Goal: Contribute content: Contribute content

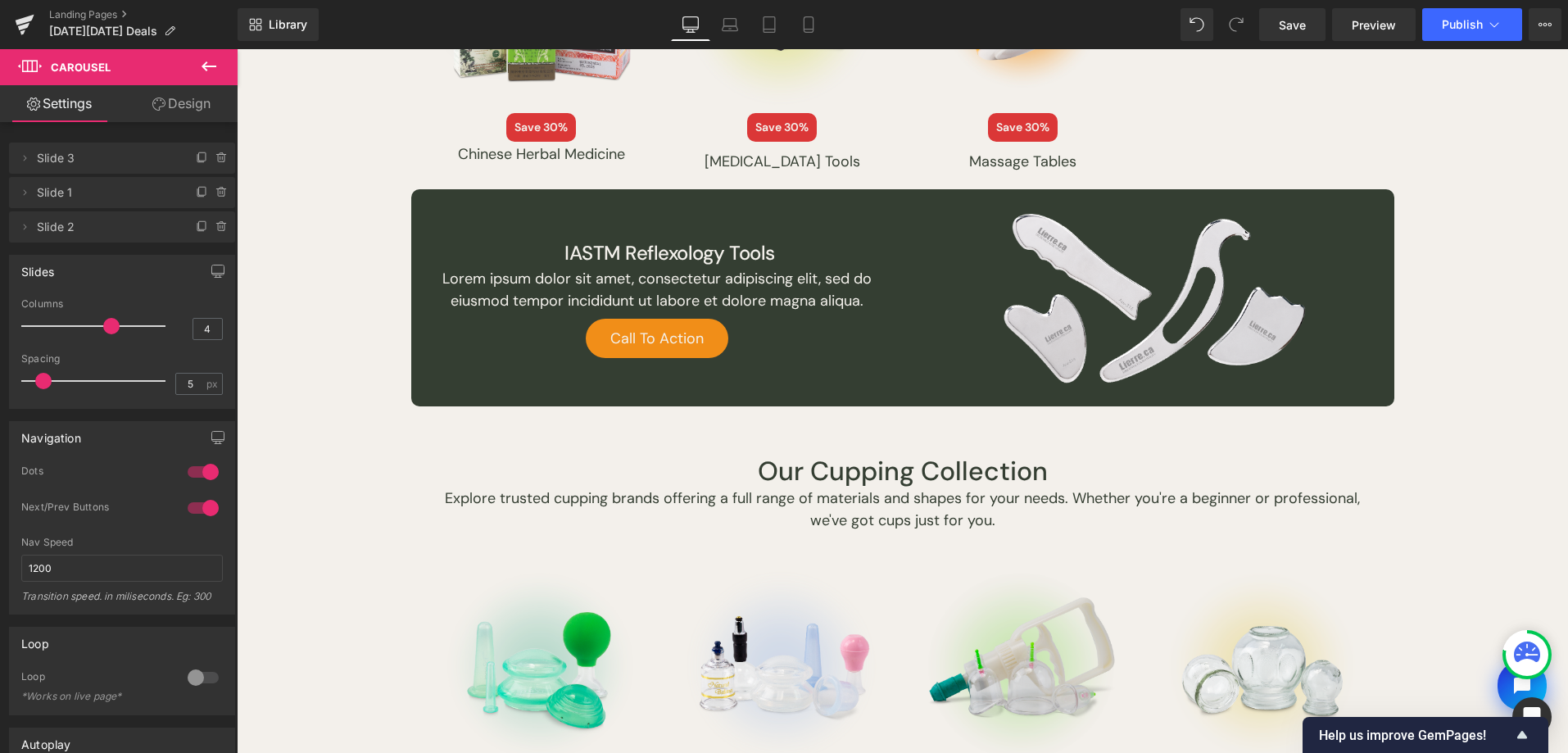
scroll to position [1653, 0]
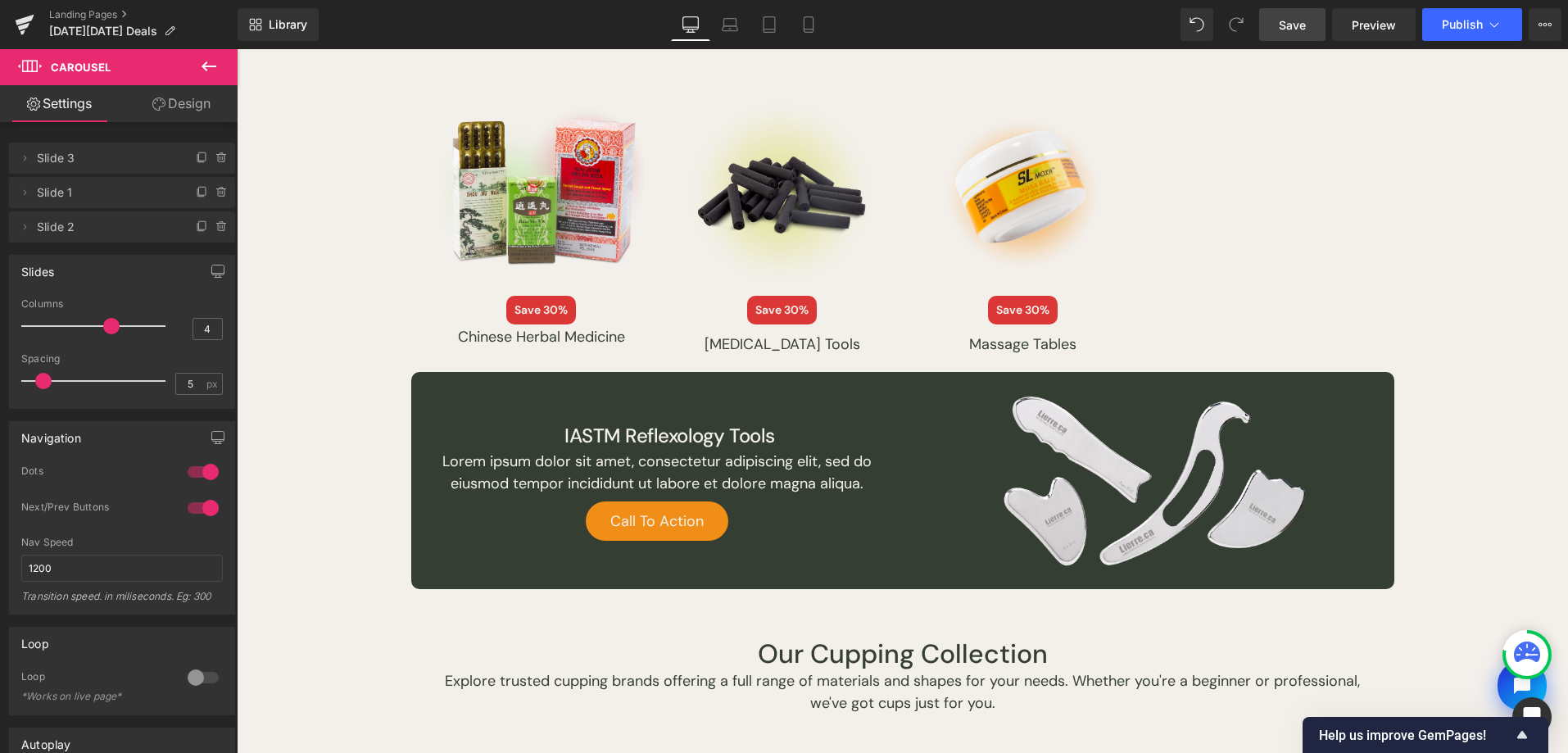
click at [1290, 25] on span "Save" at bounding box center [1292, 24] width 27 height 17
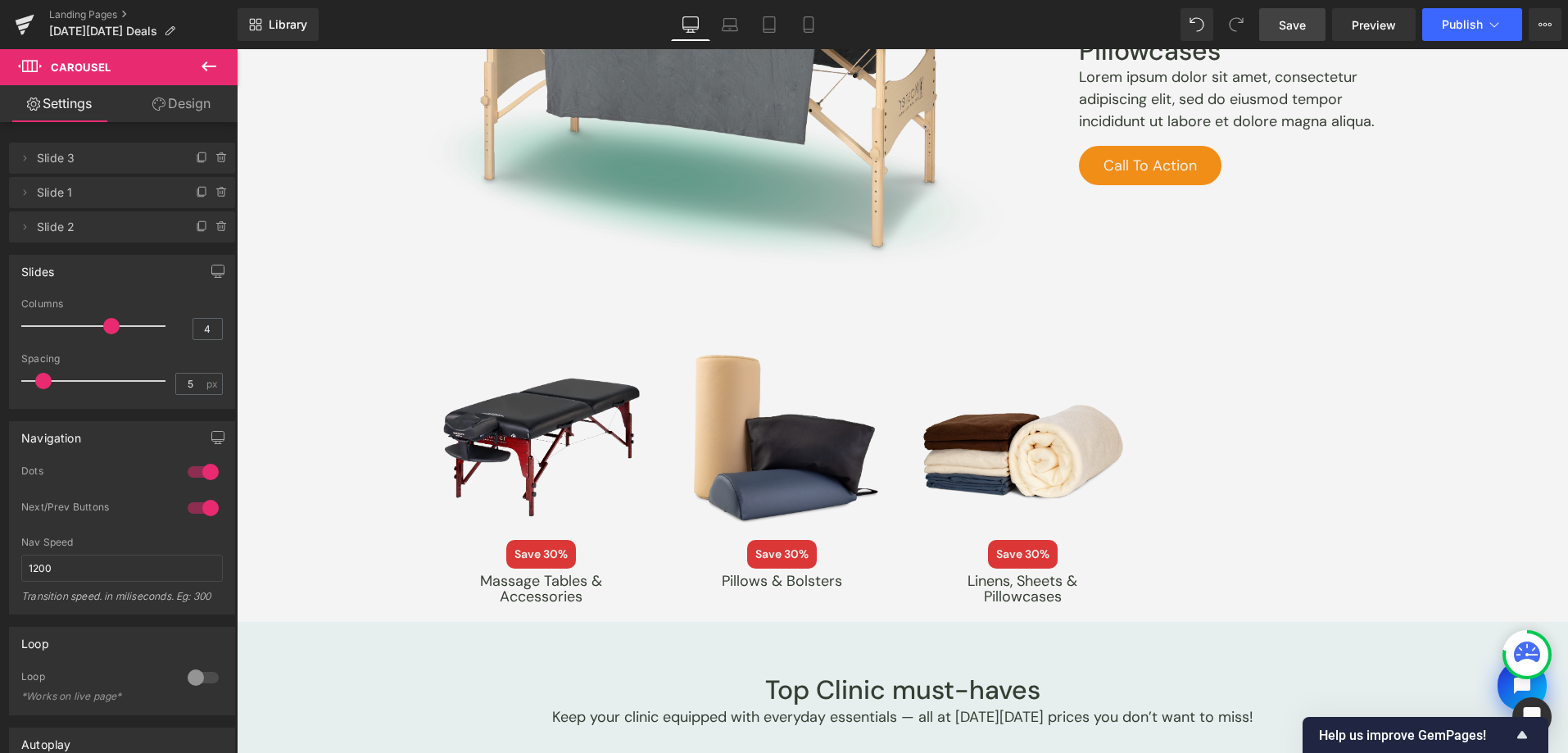
scroll to position [2847, 0]
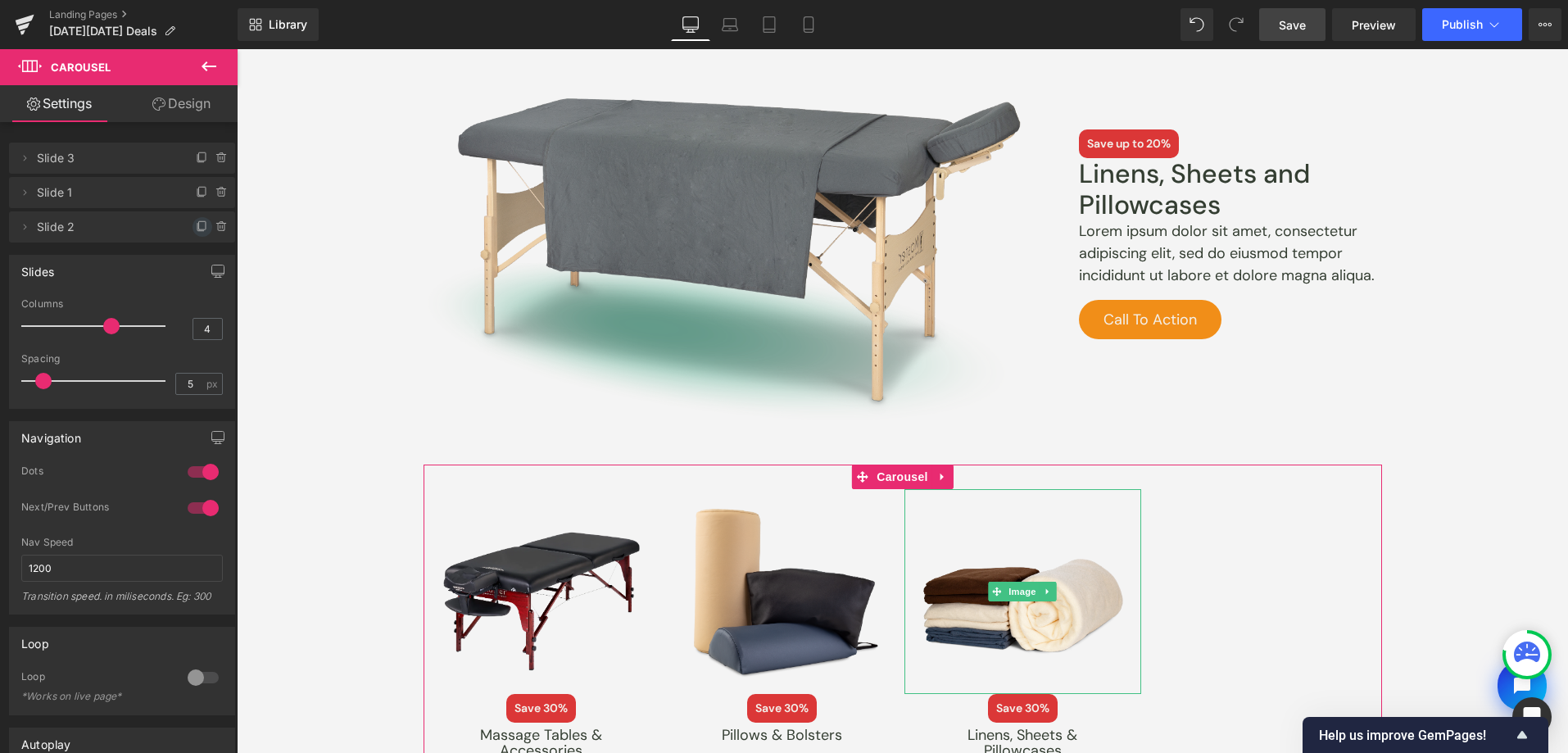
click at [192, 224] on span at bounding box center [202, 226] width 19 height 19
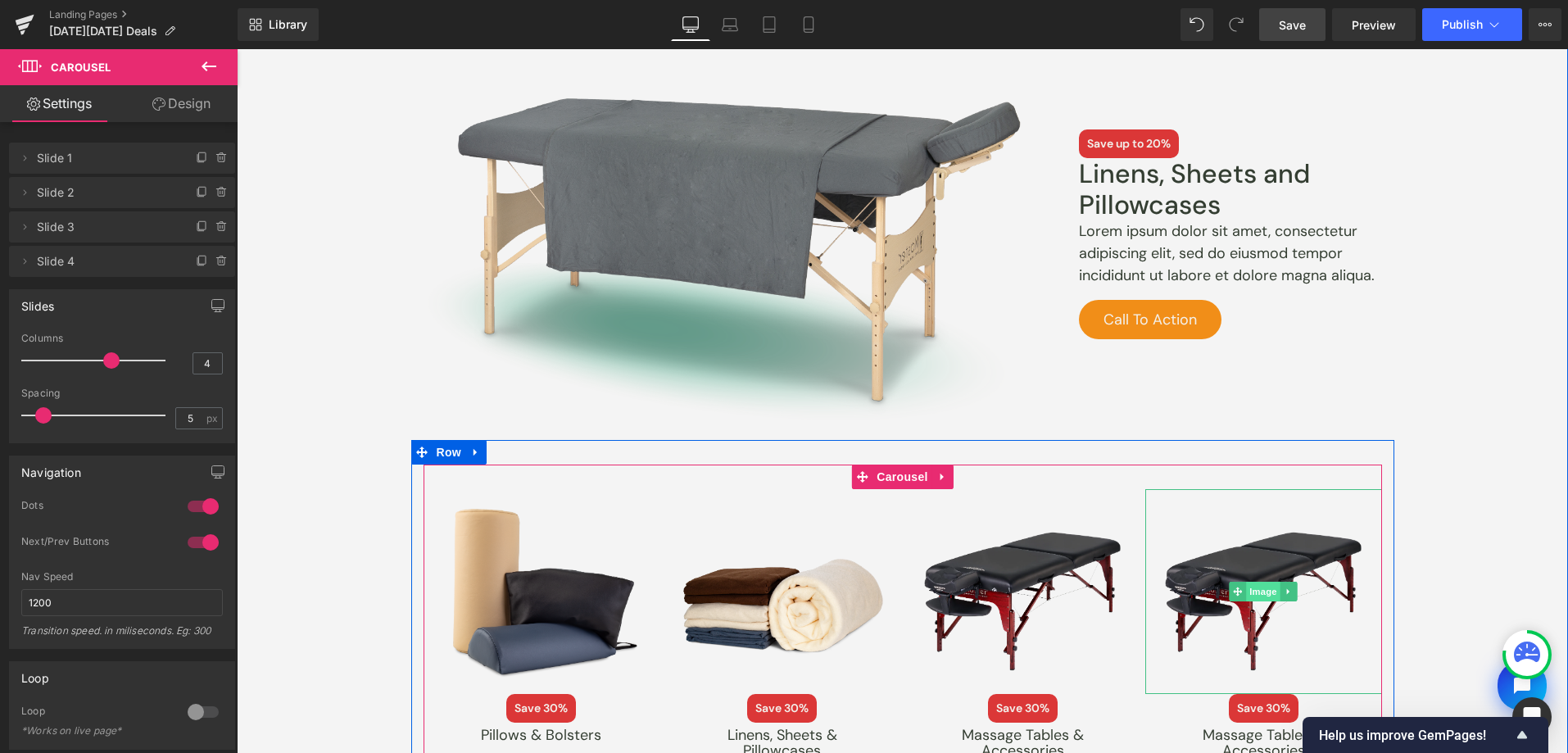
click at [1252, 592] on span "Image" at bounding box center [1263, 591] width 35 height 19
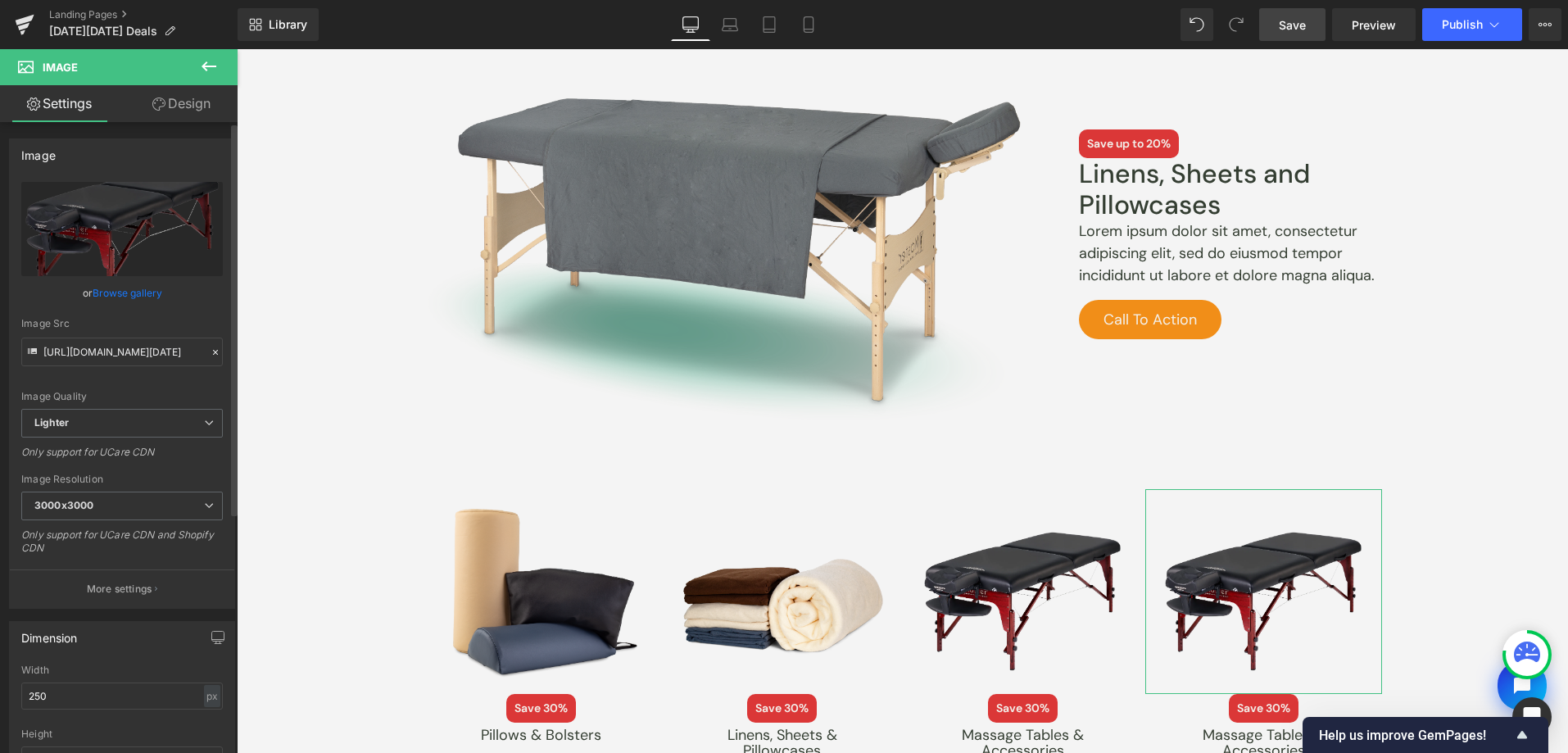
click at [103, 294] on link "Browse gallery" at bounding box center [127, 293] width 70 height 29
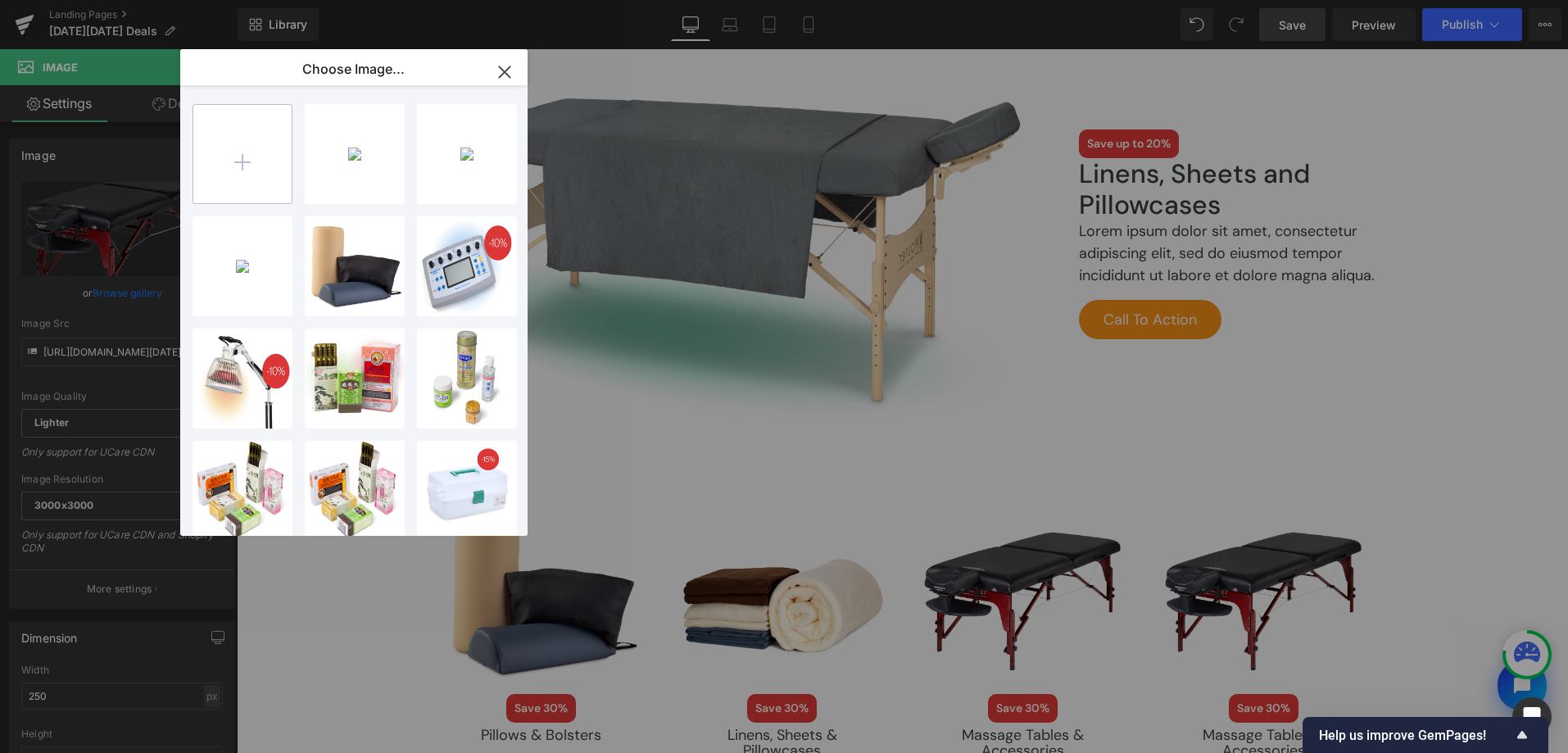
click at [245, 179] on input "file" at bounding box center [242, 154] width 98 height 98
type input "C:\fakepath\[DATE][DATE]-2025-assets-38.png"
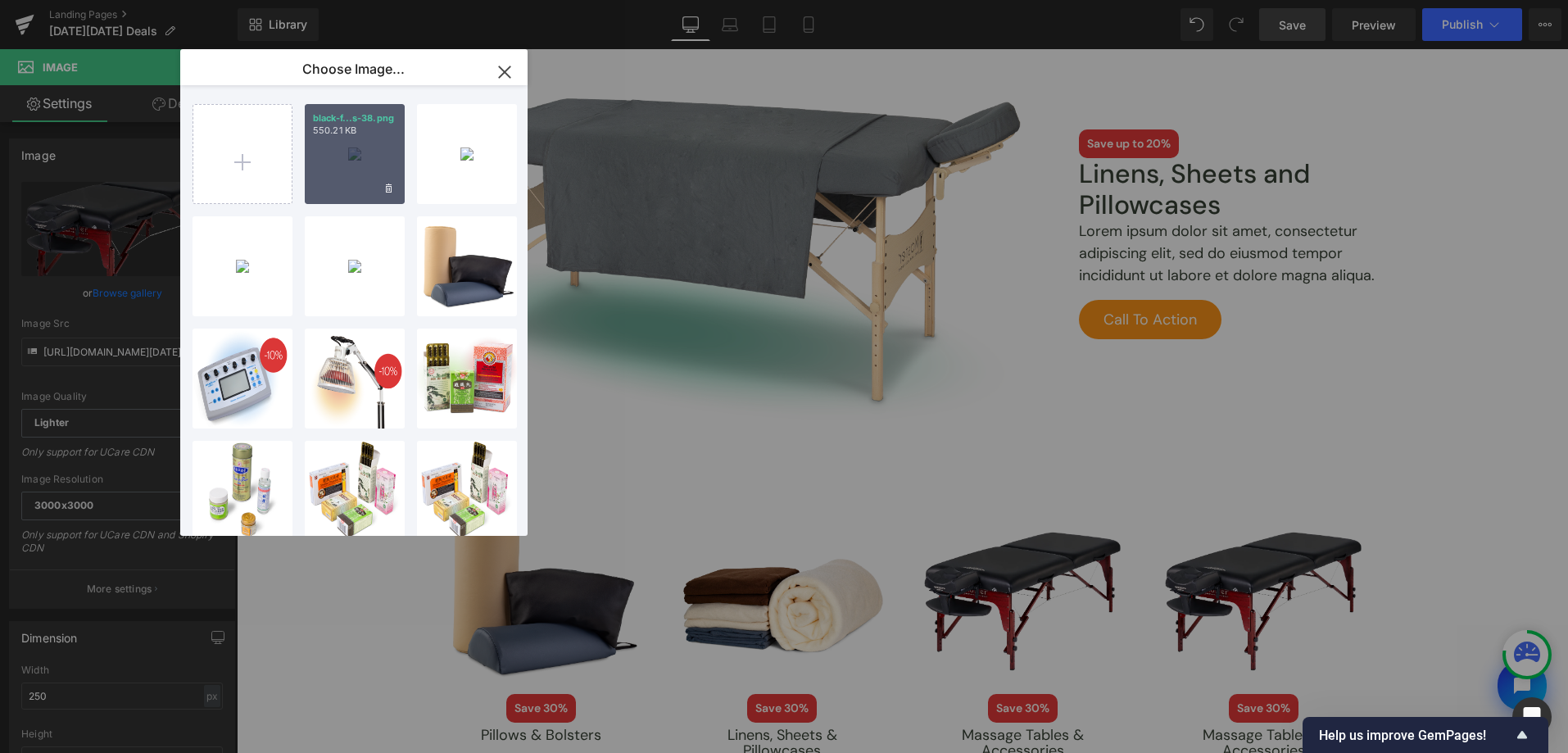
click at [327, 170] on div "black-f...s-38.png 550.21 KB" at bounding box center [354, 154] width 100 height 100
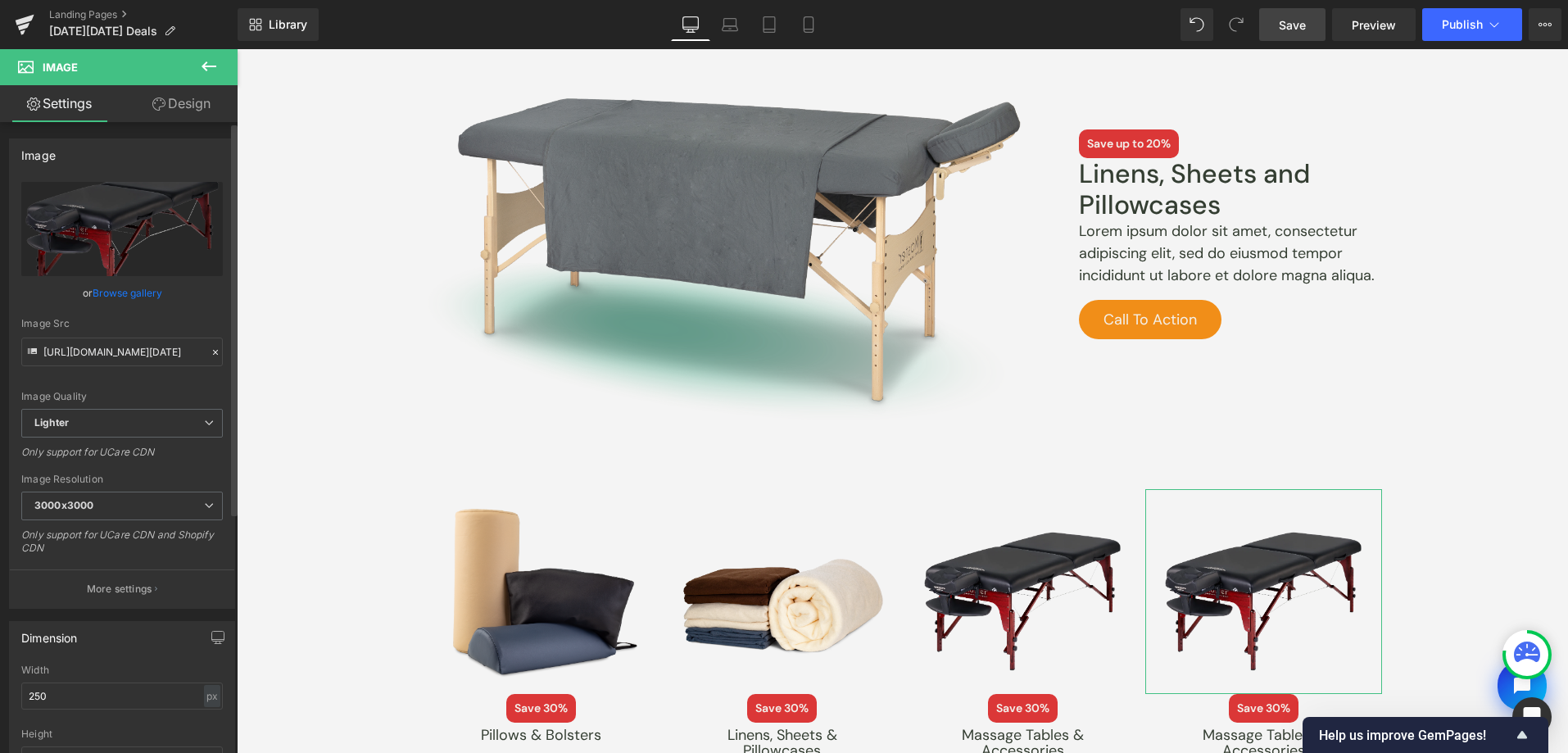
click at [142, 290] on link "Browse gallery" at bounding box center [127, 293] width 70 height 29
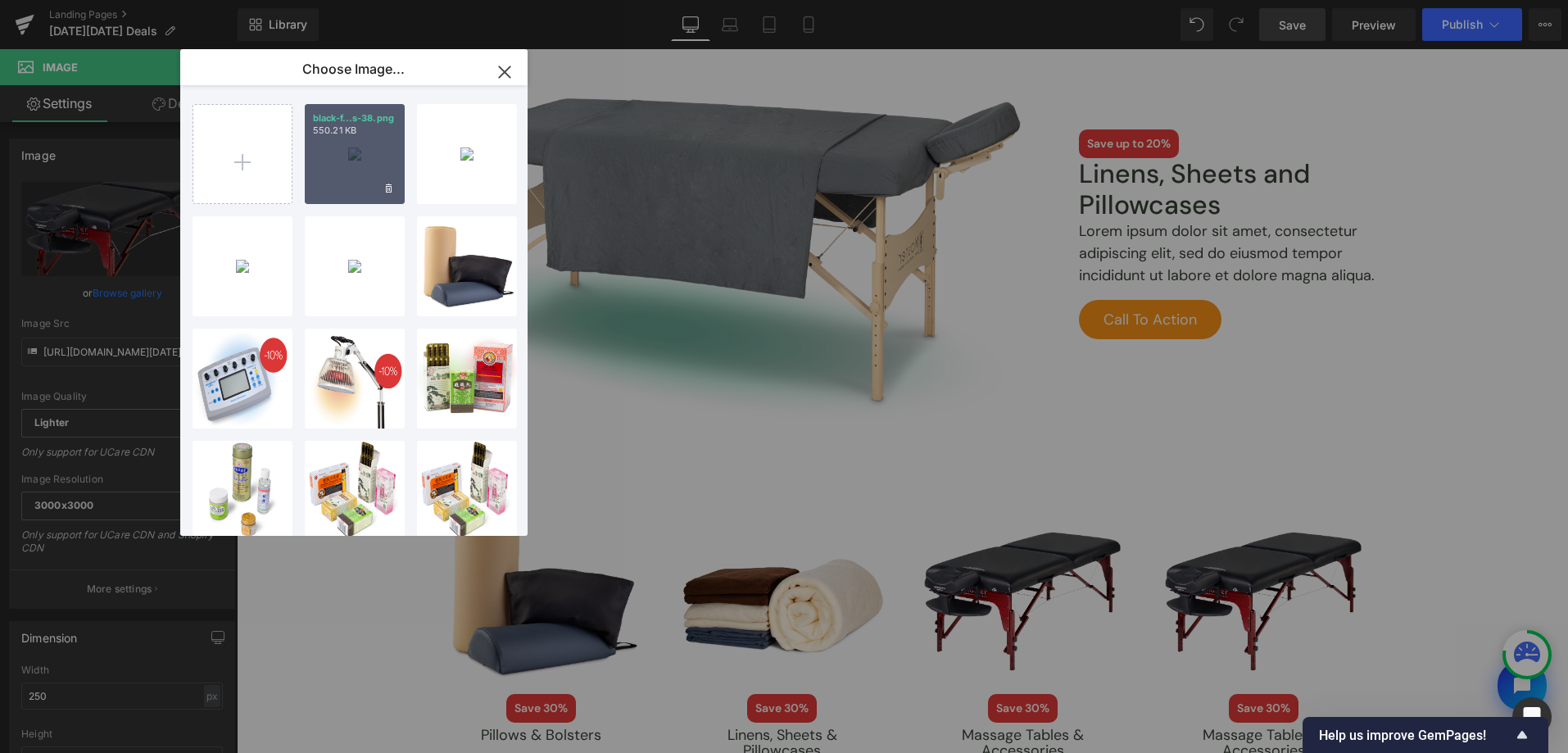
drag, startPoint x: 345, startPoint y: 158, endPoint x: 971, endPoint y: 328, distance: 648.7
click at [345, 158] on div "black-f...s-38.png 550.21 KB" at bounding box center [354, 154] width 100 height 100
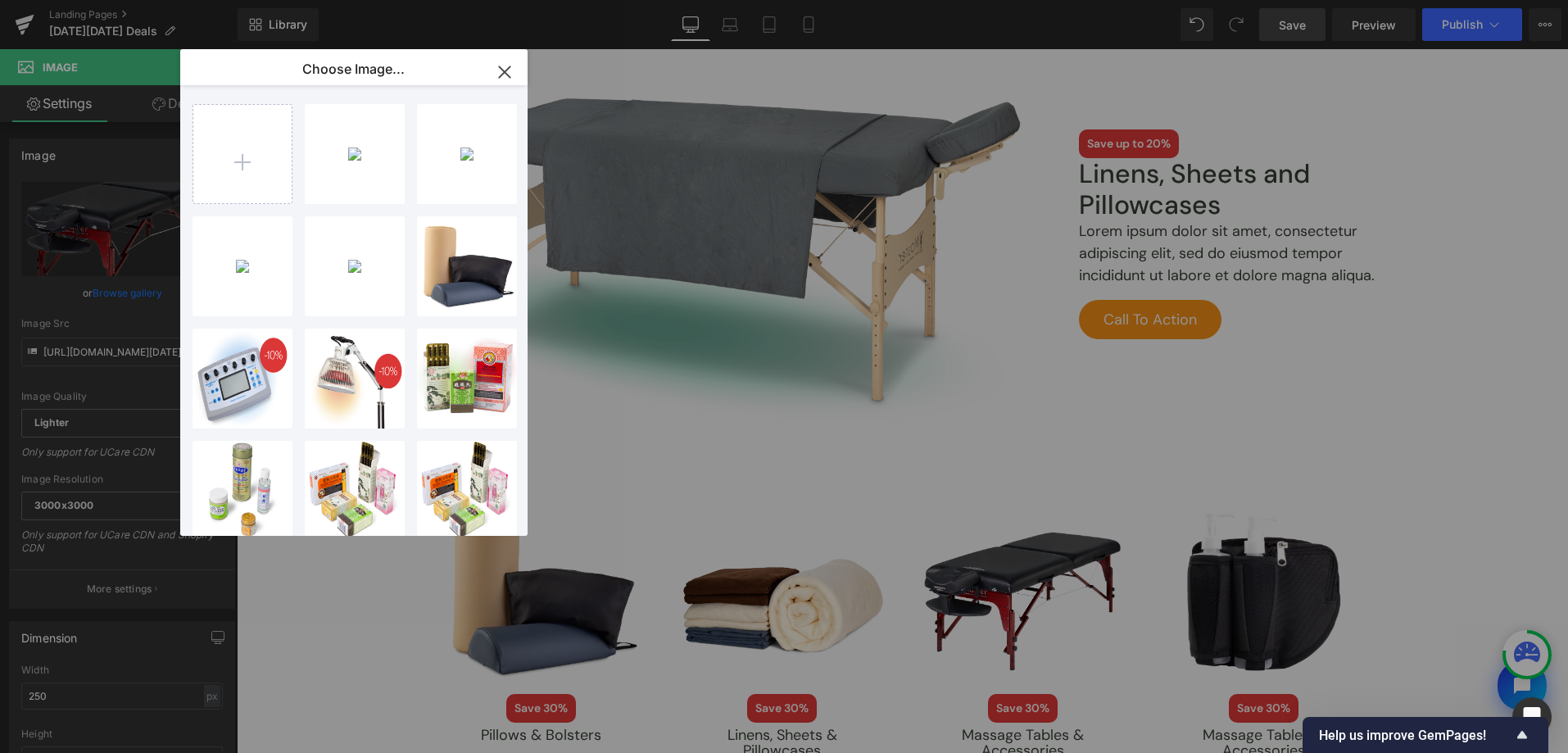
type input "[URL][DOMAIN_NAME][DATE]"
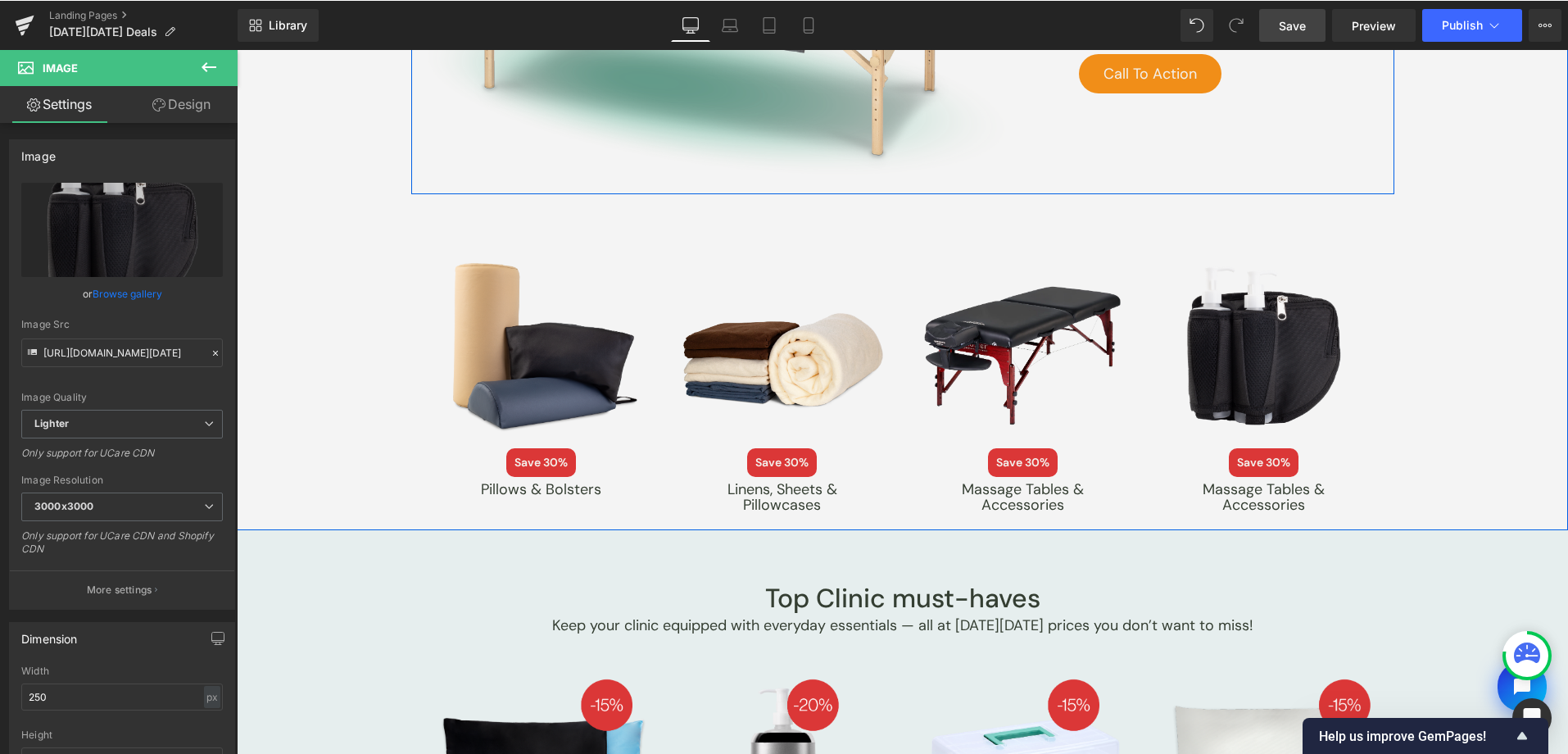
scroll to position [3180, 0]
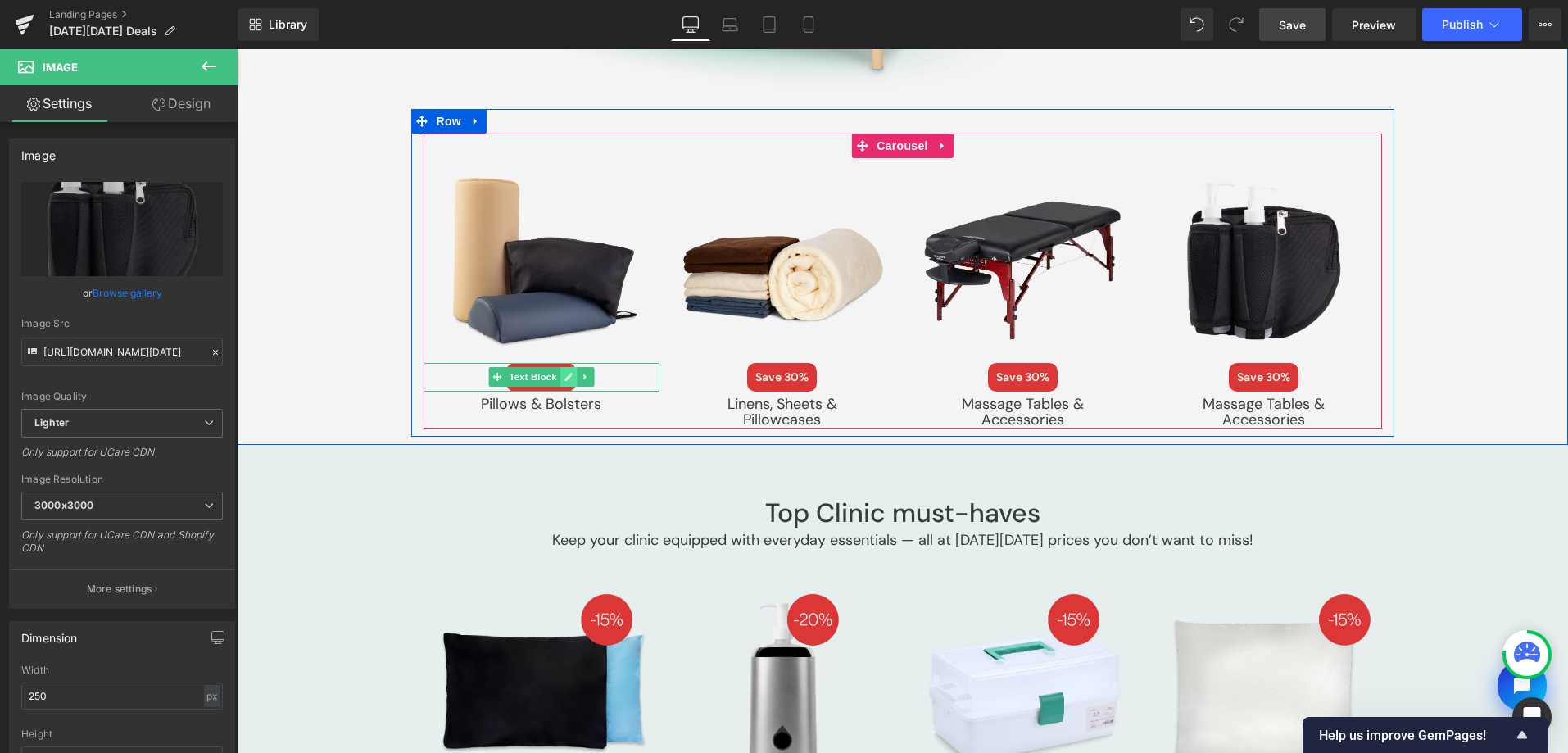
click at [564, 374] on icon at bounding box center [568, 377] width 9 height 10
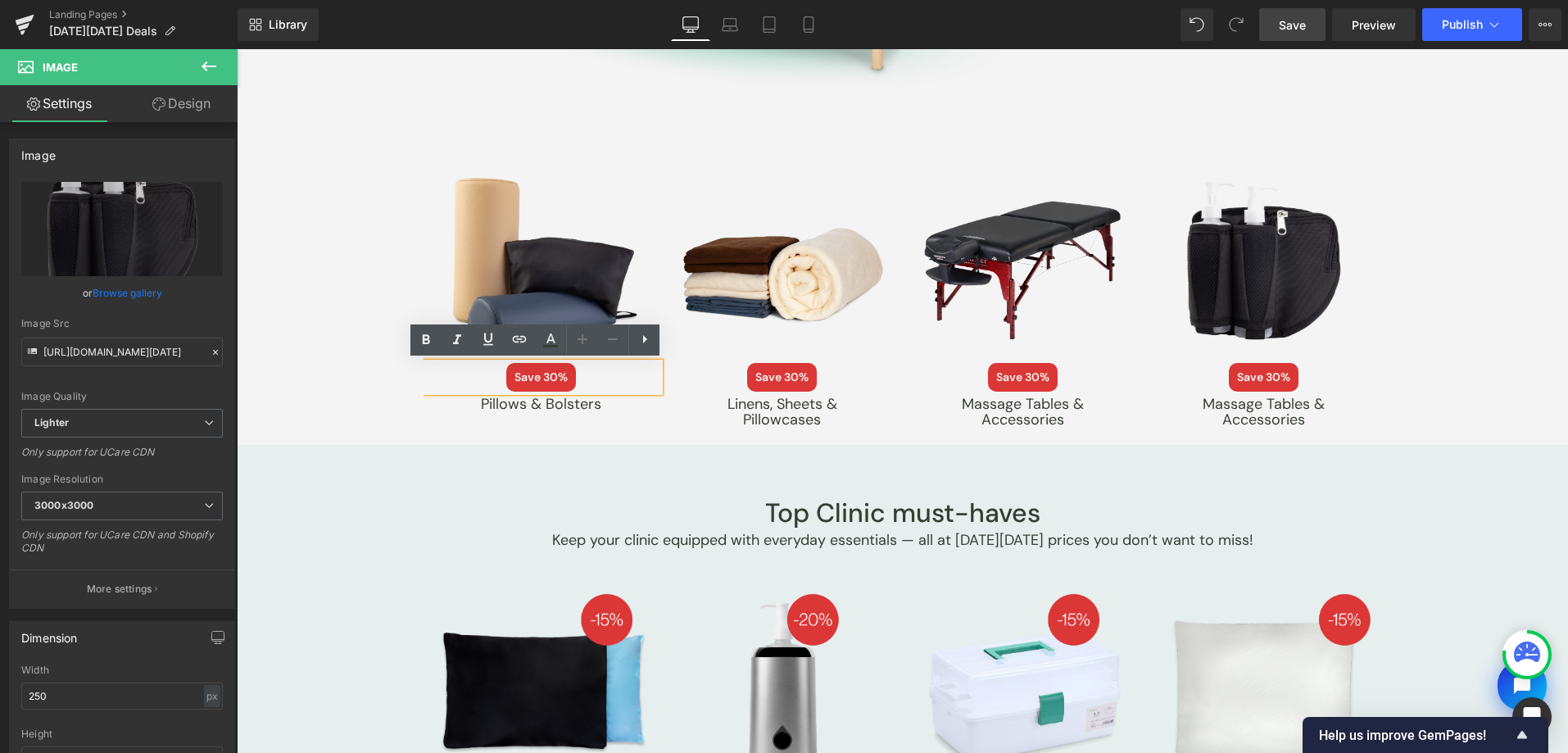
click at [543, 376] on span "Save 30%" at bounding box center [541, 377] width 70 height 29
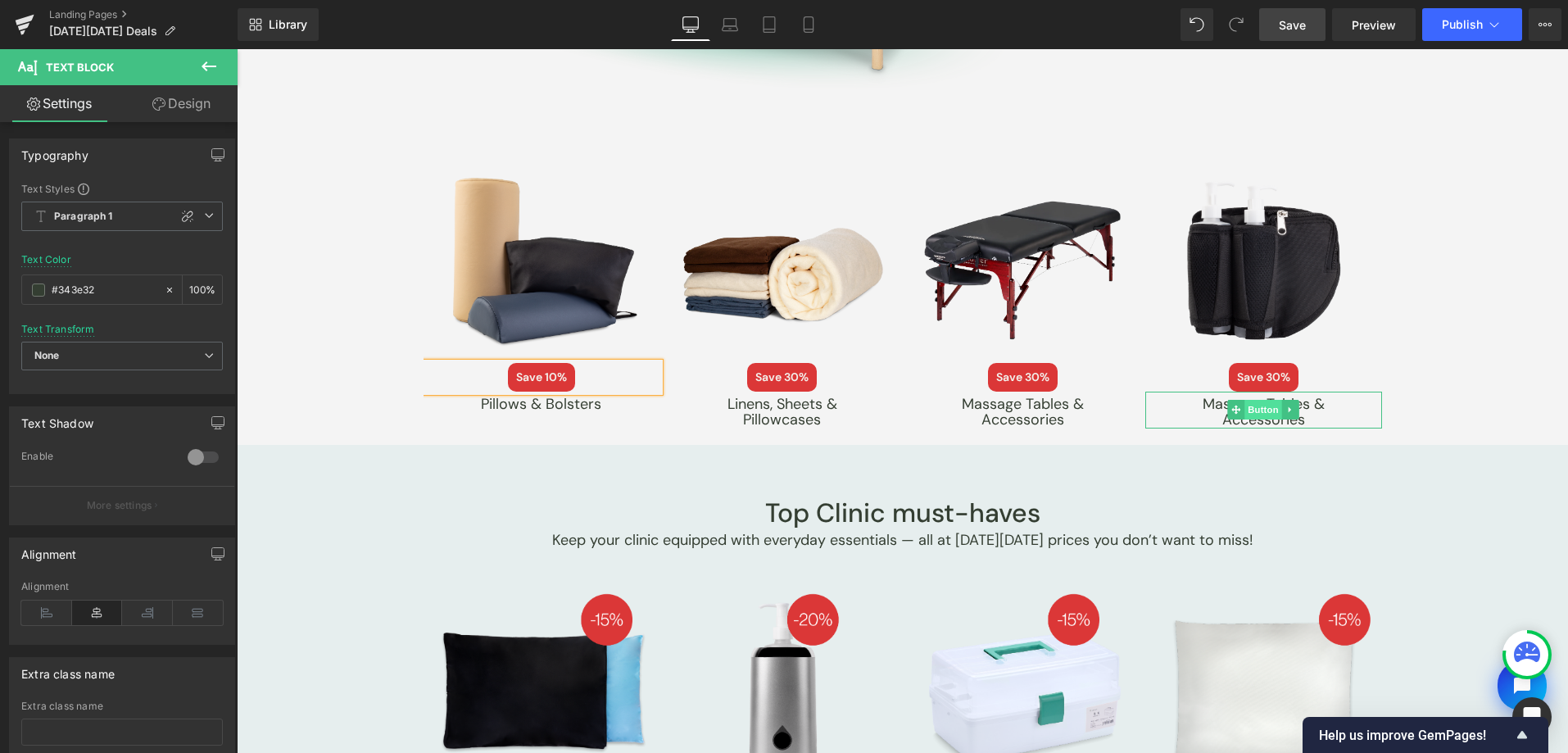
click at [1266, 409] on span "Button" at bounding box center [1263, 409] width 38 height 19
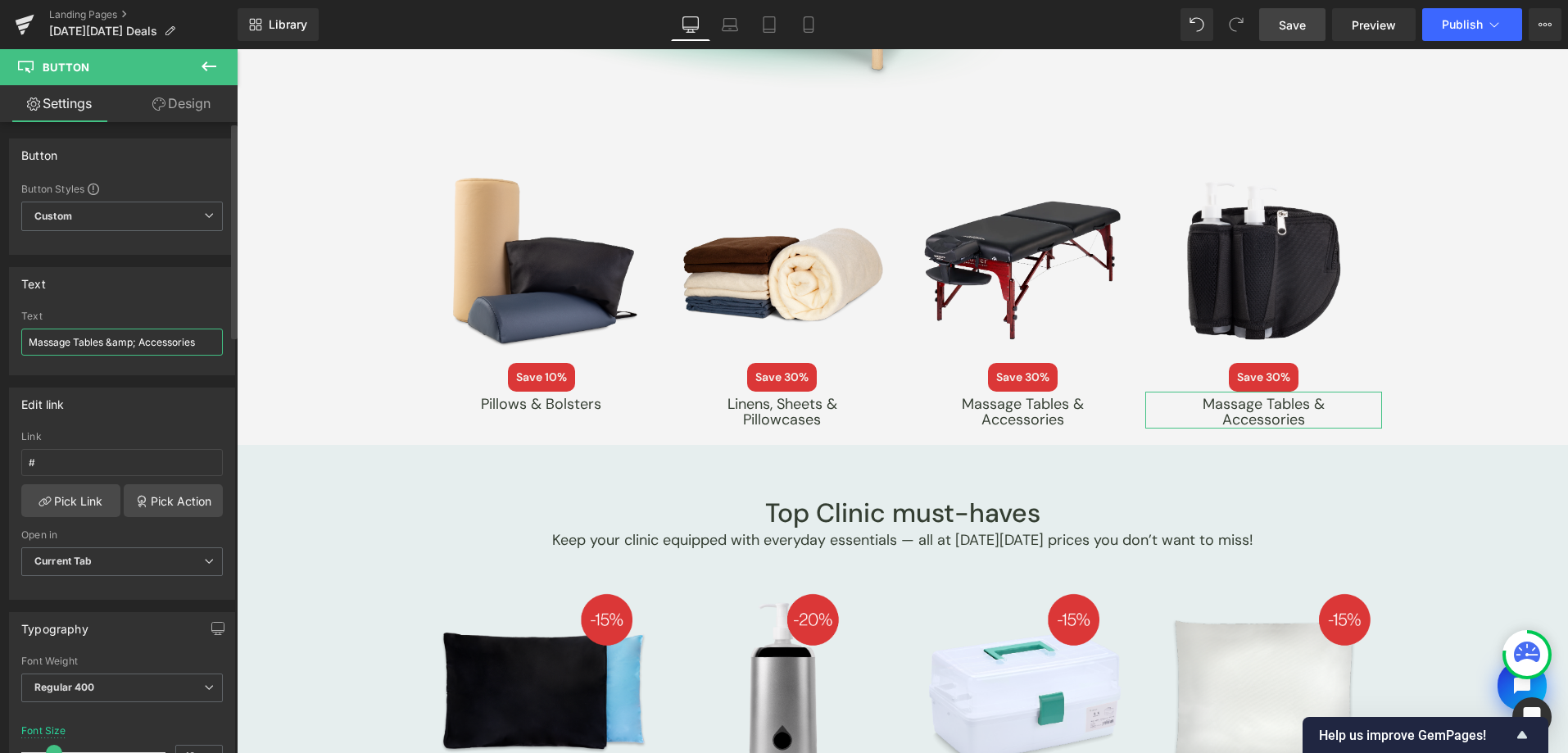
click at [137, 333] on input "Massage Tables &amp; Accessories" at bounding box center [122, 342] width 202 height 27
type input "Bottles & Holsters"
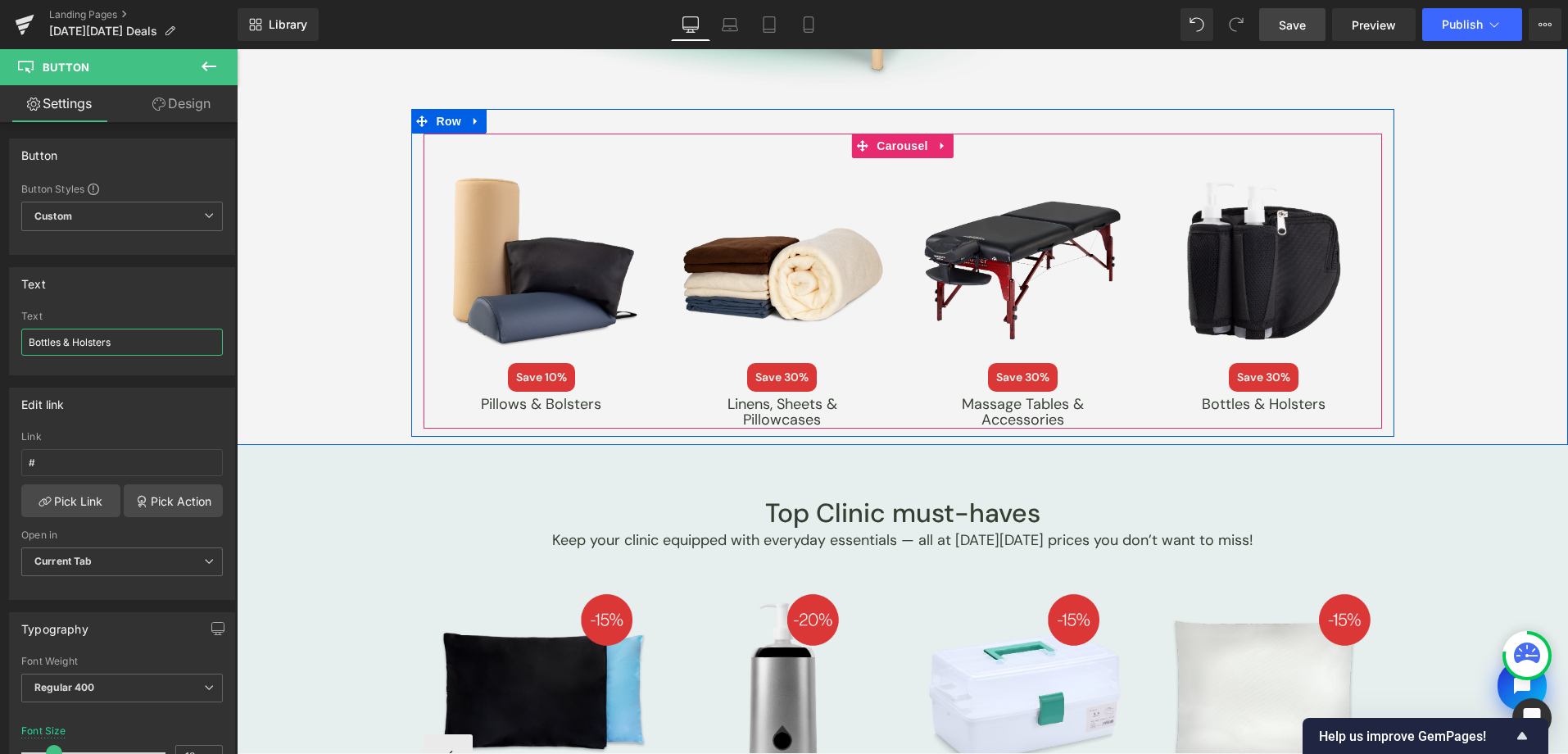
drag, startPoint x: 879, startPoint y: 144, endPoint x: 1191, endPoint y: 564, distance: 523.2
click at [879, 145] on span "Carousel" at bounding box center [902, 145] width 59 height 24
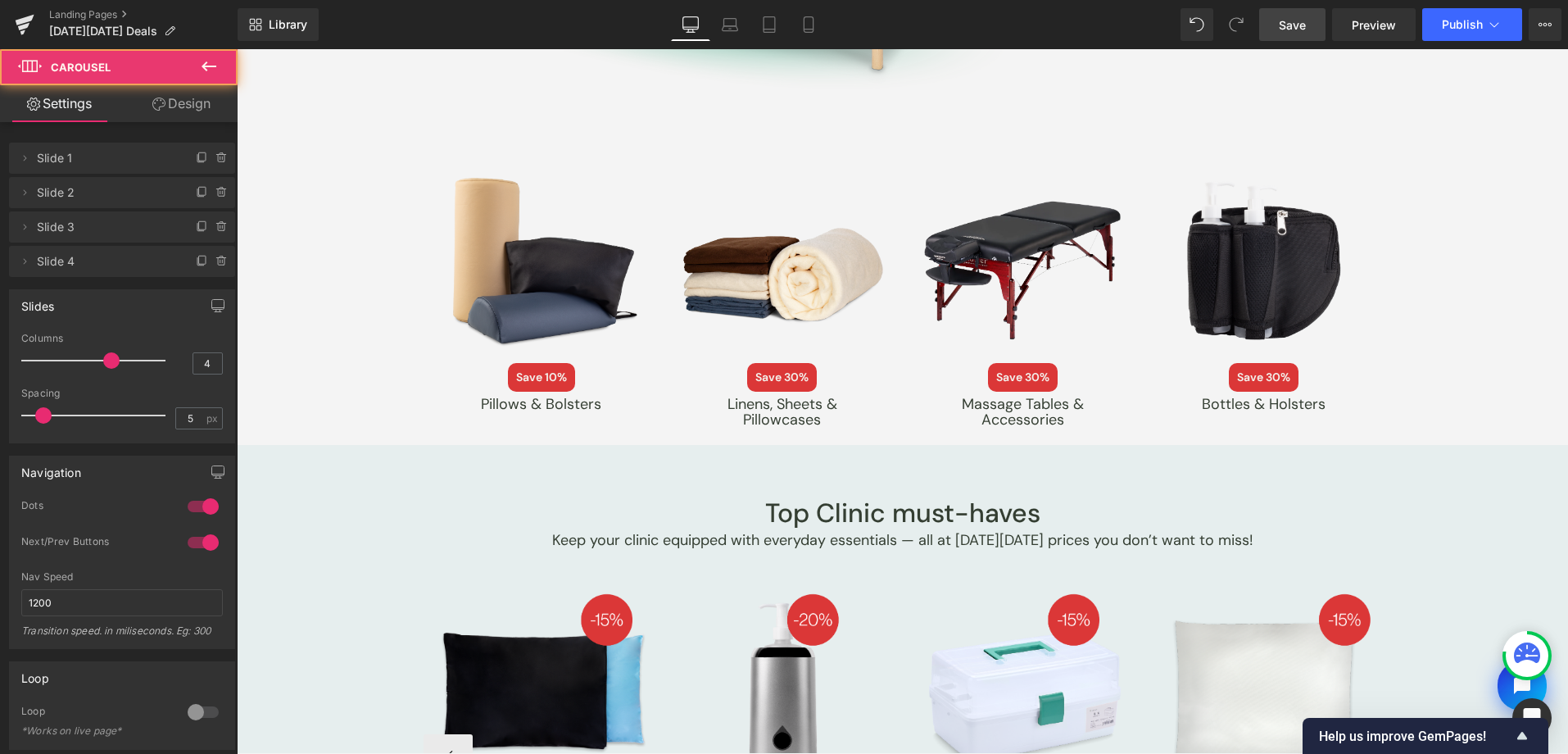
scroll to position [3017, 0]
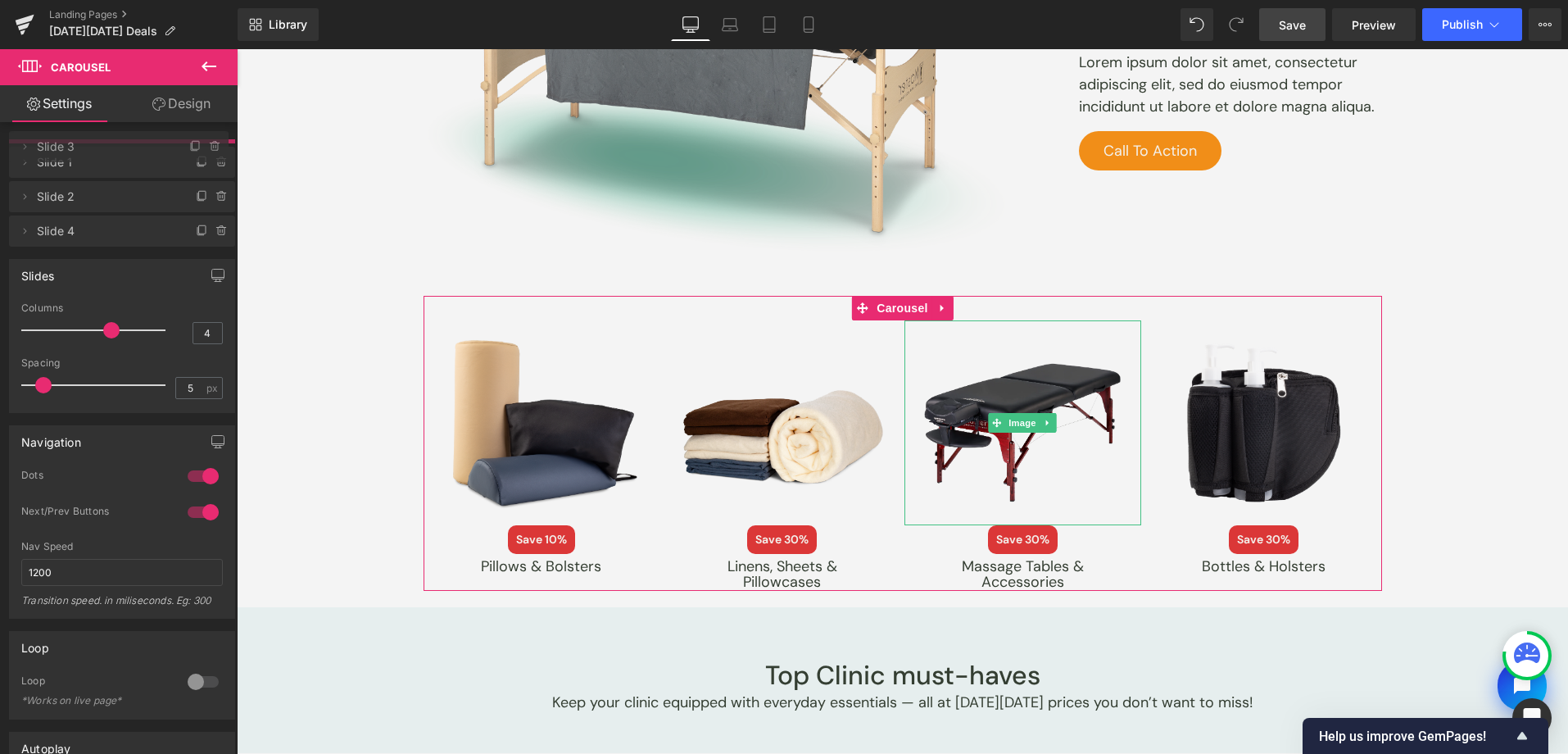
drag, startPoint x: 122, startPoint y: 230, endPoint x: 127, endPoint y: 149, distance: 81.2
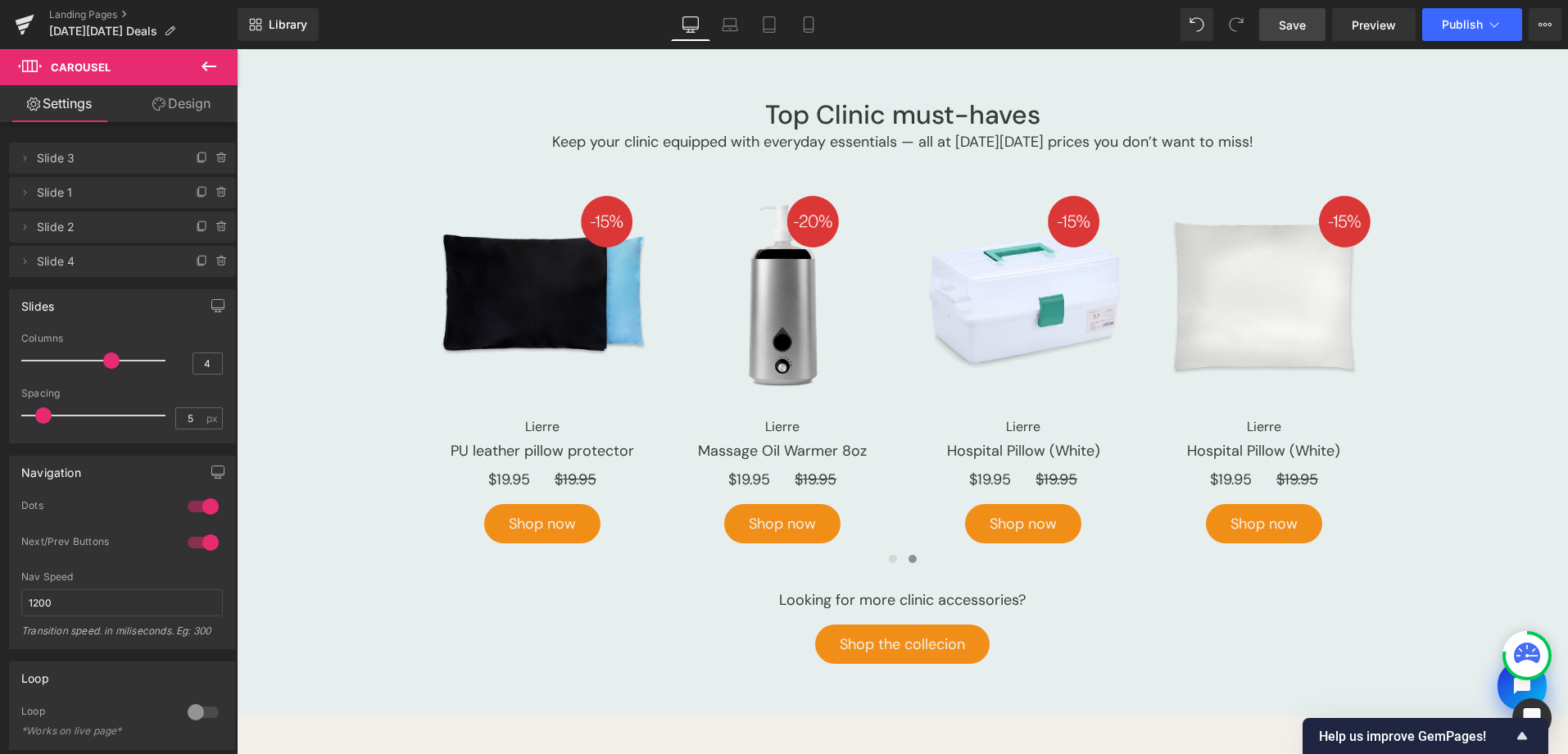
scroll to position [3484, 0]
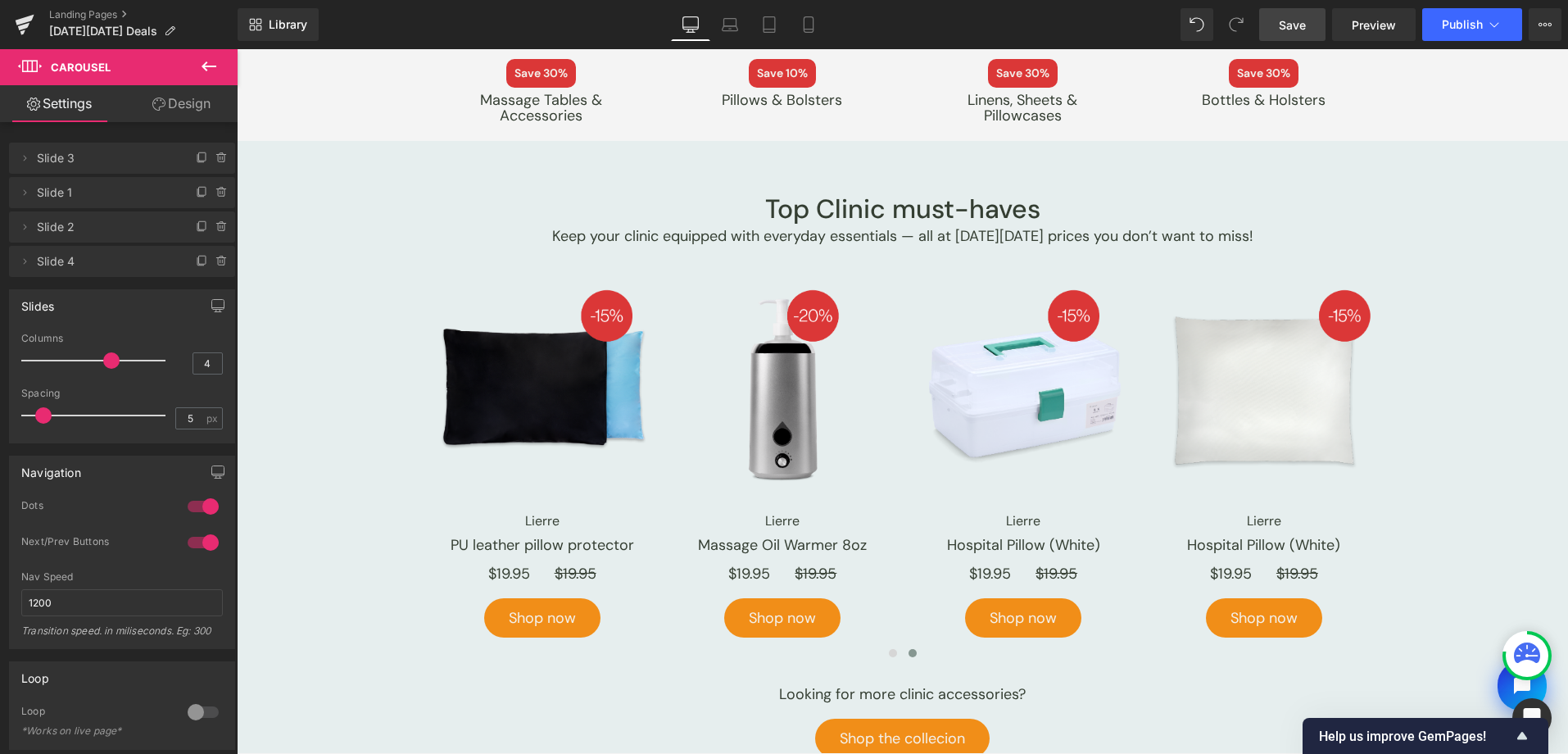
click at [1302, 24] on span "Save" at bounding box center [1292, 24] width 27 height 17
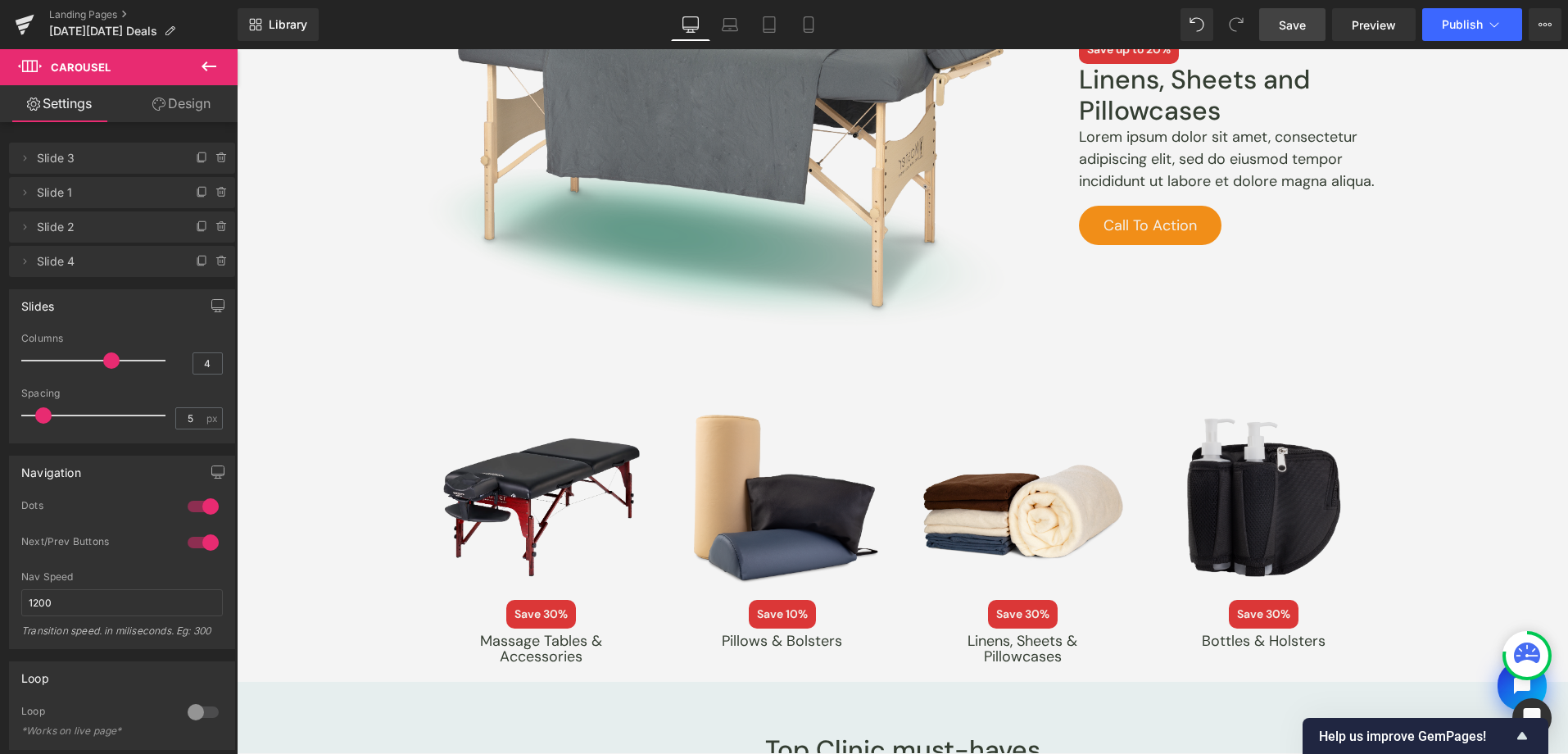
scroll to position [3035, 0]
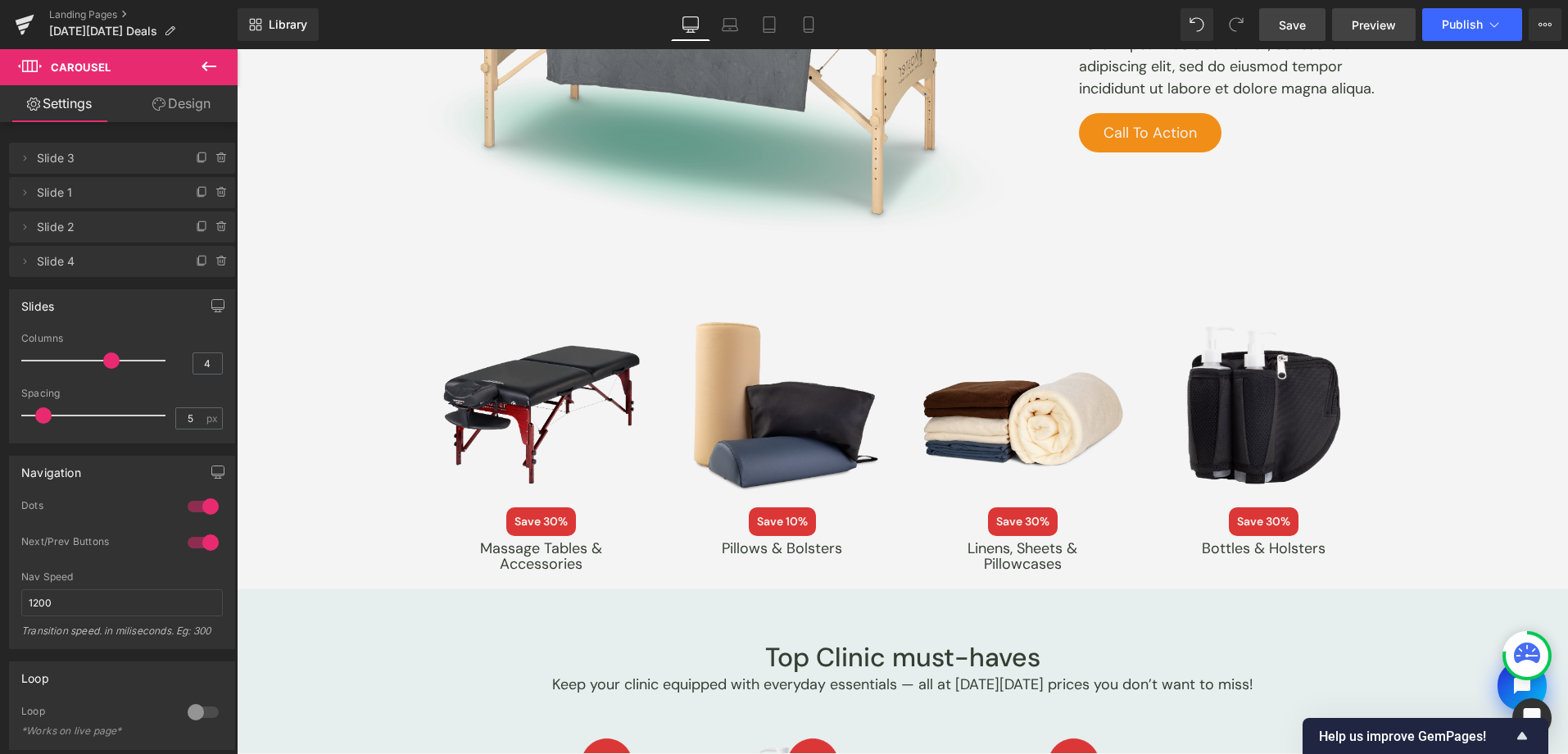
click at [1389, 19] on span "Preview" at bounding box center [1374, 24] width 44 height 17
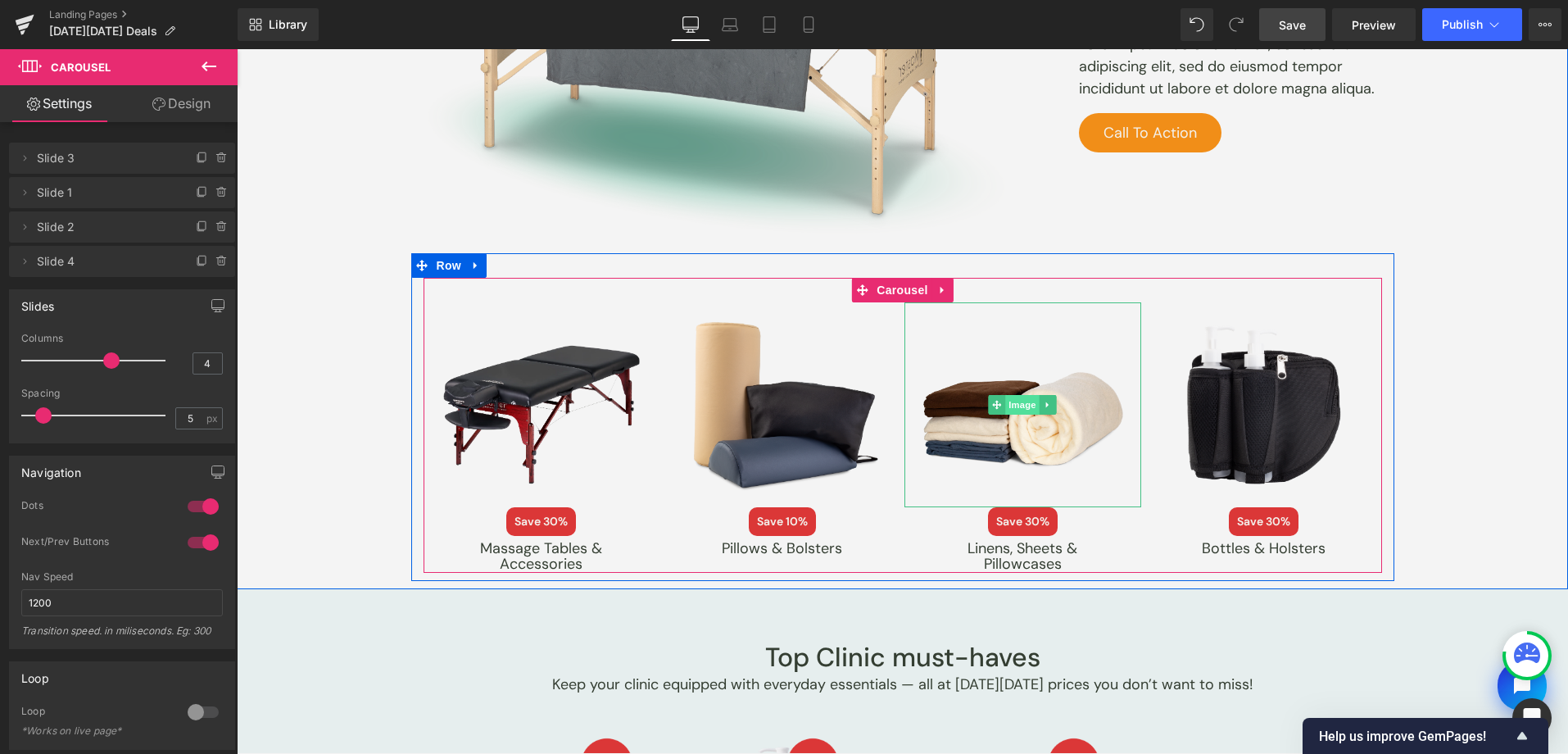
click at [1012, 410] on span "Image" at bounding box center [1023, 404] width 35 height 19
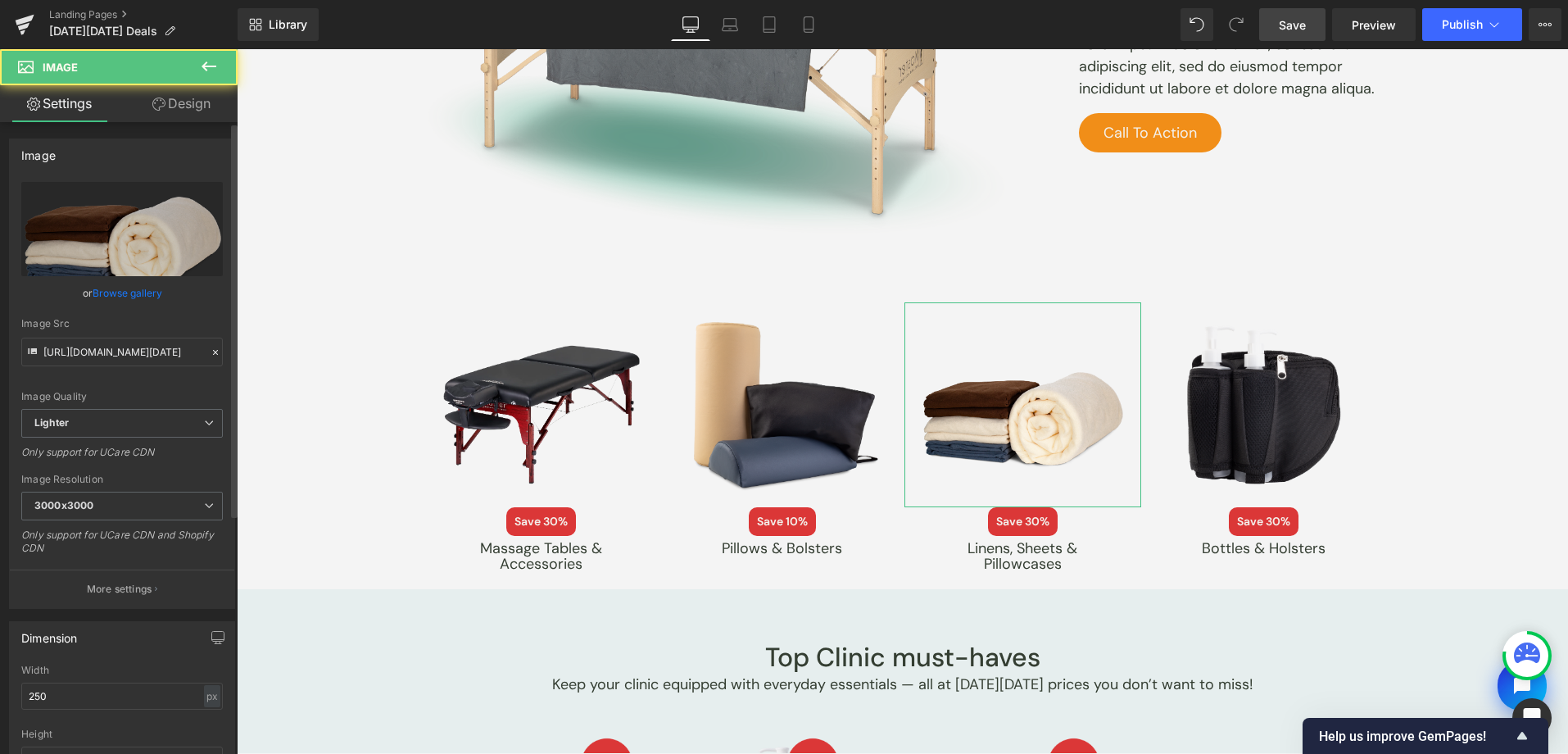
scroll to position [2889, 0]
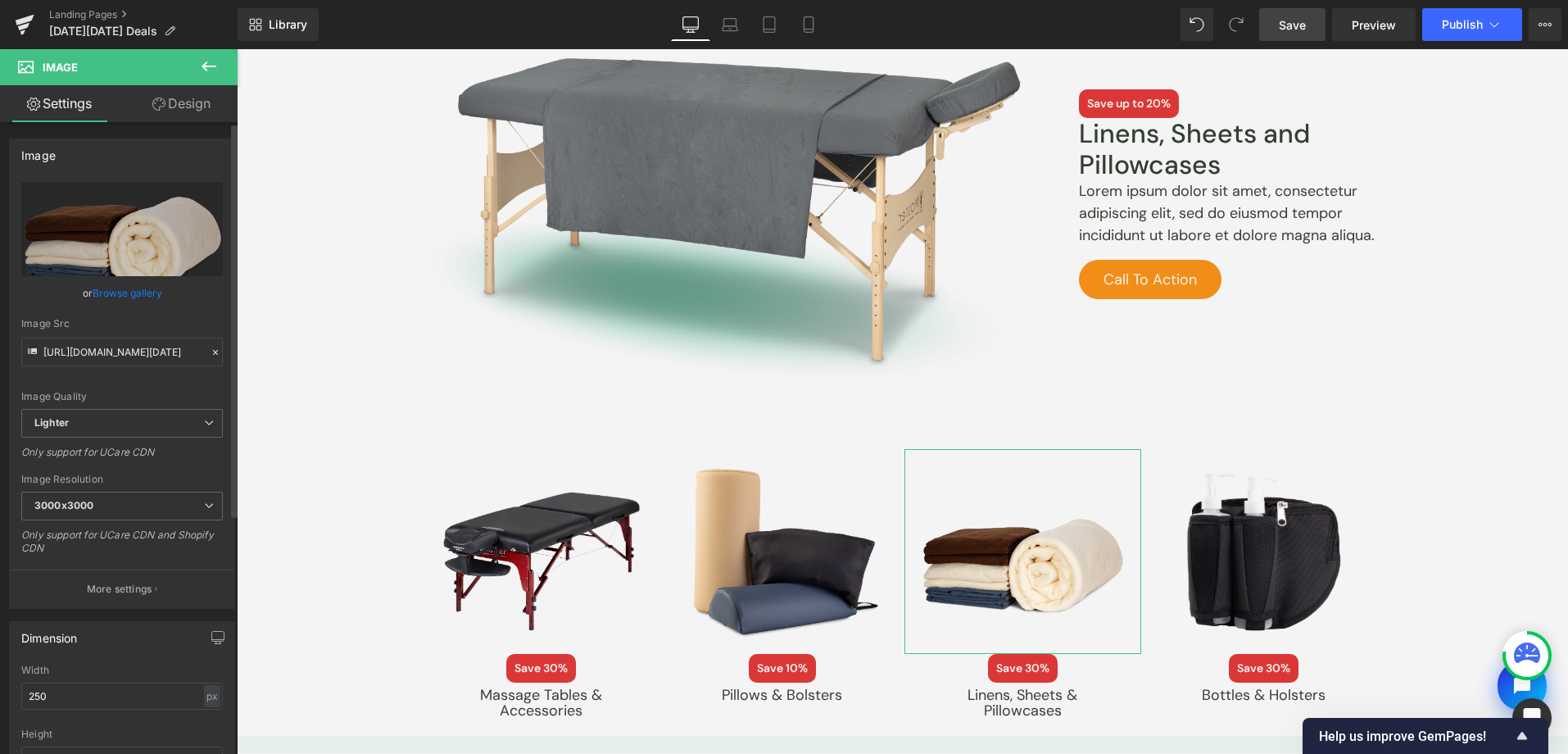
click at [127, 296] on link "Browse gallery" at bounding box center [127, 293] width 70 height 29
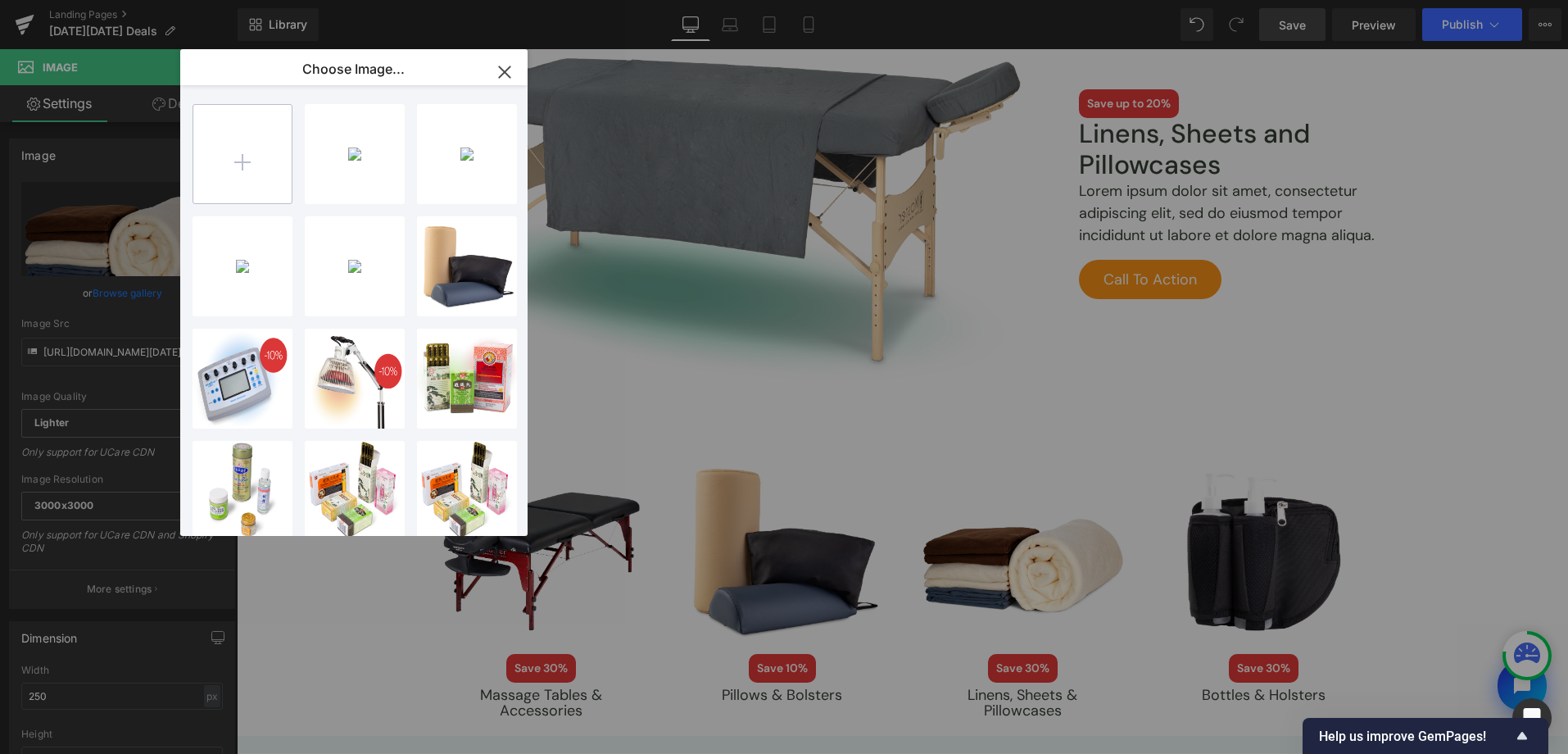
click at [228, 173] on input "file" at bounding box center [242, 154] width 98 height 98
type input "C:\fakepath\[DATE][DATE]-2025-assets-37.png"
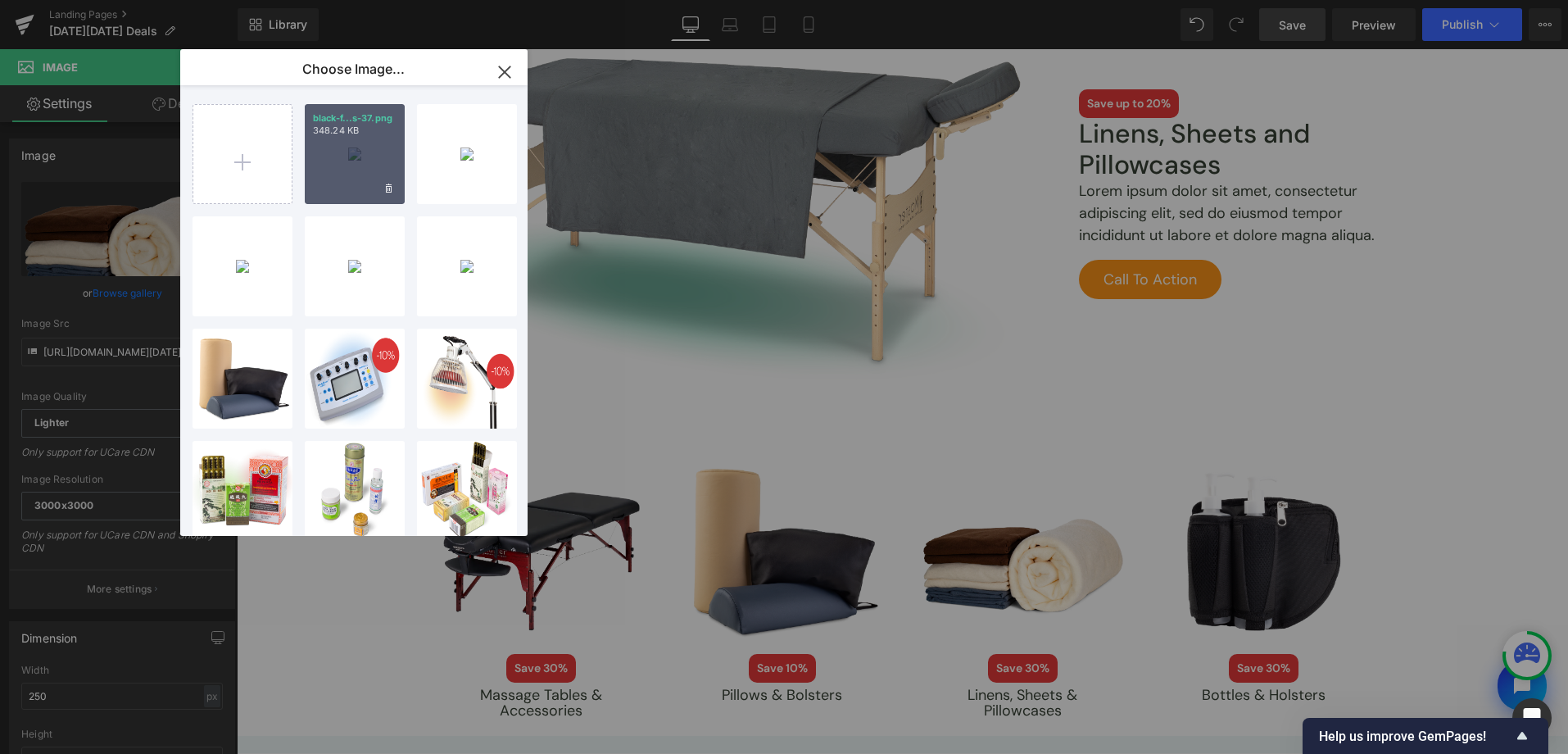
drag, startPoint x: 348, startPoint y: 182, endPoint x: 15, endPoint y: 236, distance: 337.3
click at [348, 182] on div "black-f...s-37.png 348.24 KB" at bounding box center [354, 154] width 100 height 100
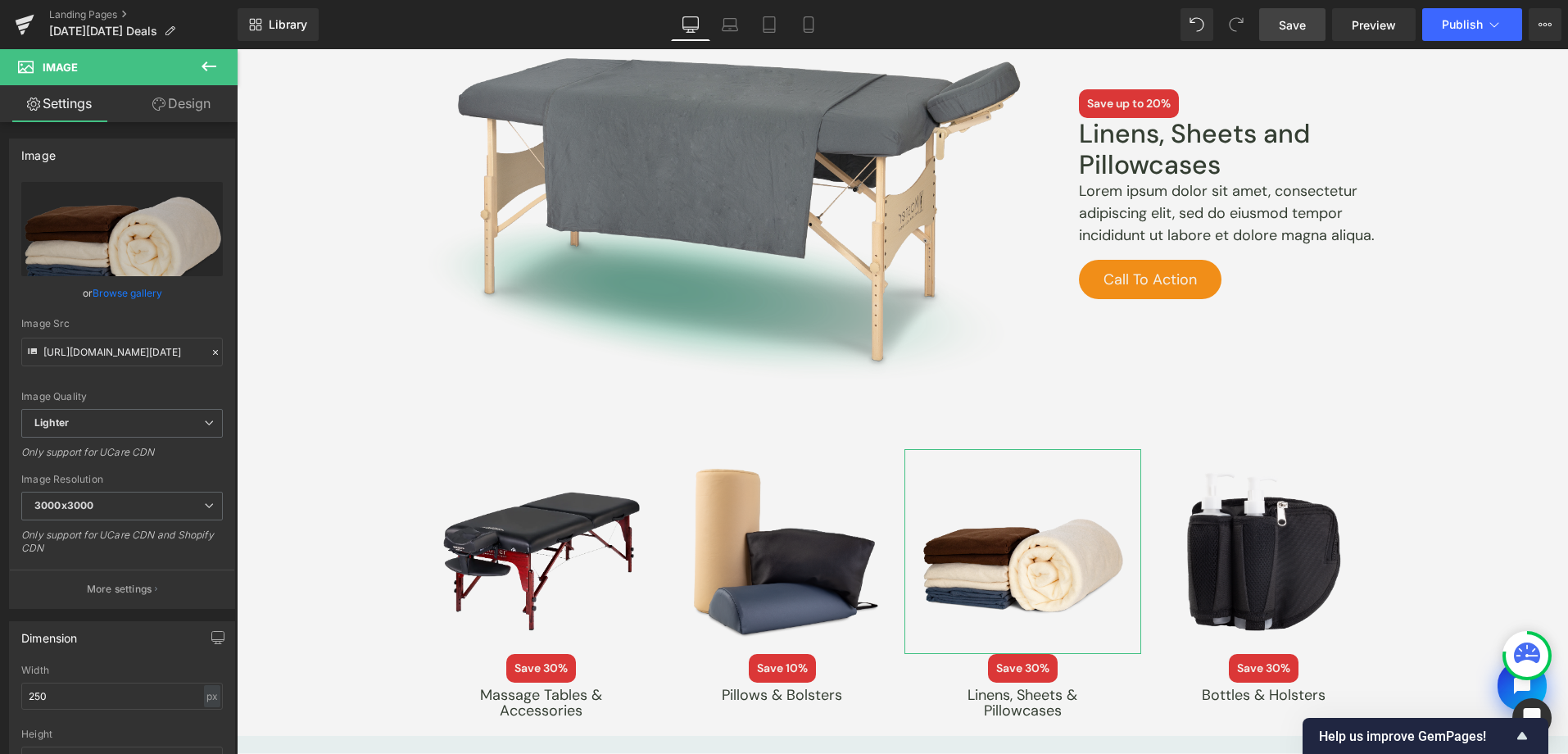
click at [141, 302] on link "Browse gallery" at bounding box center [127, 293] width 70 height 29
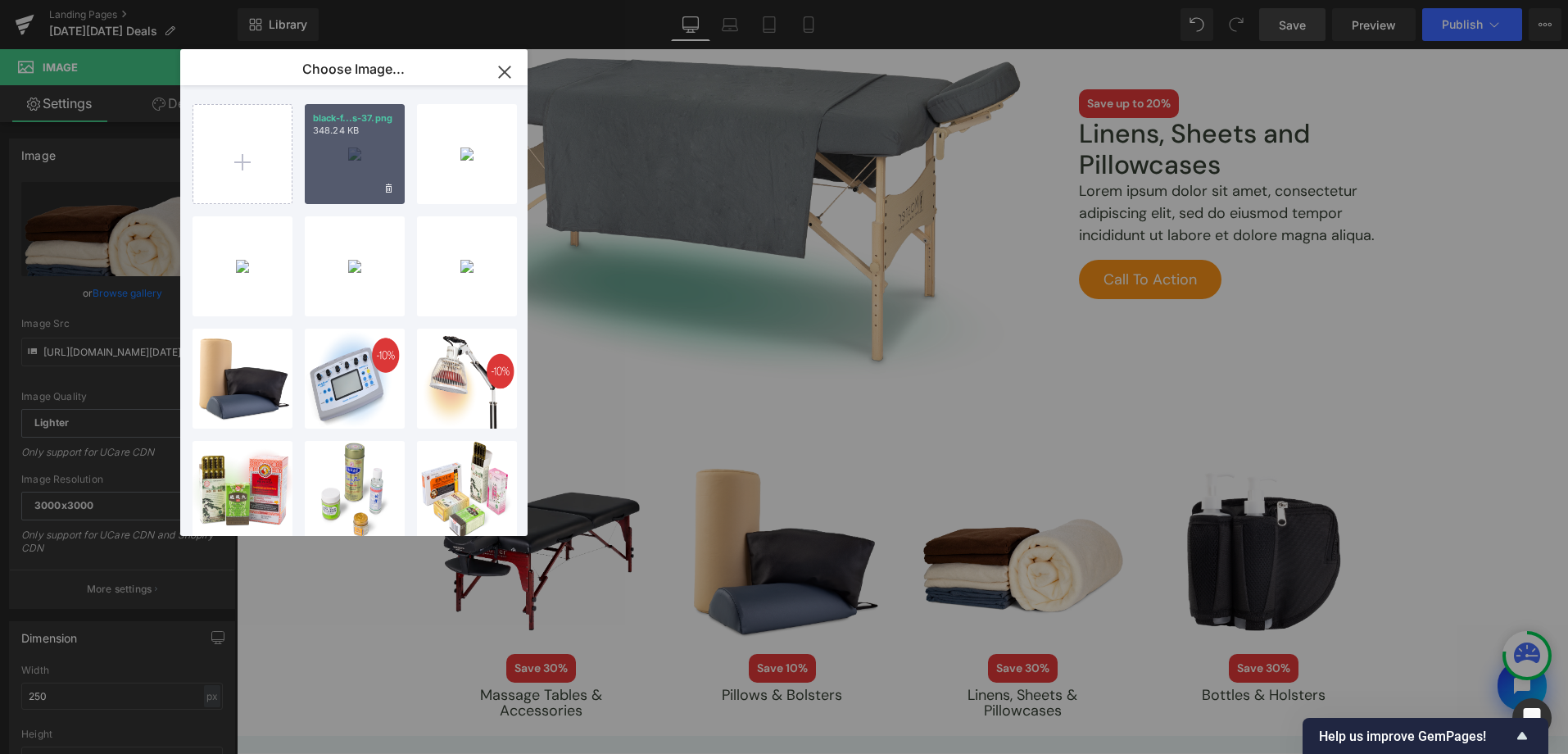
drag, startPoint x: 332, startPoint y: 185, endPoint x: 108, endPoint y: 144, distance: 227.7
click at [332, 185] on div "black-f...s-37.png 348.24 KB" at bounding box center [354, 154] width 100 height 100
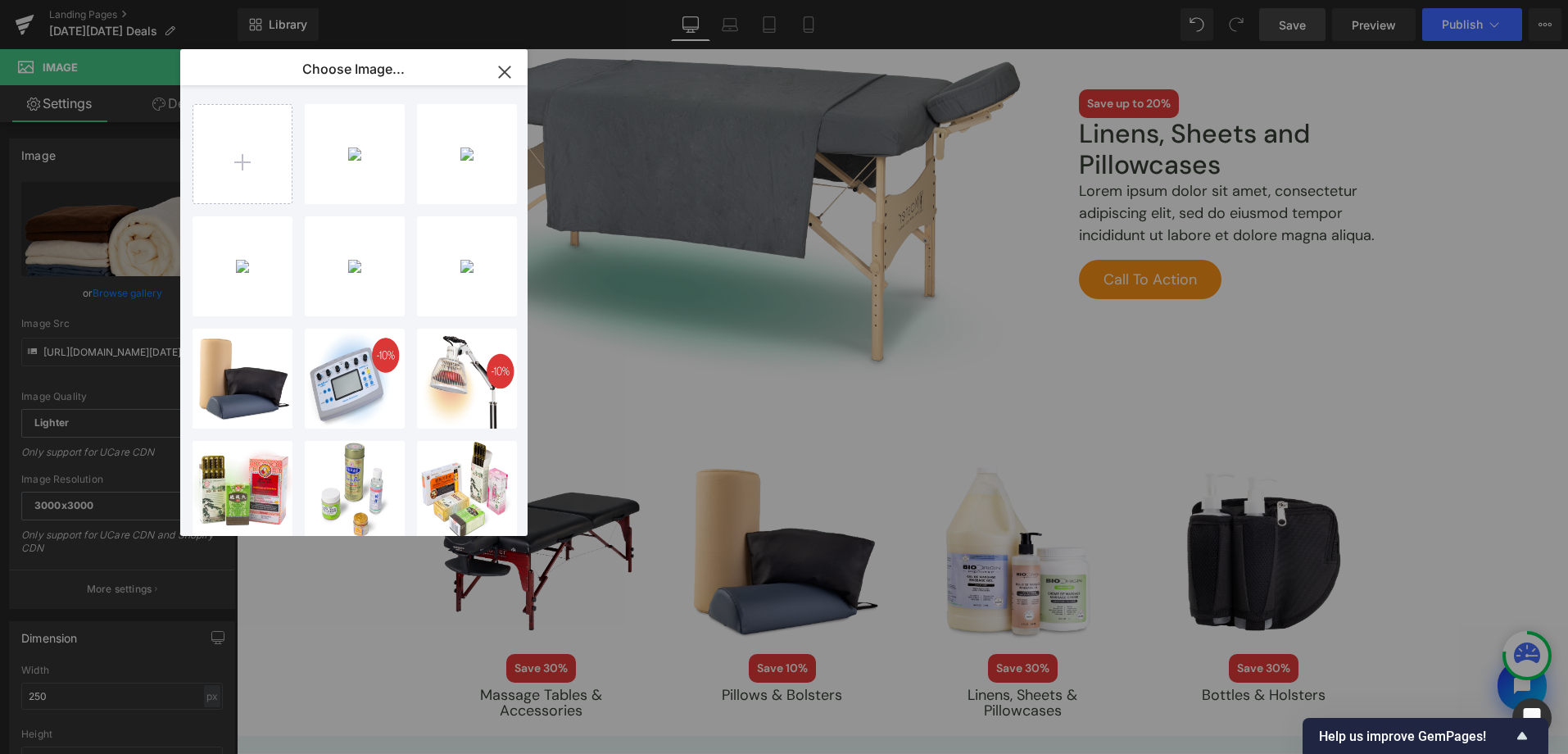
type input "[URL][DOMAIN_NAME][DATE]"
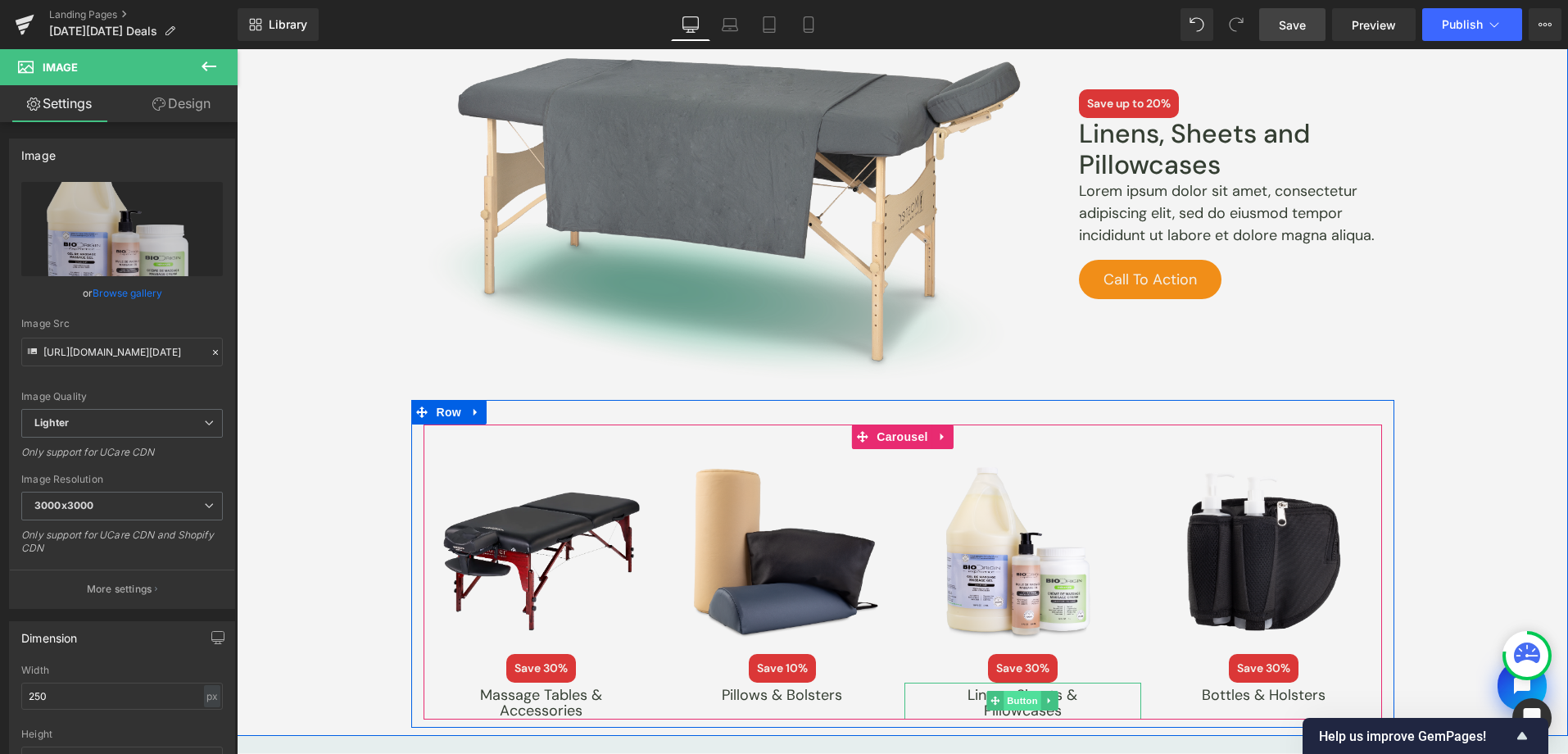
click at [1010, 694] on span "Button" at bounding box center [1023, 700] width 38 height 19
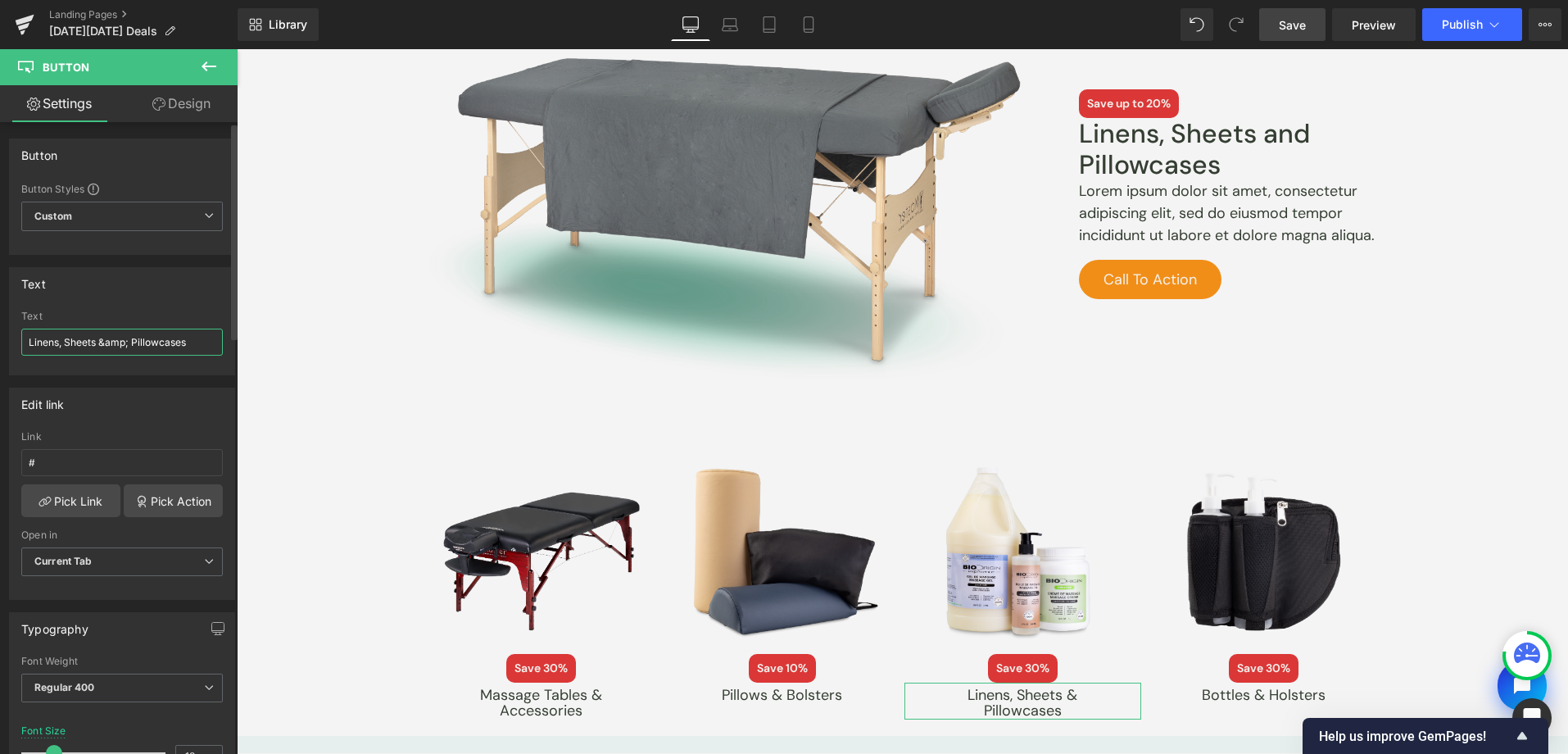
click at [81, 328] on input "Linens, Sheets &amp; Pillowcases" at bounding box center [122, 342] width 202 height 27
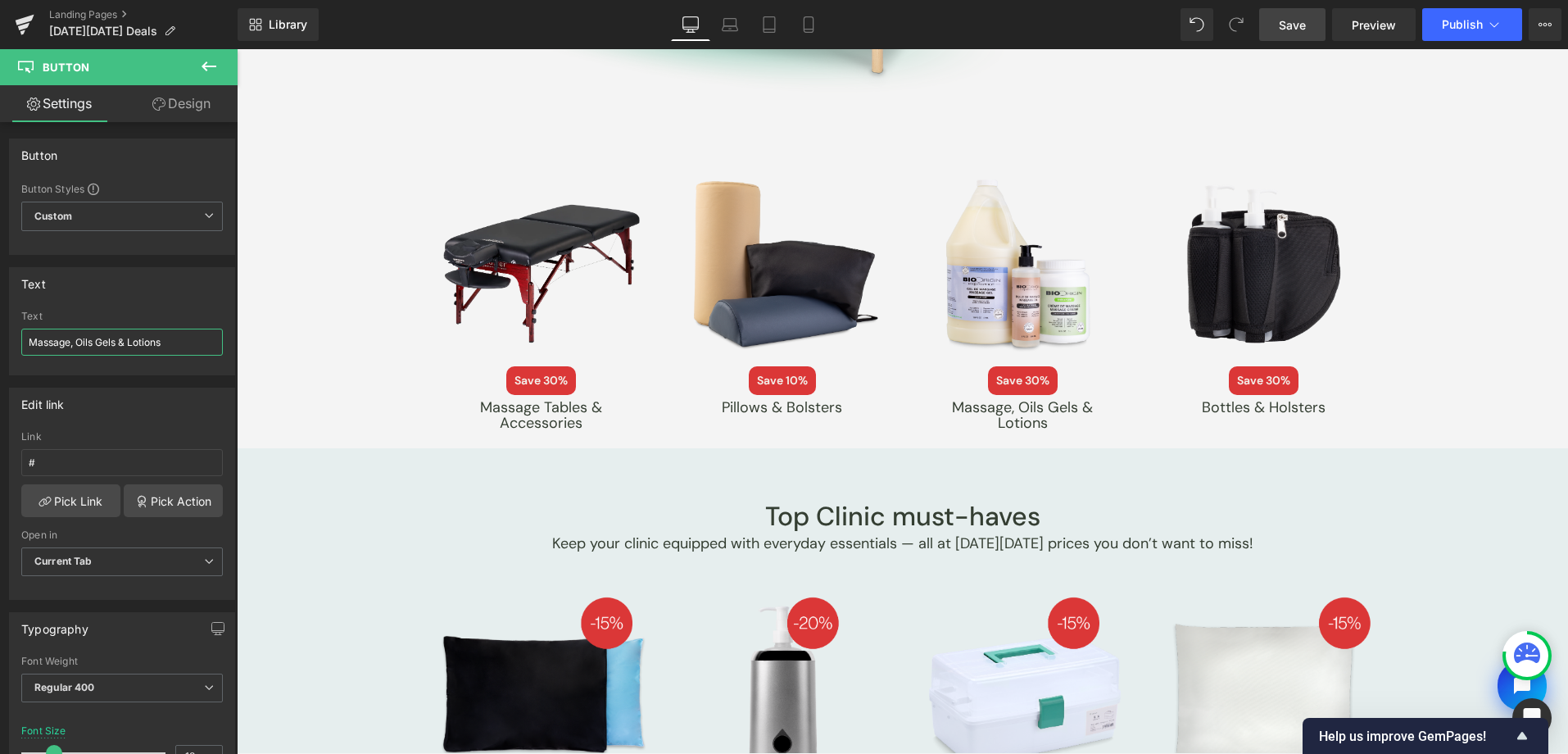
type input "Massage, Oils Gels & Lotions"
click at [1293, 41] on link "Save" at bounding box center [1292, 24] width 67 height 33
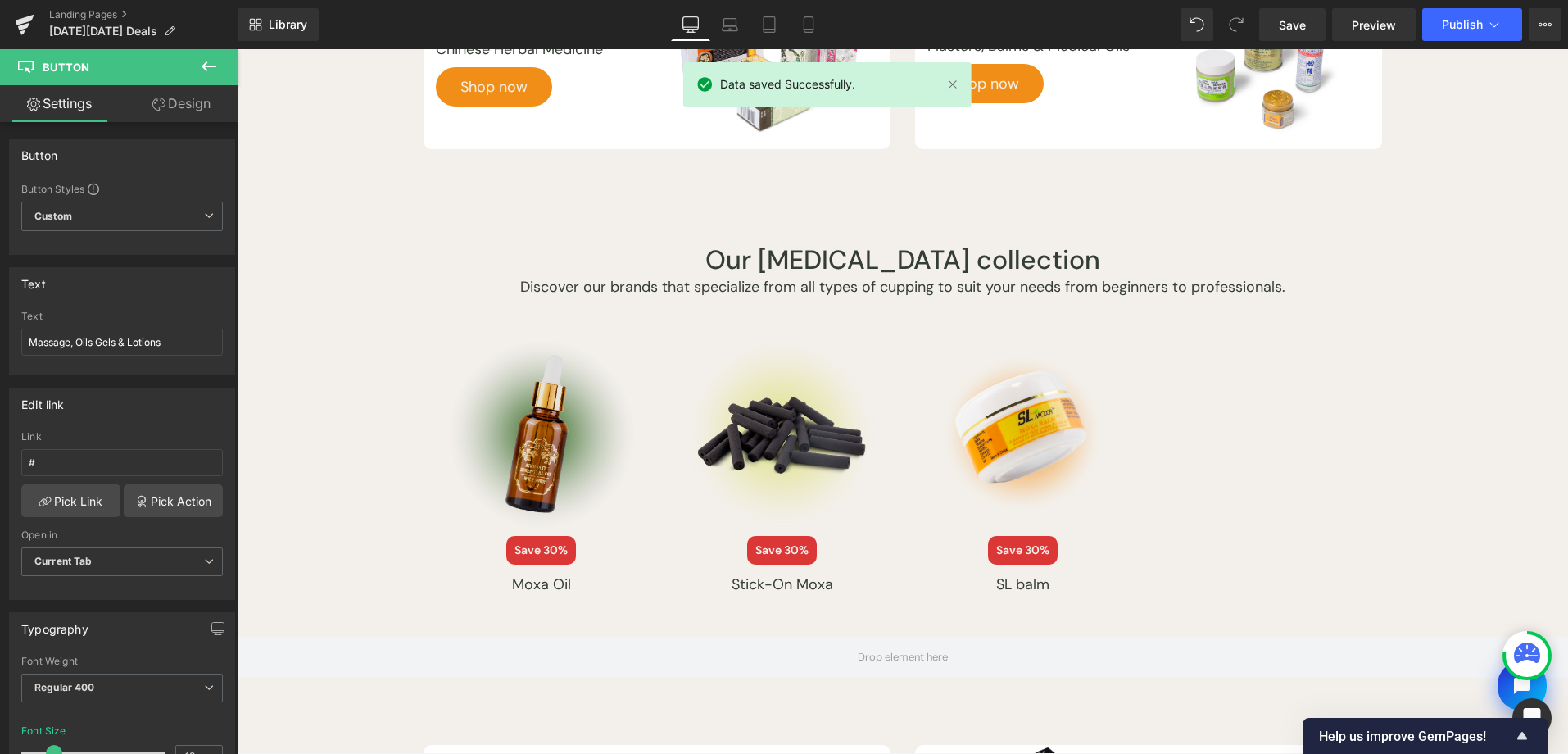
scroll to position [4401, 0]
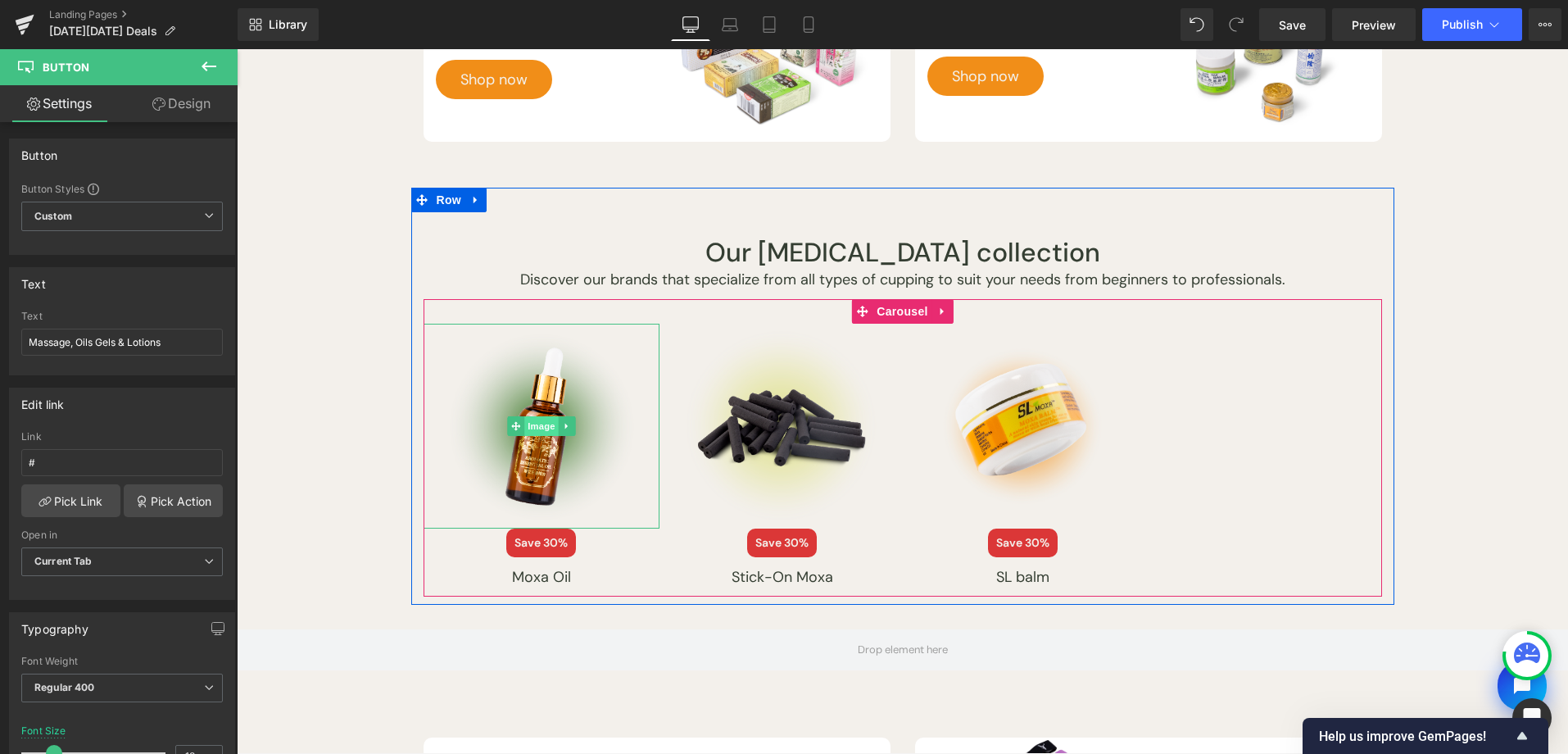
click at [537, 420] on span "Image" at bounding box center [541, 426] width 35 height 19
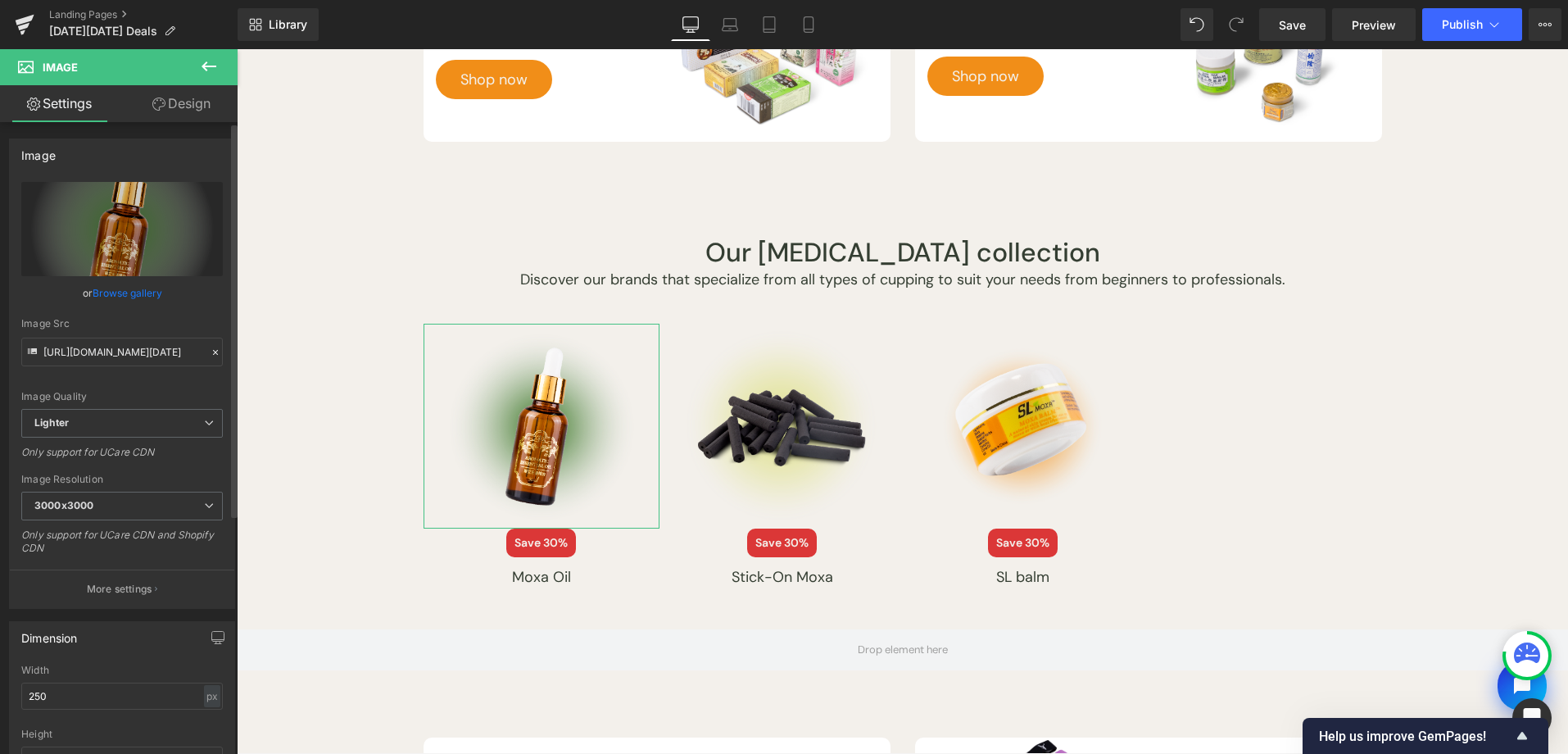
click at [127, 300] on link "Browse gallery" at bounding box center [127, 293] width 70 height 29
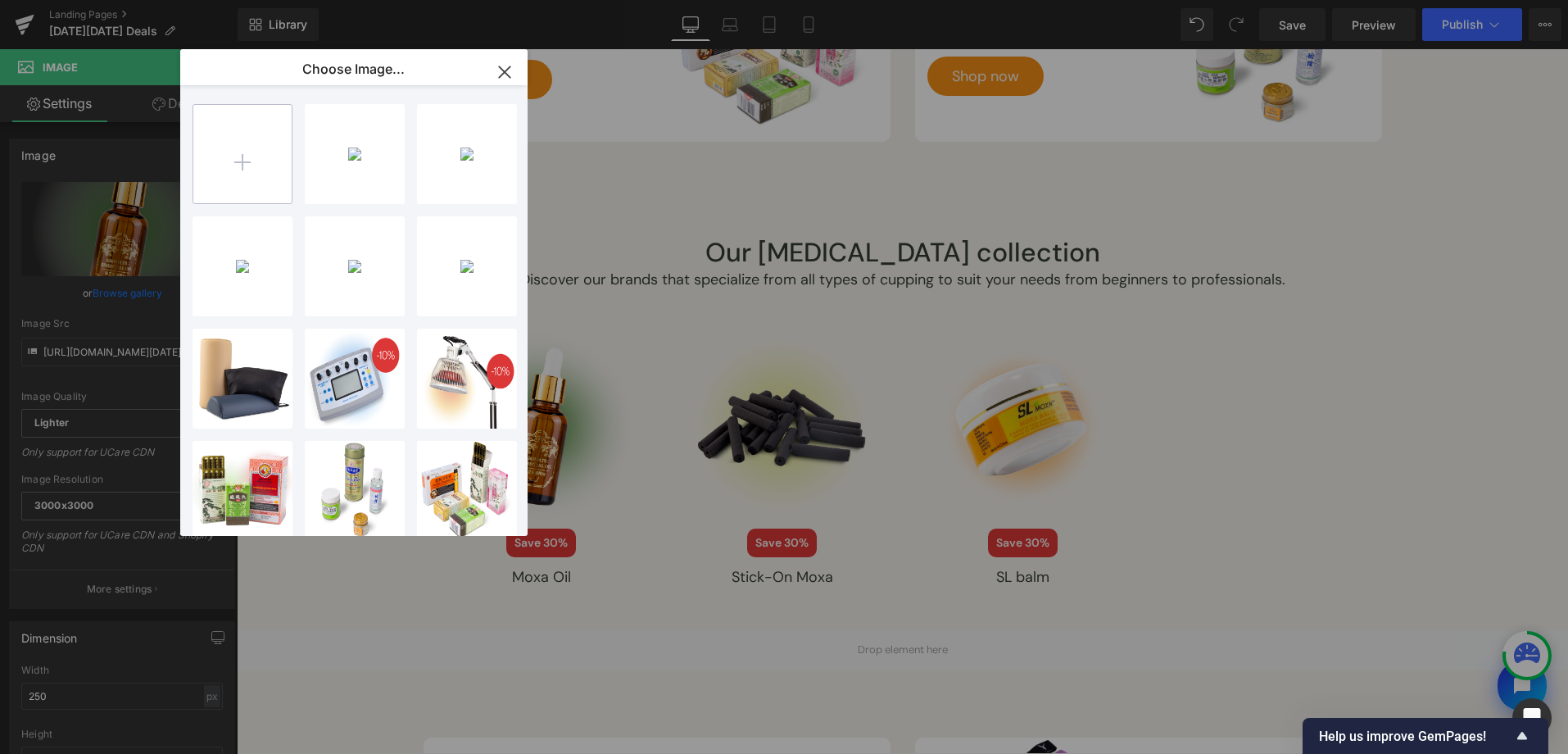
click at [249, 150] on input "file" at bounding box center [242, 154] width 98 height 98
type input "C:\fakepath\[DATE][DATE]-2025-assets_Artboard 2-14.png"
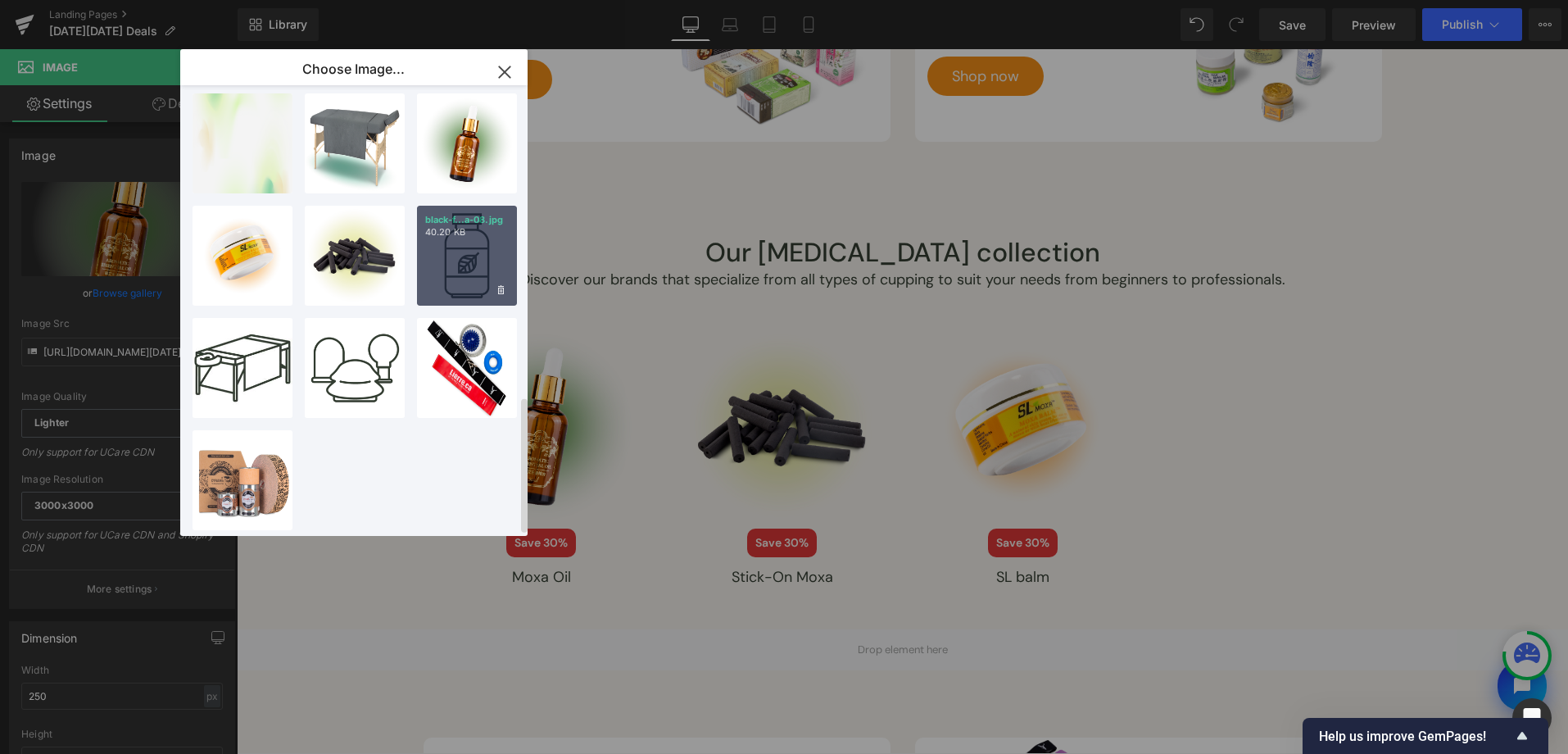
scroll to position [999, 0]
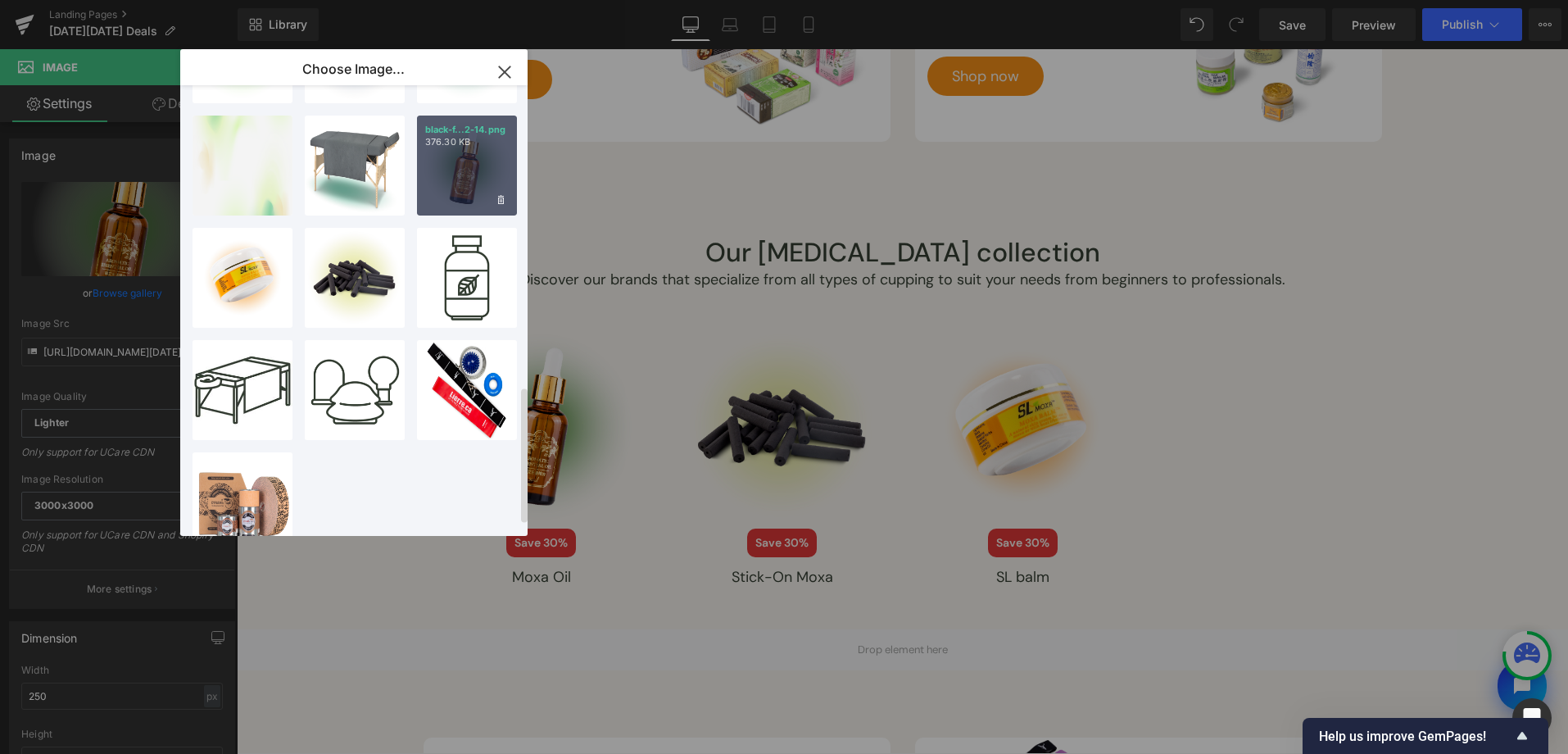
drag, startPoint x: 502, startPoint y: 198, endPoint x: 485, endPoint y: 201, distance: 17.3
click at [502, 198] on icon at bounding box center [500, 200] width 6 height 11
click at [435, 198] on span "Yes" at bounding box center [446, 199] width 41 height 17
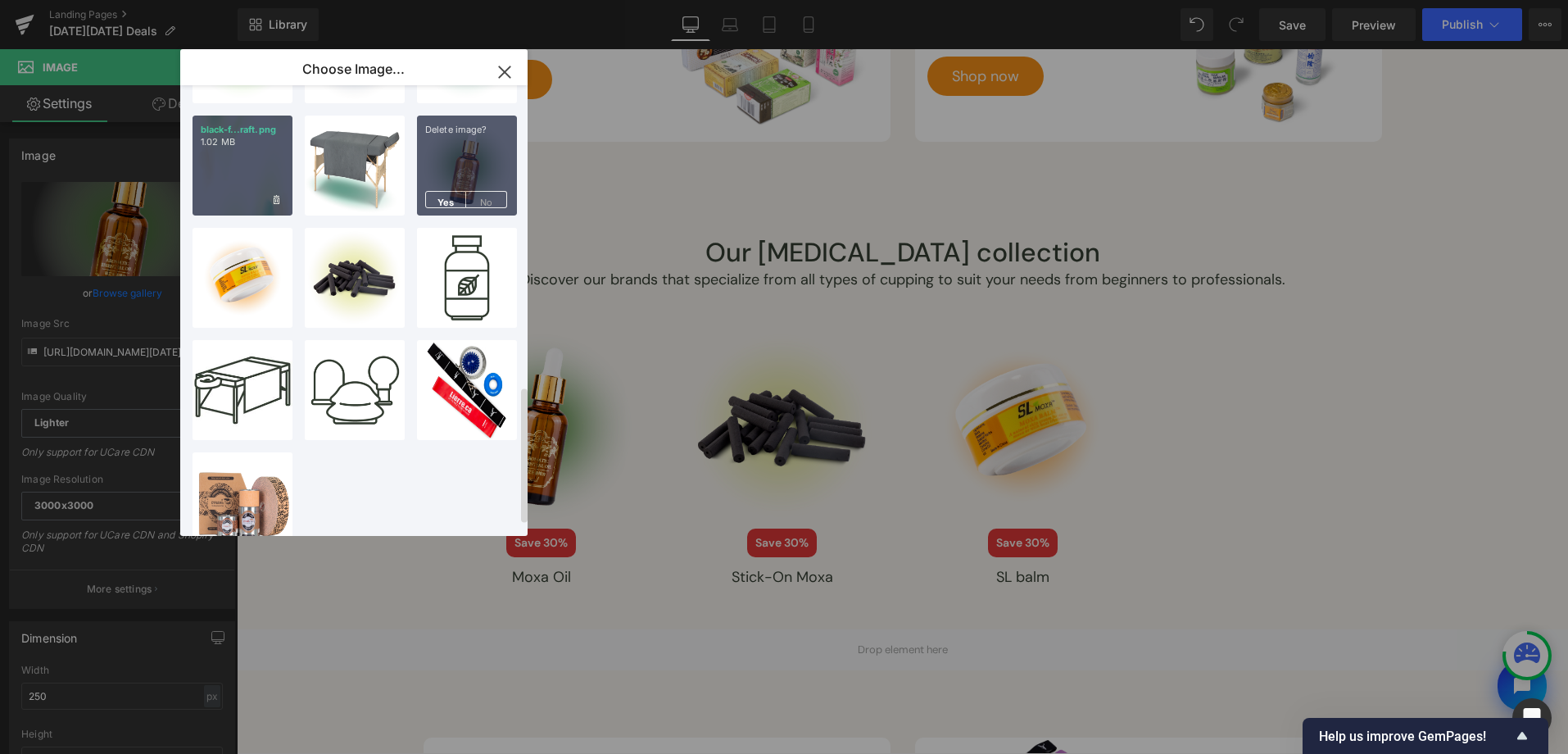
scroll to position [921, 0]
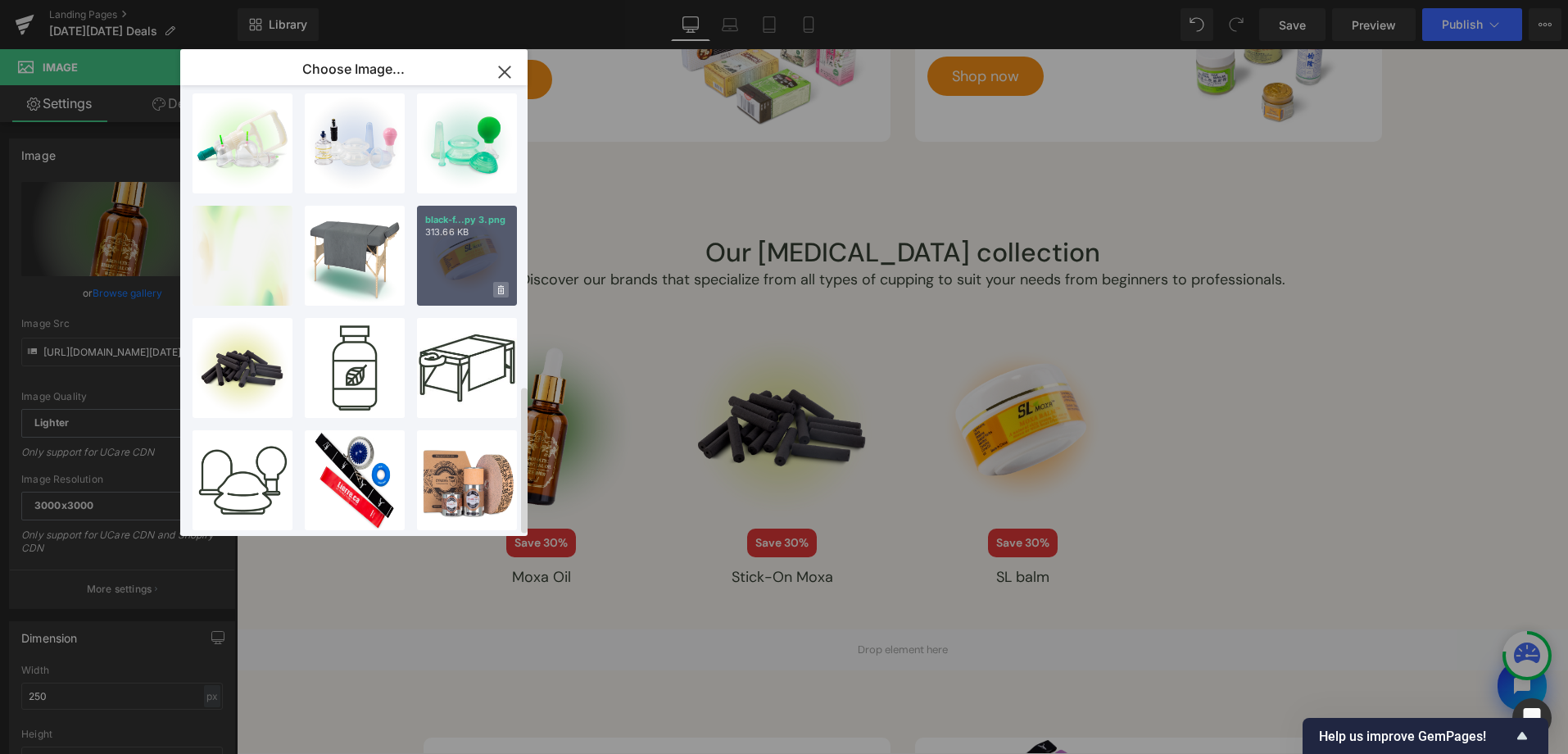
click at [496, 282] on span at bounding box center [500, 290] width 15 height 15
click at [433, 281] on span "Yes" at bounding box center [446, 290] width 41 height 17
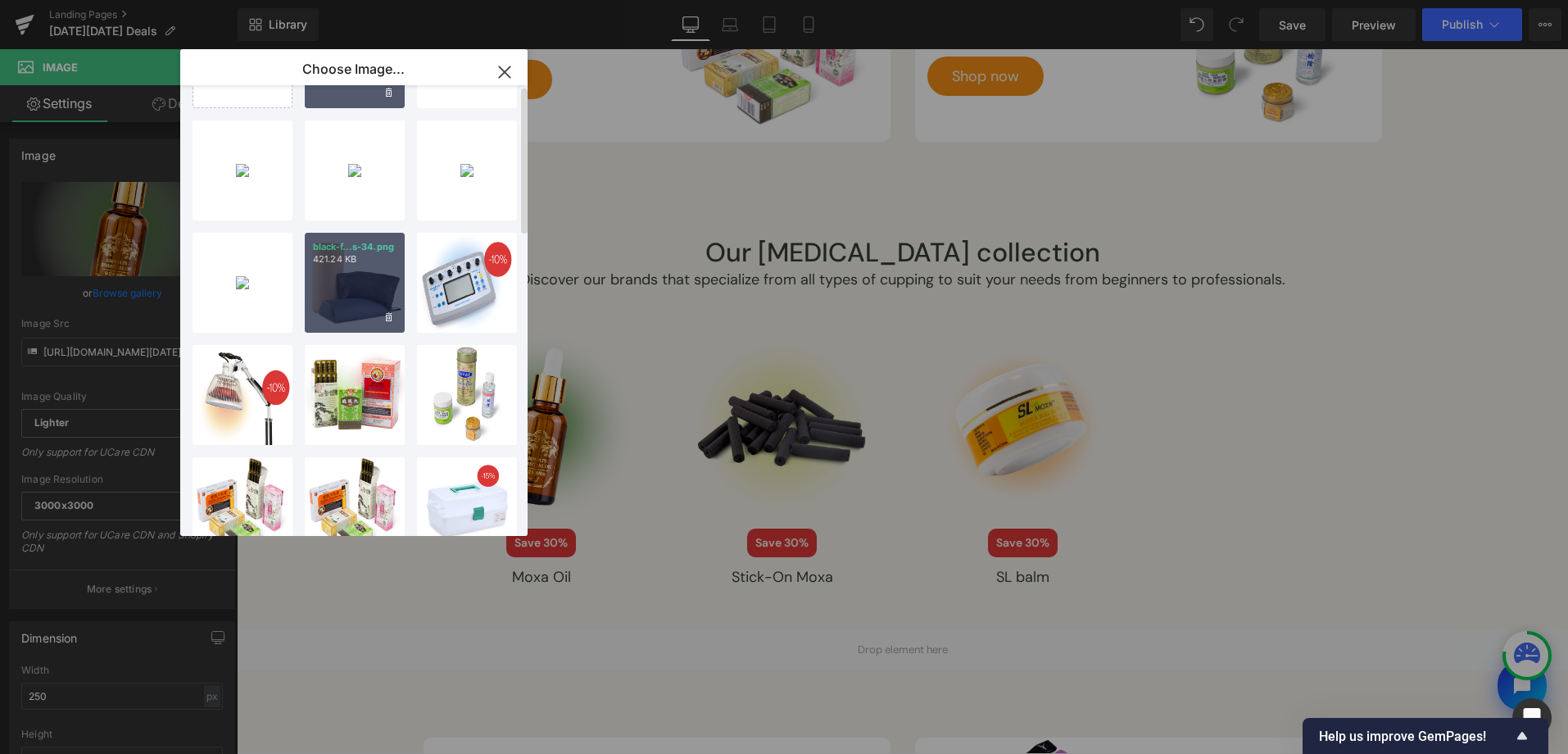
scroll to position [0, 0]
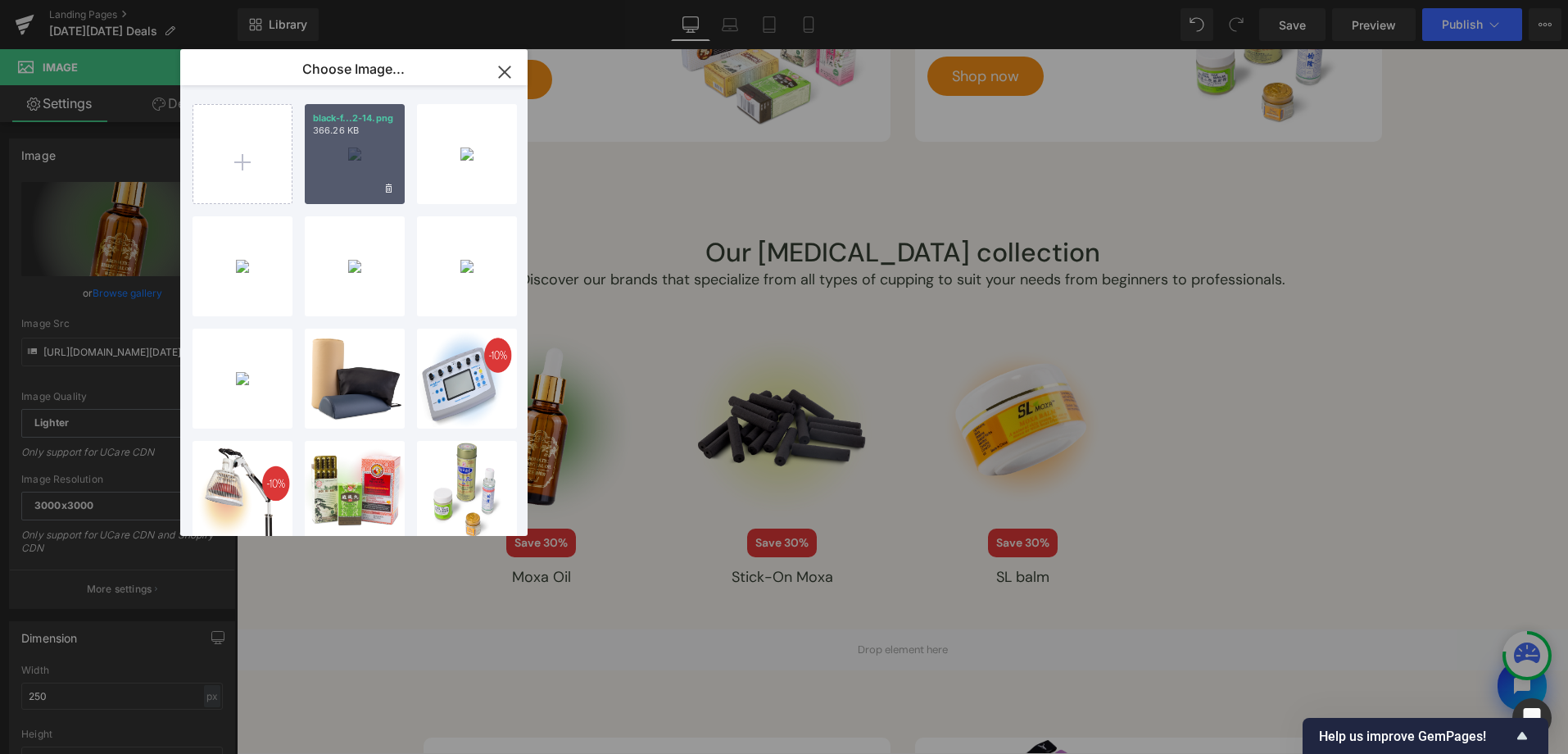
click at [350, 174] on div "black-f...2-14.png 366.26 KB" at bounding box center [354, 154] width 100 height 100
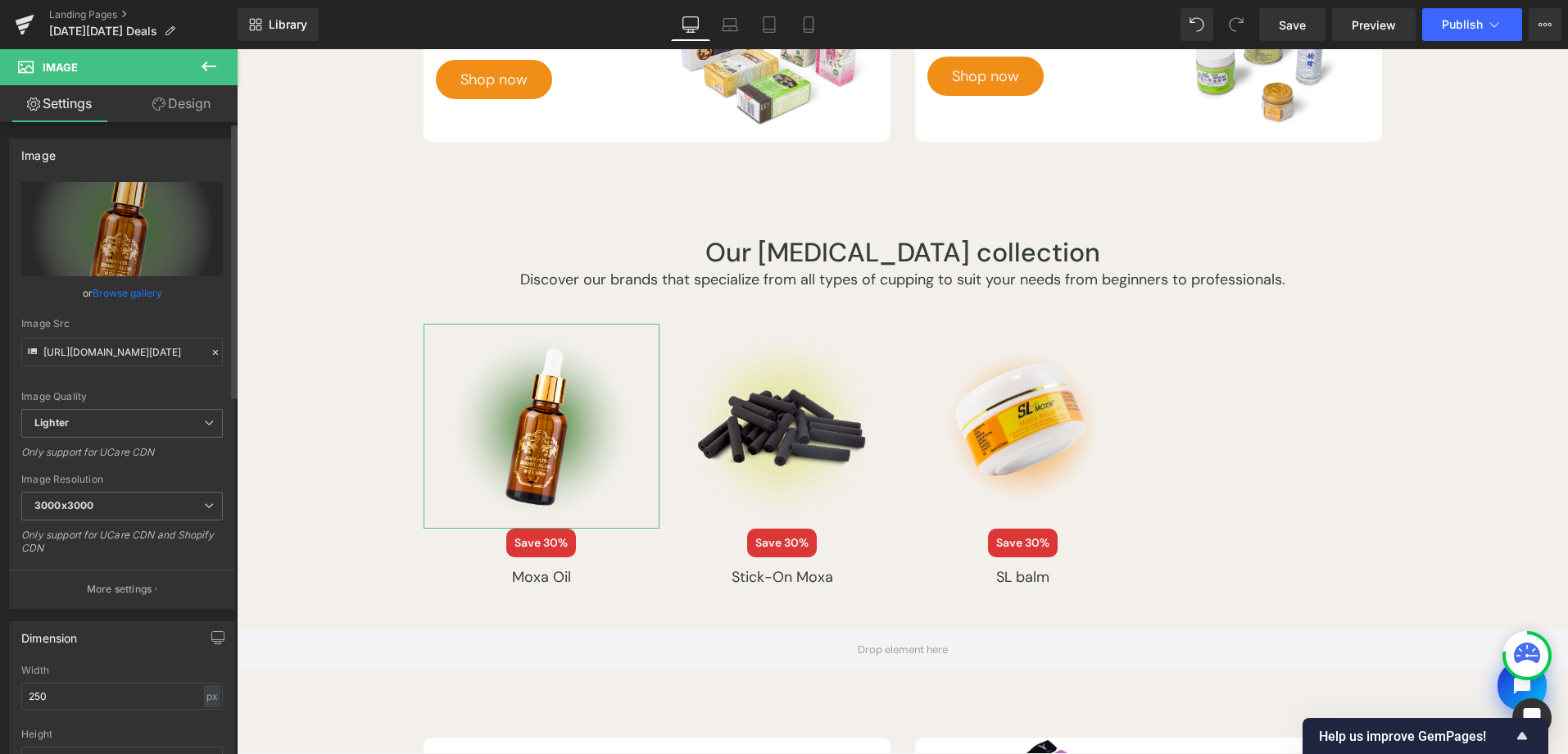
click at [99, 296] on link "Browse gallery" at bounding box center [127, 293] width 70 height 29
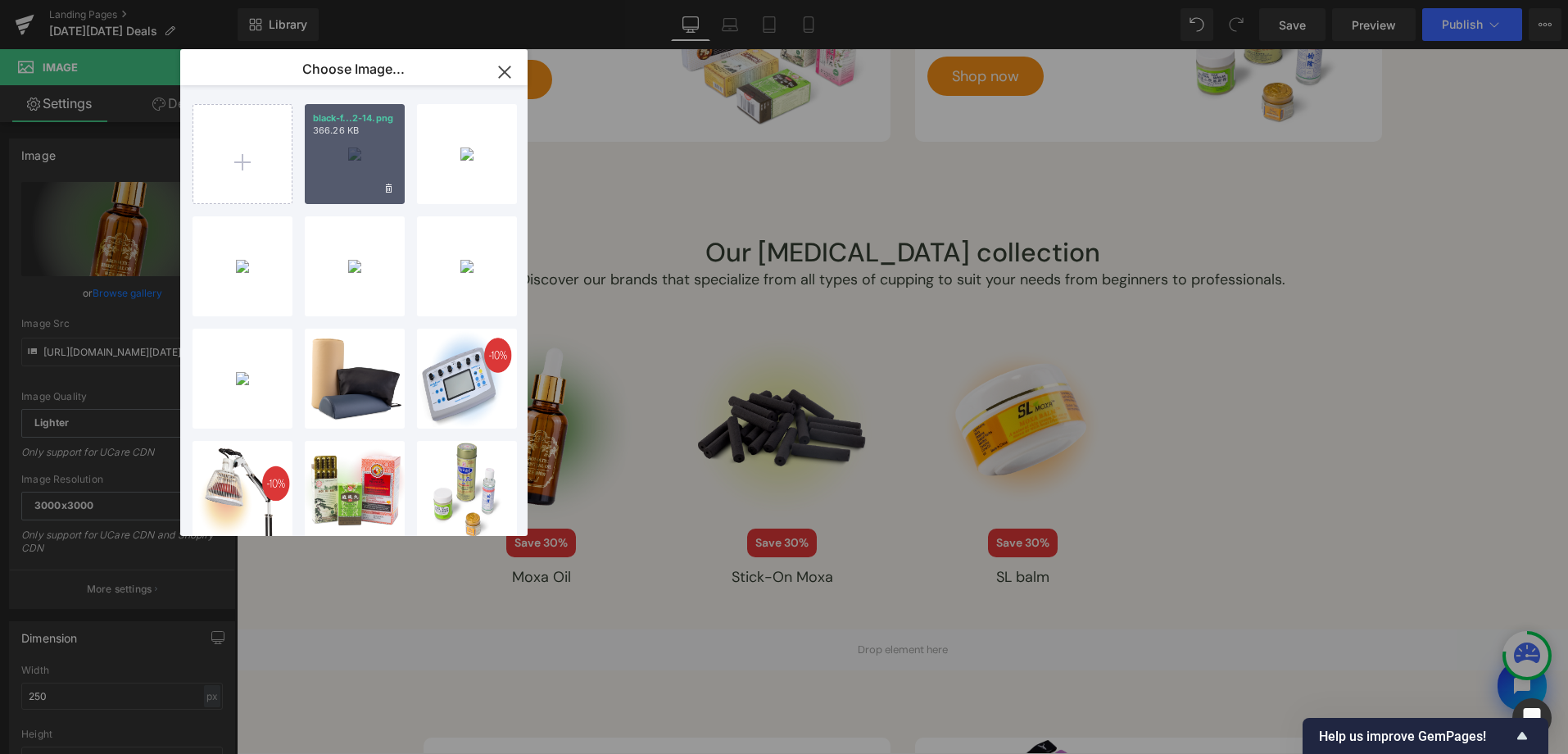
click at [358, 147] on div "black-f...2-14.png 366.26 KB" at bounding box center [354, 154] width 100 height 100
type input "[URL][DOMAIN_NAME][DATE]"
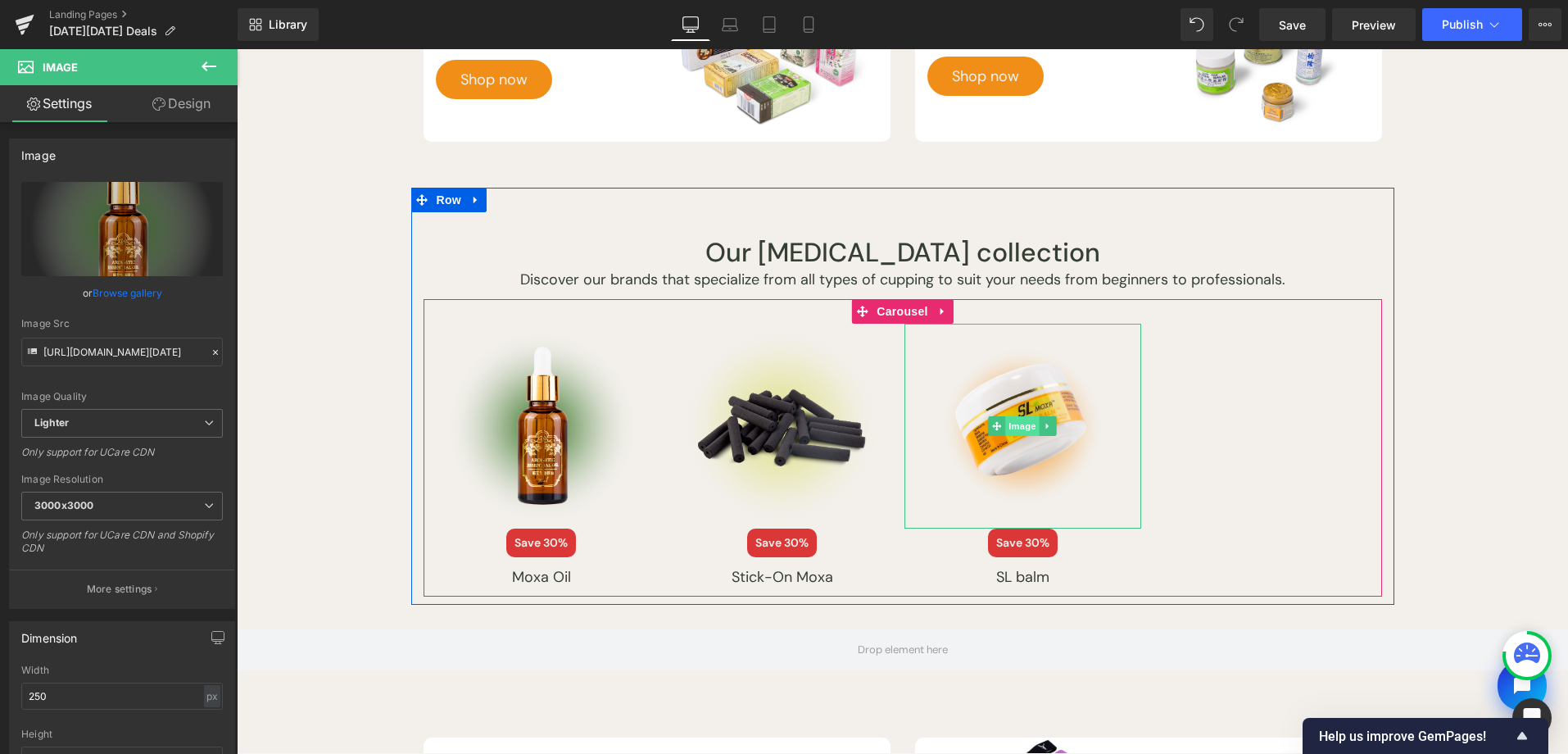
drag, startPoint x: 445, startPoint y: 288, endPoint x: 1009, endPoint y: 426, distance: 580.6
click at [1009, 426] on span "Image" at bounding box center [1023, 426] width 35 height 19
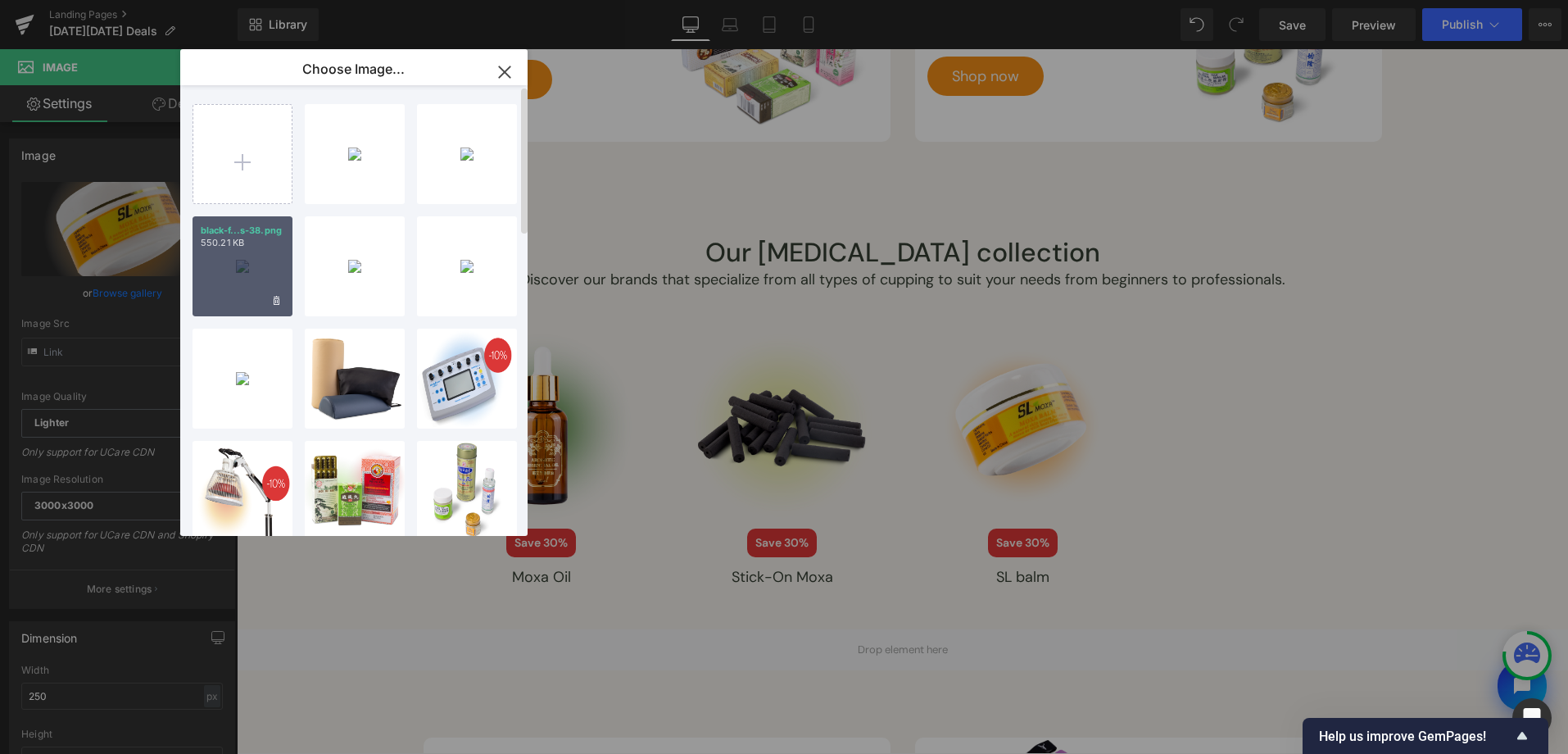
type input "[URL][DOMAIN_NAME][DATE]"
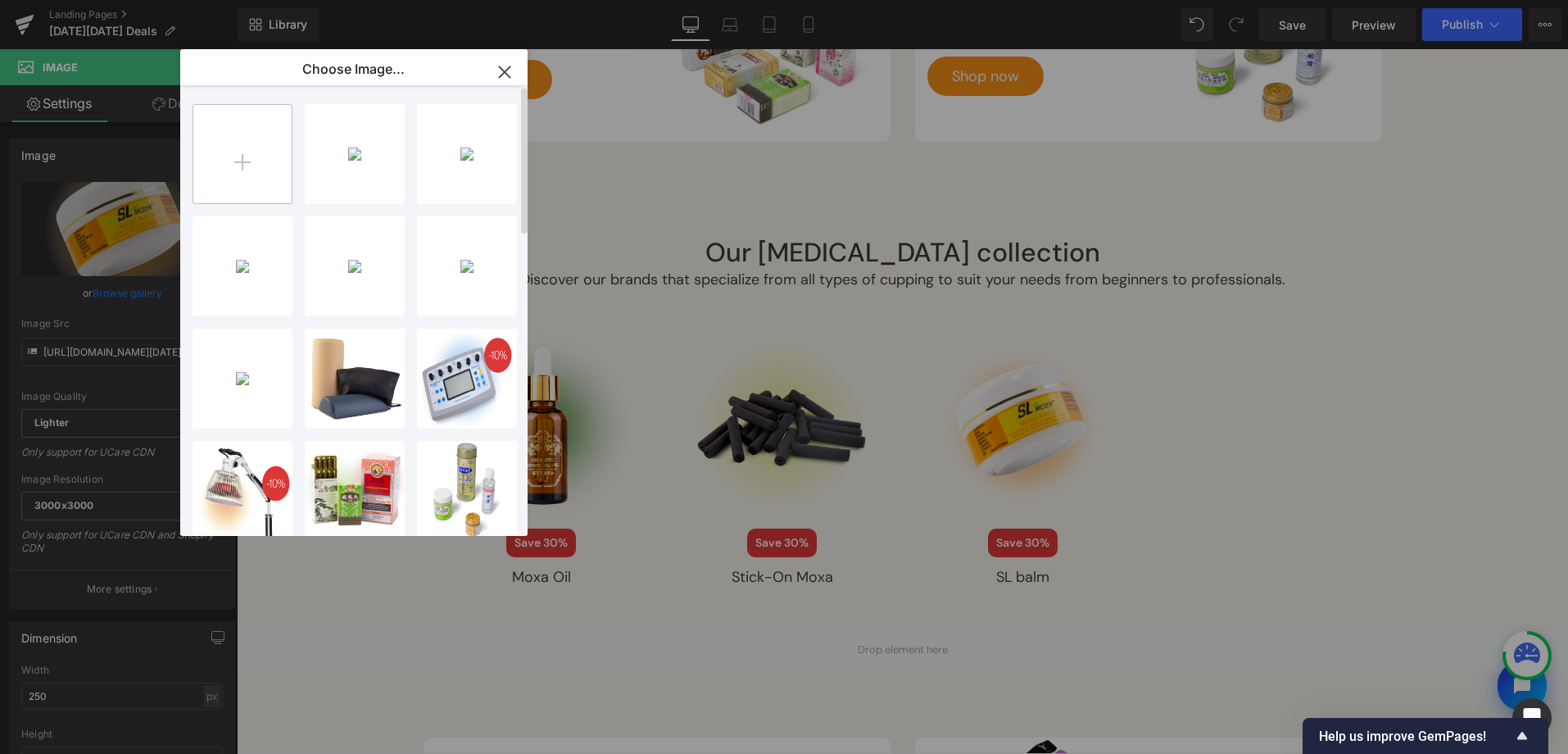
click at [240, 158] on input "file" at bounding box center [242, 154] width 98 height 98
type input "C:\fakepath\[DATE][DATE]-2025-assets_Artboard 2 copy 3.png"
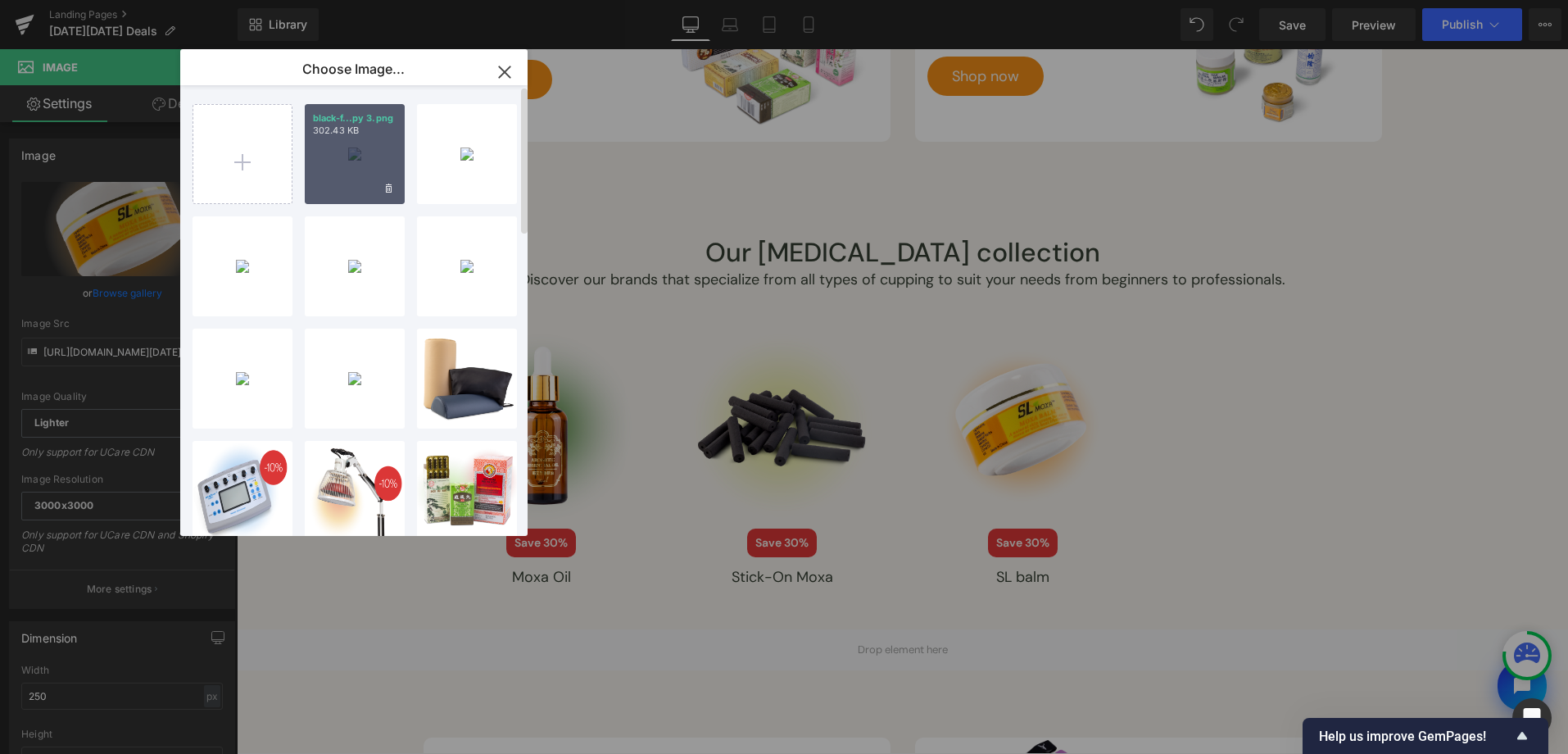
click at [354, 171] on div "black-f...py 3.png 302.43 KB" at bounding box center [354, 154] width 100 height 100
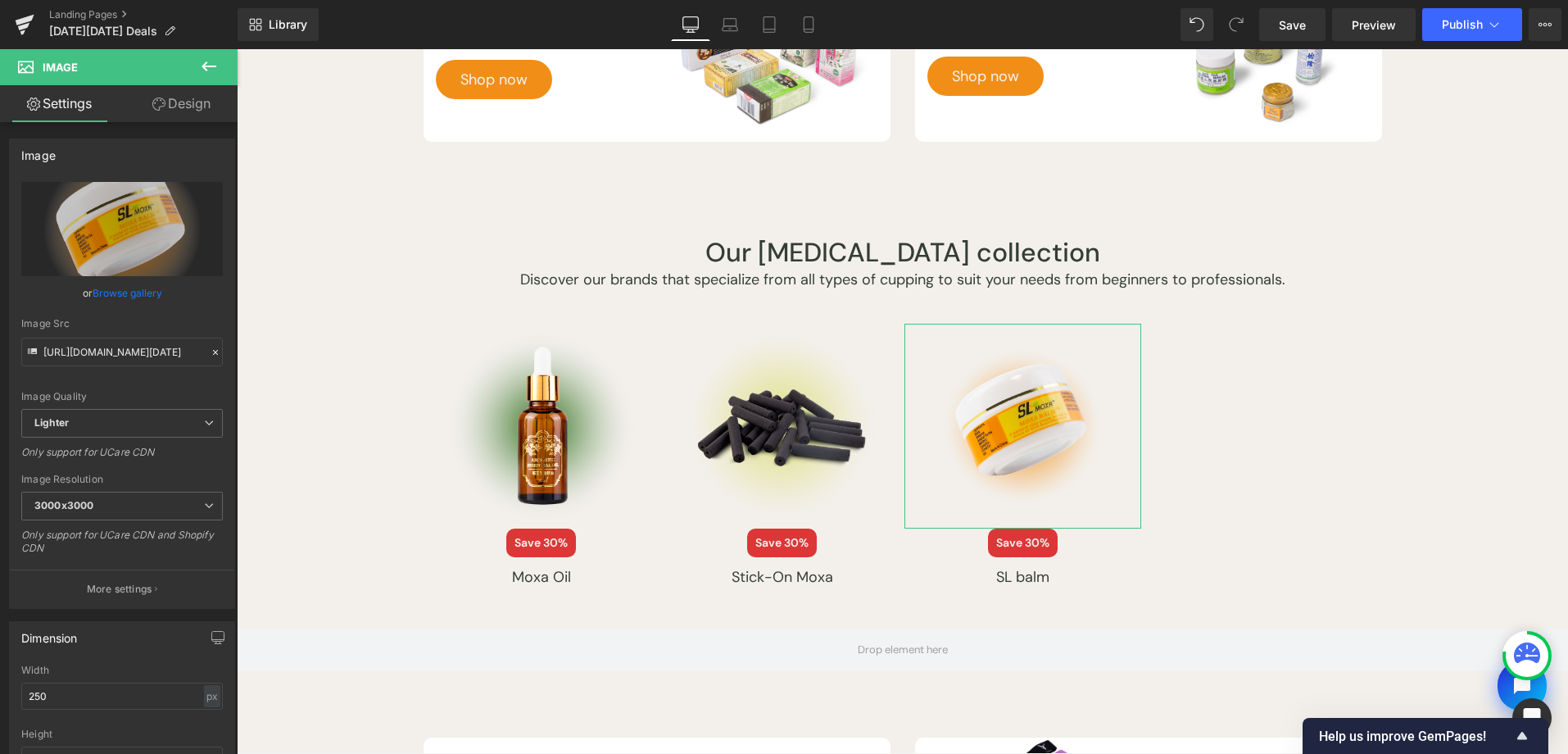
click at [137, 289] on link "Browse gallery" at bounding box center [127, 293] width 70 height 29
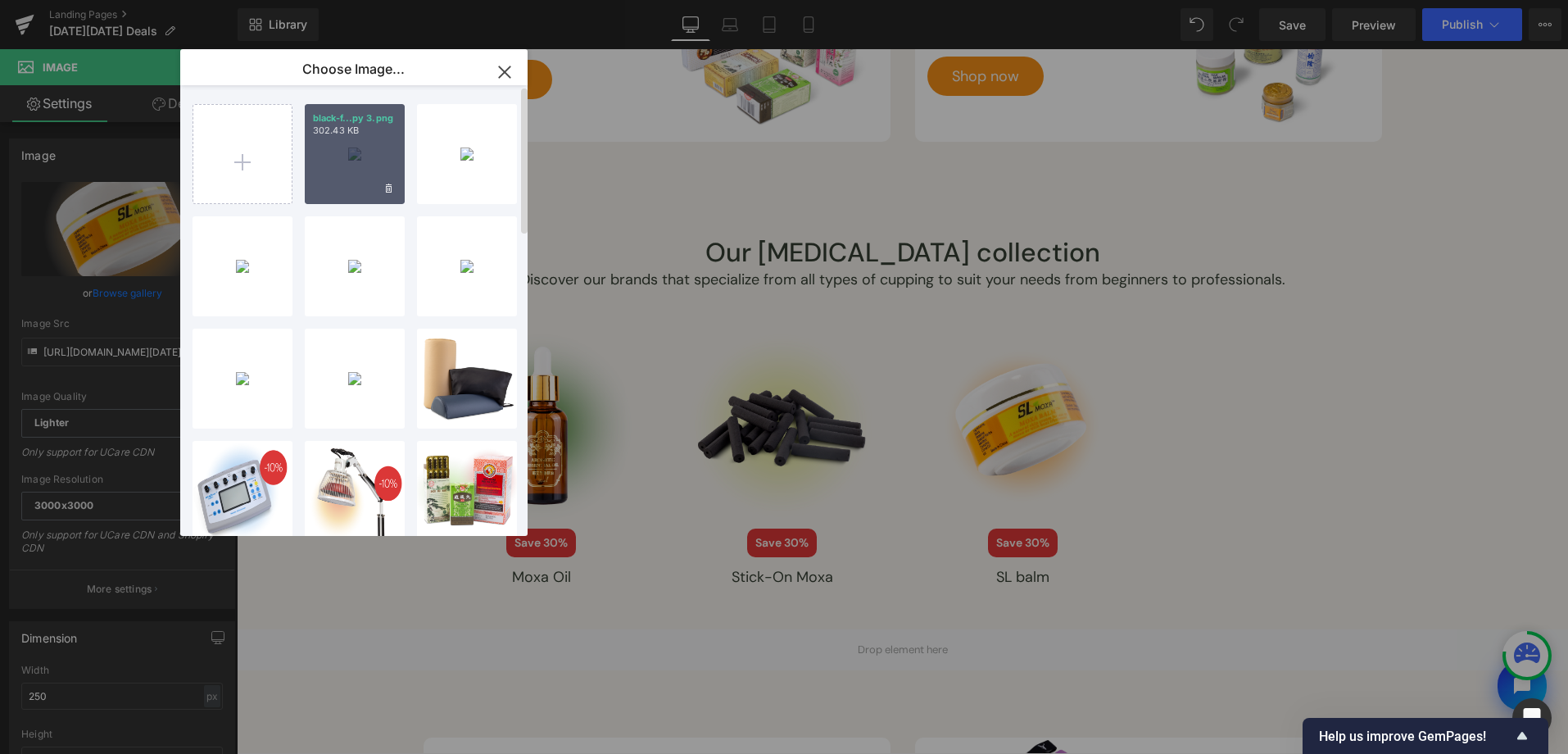
click at [354, 169] on div "black-f...py 3.png 302.43 KB" at bounding box center [354, 154] width 100 height 100
type input "[URL][DOMAIN_NAME][DATE]"
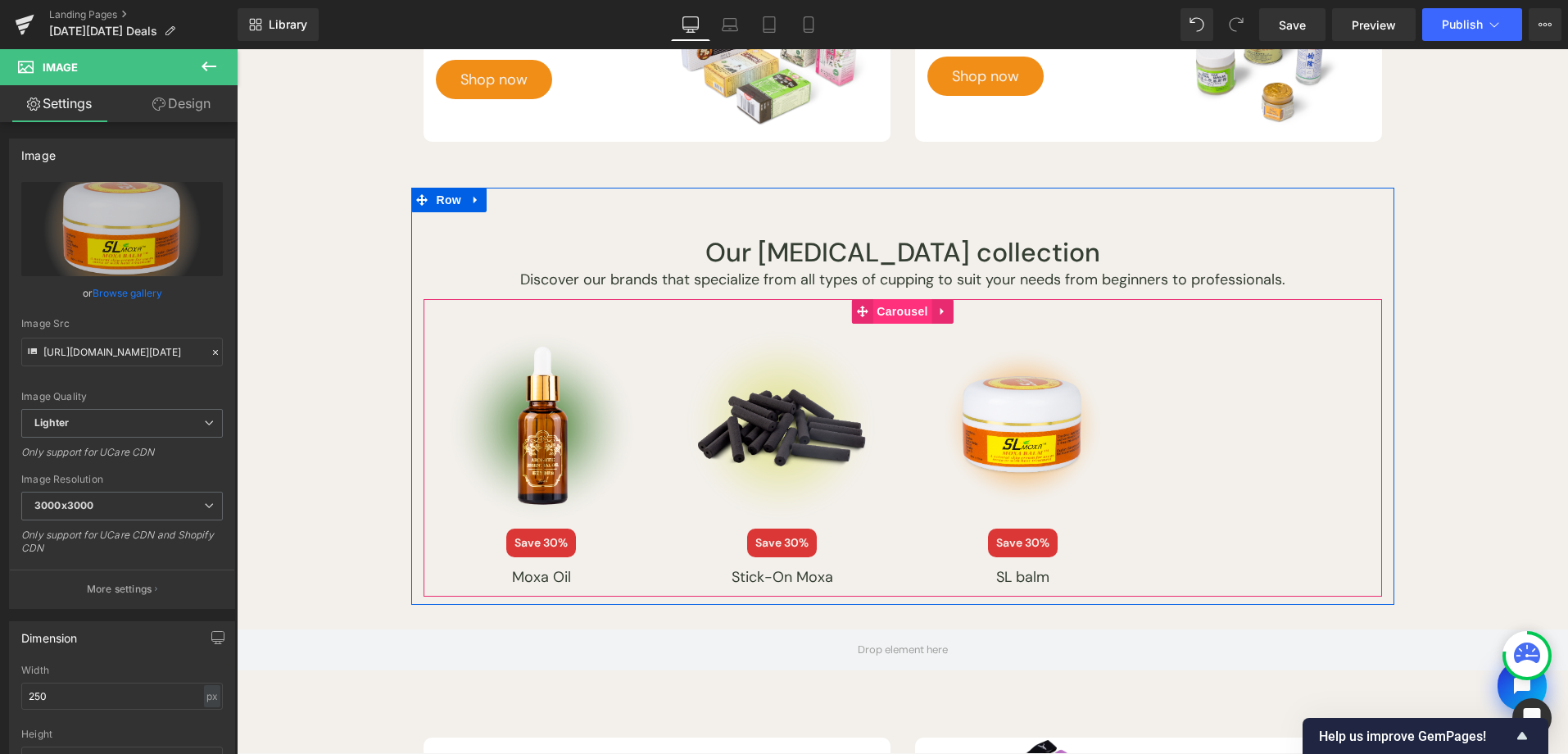
click at [884, 318] on span "Carousel" at bounding box center [902, 311] width 59 height 24
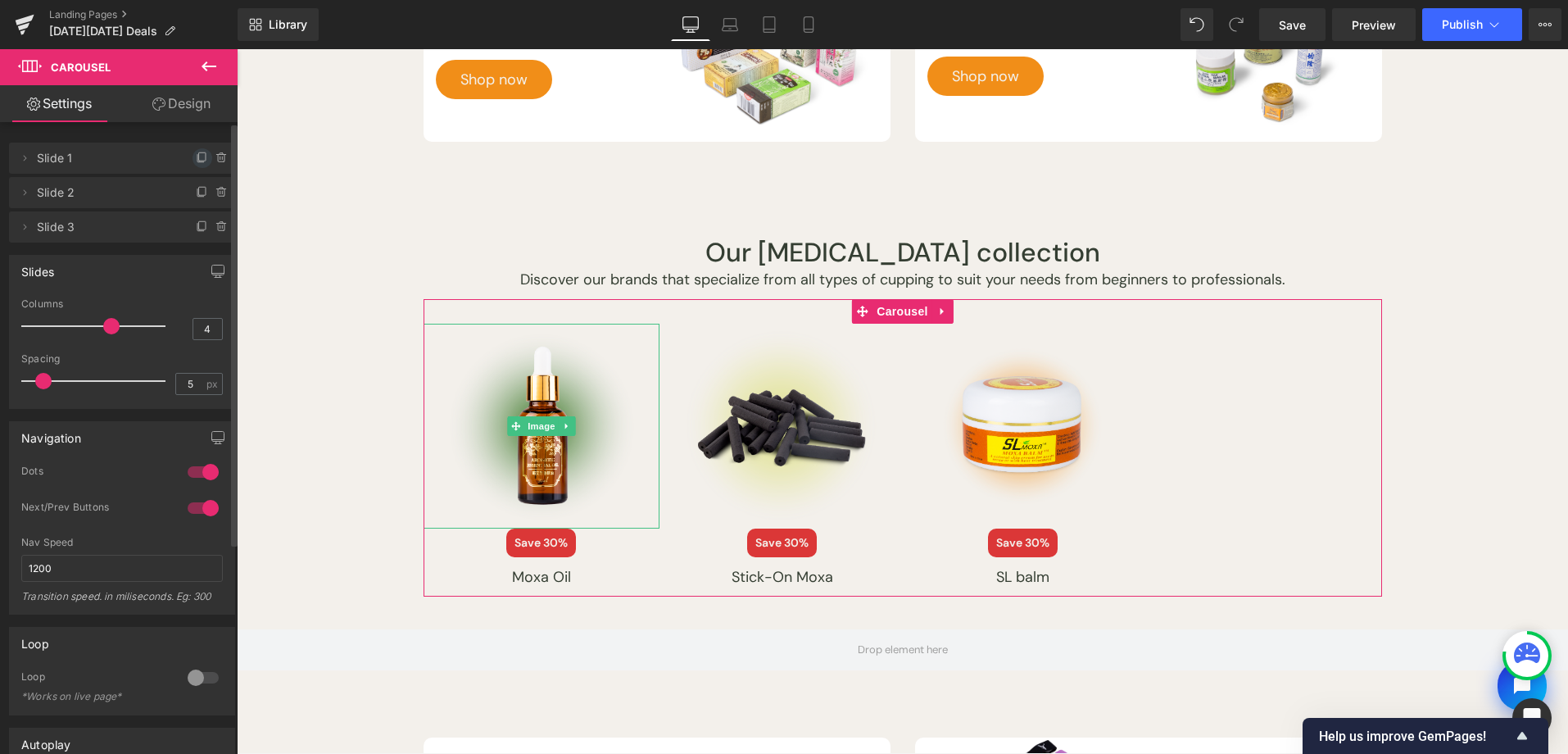
click at [196, 162] on icon at bounding box center [203, 159] width 14 height 14
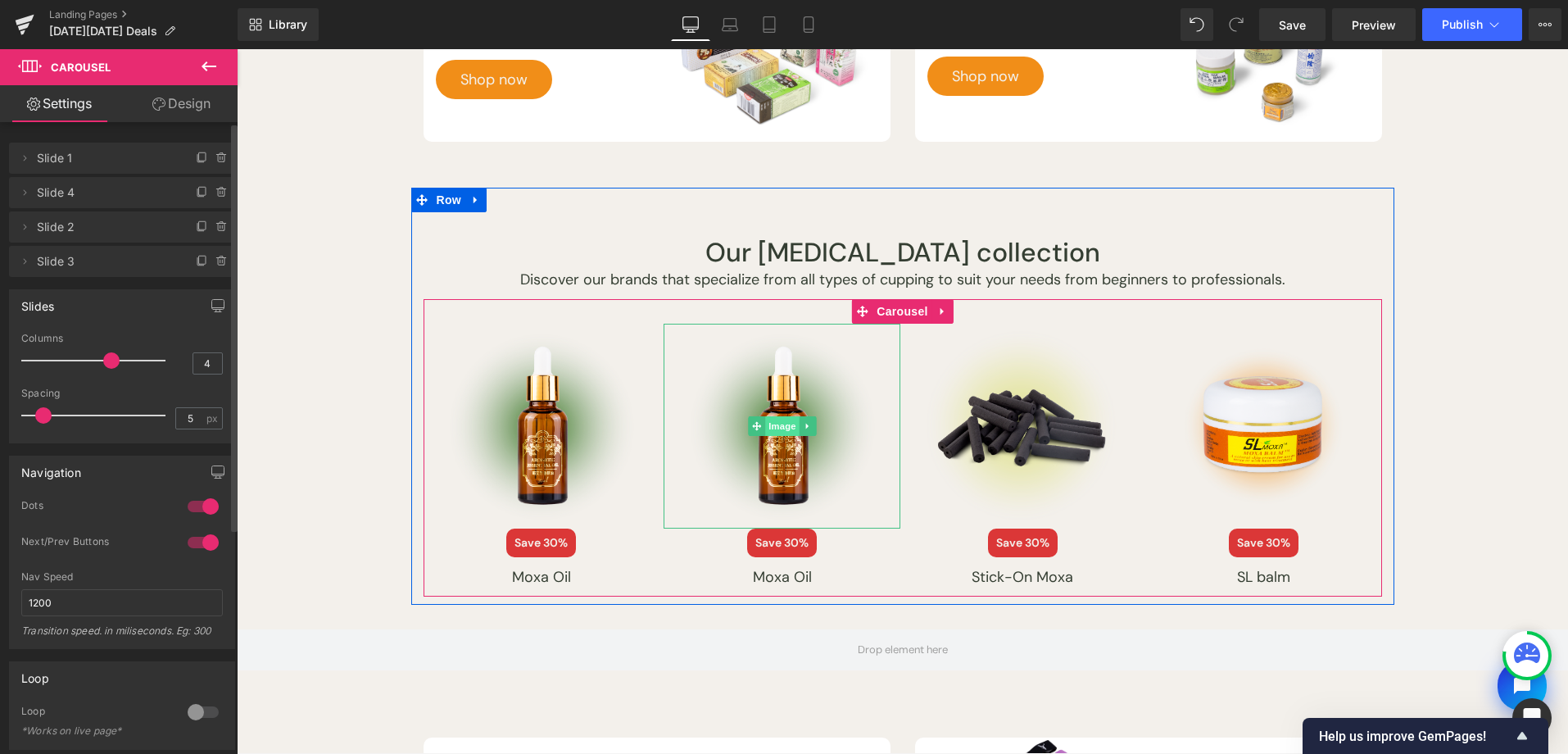
click at [774, 424] on span "Image" at bounding box center [782, 426] width 35 height 19
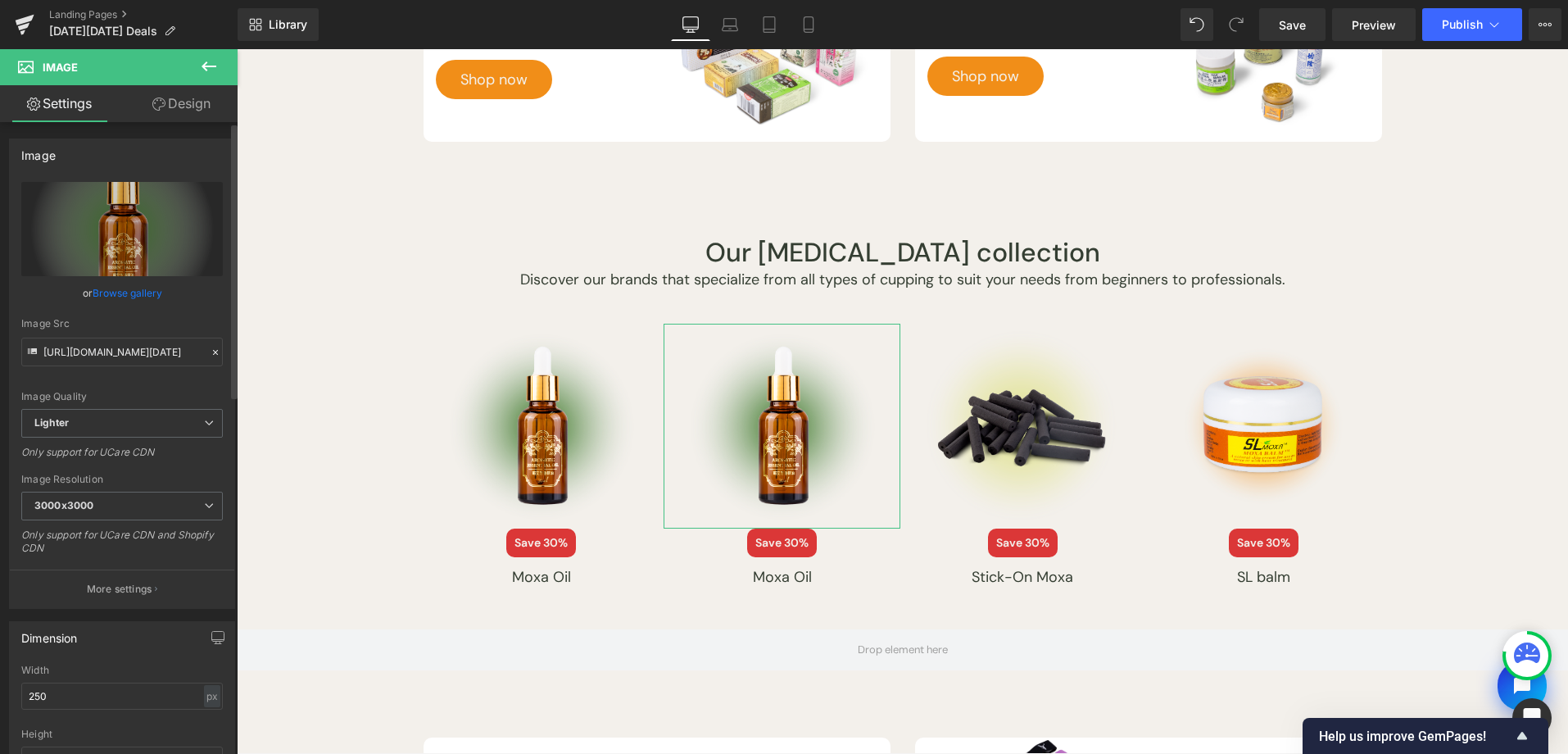
click at [104, 293] on link "Browse gallery" at bounding box center [127, 293] width 70 height 29
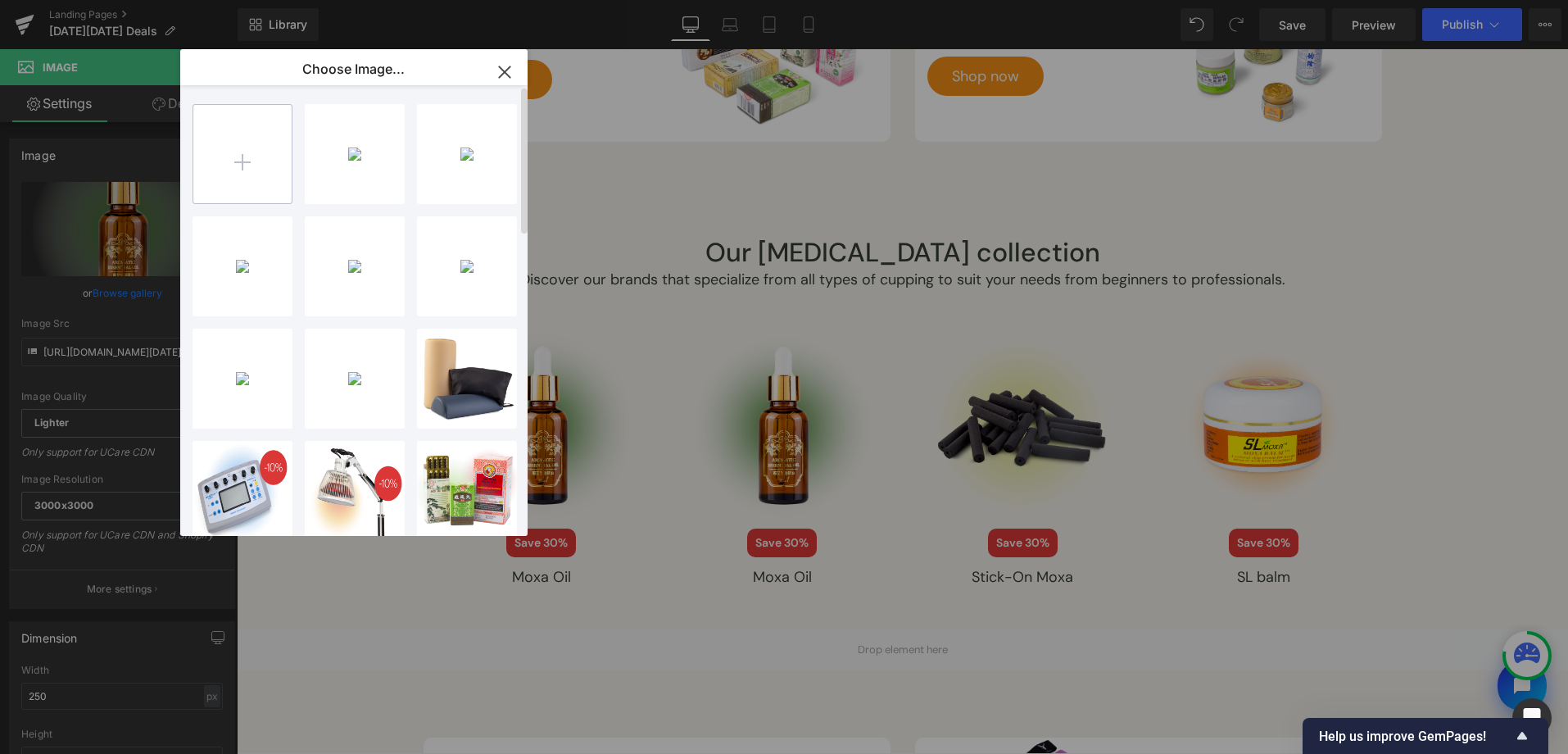
click at [289, 134] on input "file" at bounding box center [242, 154] width 98 height 98
type input "C:\fakepath\[DATE][DATE]-2025-assets_Artboard 2 copy-15.png"
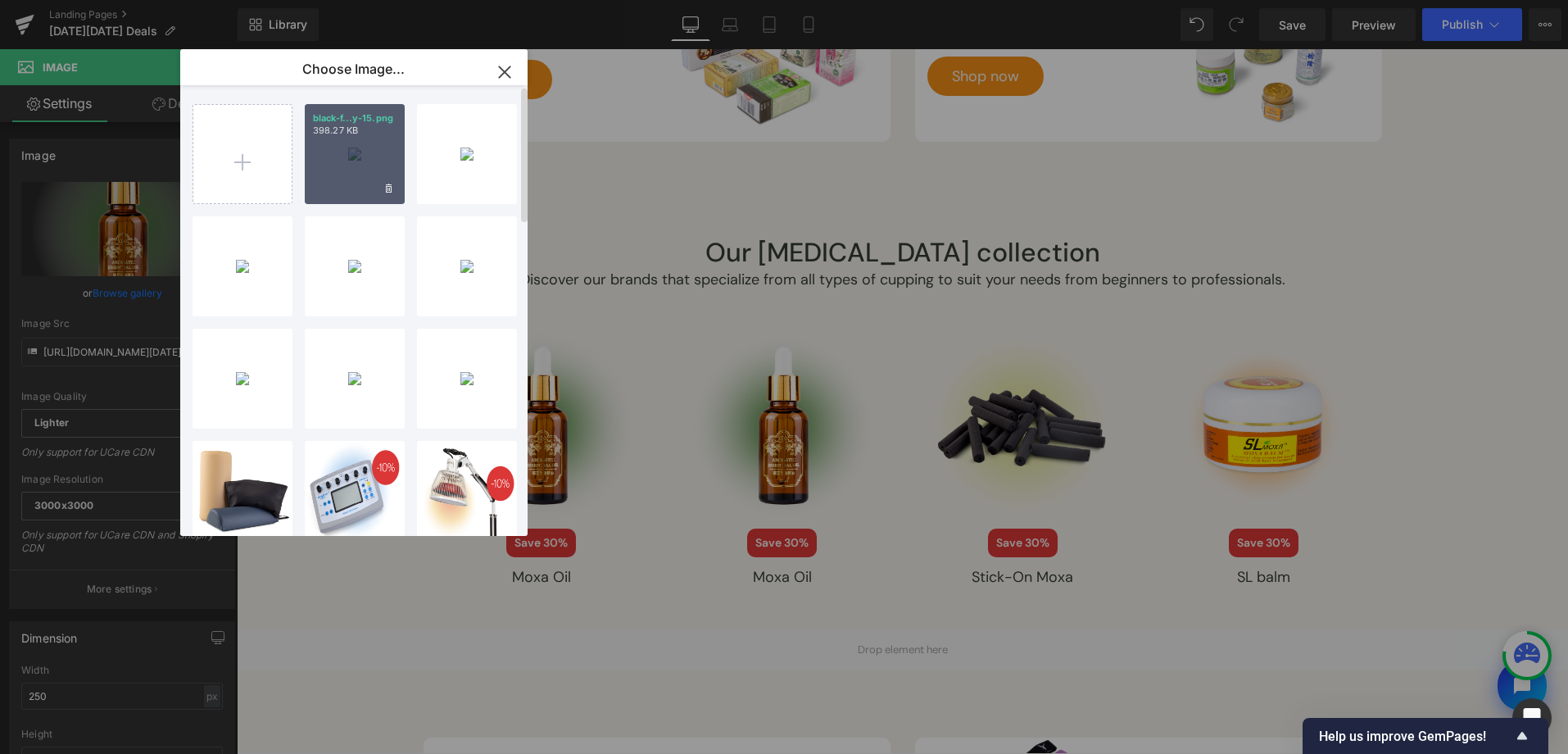
click at [311, 171] on div "black-f...y-15.png 398.27 KB" at bounding box center [354, 154] width 100 height 100
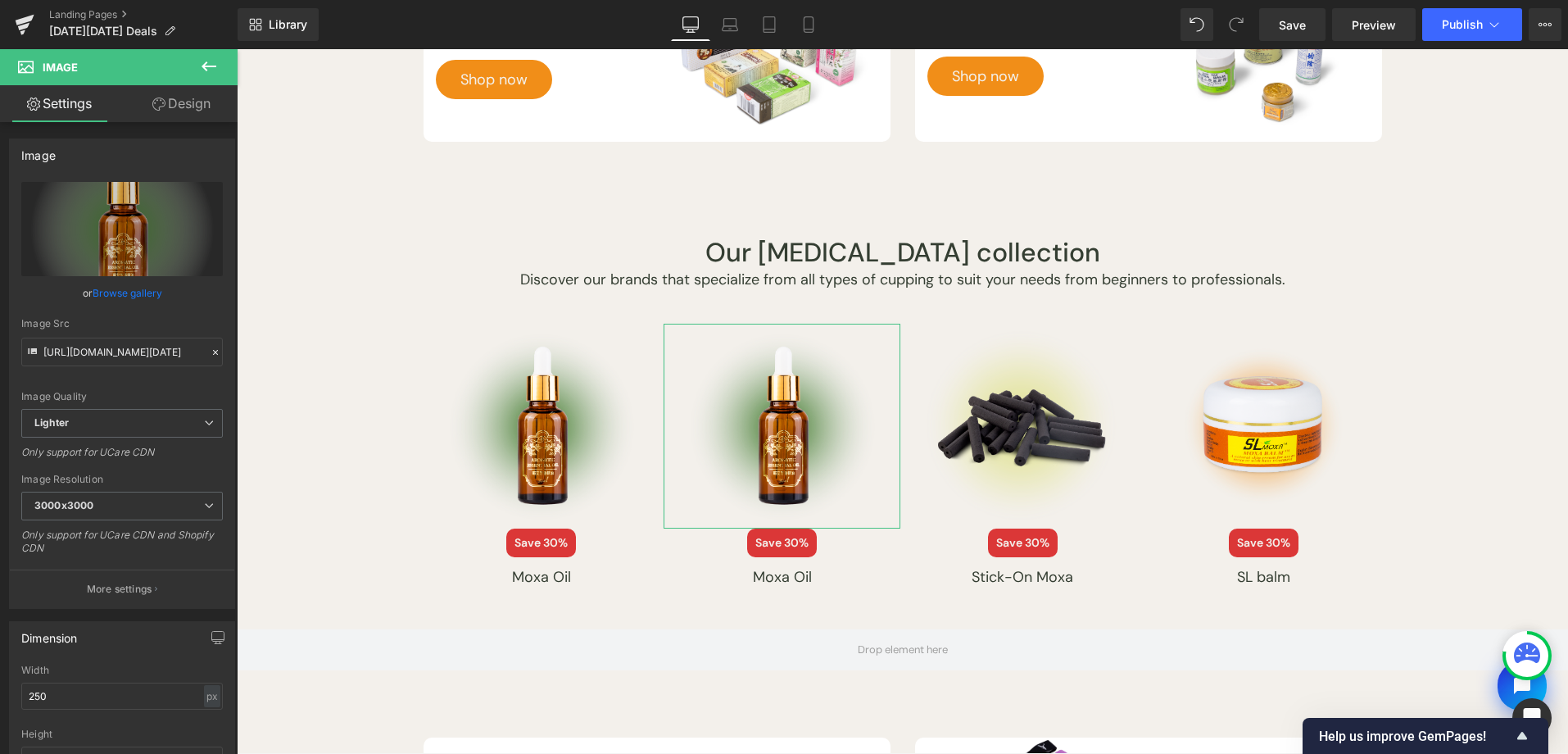
drag, startPoint x: 136, startPoint y: 301, endPoint x: 308, endPoint y: 218, distance: 191.0
click at [135, 301] on link "Browse gallery" at bounding box center [127, 293] width 70 height 29
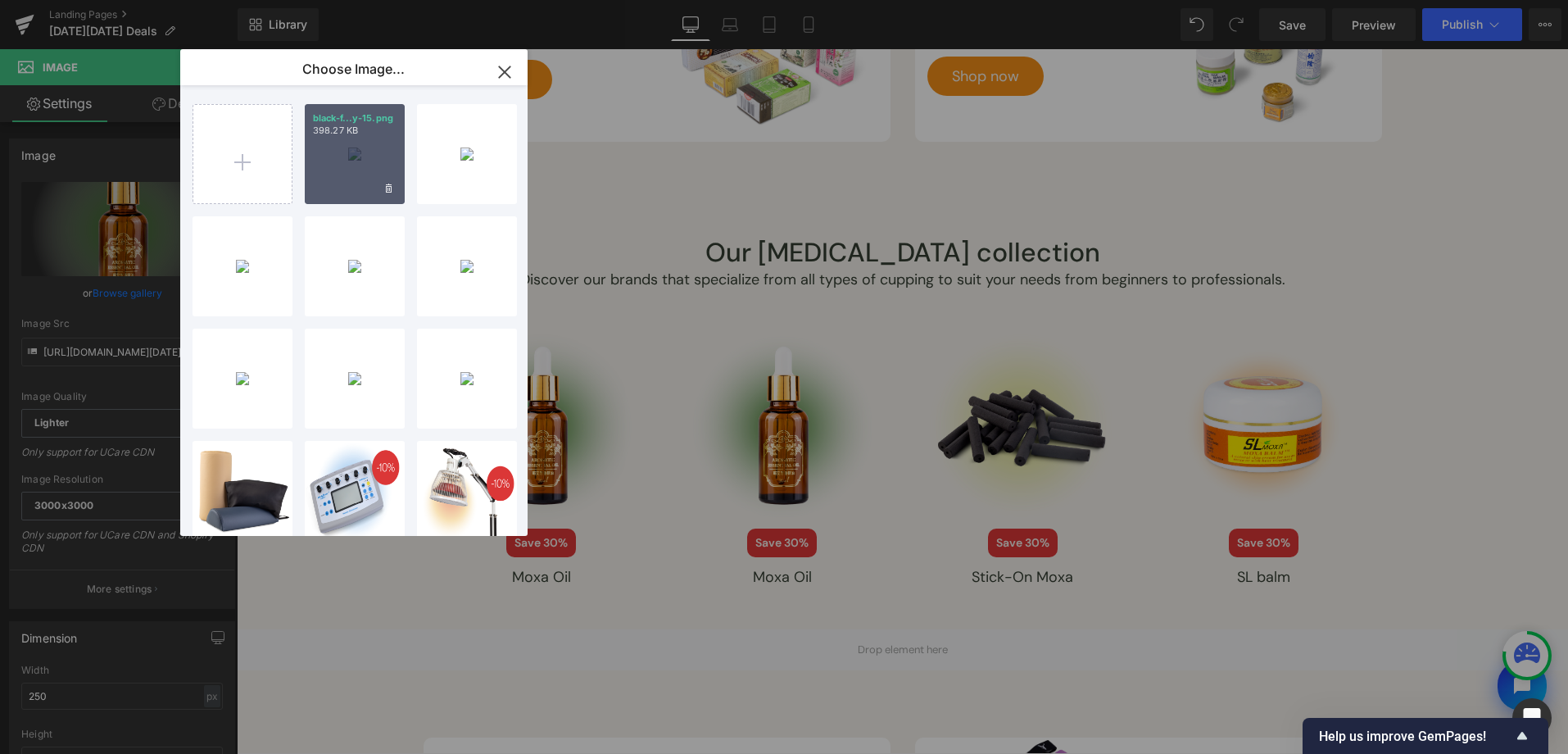
click at [340, 176] on div "black-f...y-15.png 398.27 KB" at bounding box center [354, 154] width 100 height 100
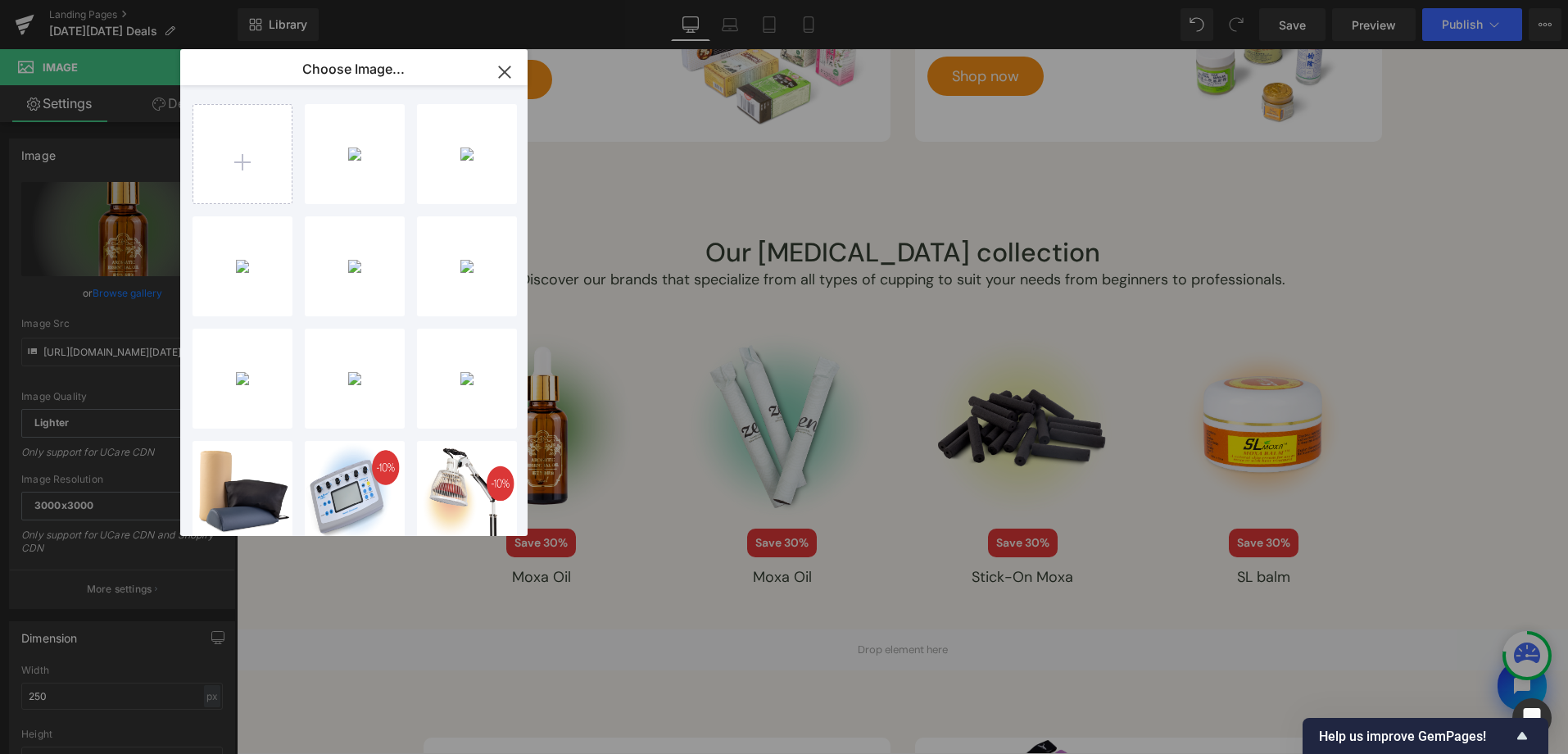
type input "[URL][DOMAIN_NAME][DATE]"
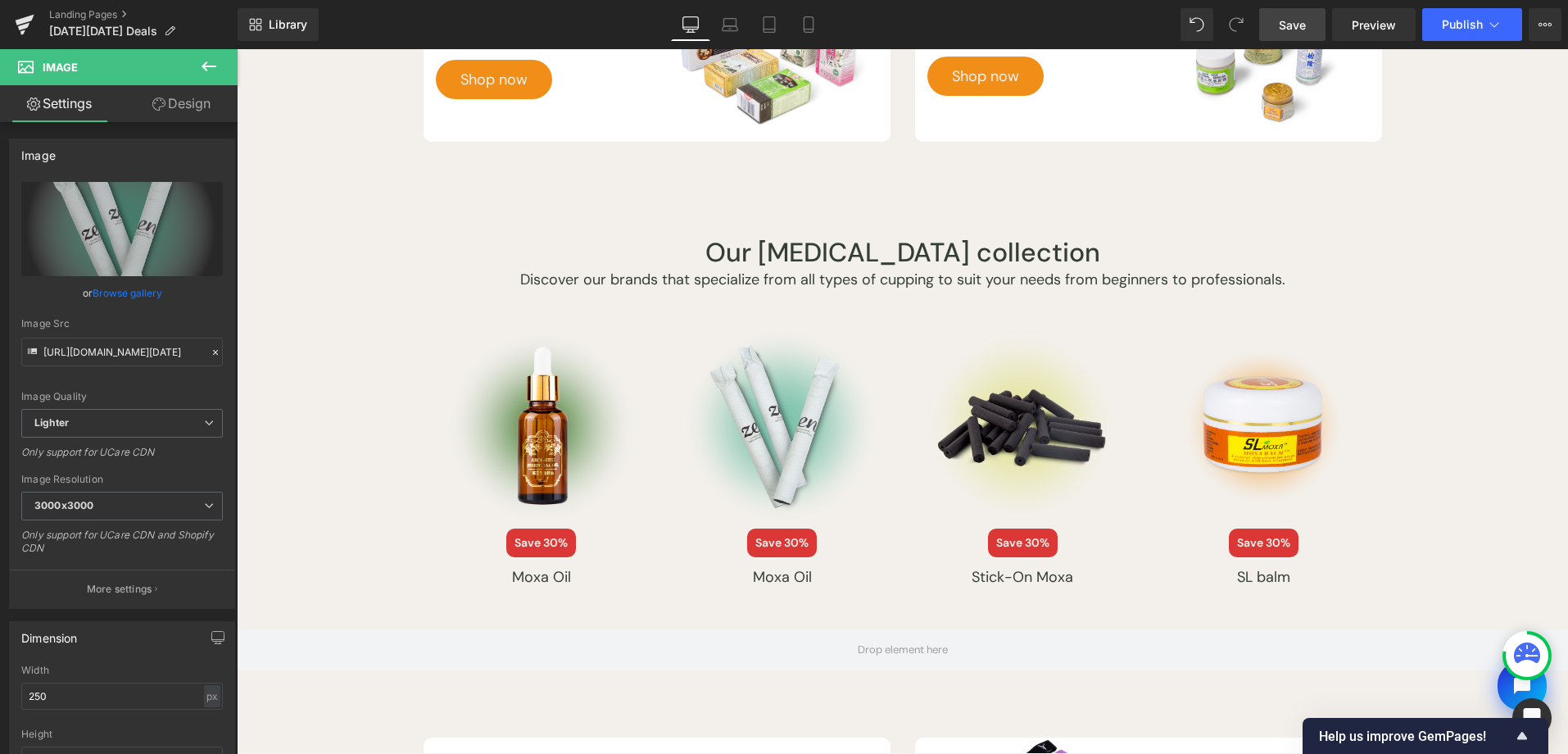
click at [1278, 27] on link "Save" at bounding box center [1292, 24] width 67 height 33
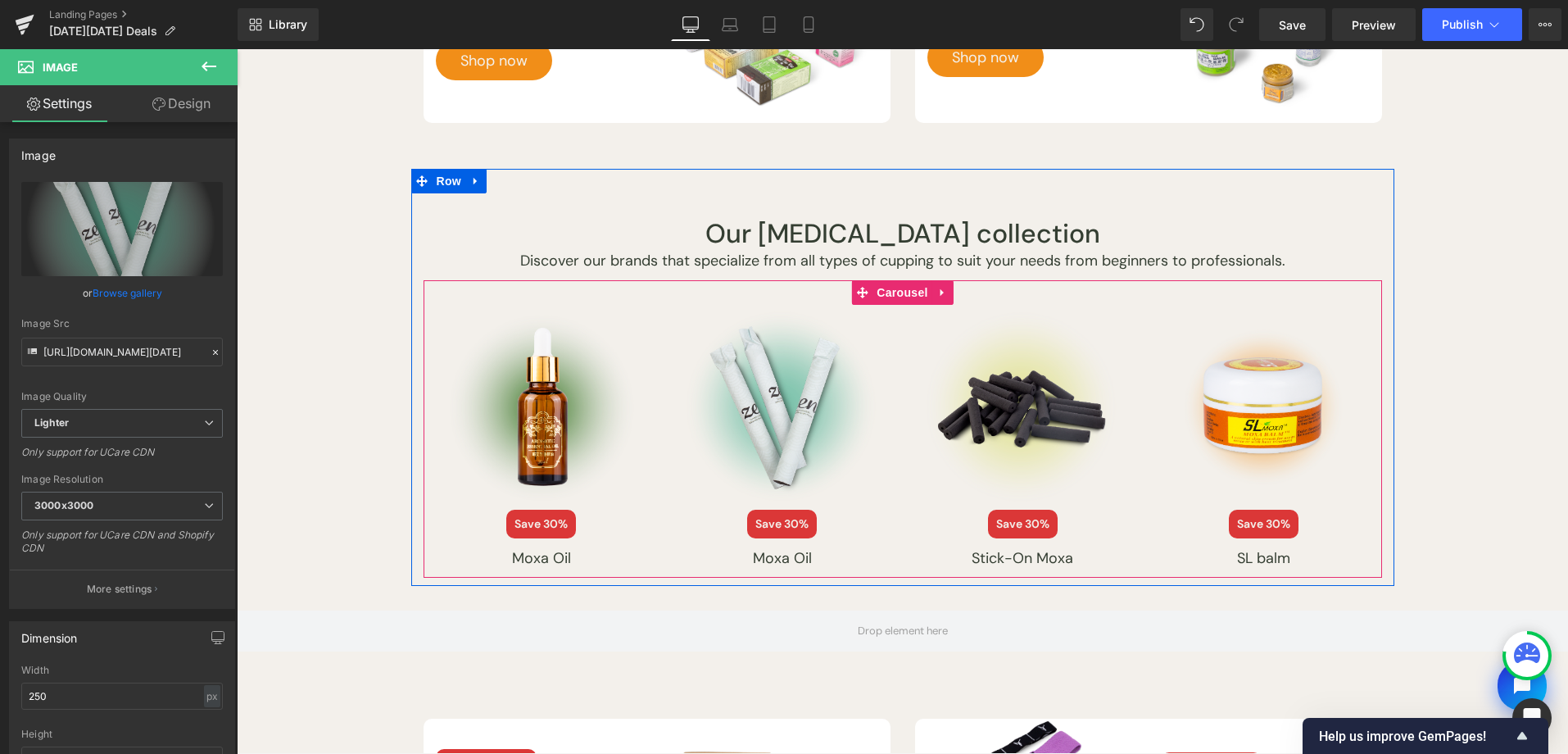
scroll to position [4420, 0]
click at [786, 560] on span "Button" at bounding box center [782, 556] width 38 height 19
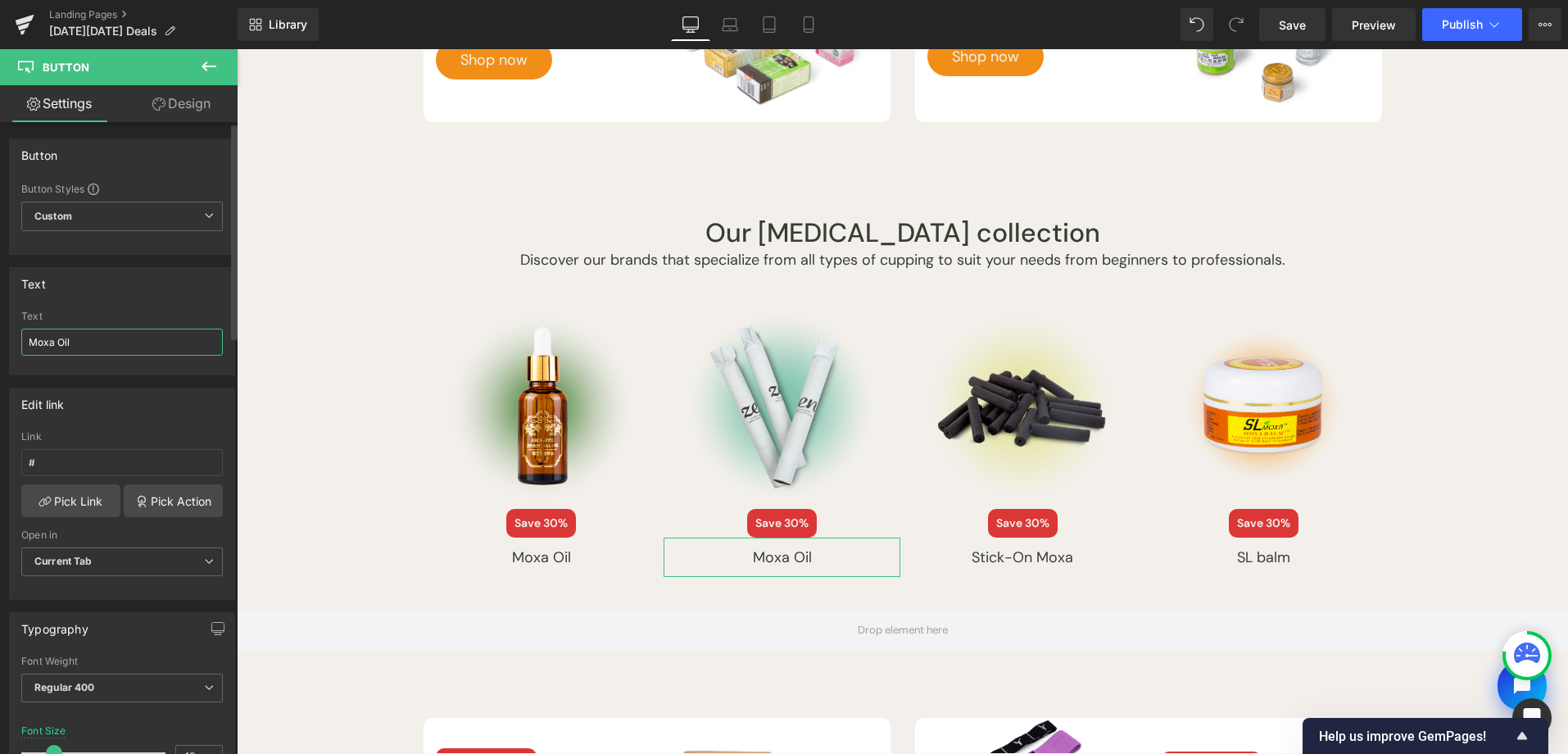
click at [135, 354] on input "Moxa Oil" at bounding box center [122, 342] width 202 height 27
type input "Moxa Rolls & Sticks"
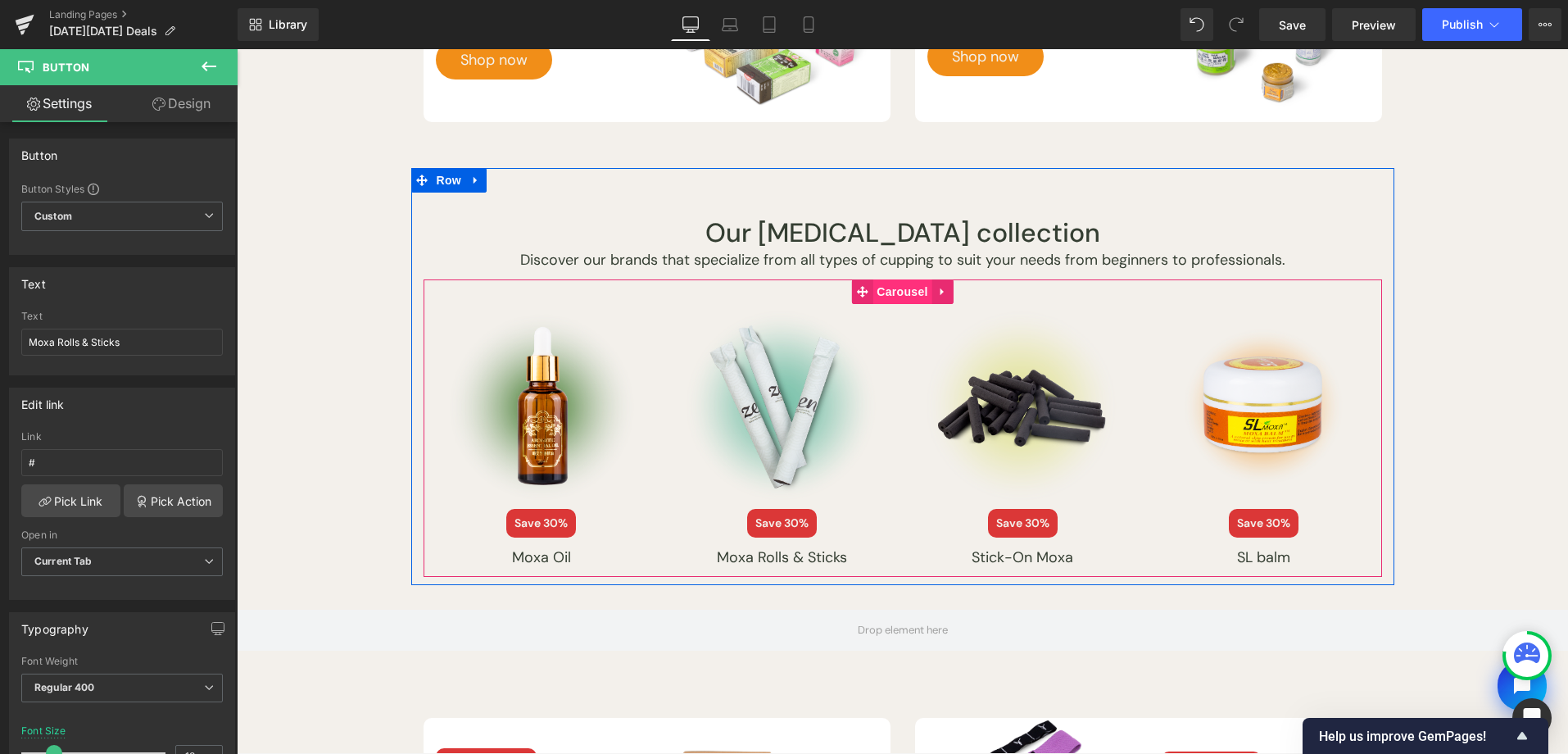
click at [896, 296] on span "Carousel" at bounding box center [902, 291] width 59 height 24
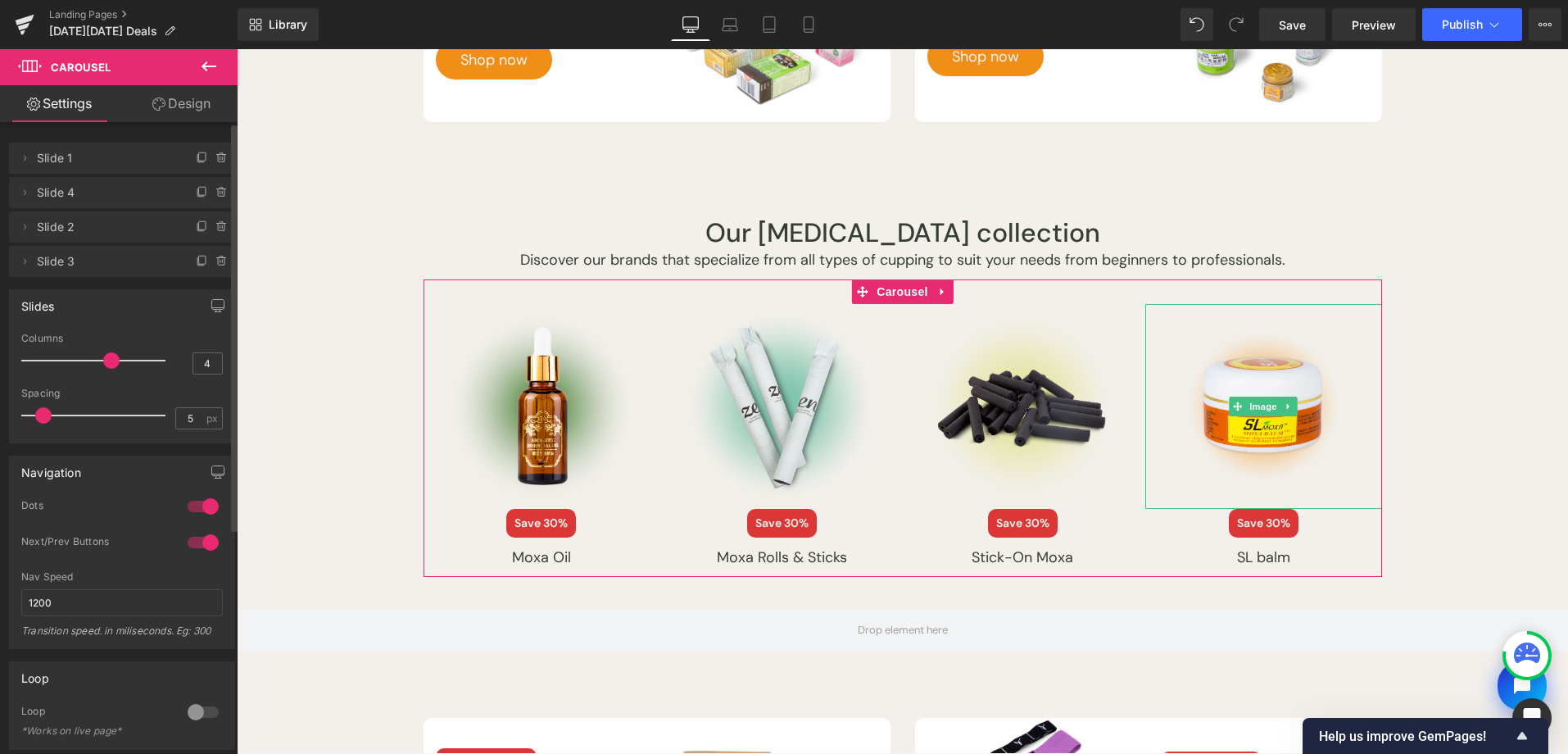
click at [184, 260] on li "Delete Cancel Slide 3 Slide 3 Name Slide 3" at bounding box center [122, 261] width 226 height 31
click at [197, 260] on icon at bounding box center [203, 262] width 14 height 14
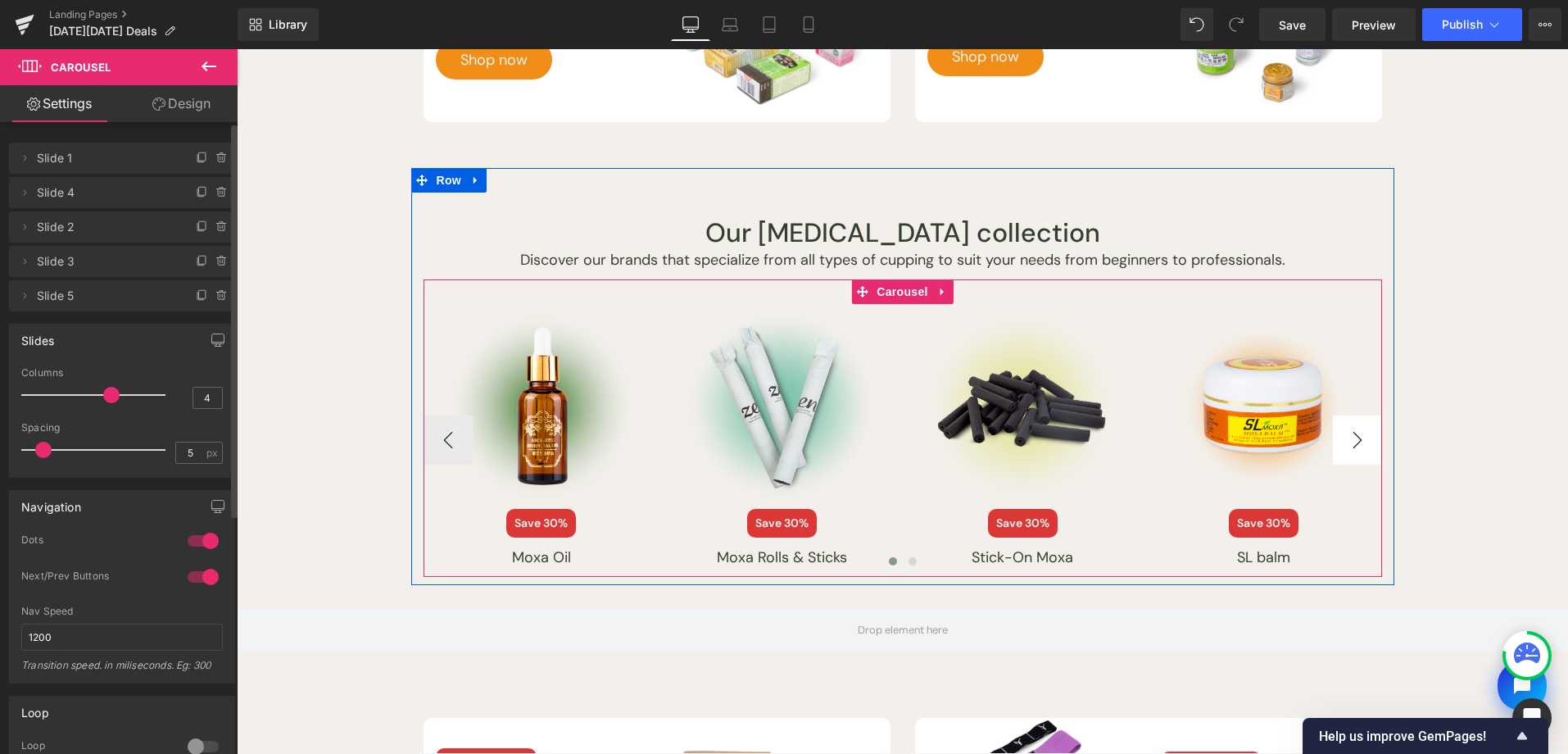
click at [1347, 434] on button "›" at bounding box center [1357, 440] width 49 height 49
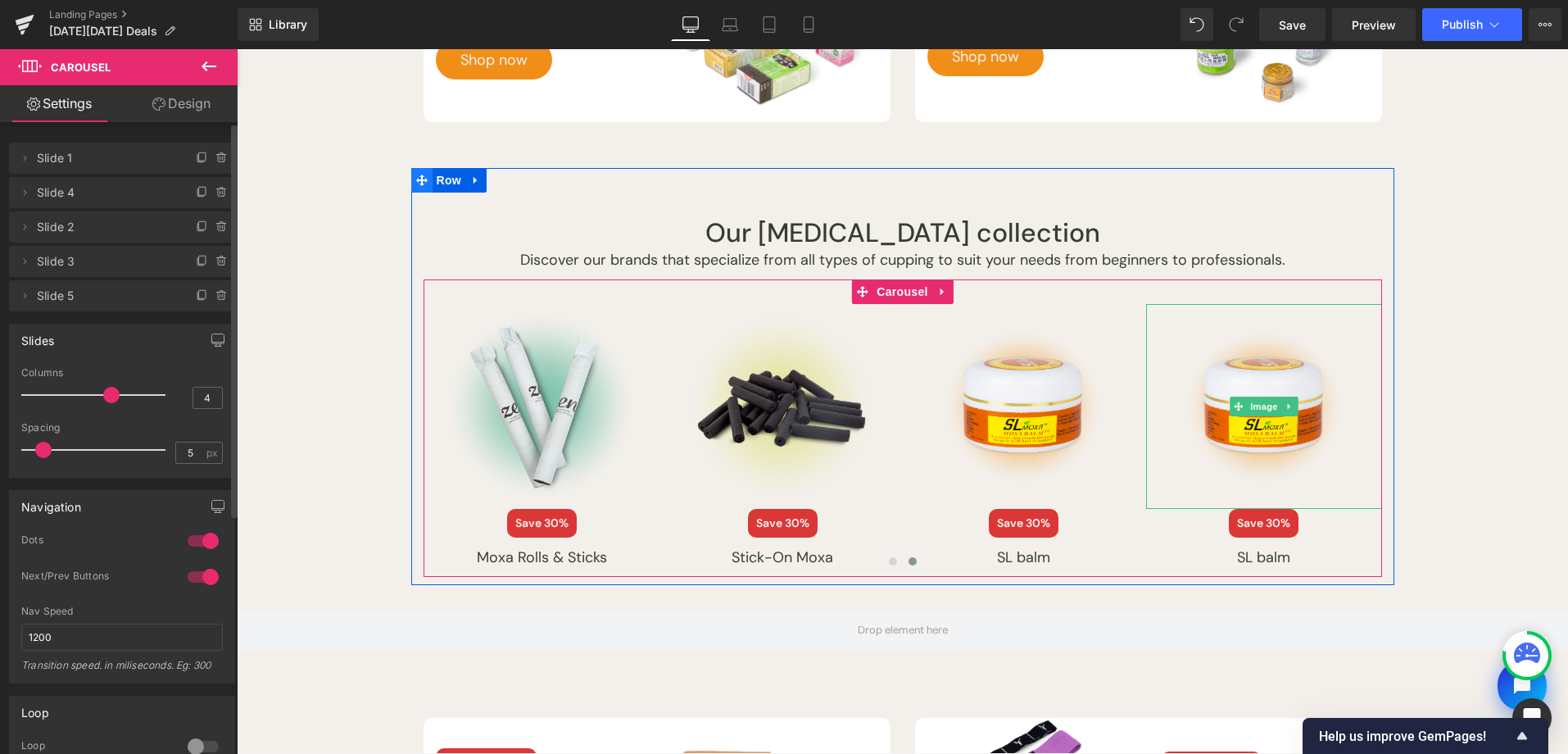
click at [1265, 409] on span "Image" at bounding box center [1263, 406] width 35 height 19
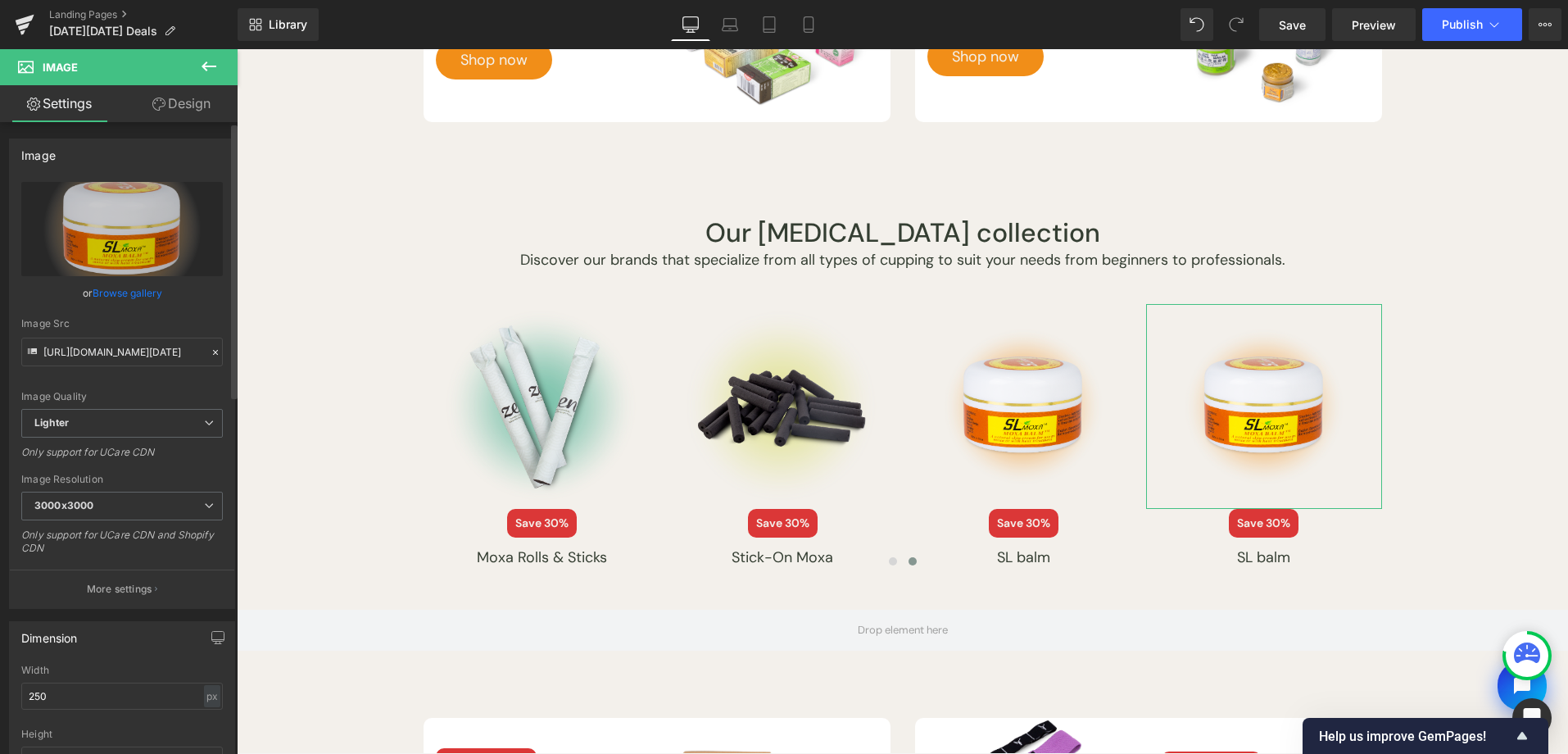
click at [143, 296] on link "Browse gallery" at bounding box center [127, 293] width 70 height 29
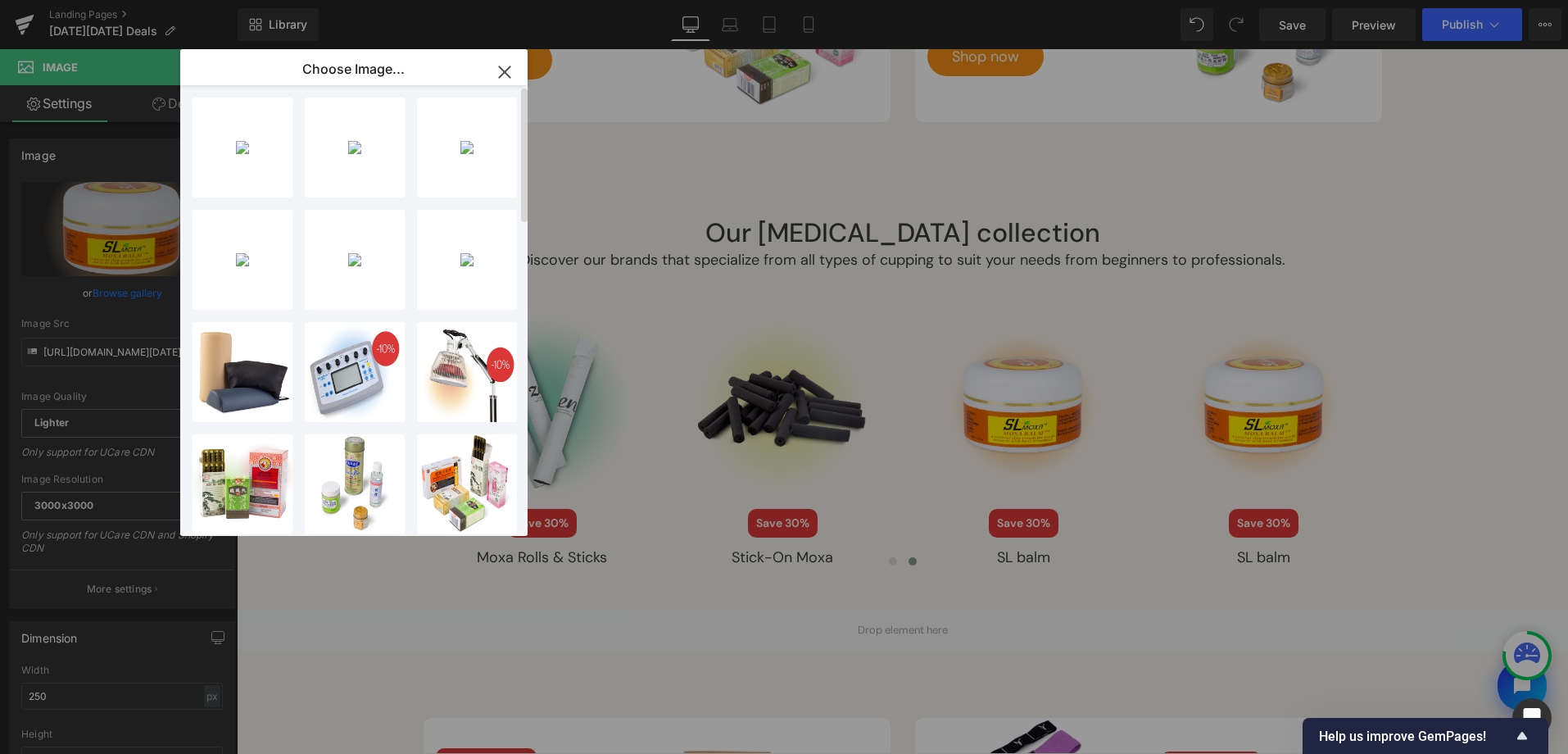
scroll to position [0, 0]
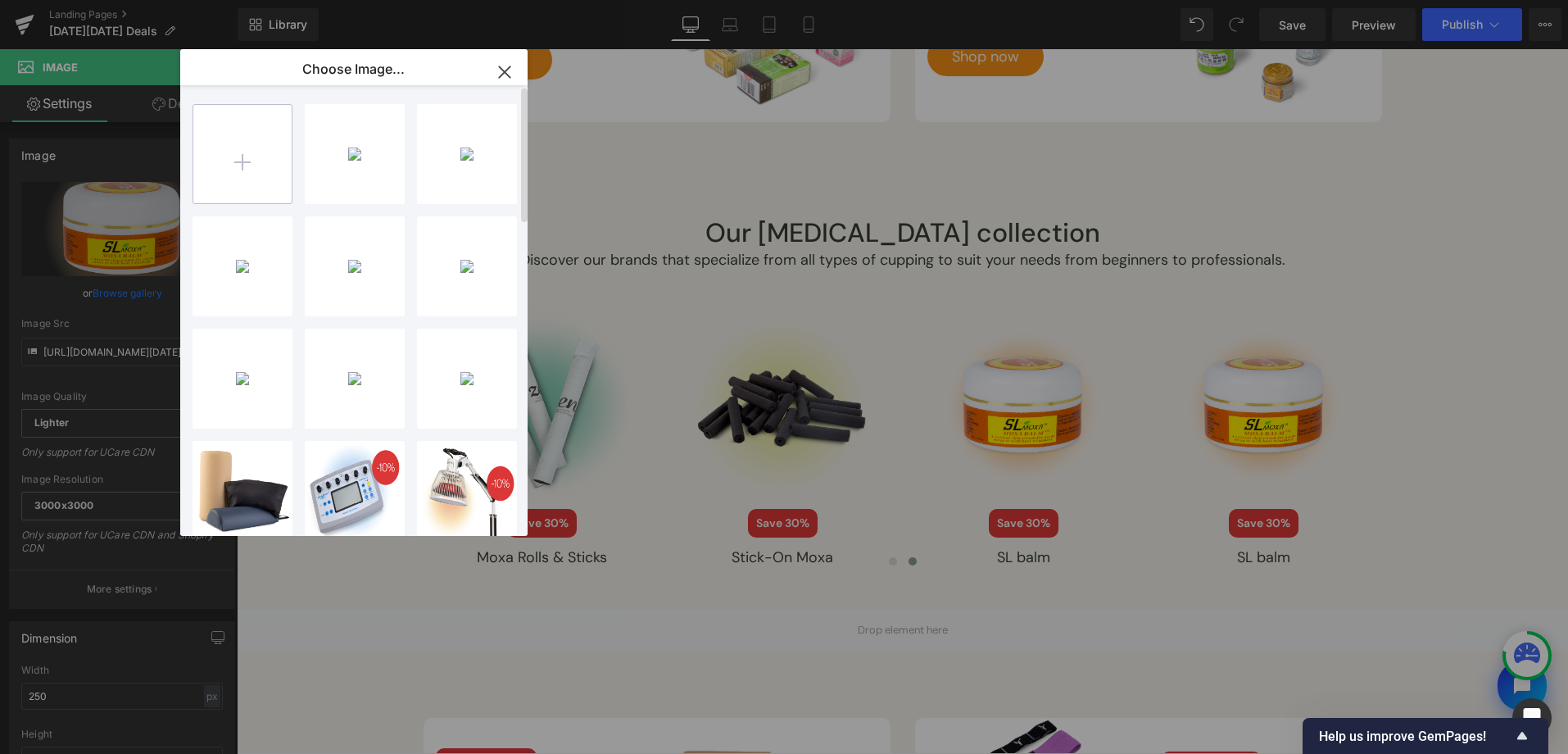
click at [275, 170] on input "file" at bounding box center [242, 154] width 98 height 98
type input "C:\fakepath\[DATE][DATE]-2025-assets-18.png"
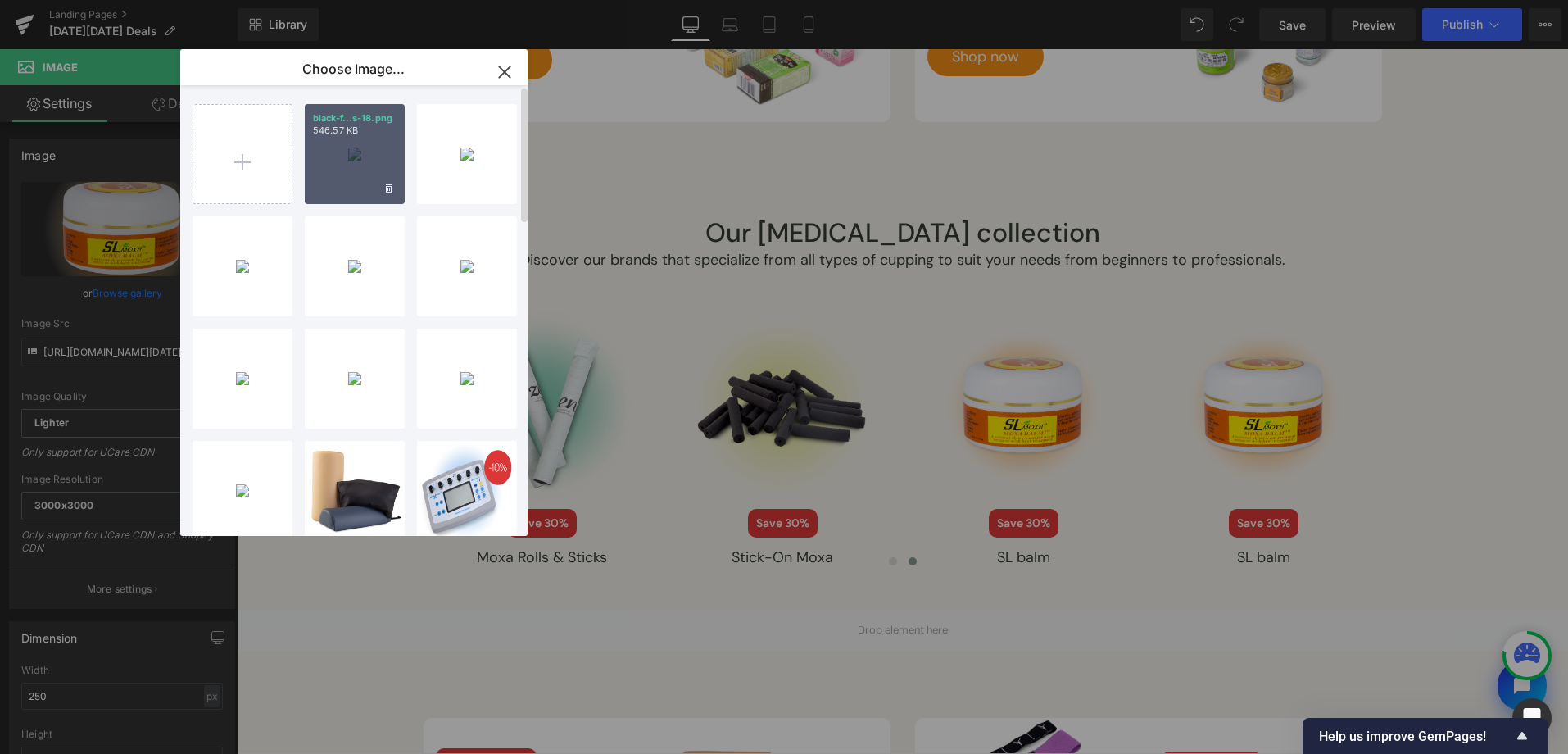
click at [355, 169] on div "black-f...s-18.png 546.57 KB" at bounding box center [354, 154] width 100 height 100
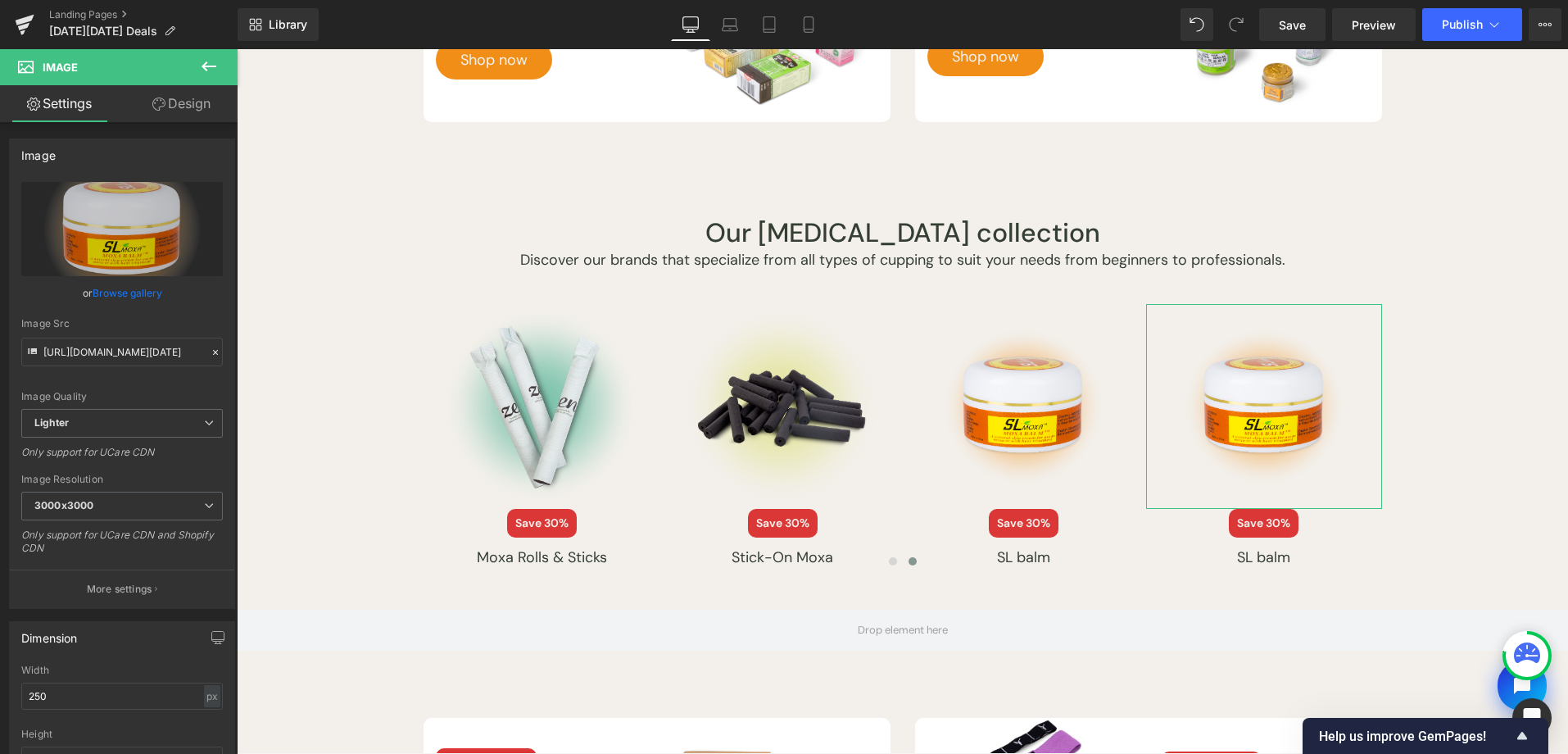
click at [143, 300] on link "Browse gallery" at bounding box center [127, 293] width 70 height 29
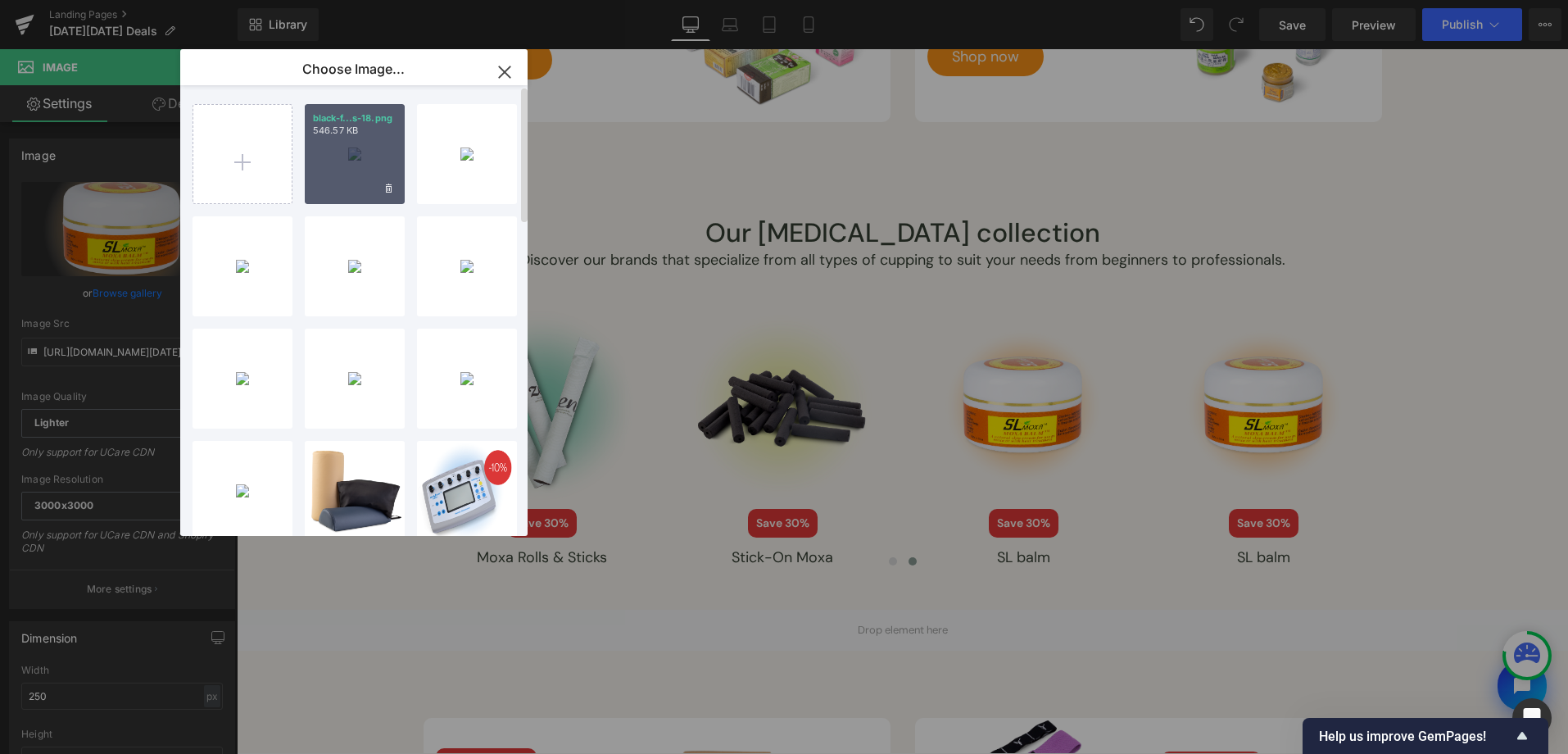
click at [365, 153] on div "black-f...s-18.png 546.57 KB" at bounding box center [354, 154] width 100 height 100
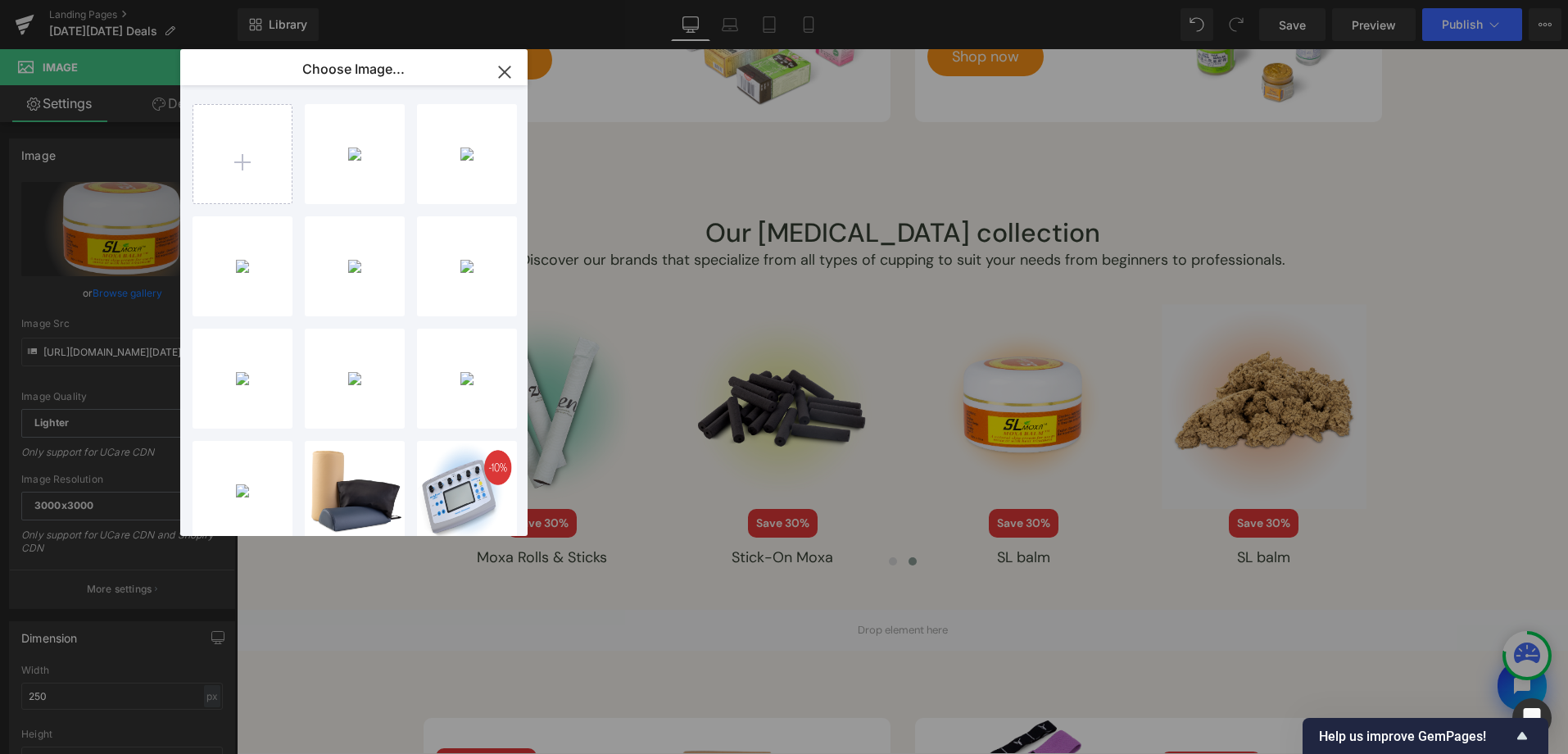
type input "[URL][DOMAIN_NAME][DATE]"
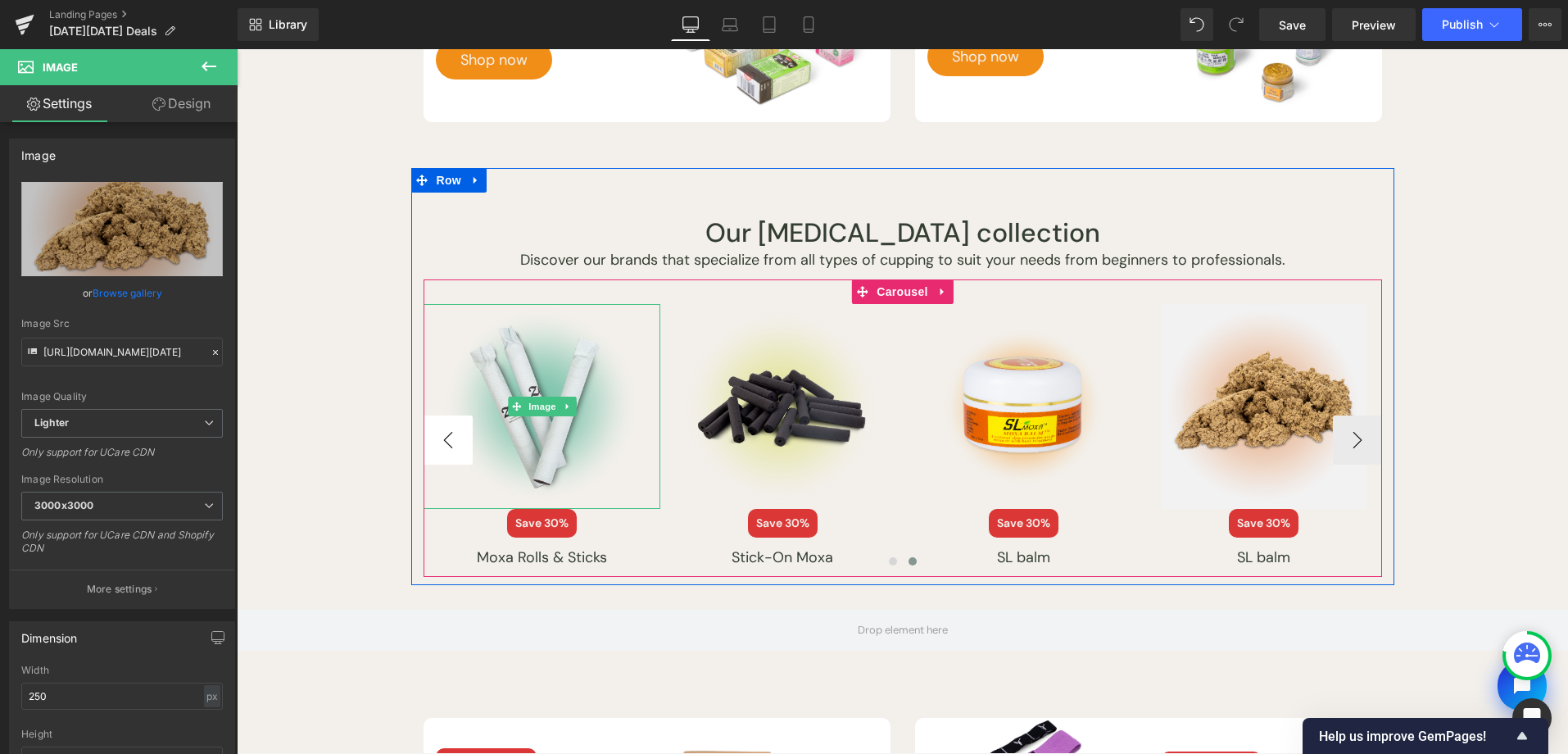
click at [450, 428] on button "‹" at bounding box center [448, 440] width 49 height 49
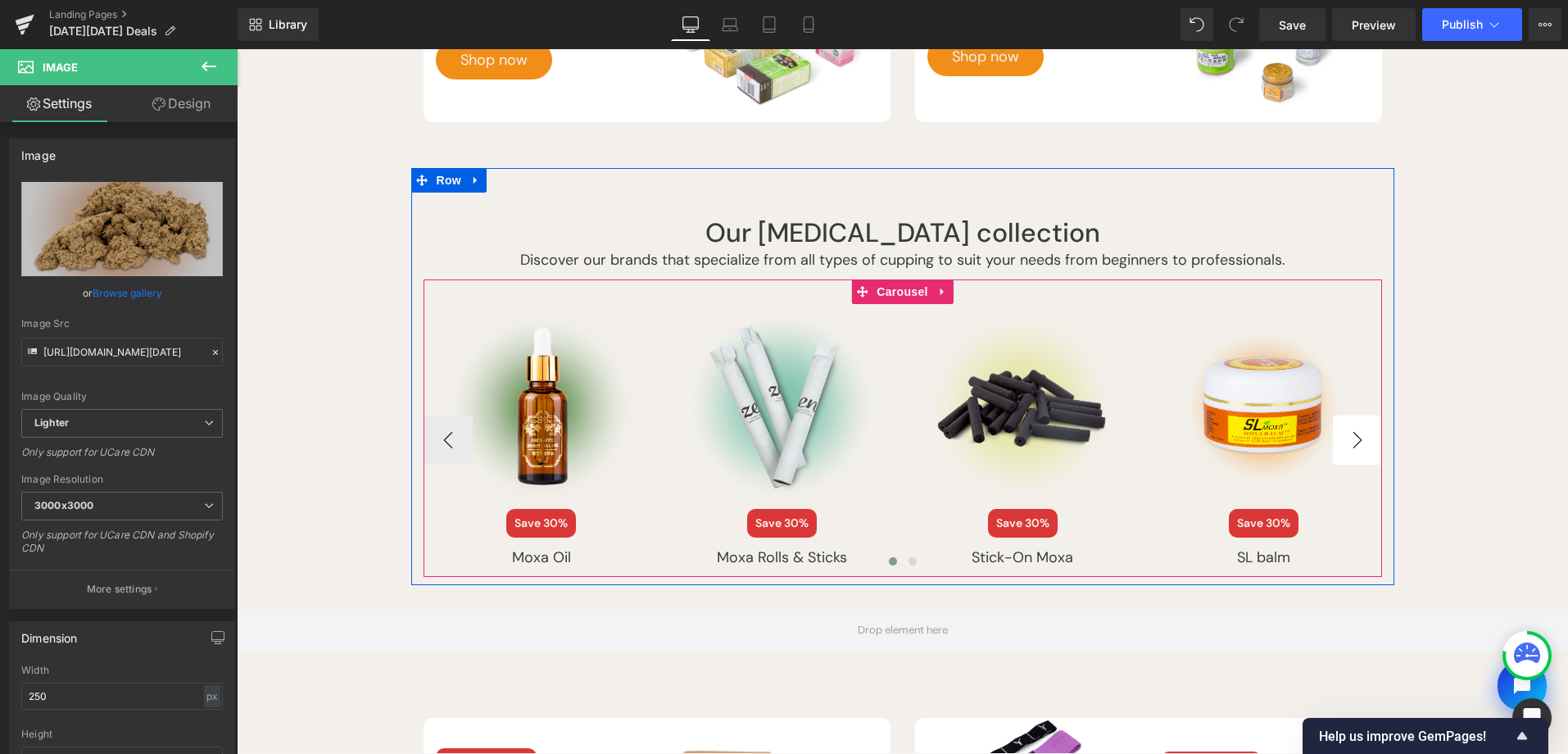
click at [1368, 431] on button "›" at bounding box center [1357, 440] width 49 height 49
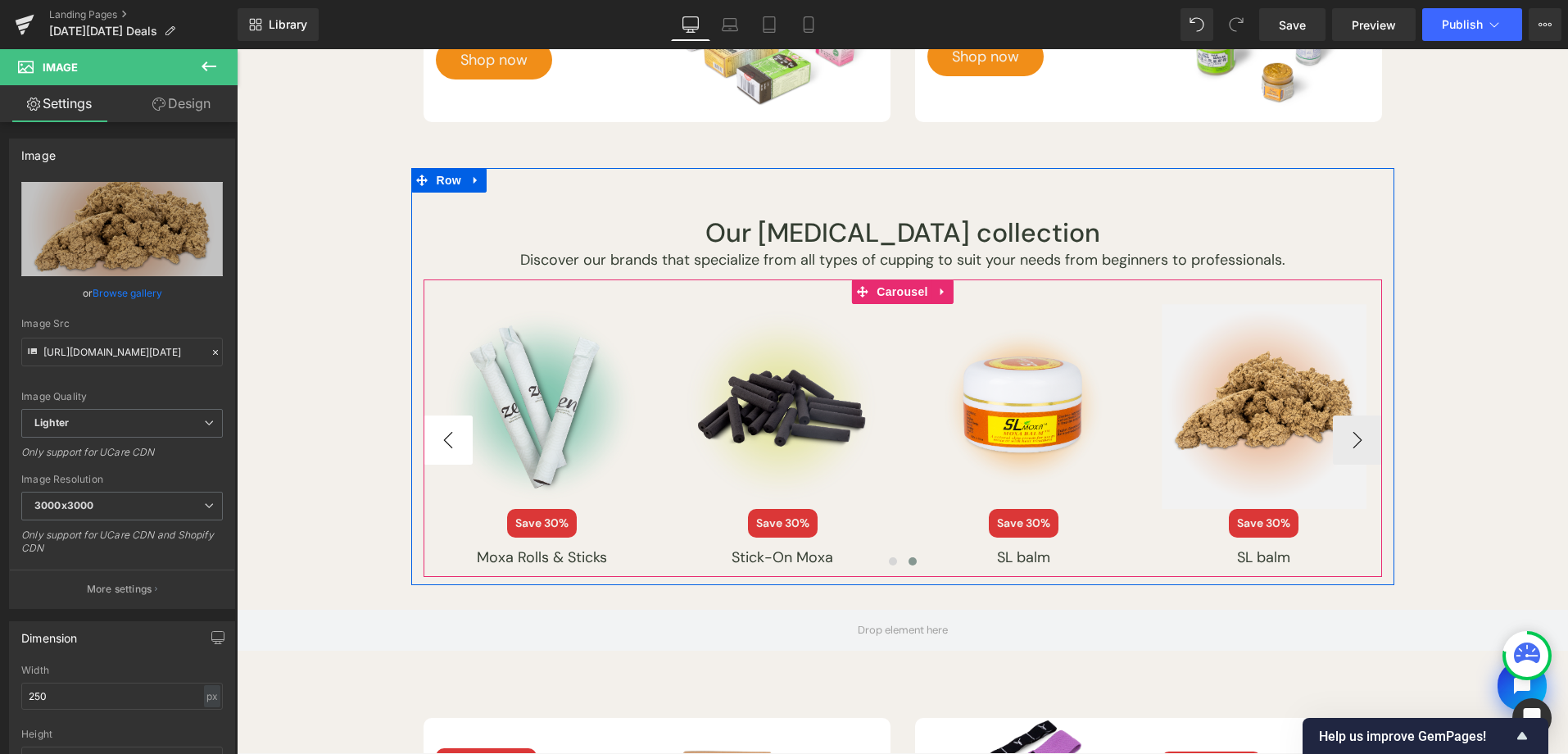
click at [462, 426] on button "‹" at bounding box center [448, 440] width 49 height 49
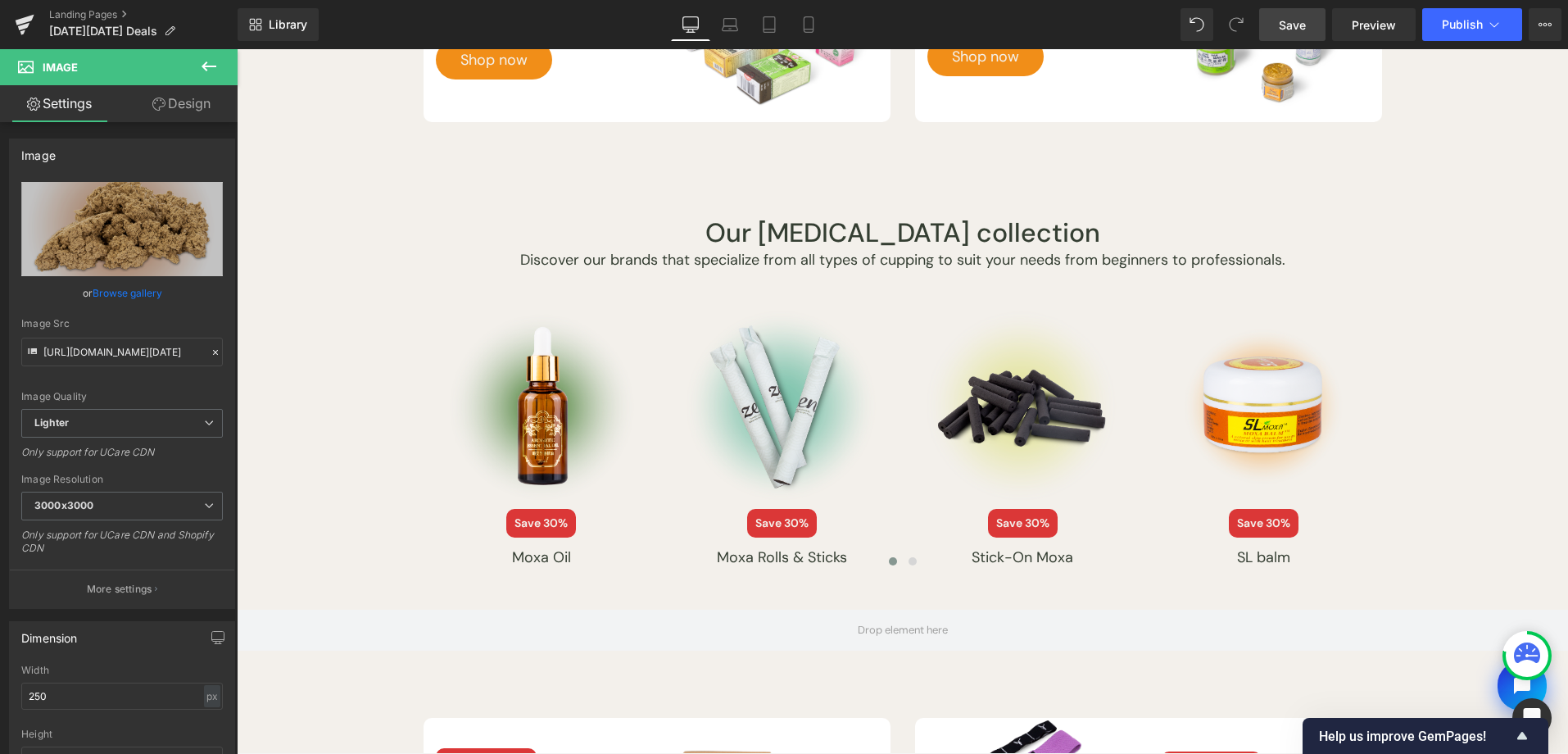
click at [1285, 24] on span "Save" at bounding box center [1292, 24] width 27 height 17
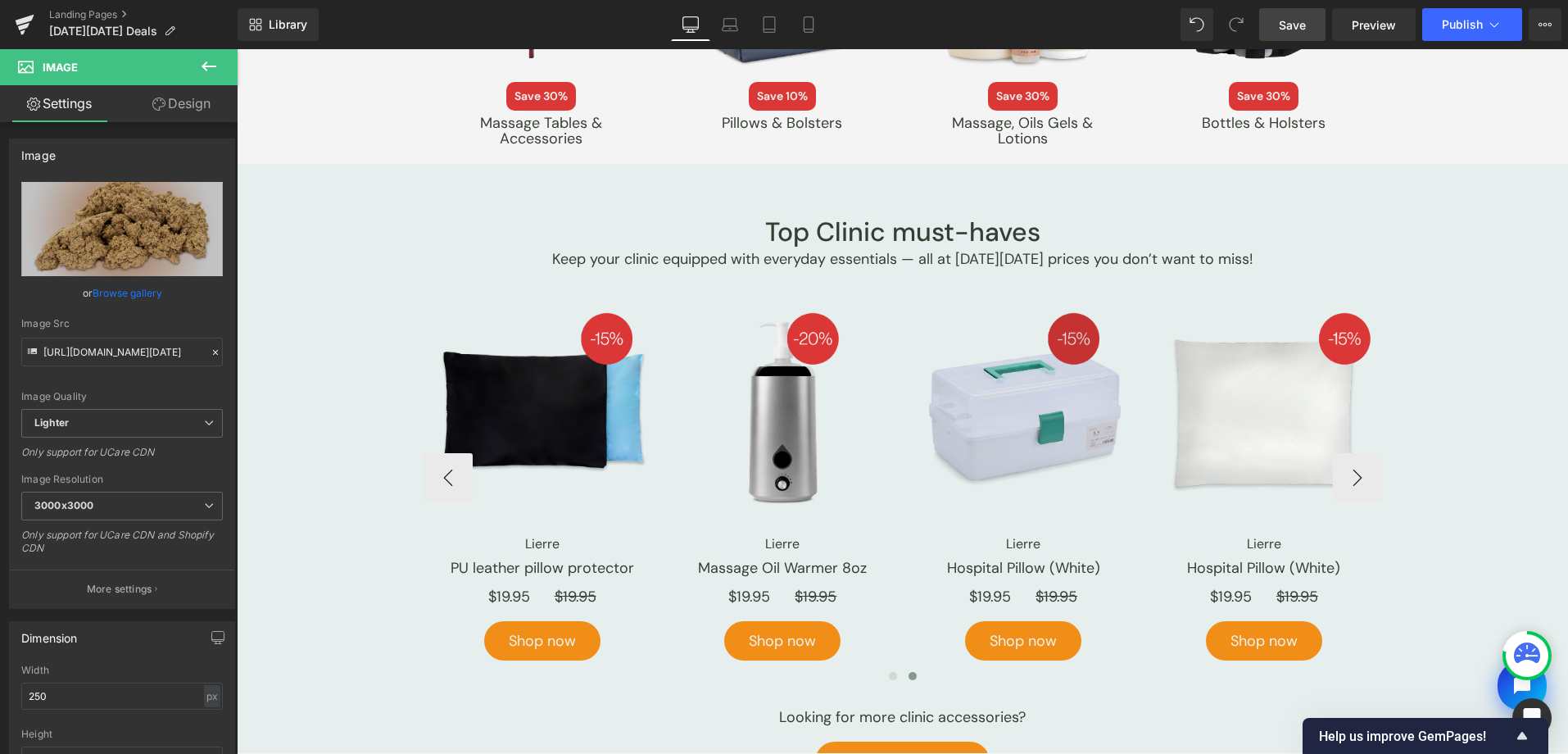
scroll to position [3464, 0]
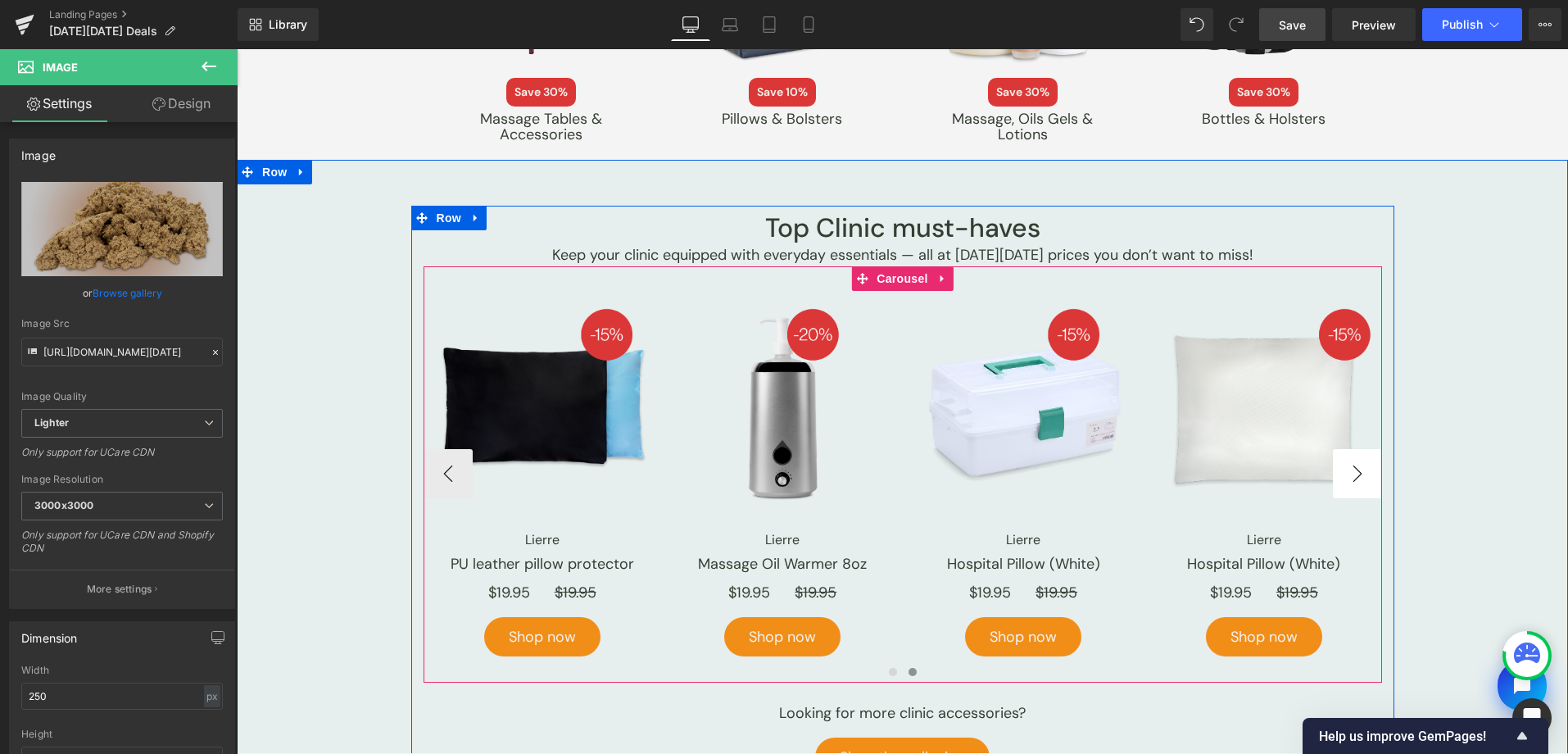
click at [1337, 463] on button "›" at bounding box center [1357, 474] width 49 height 49
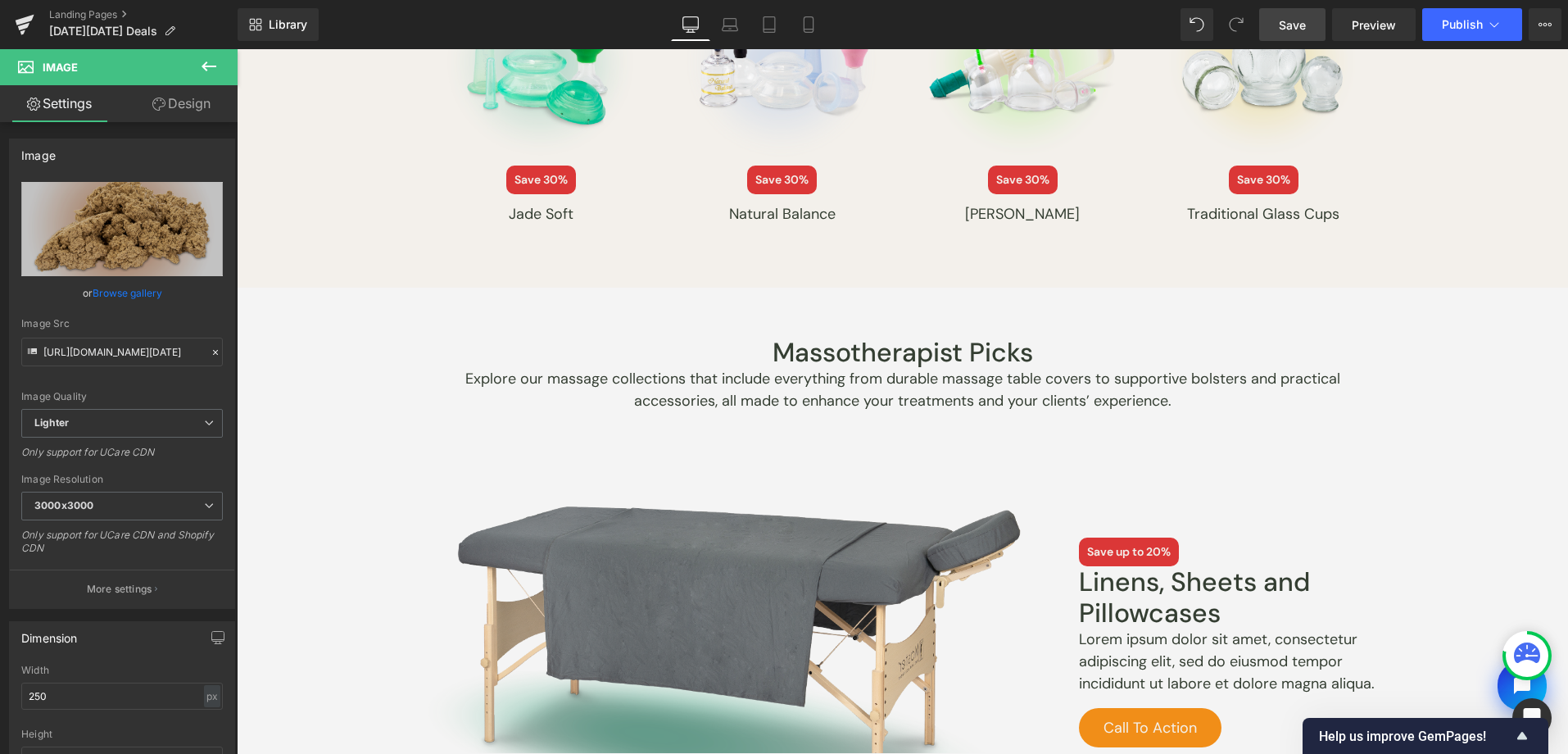
scroll to position [2062, 0]
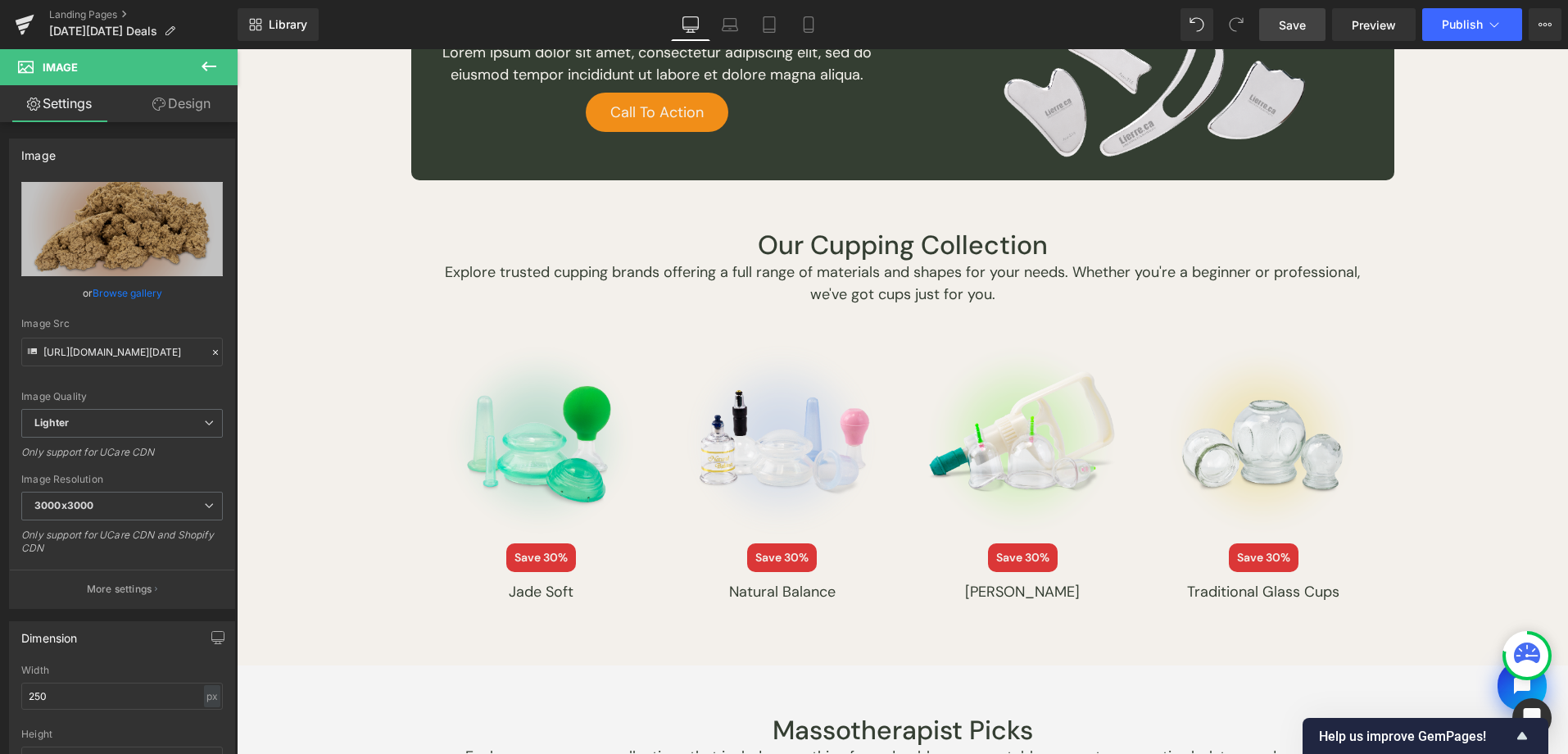
drag, startPoint x: 1293, startPoint y: 32, endPoint x: 415, endPoint y: 392, distance: 948.9
click at [1293, 32] on span "Save" at bounding box center [1292, 24] width 27 height 17
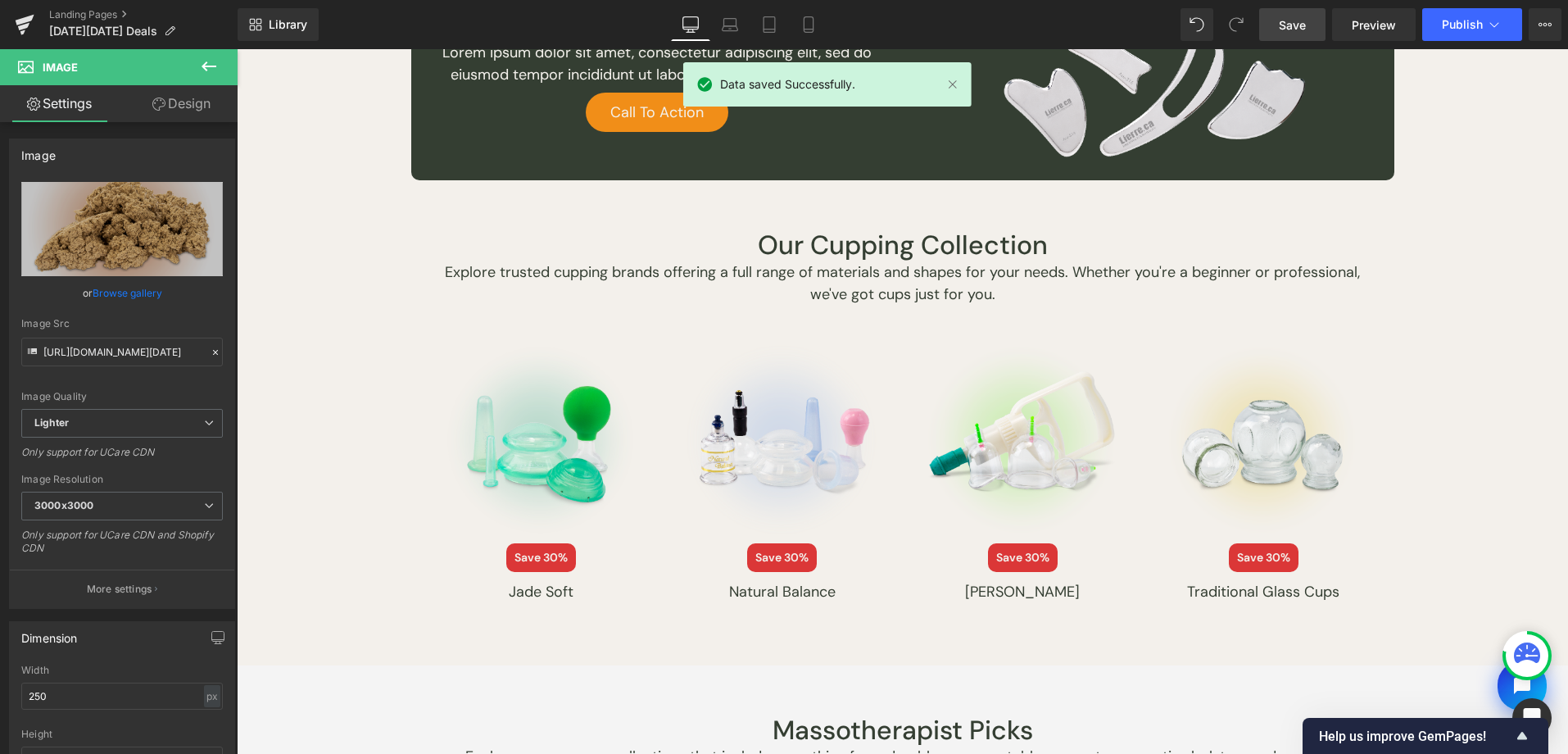
scroll to position [1724, 0]
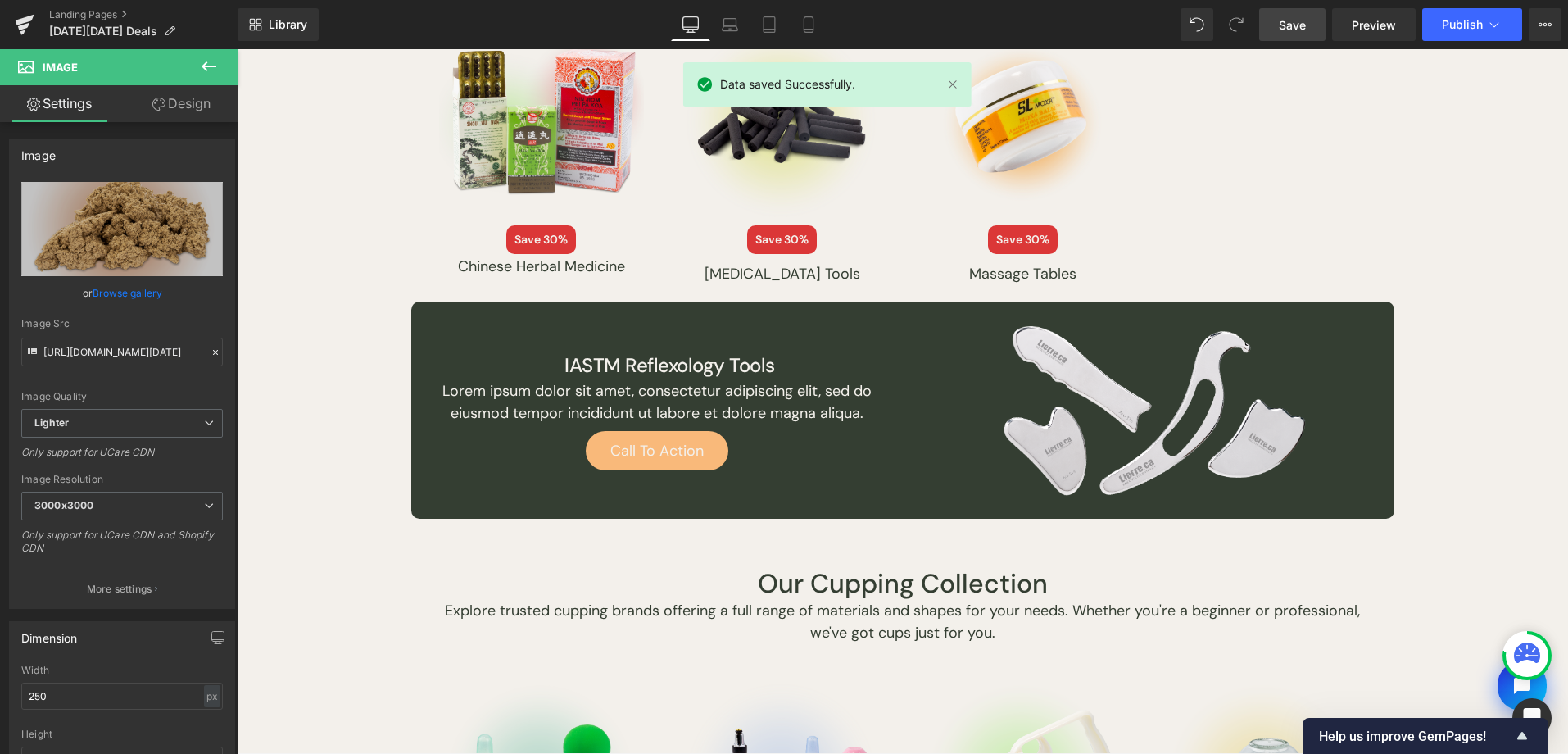
click at [628, 453] on div "Call To Action Button" at bounding box center [657, 451] width 491 height 40
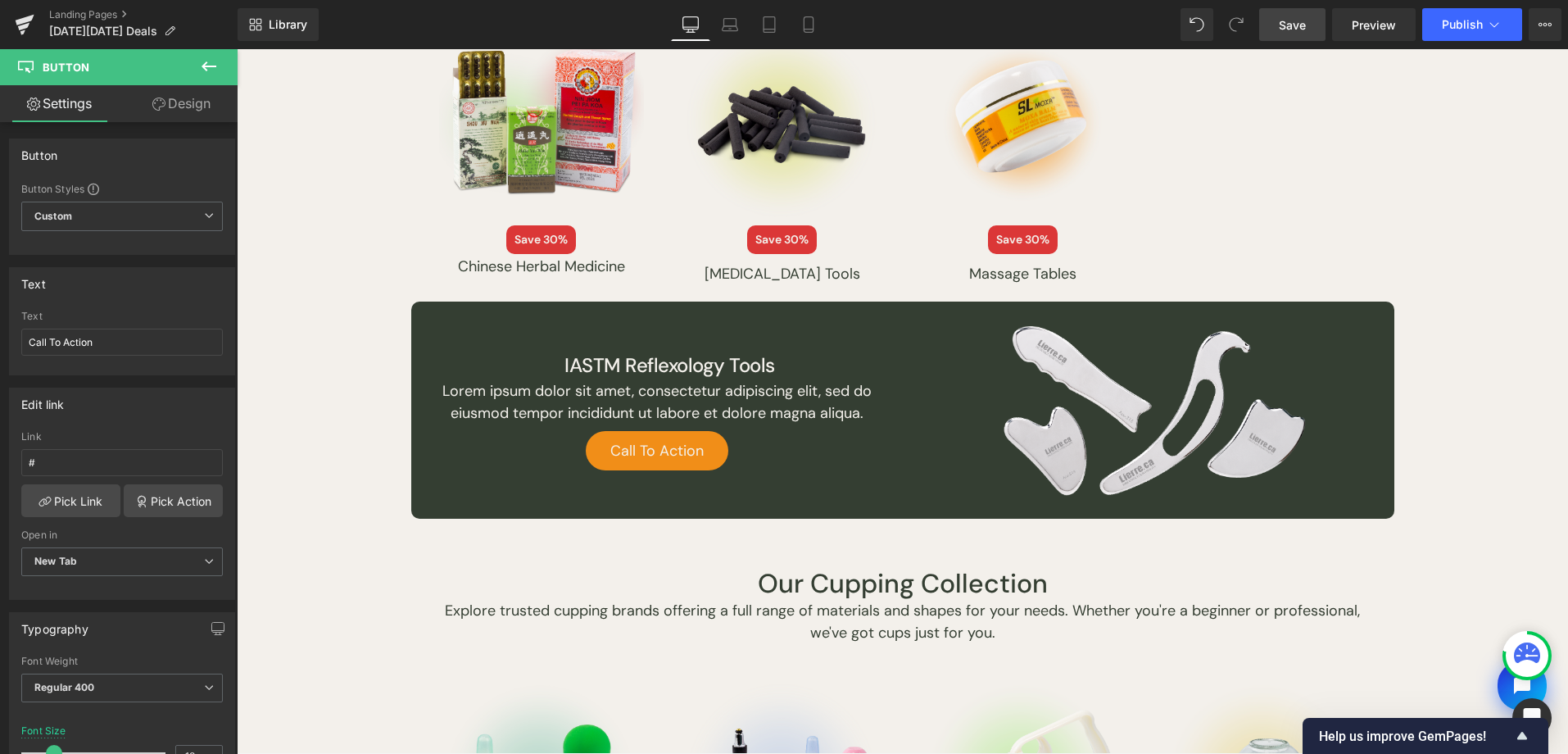
drag, startPoint x: 89, startPoint y: 340, endPoint x: -5, endPoint y: 334, distance: 94.2
click at [0, 334] on html "Image You are previewing how the will restyle your page. You can not edit Eleme…" at bounding box center [784, 377] width 1568 height 754
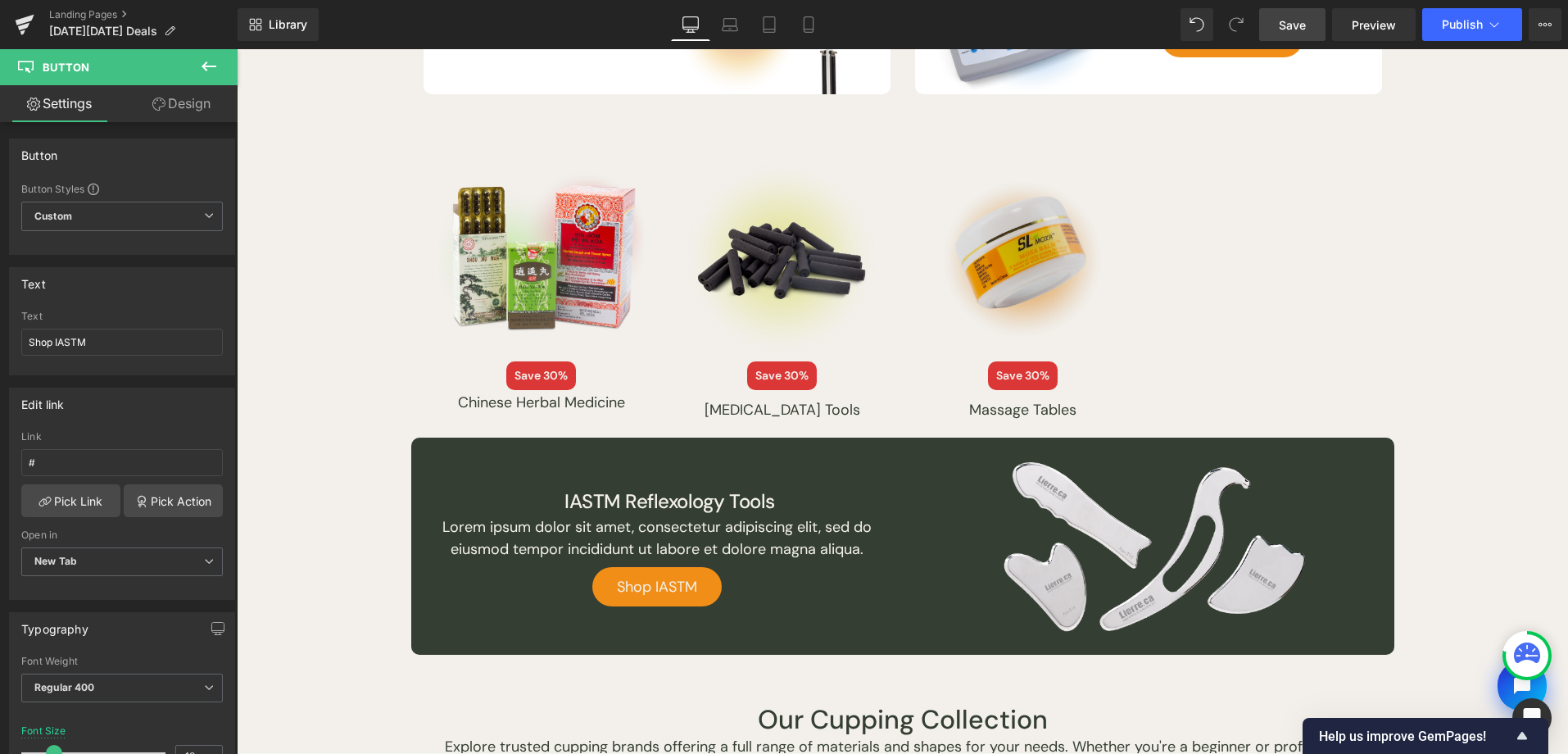
scroll to position [1587, 0]
type input "Shop IASTM"
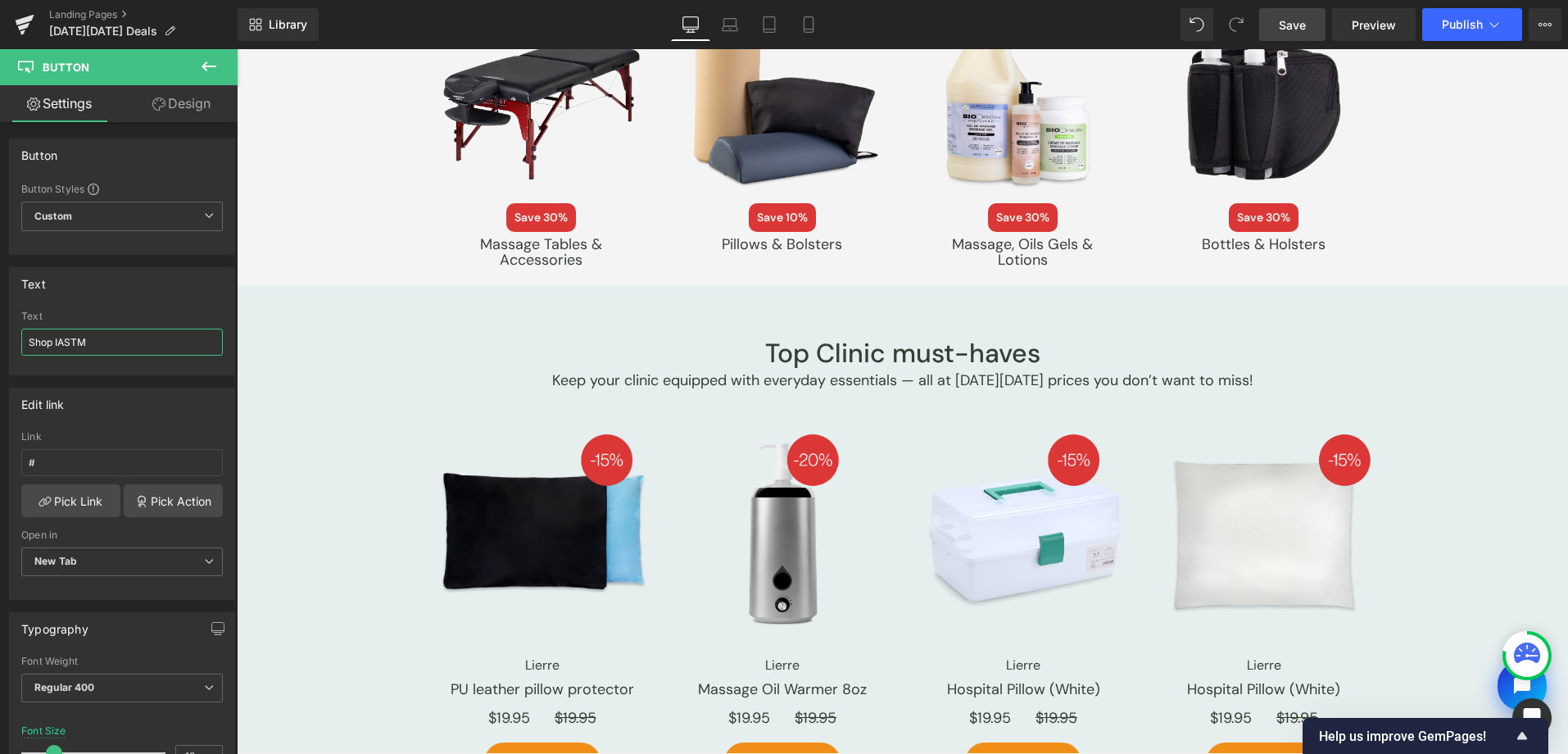
scroll to position [3270, 0]
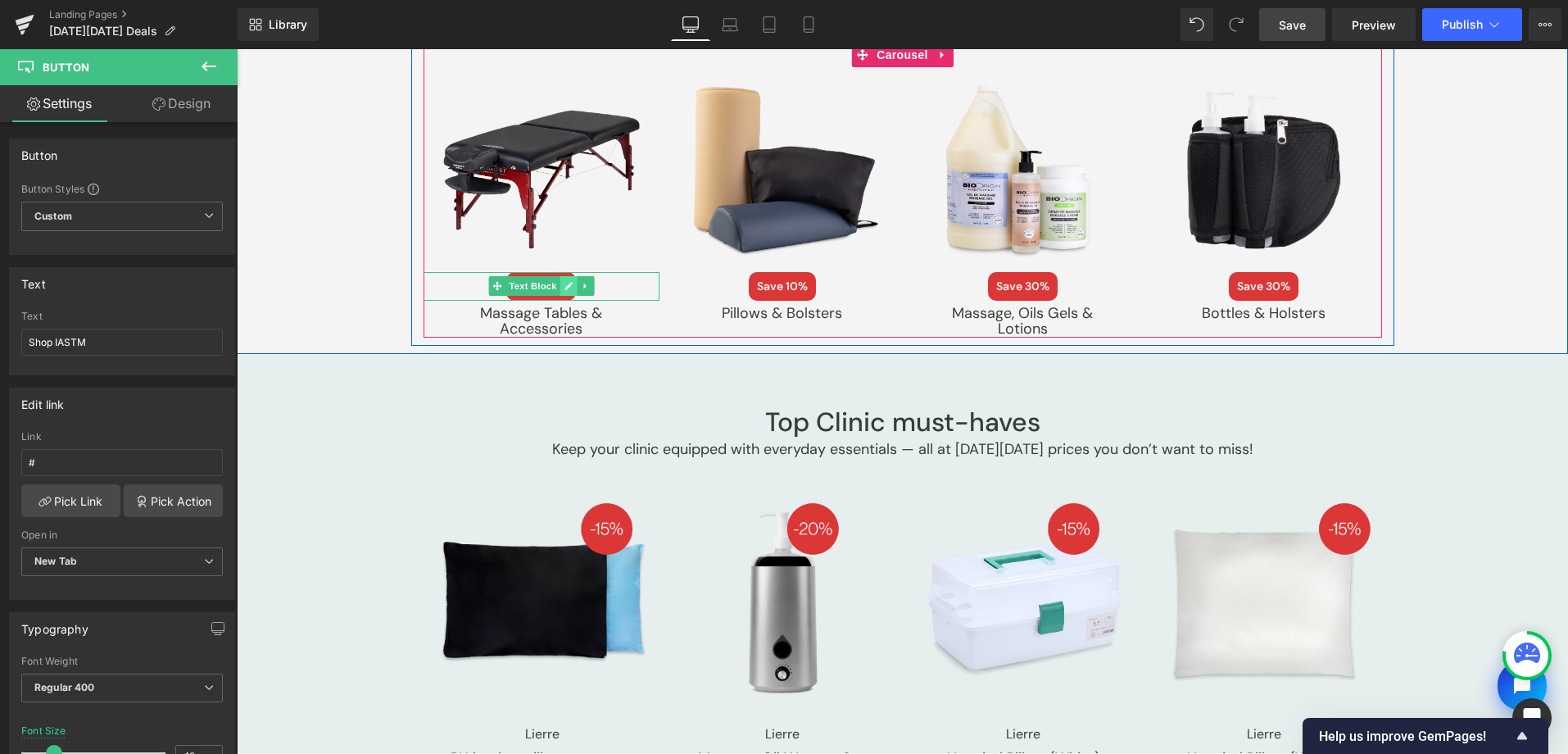
click at [564, 283] on icon at bounding box center [568, 286] width 9 height 10
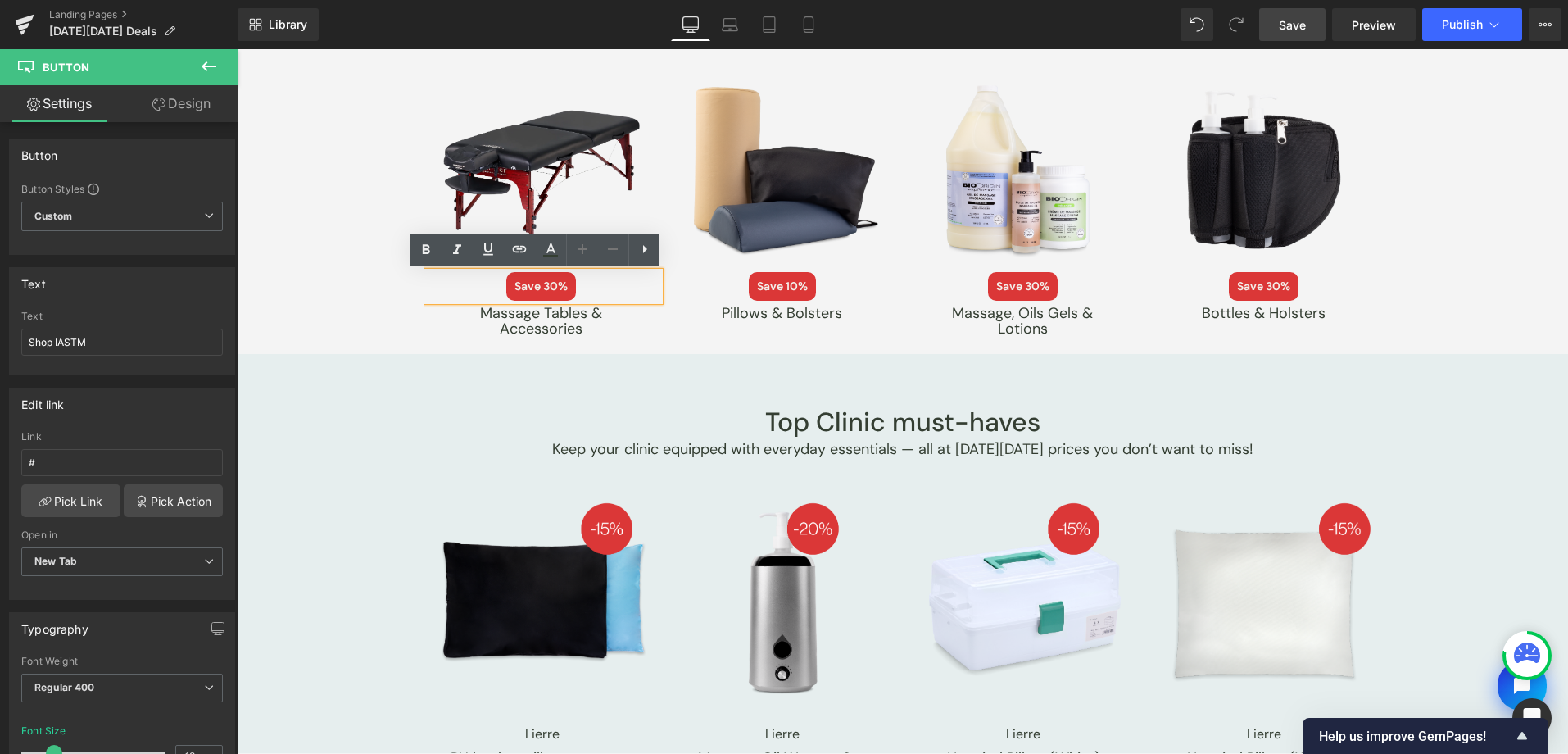
click at [532, 286] on span "Save 30%" at bounding box center [541, 286] width 70 height 29
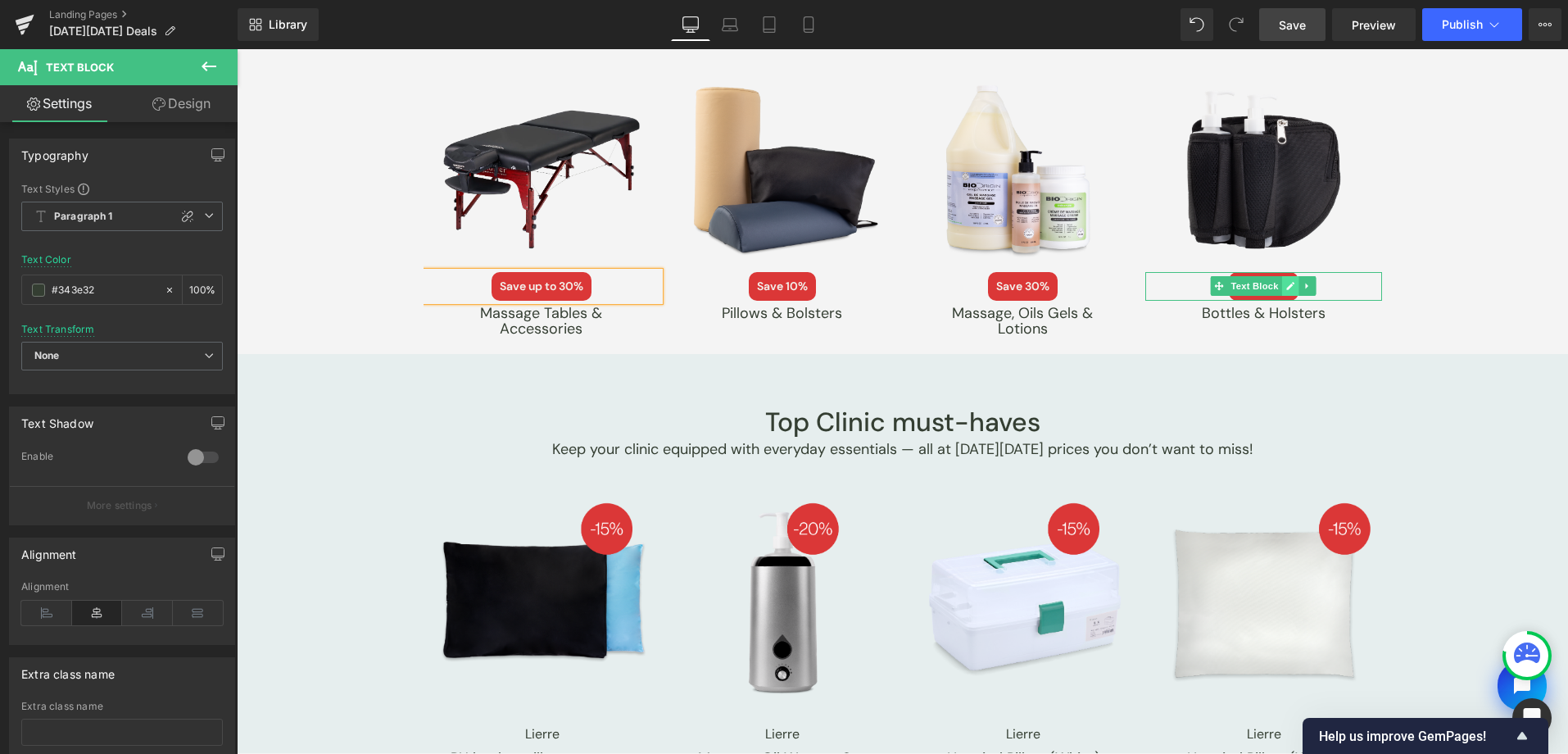
click at [1286, 286] on icon at bounding box center [1290, 286] width 9 height 10
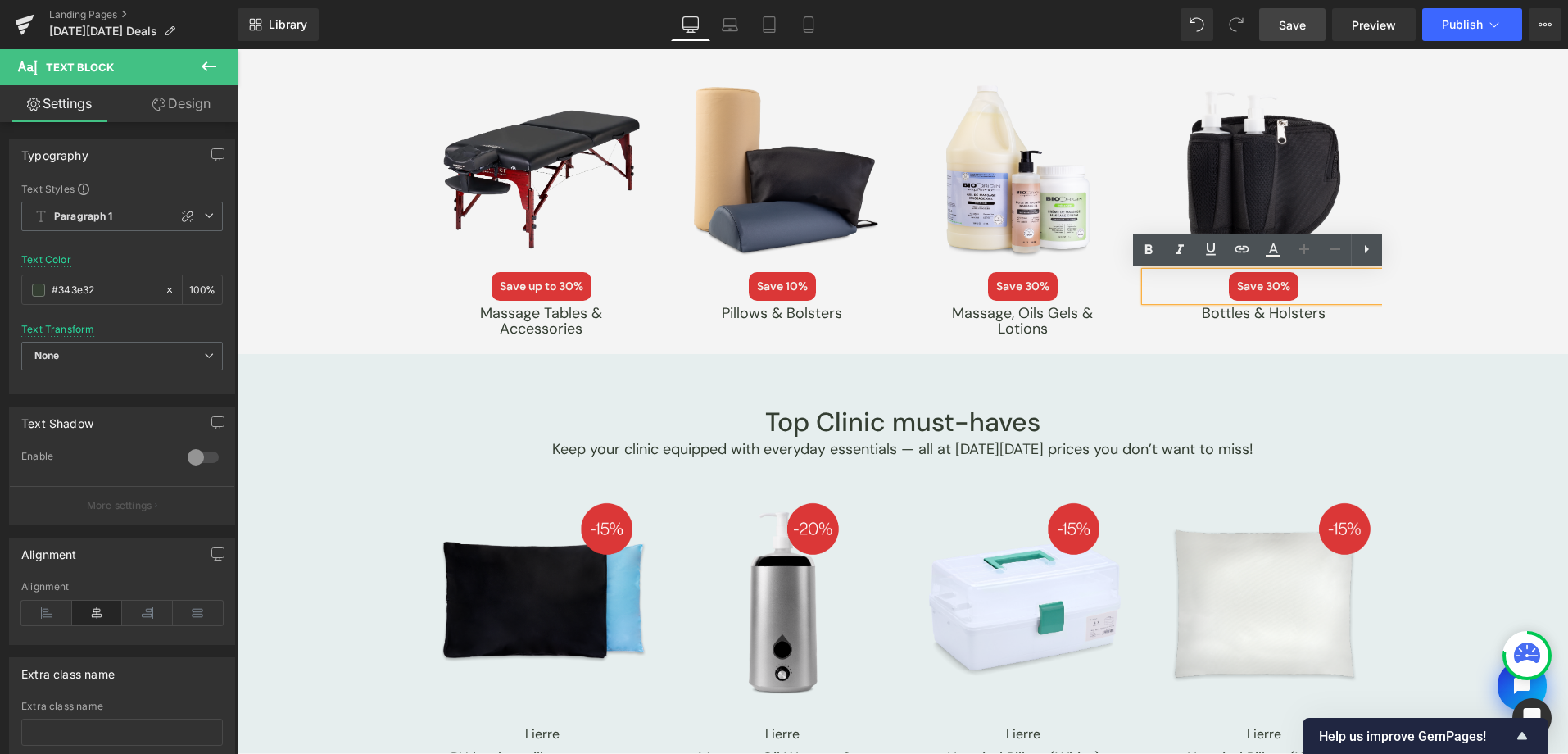
drag, startPoint x: 1263, startPoint y: 286, endPoint x: 1283, endPoint y: 295, distance: 21.9
click at [1272, 287] on span "Save 30%" at bounding box center [1263, 286] width 70 height 29
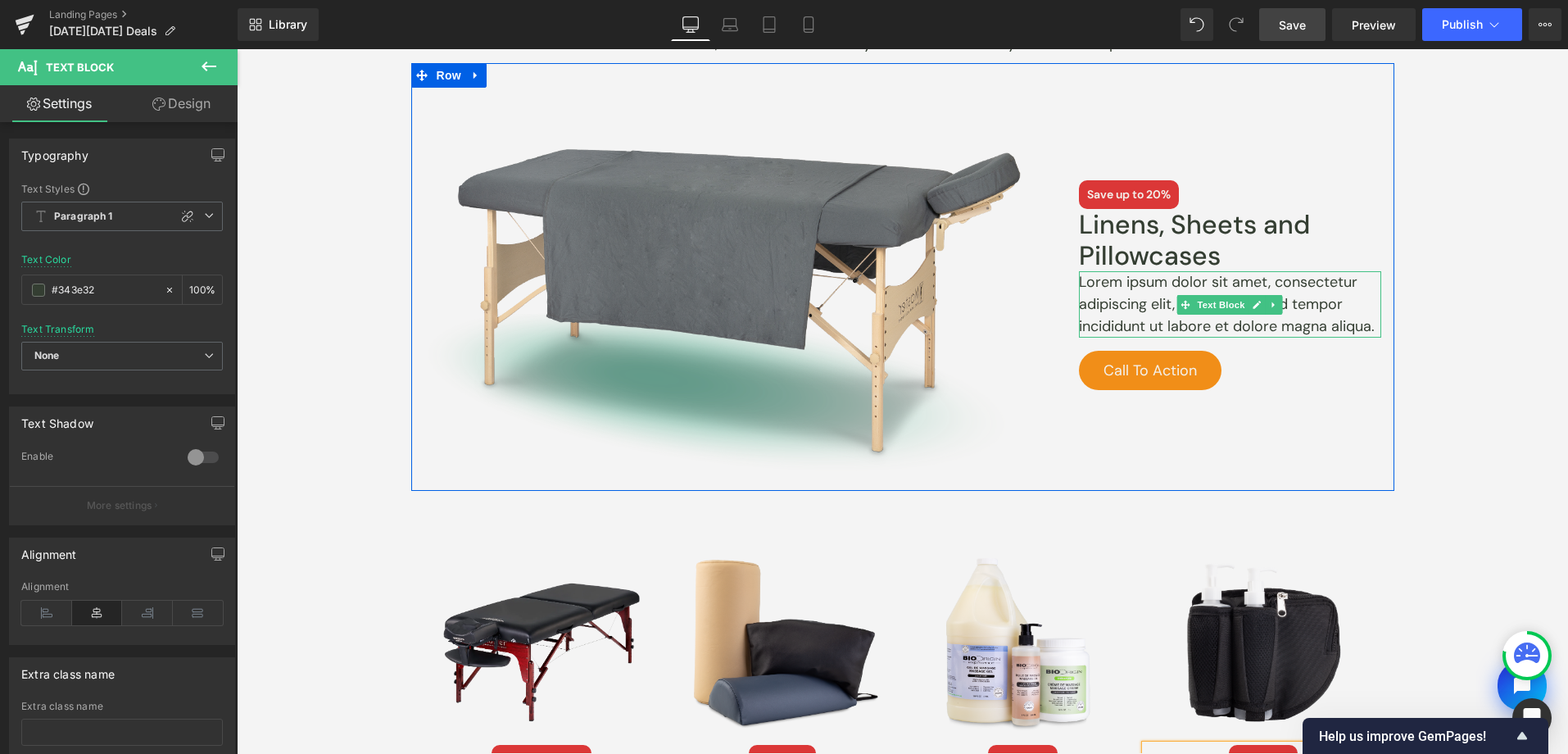
scroll to position [2887, 0]
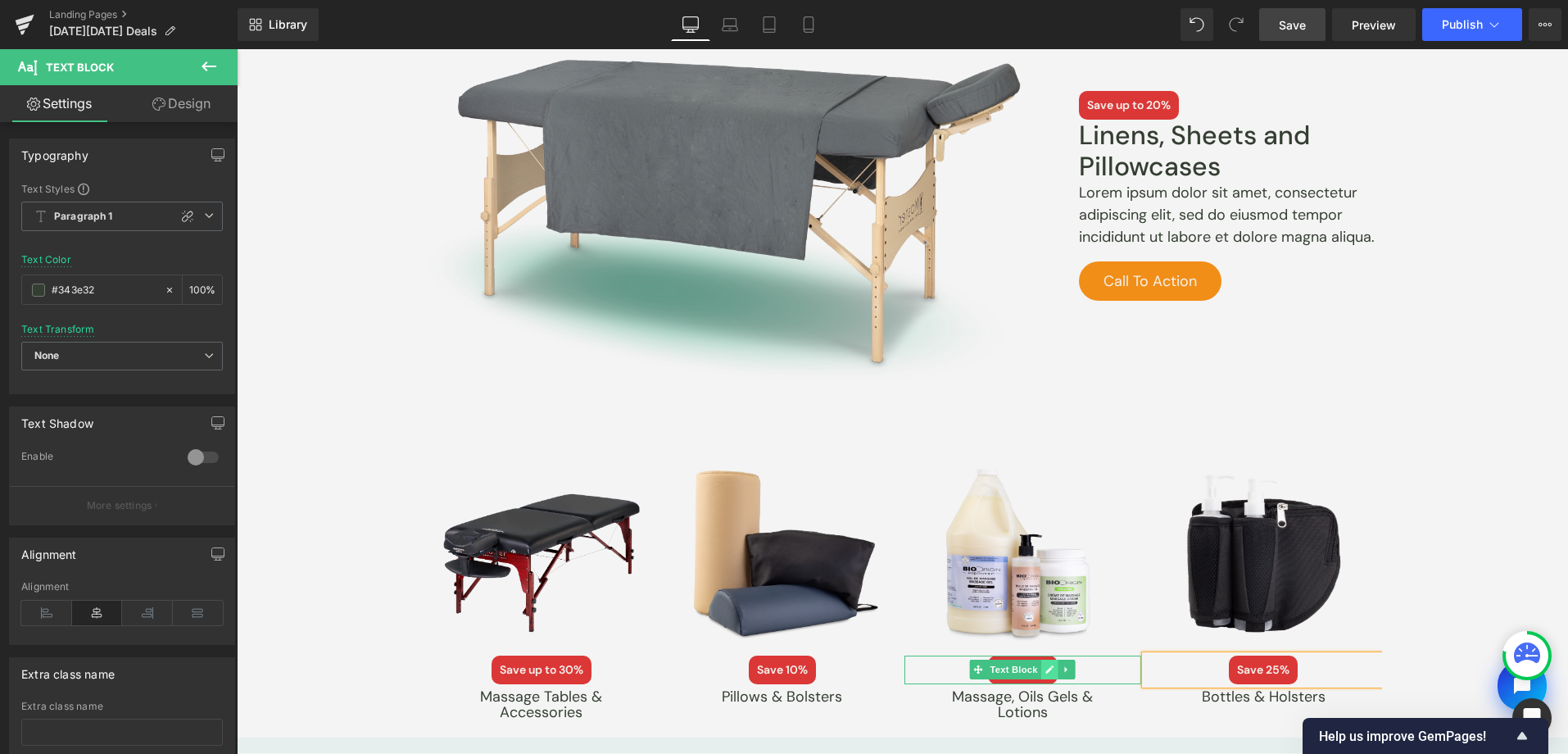
click at [1046, 666] on icon at bounding box center [1050, 670] width 9 height 10
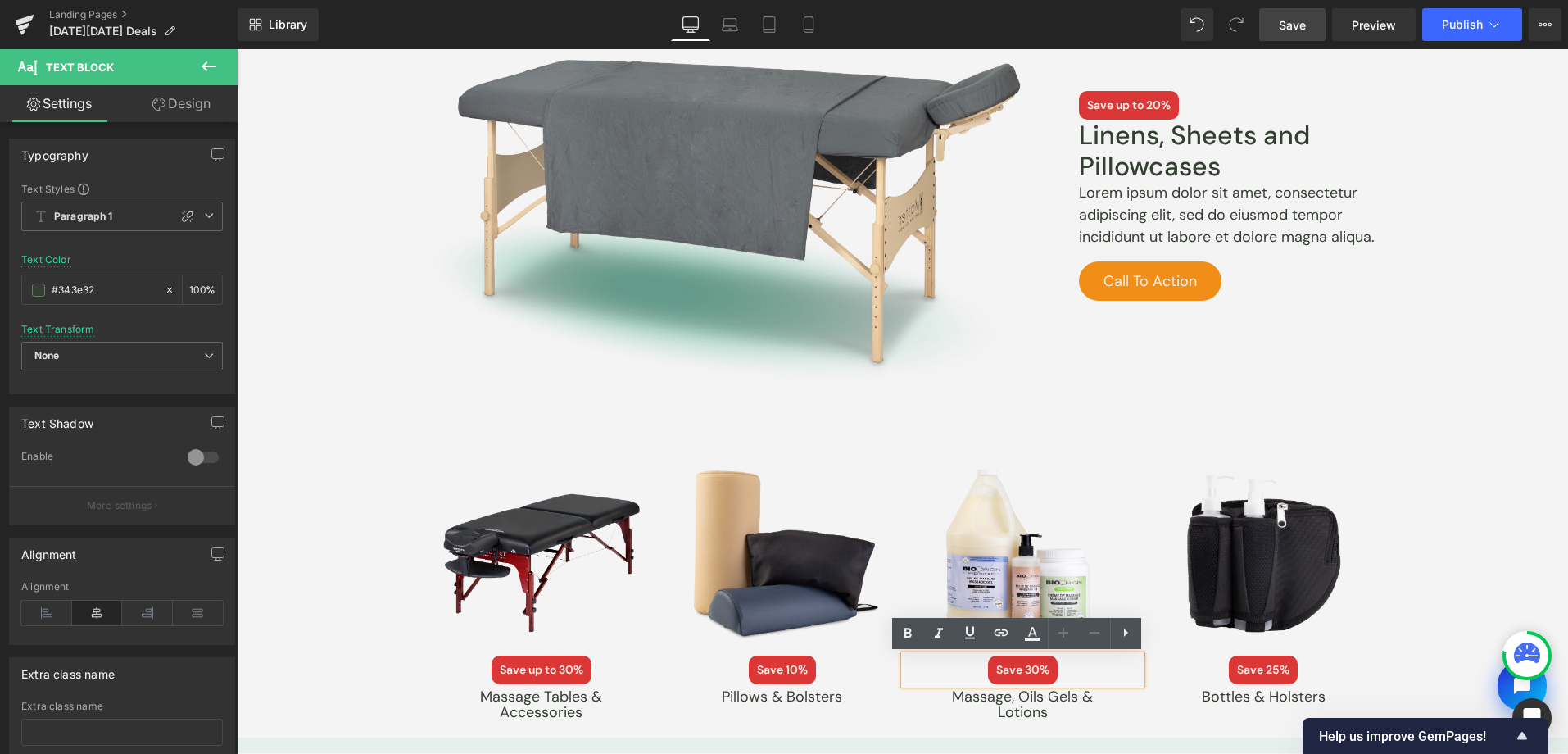
click at [1028, 667] on span "Save 30%" at bounding box center [1023, 670] width 70 height 29
click at [1528, 507] on div "Massotherapist Picks Heading Explore our massage collections that include every…" at bounding box center [902, 297] width 1331 height 864
click at [1292, 18] on span "Save" at bounding box center [1292, 24] width 27 height 17
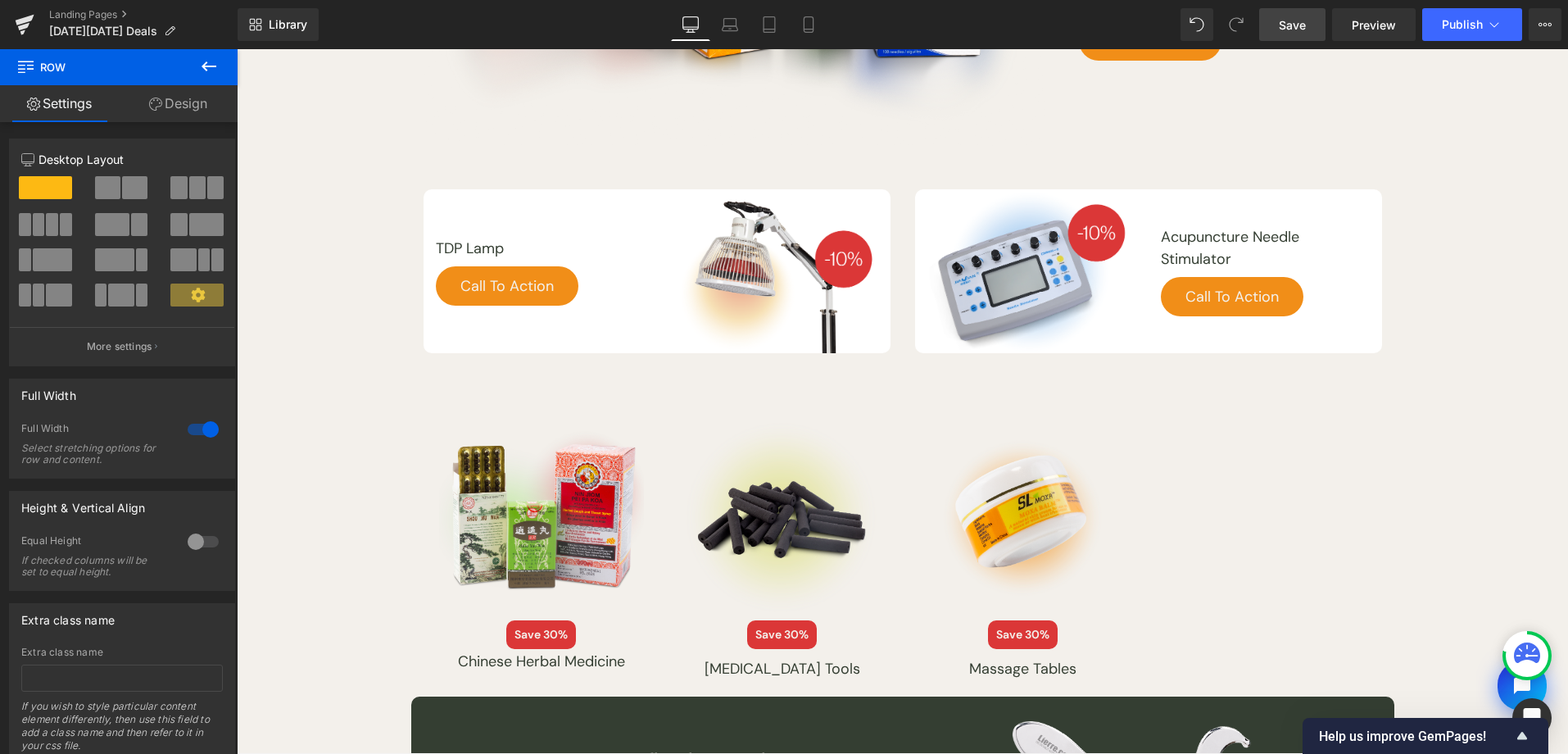
scroll to position [1645, 0]
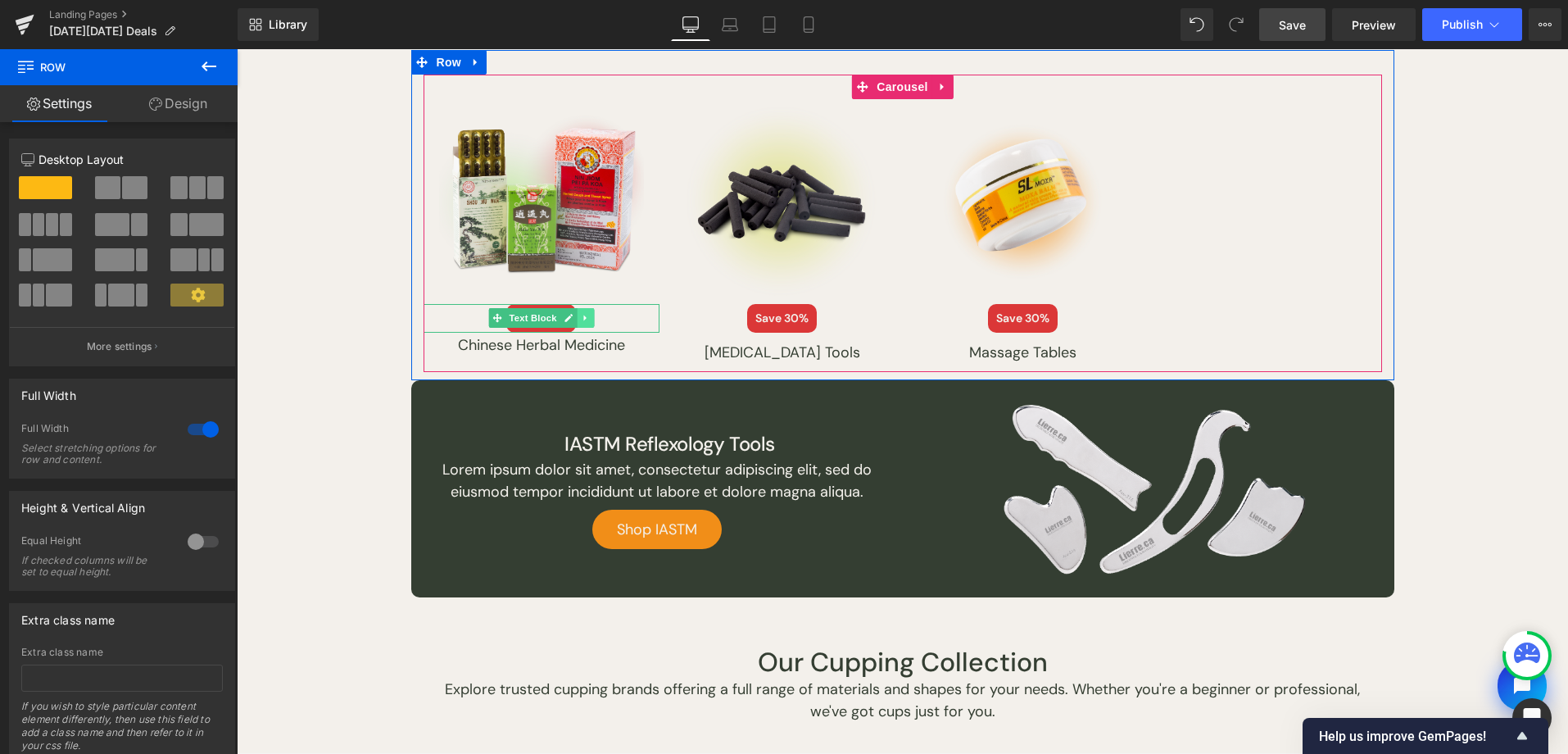
click at [581, 313] on icon at bounding box center [585, 318] width 9 height 10
click at [573, 316] on icon at bounding box center [577, 318] width 9 height 9
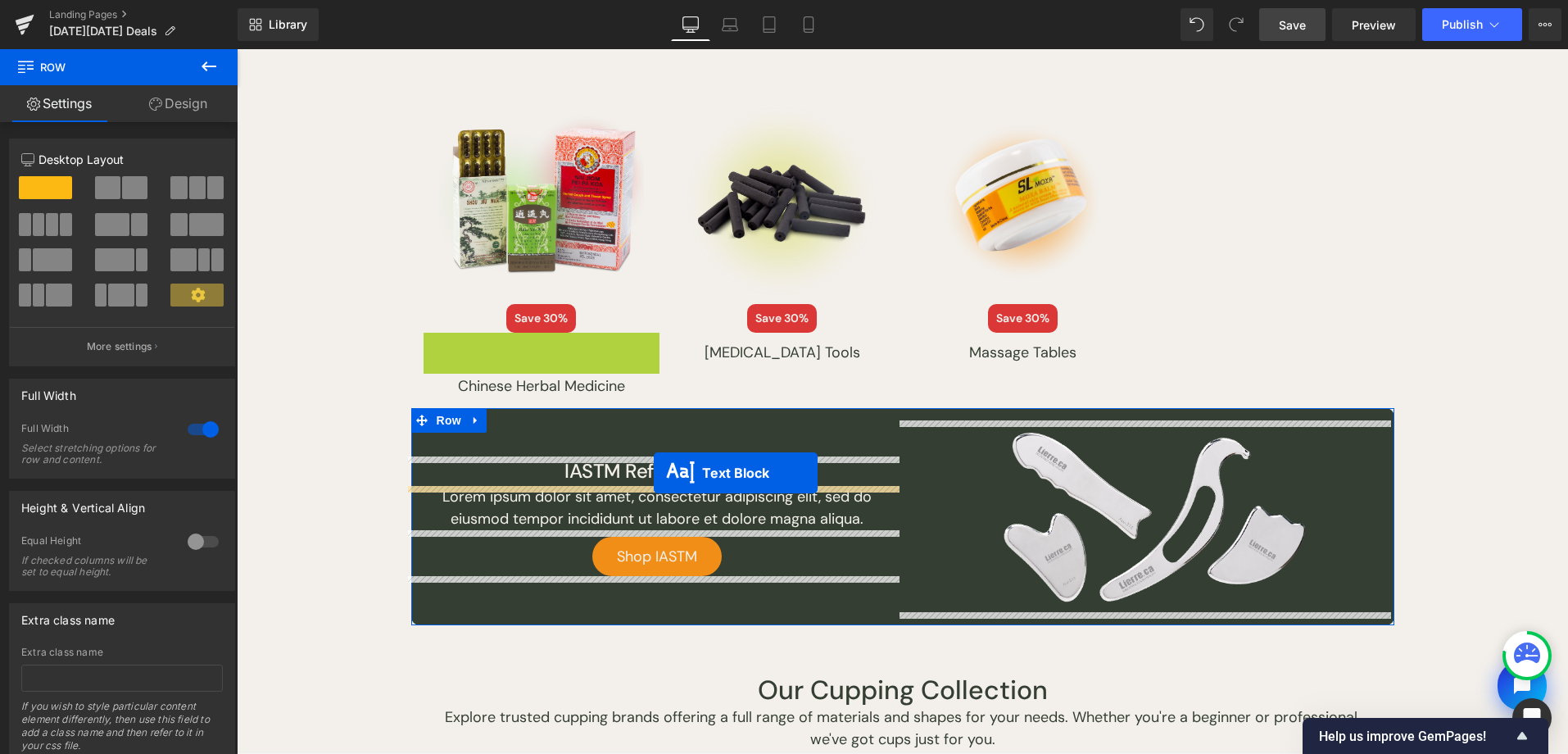
drag, startPoint x: 490, startPoint y: 343, endPoint x: 654, endPoint y: 473, distance: 209.3
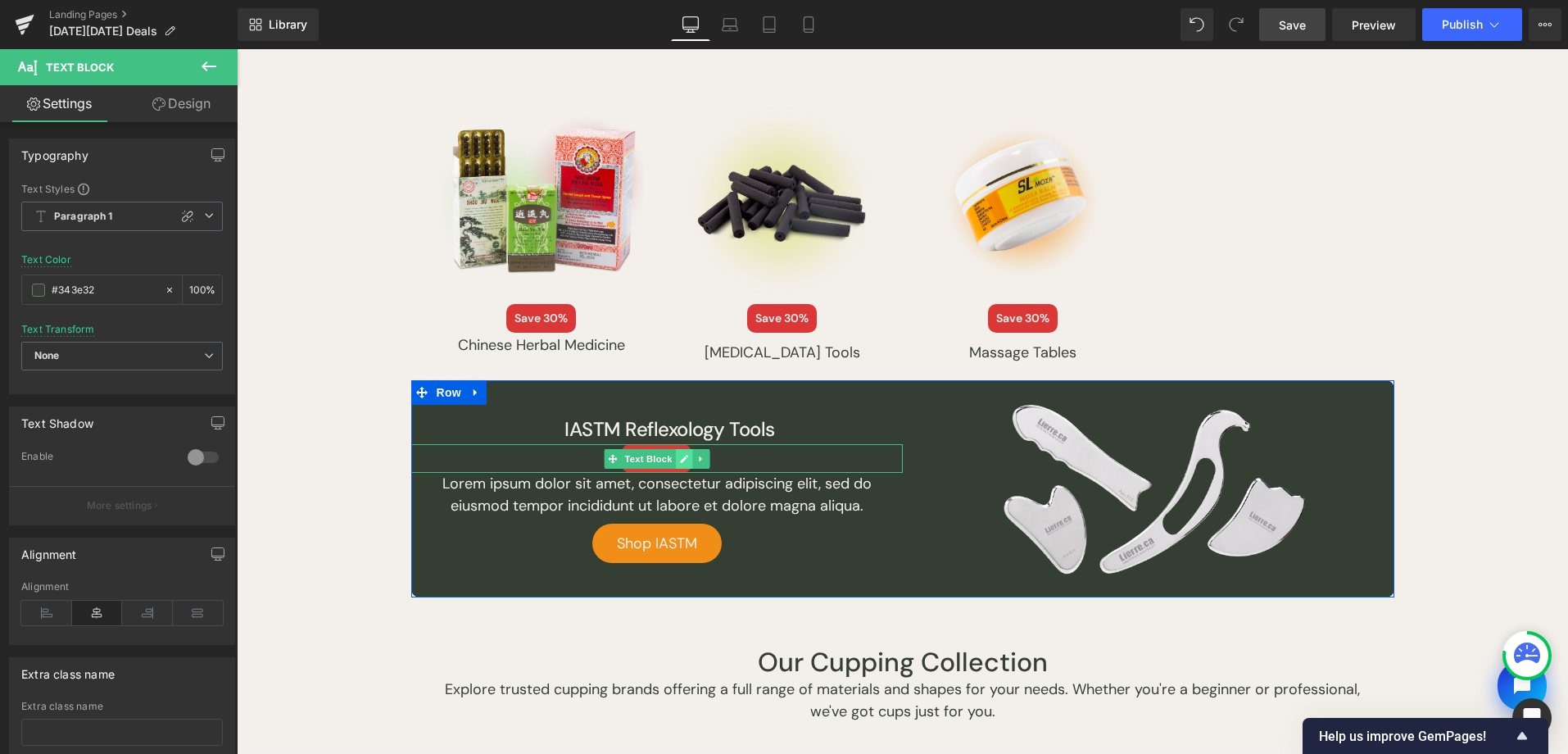
click at [679, 457] on icon at bounding box center [684, 459] width 9 height 10
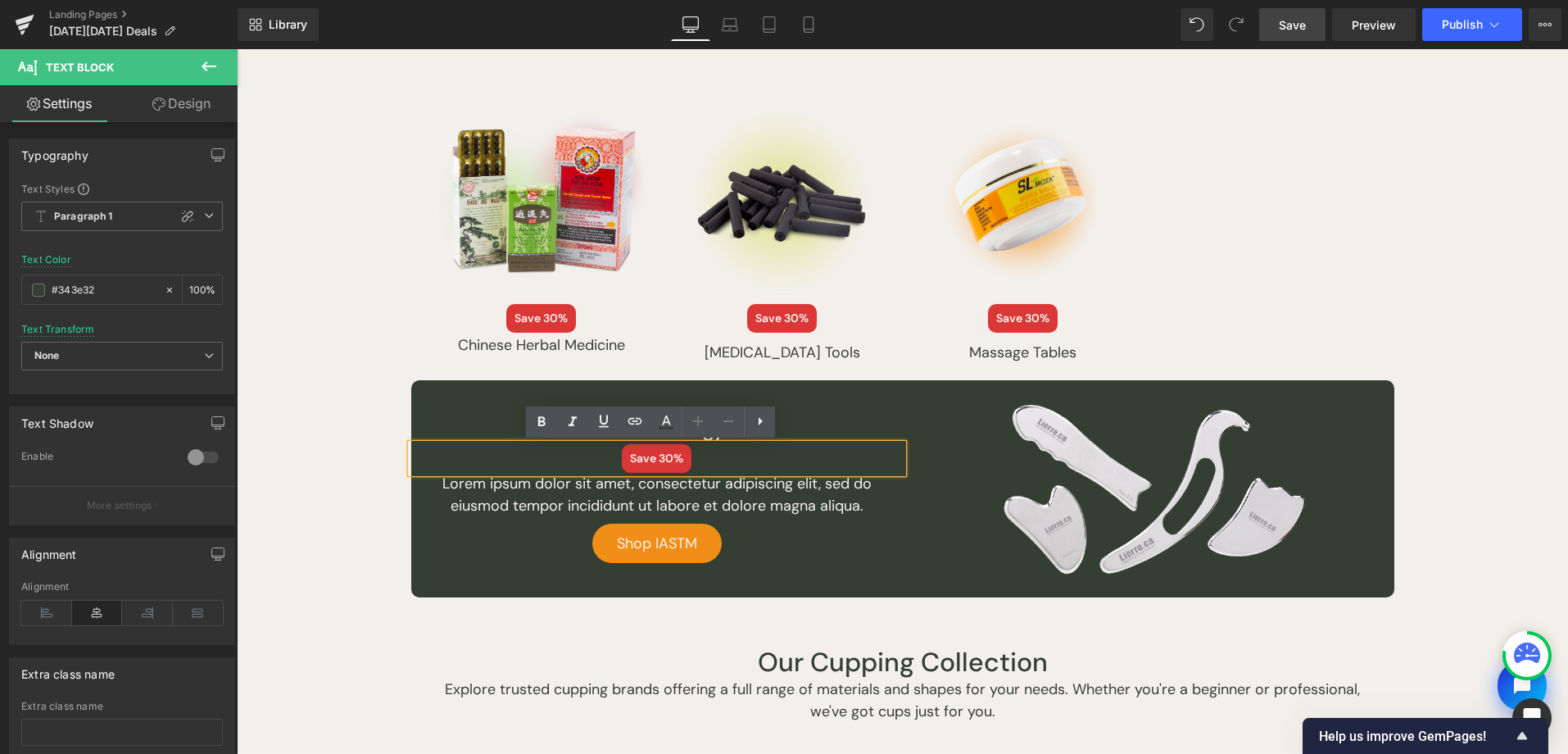
click at [658, 459] on span "Save 30%" at bounding box center [657, 458] width 70 height 29
click at [653, 457] on span "Save 30%" at bounding box center [657, 458] width 70 height 29
drag, startPoint x: 322, startPoint y: 552, endPoint x: 364, endPoint y: 546, distance: 42.4
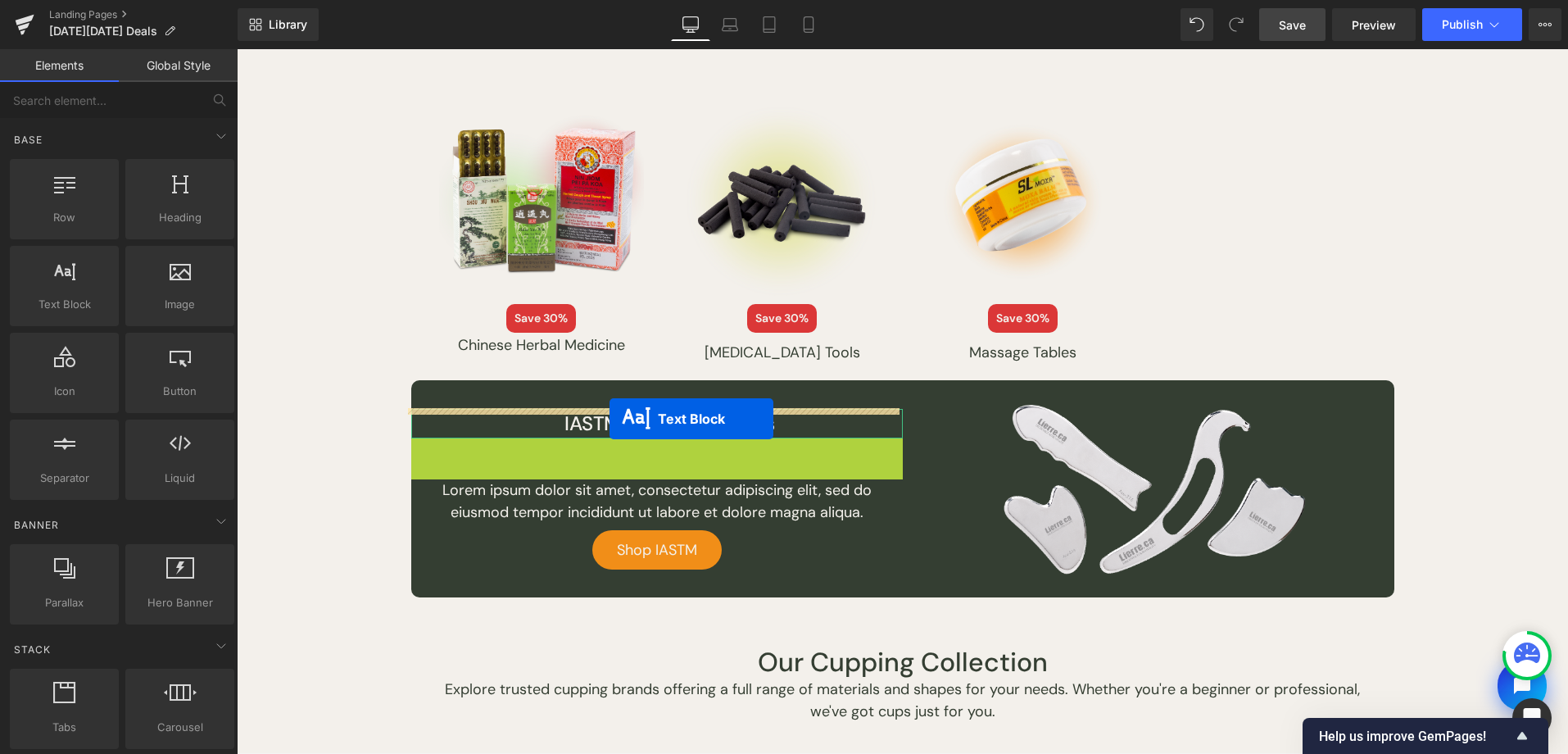
drag, startPoint x: 608, startPoint y: 435, endPoint x: 609, endPoint y: 418, distance: 17.0
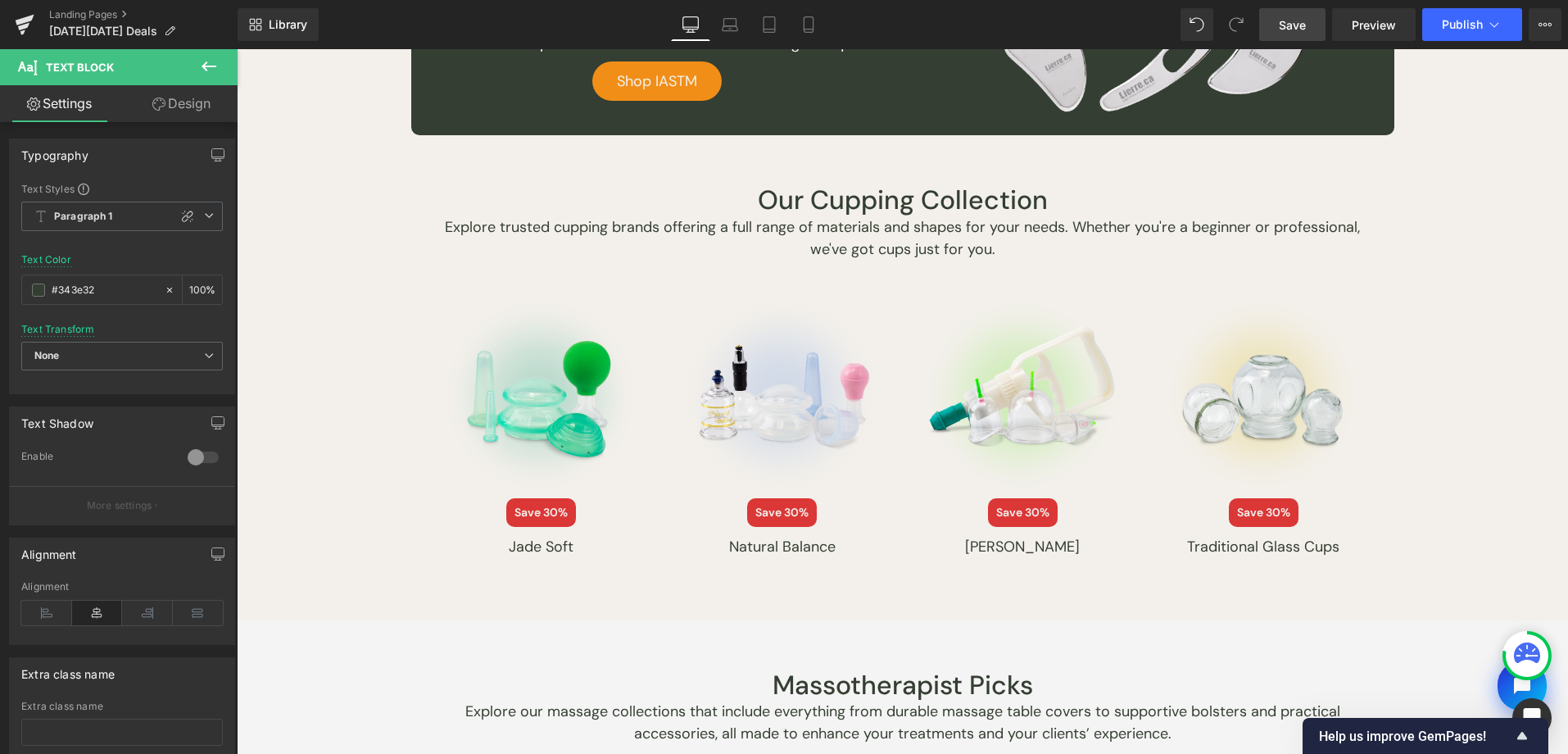
scroll to position [2183, 0]
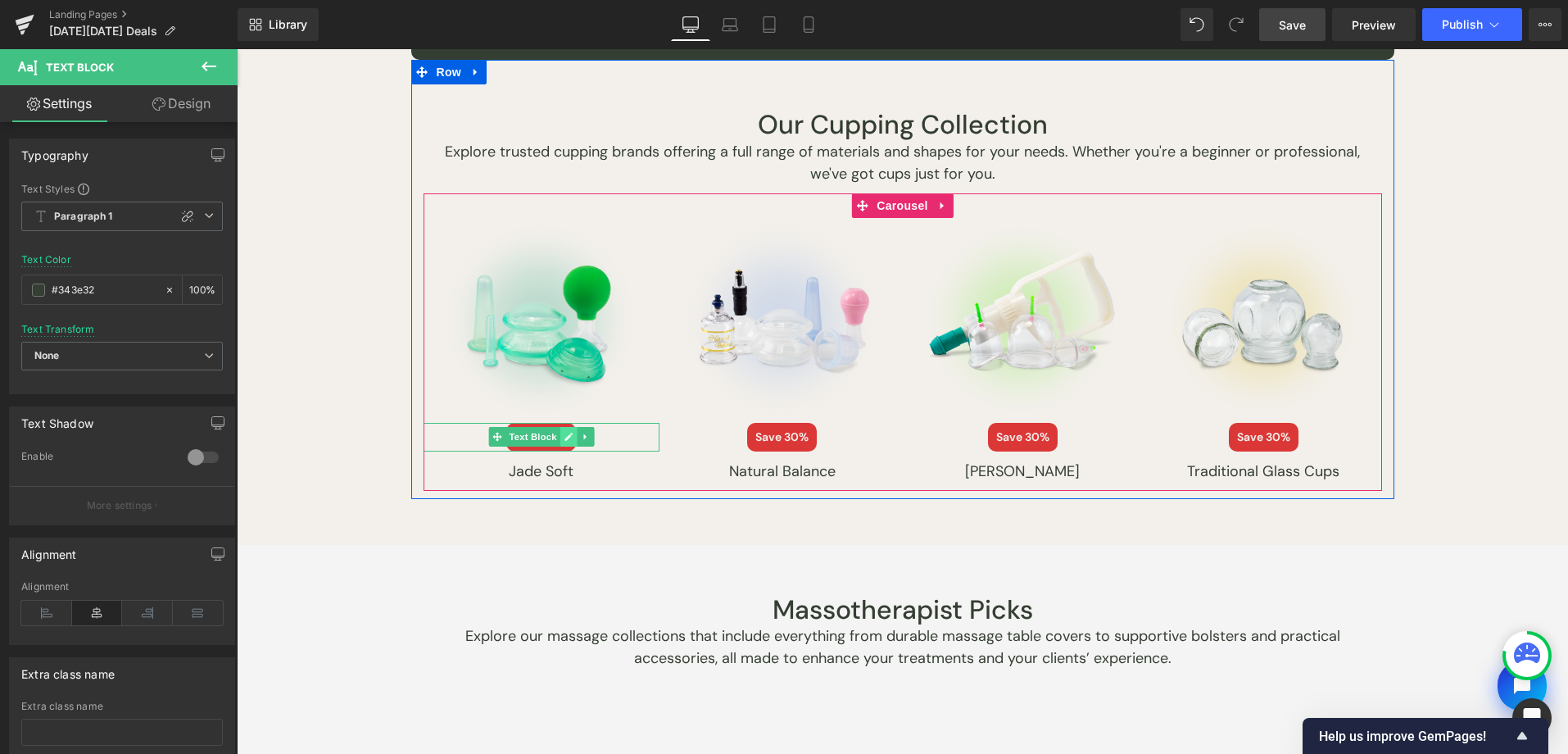
click at [564, 435] on icon at bounding box center [568, 437] width 9 height 10
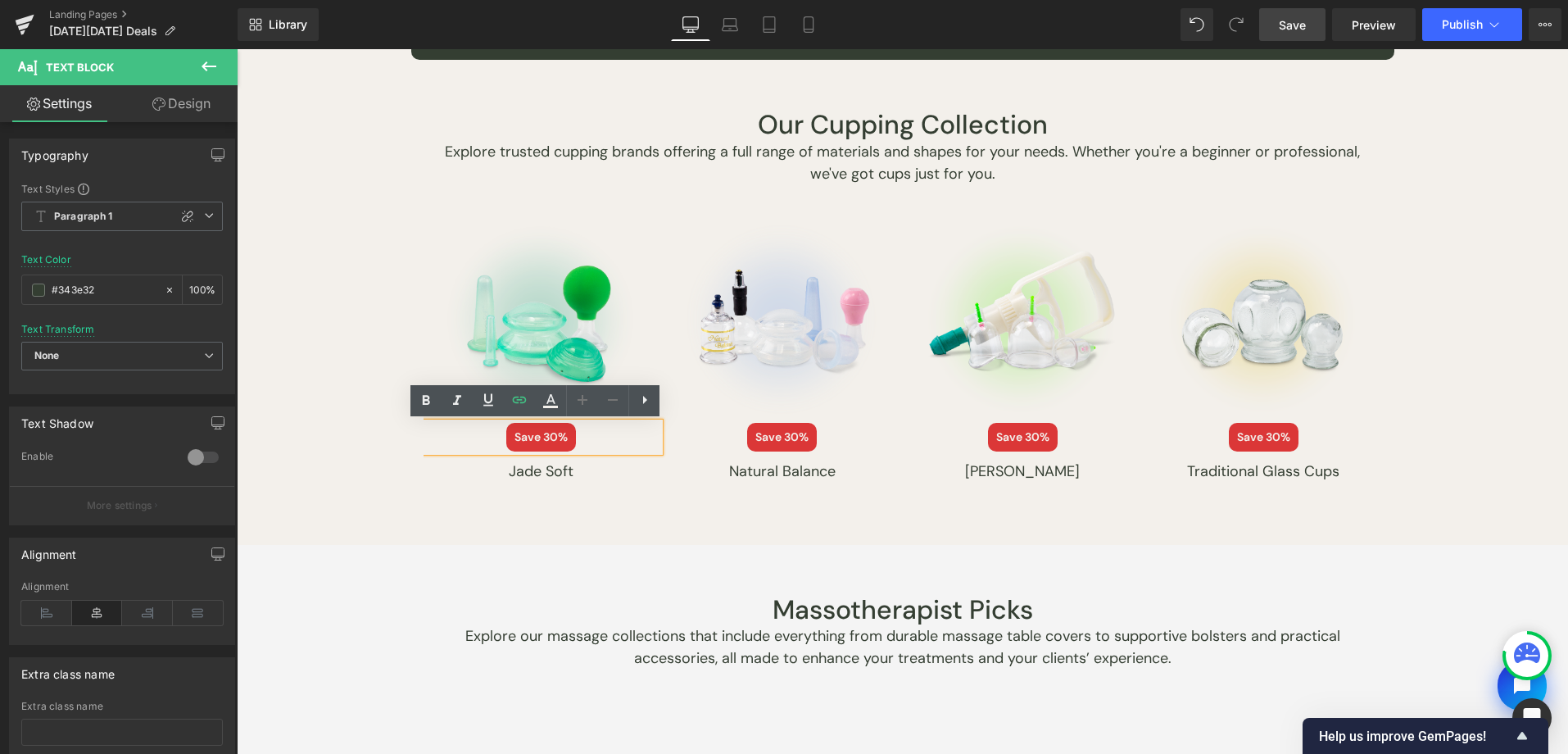
click at [537, 439] on span "Save 30%" at bounding box center [541, 437] width 70 height 29
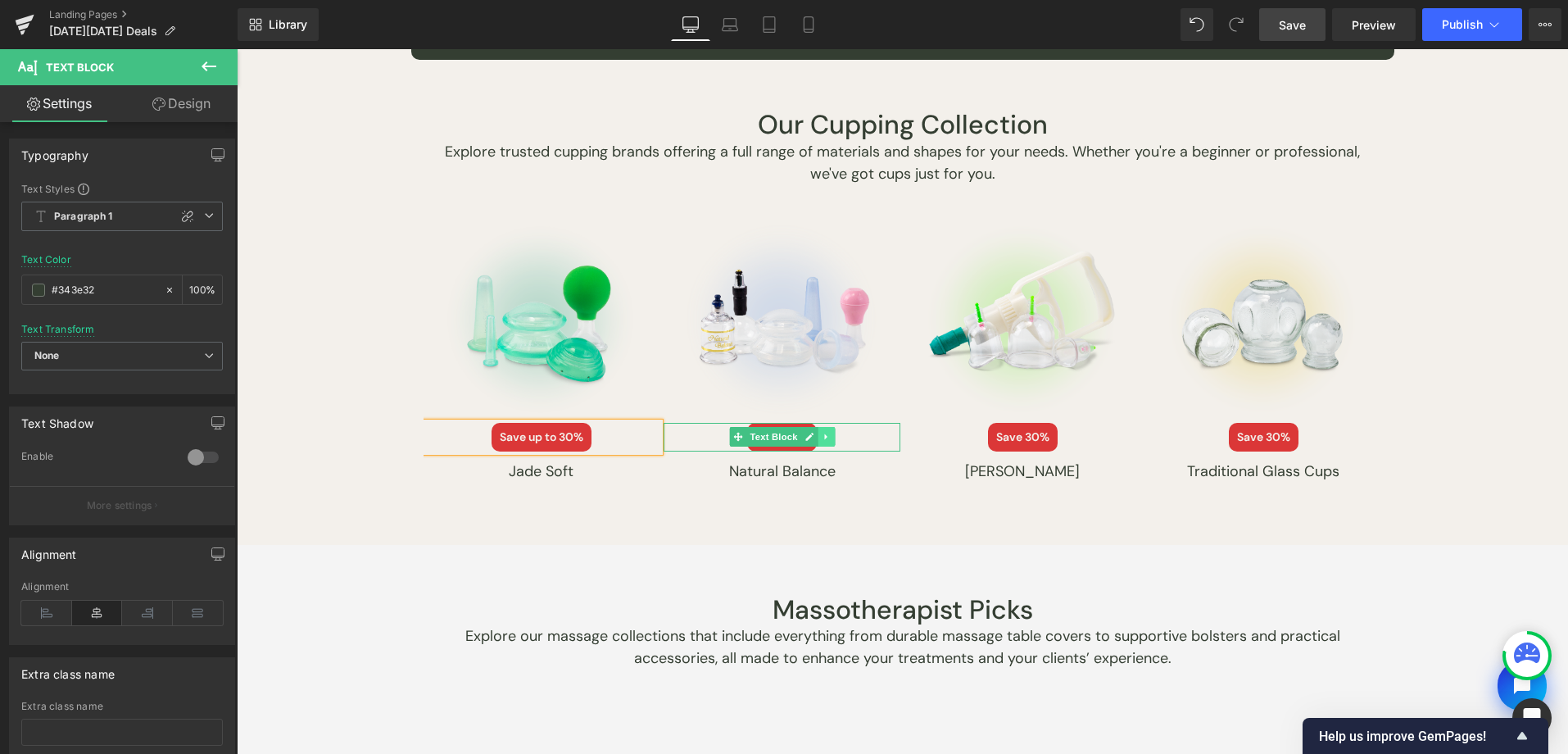
click at [822, 437] on icon at bounding box center [826, 437] width 9 height 10
click at [1046, 436] on icon at bounding box center [1050, 437] width 9 height 10
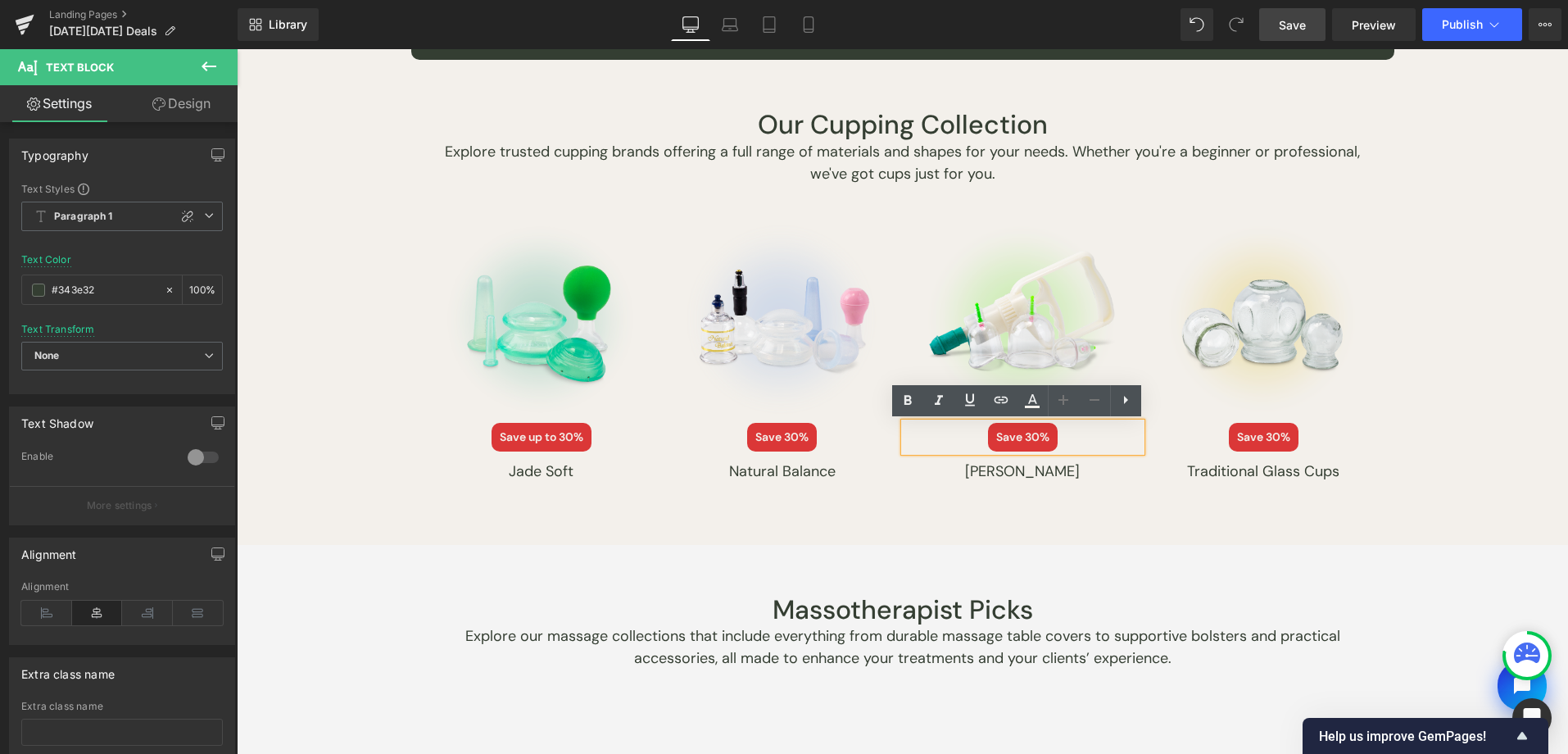
click at [1016, 437] on span "Save 30%" at bounding box center [1023, 437] width 70 height 29
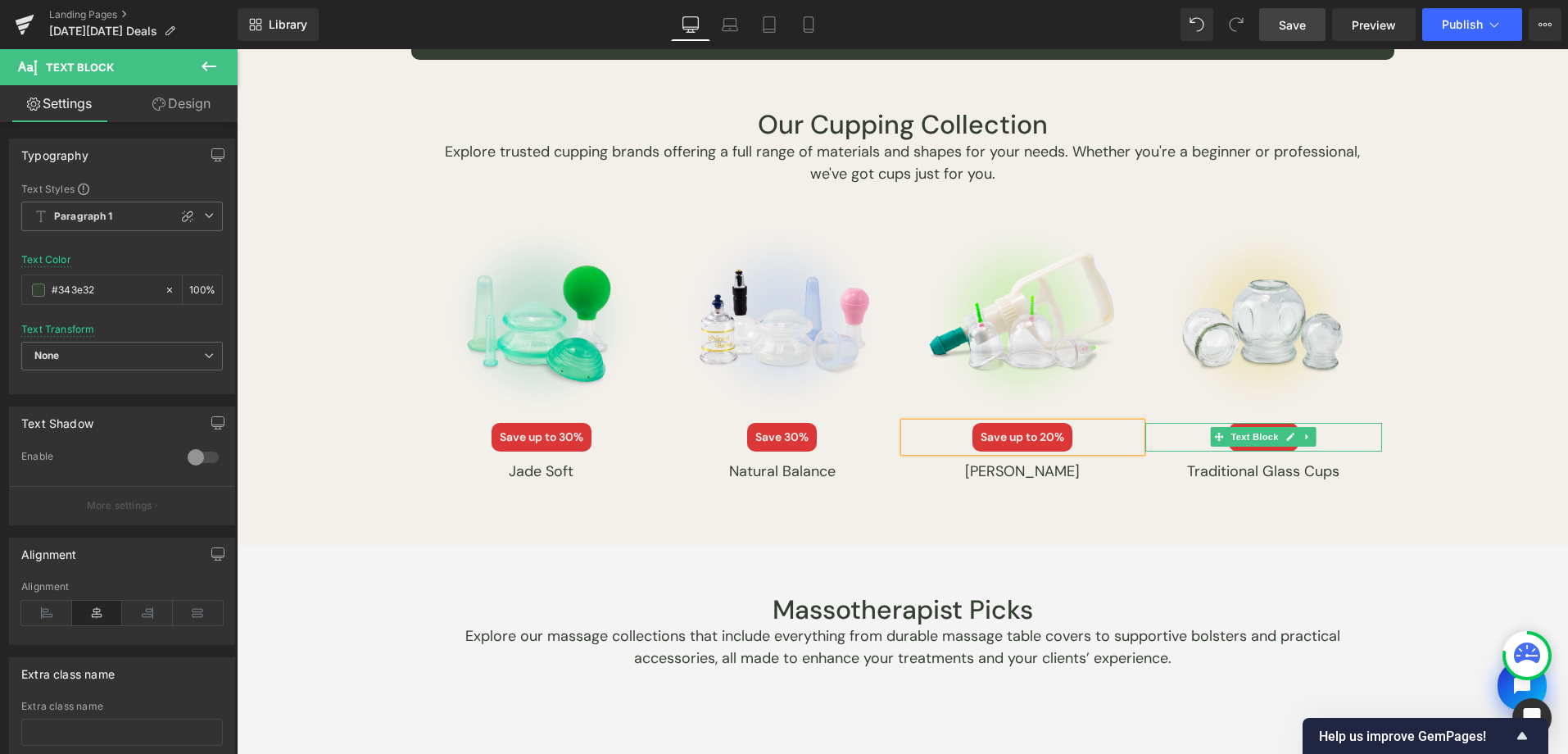
click at [1282, 438] on link at bounding box center [1290, 437] width 17 height 19
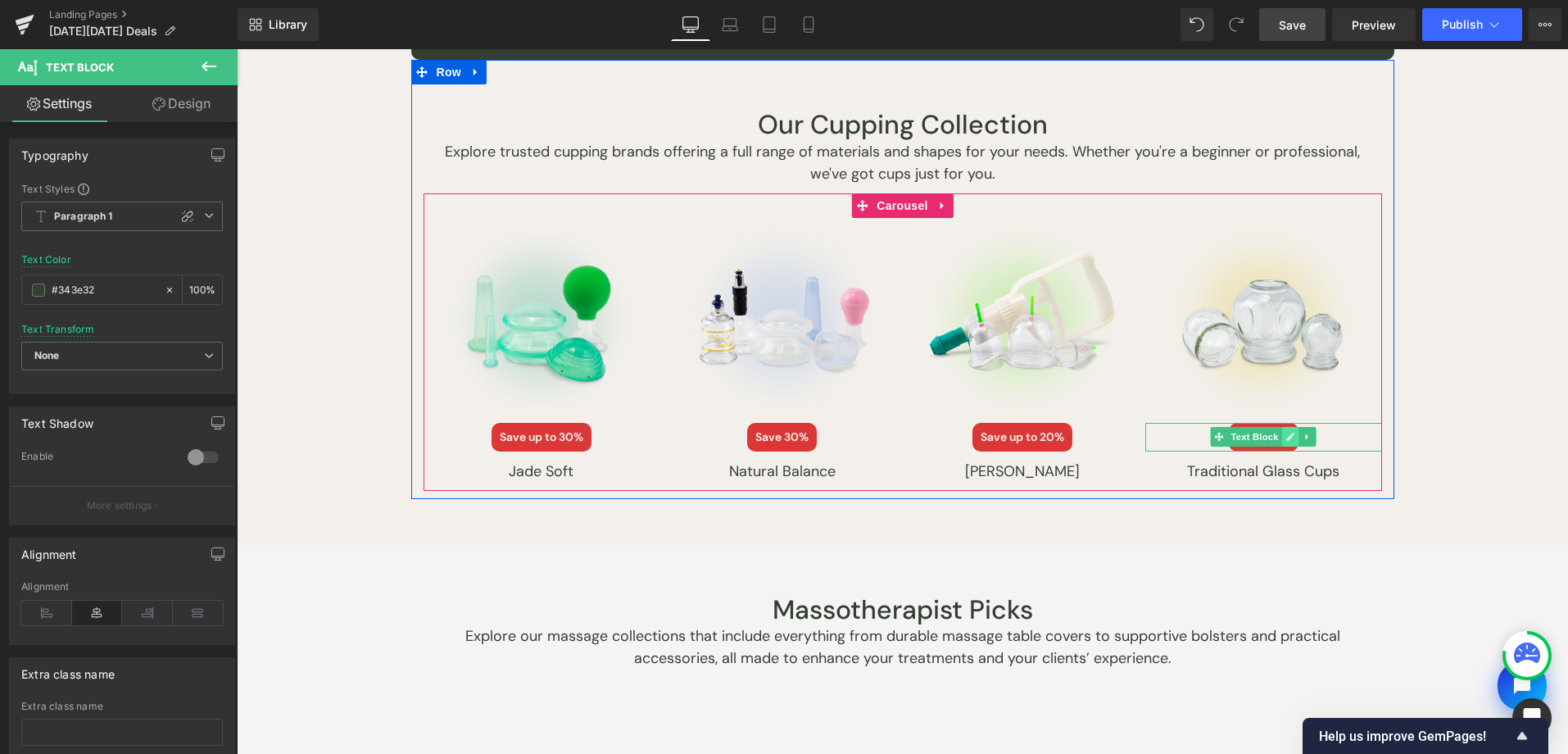
click at [1282, 437] on link at bounding box center [1290, 437] width 17 height 19
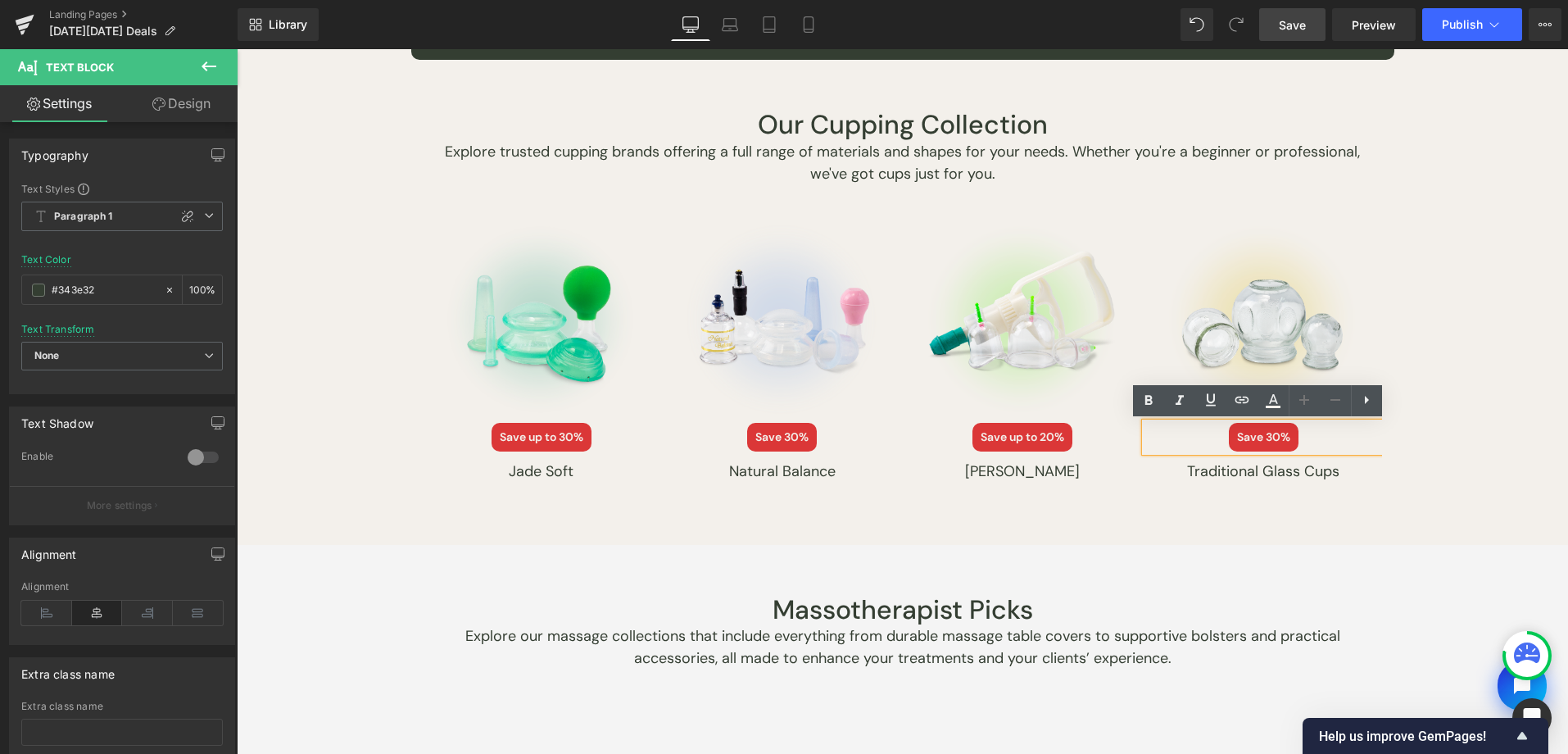
click at [1273, 435] on span "Save 30%" at bounding box center [1263, 437] width 70 height 29
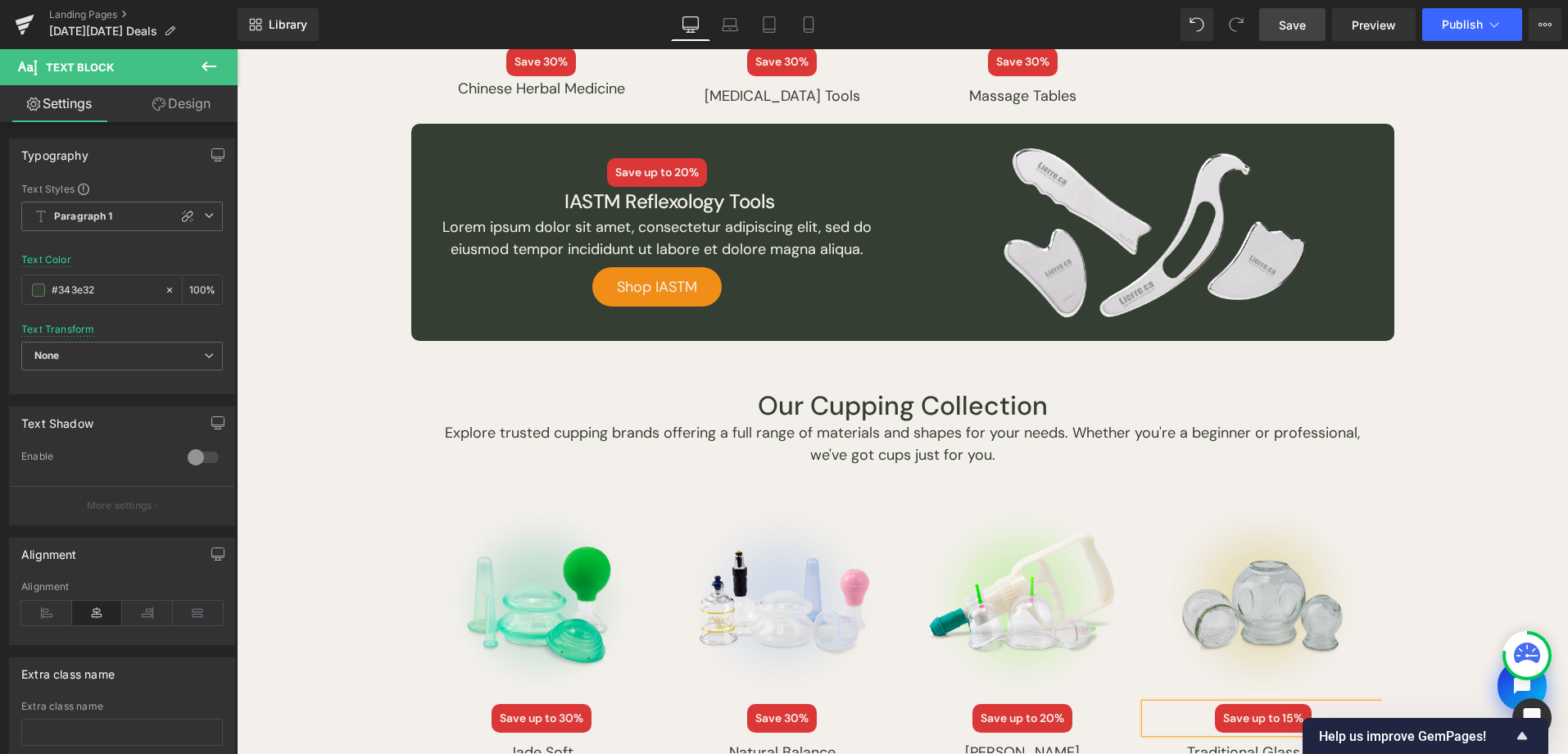
scroll to position [1985, 0]
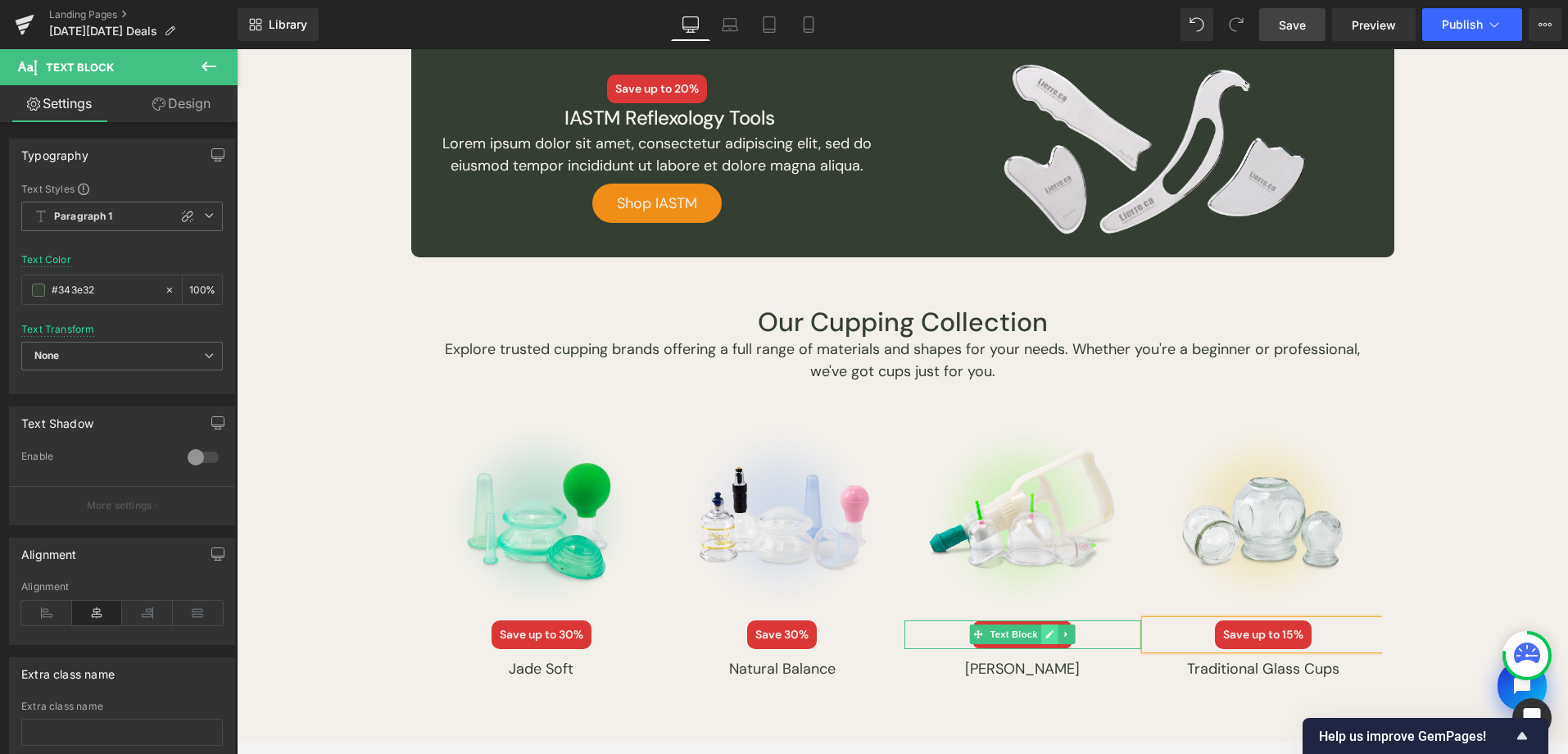
click at [1049, 634] on link at bounding box center [1050, 634] width 17 height 19
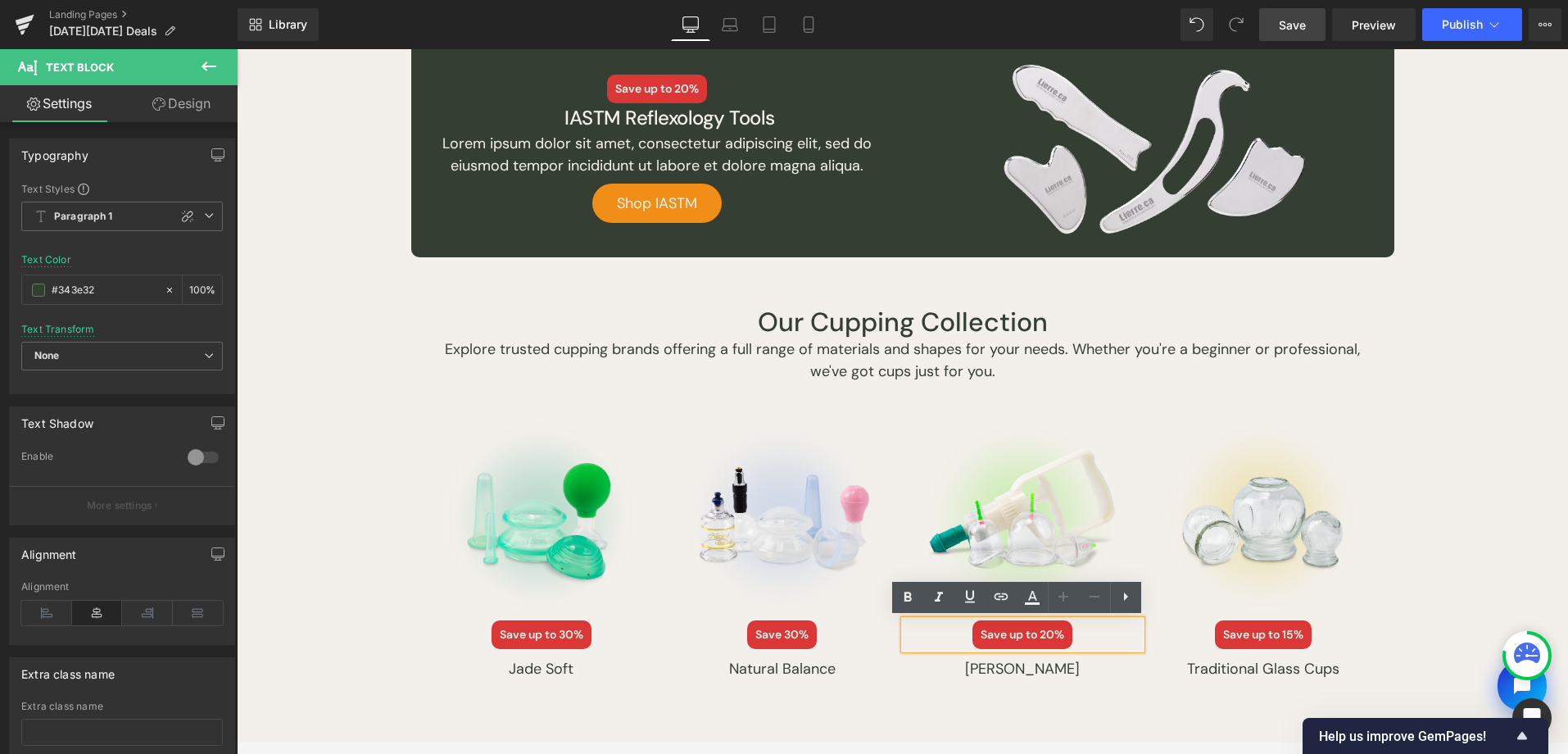
click at [1040, 637] on span "Save up to 20%" at bounding box center [1022, 635] width 100 height 29
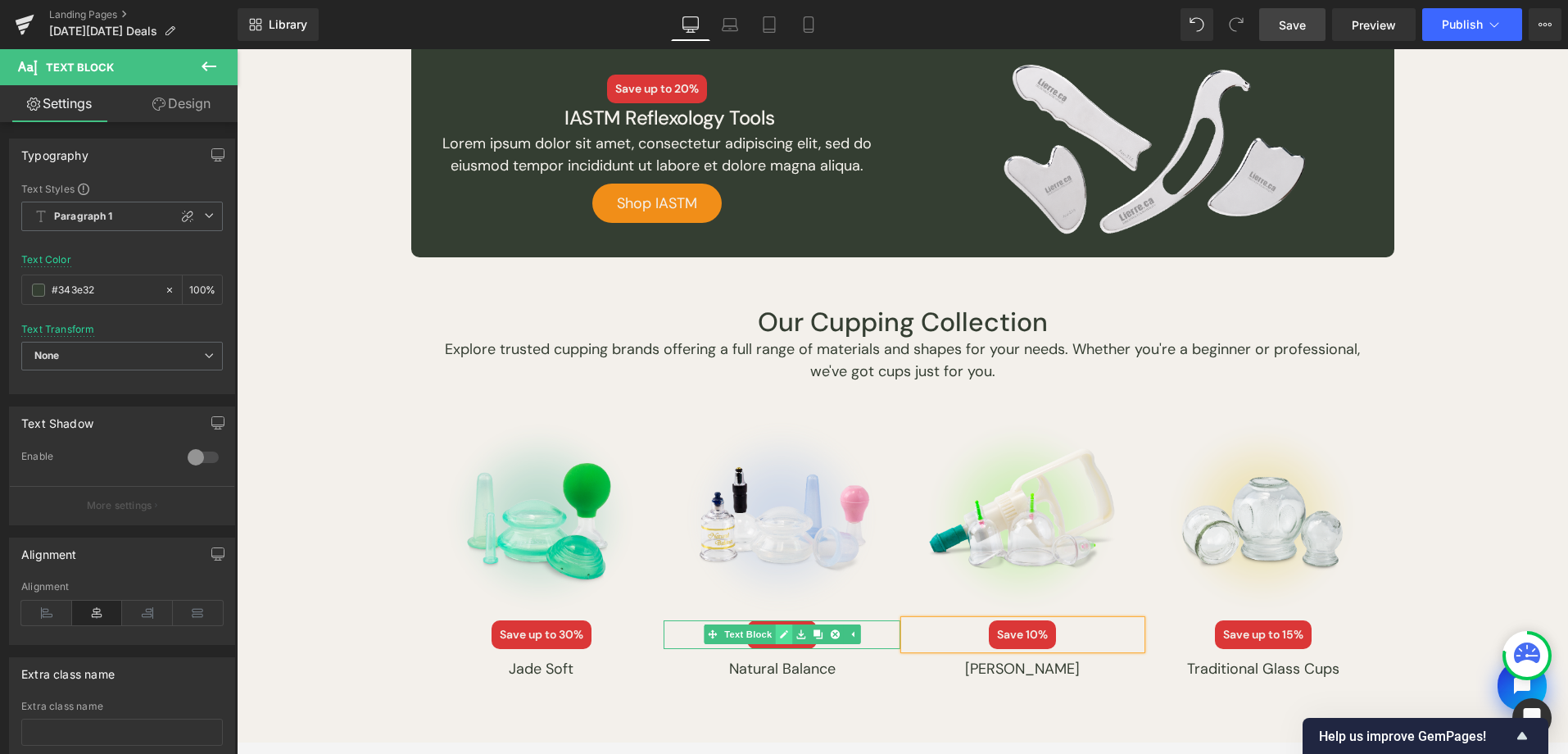
click at [780, 635] on icon at bounding box center [784, 635] width 8 height 8
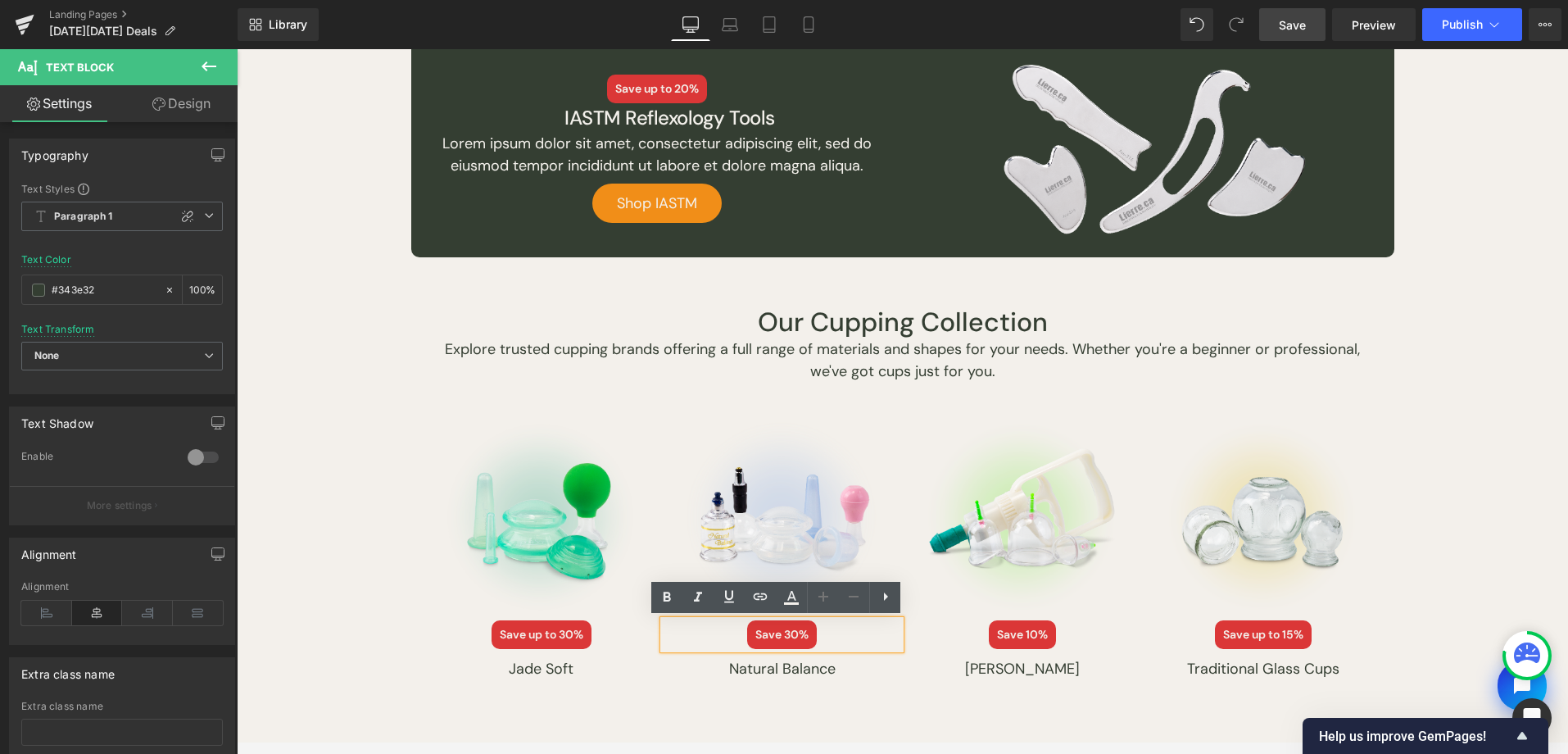
click at [777, 632] on span "Save 30%" at bounding box center [781, 635] width 70 height 29
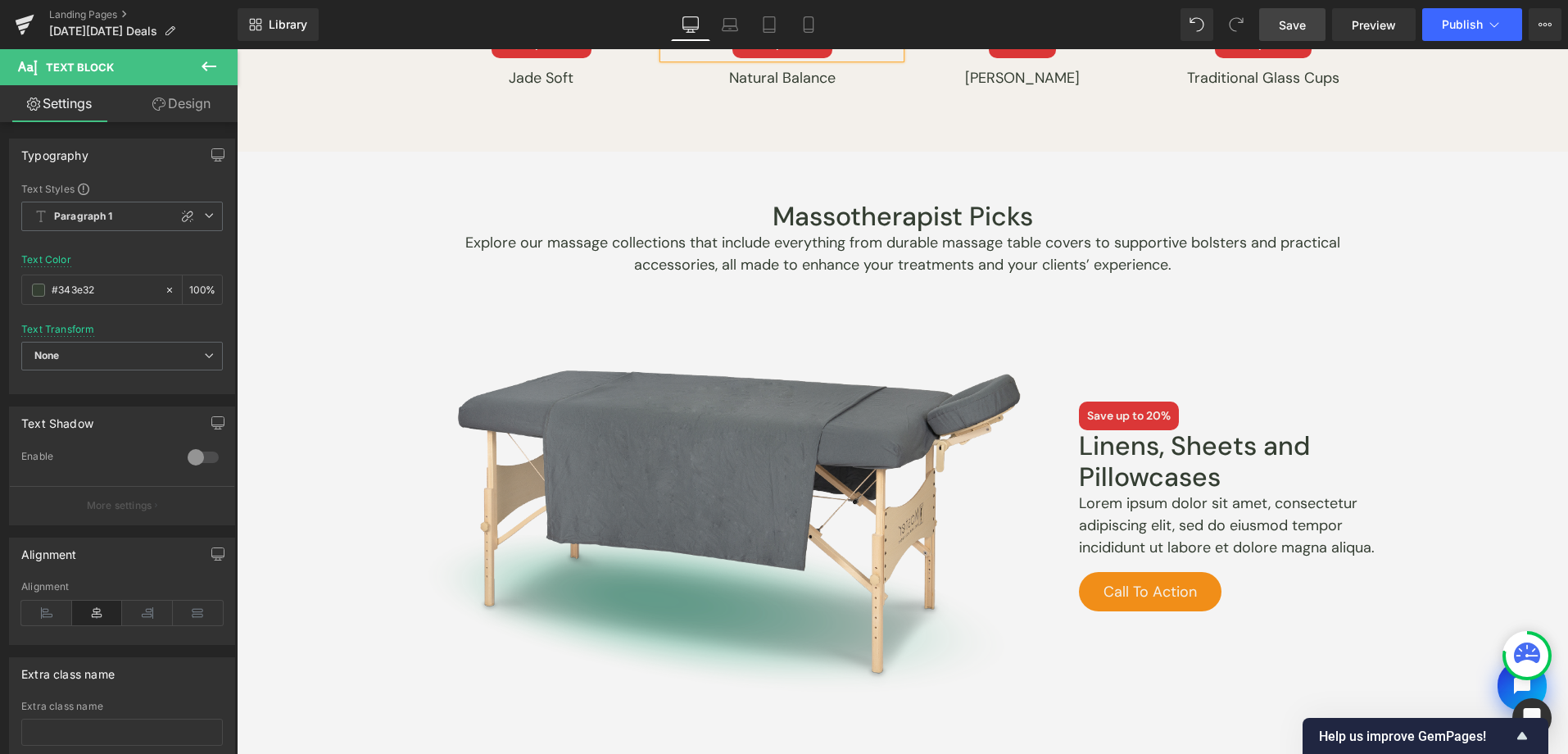
scroll to position [2866, 0]
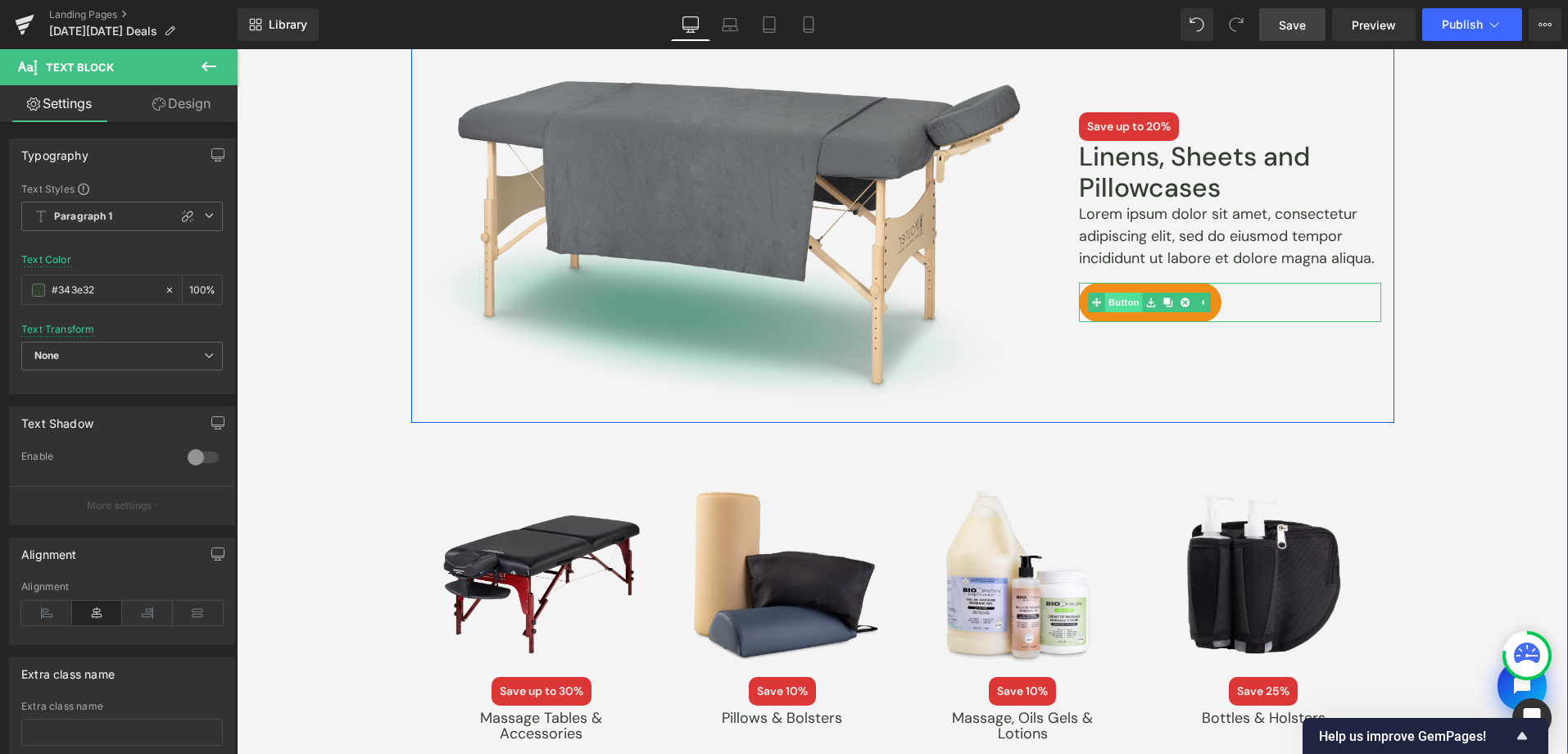
click at [1115, 303] on link "Button" at bounding box center [1115, 302] width 54 height 19
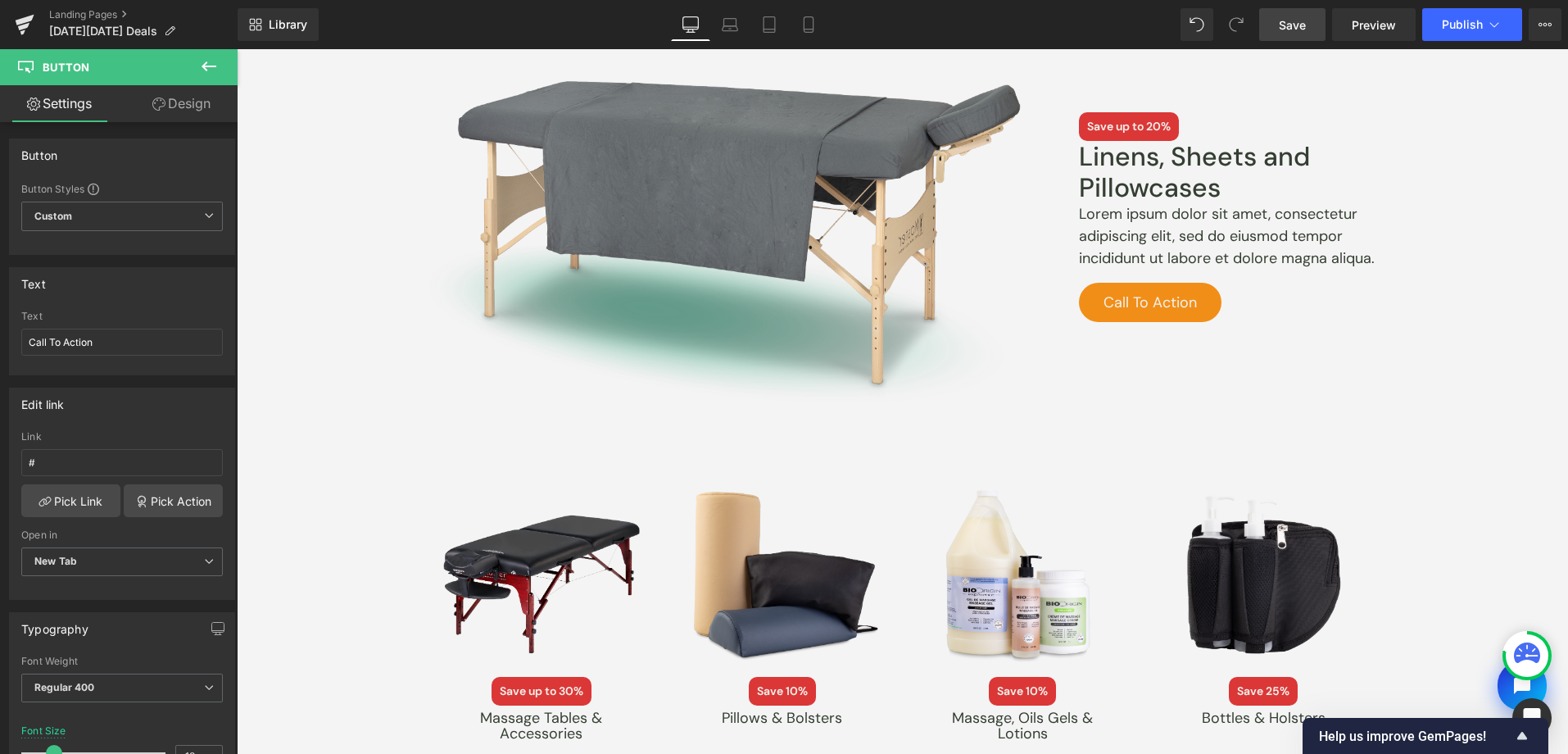
drag, startPoint x: 138, startPoint y: 353, endPoint x: -3, endPoint y: 340, distance: 141.6
click at [0, 340] on html "Button You are previewing how the will restyle your page. You can not edit Elem…" at bounding box center [784, 377] width 1568 height 754
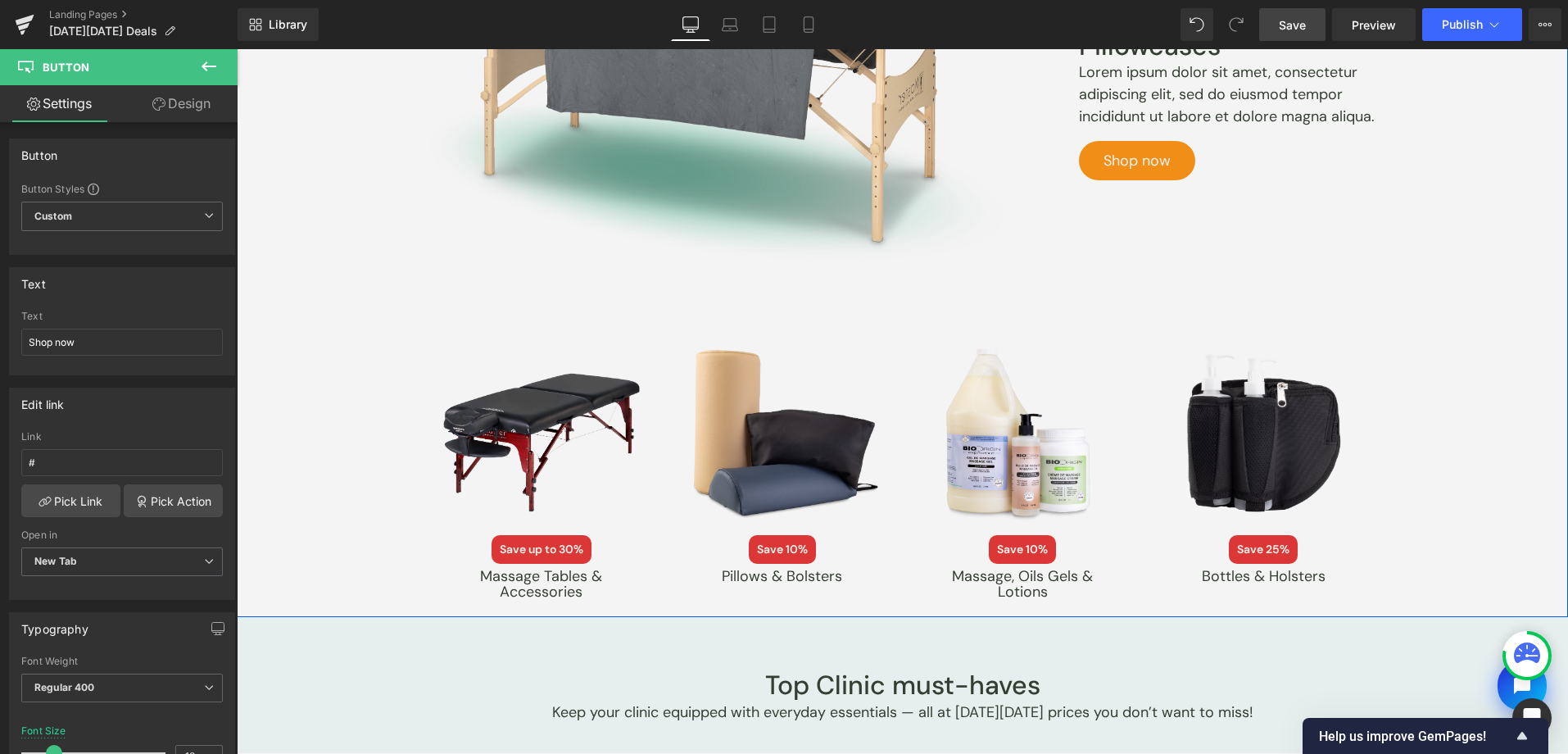
scroll to position [3165, 0]
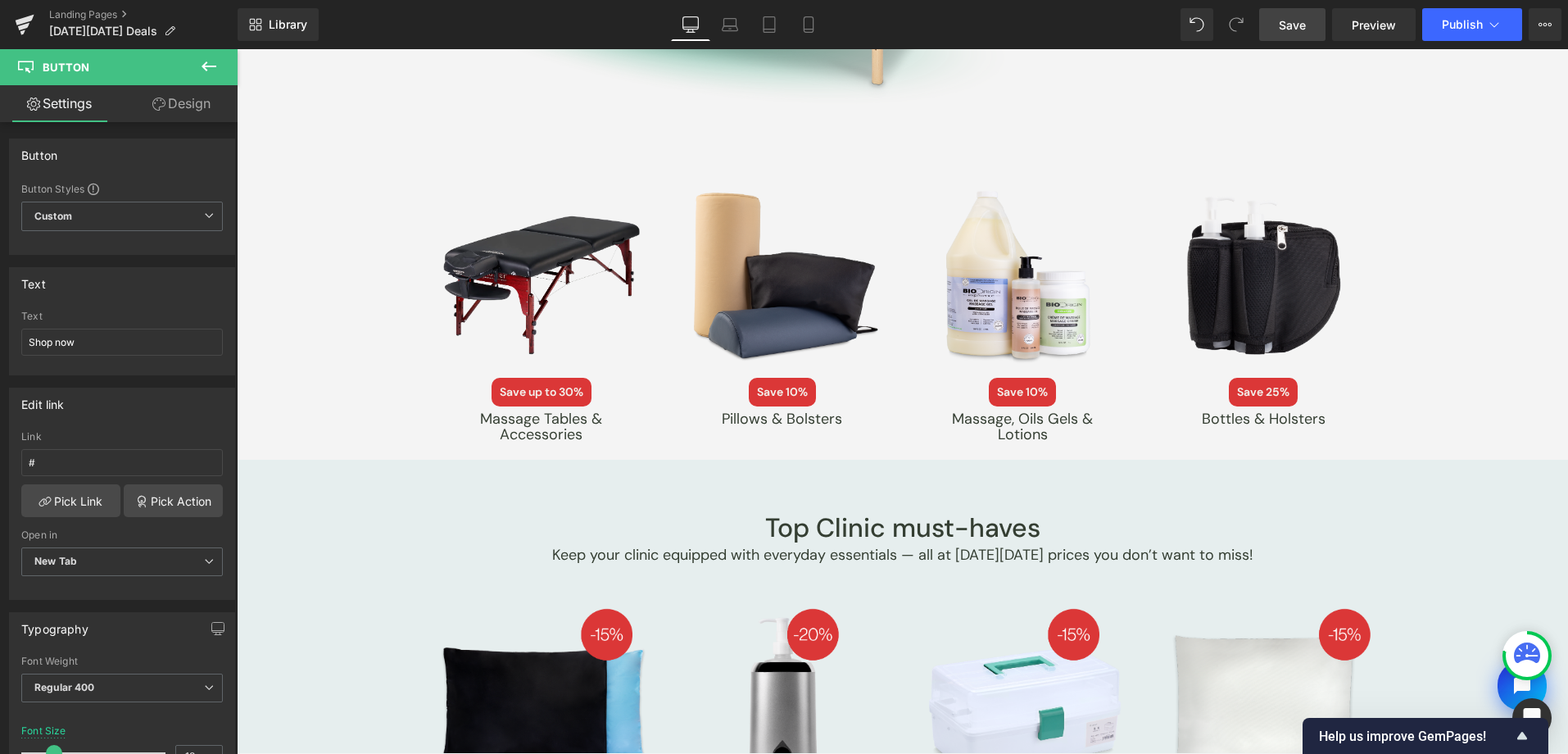
type input "Shop now"
click at [1270, 29] on link "Save" at bounding box center [1292, 24] width 67 height 33
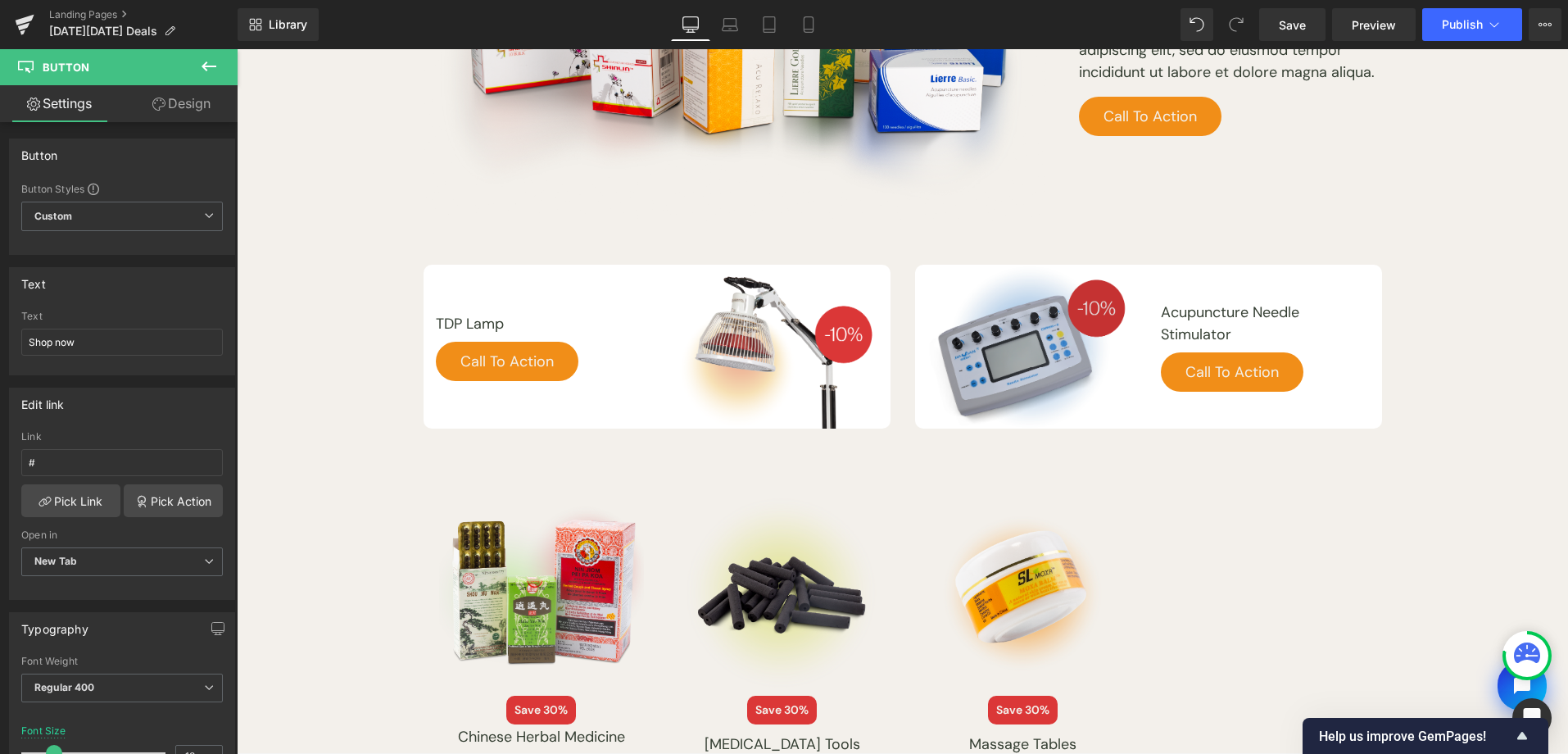
scroll to position [1220, 0]
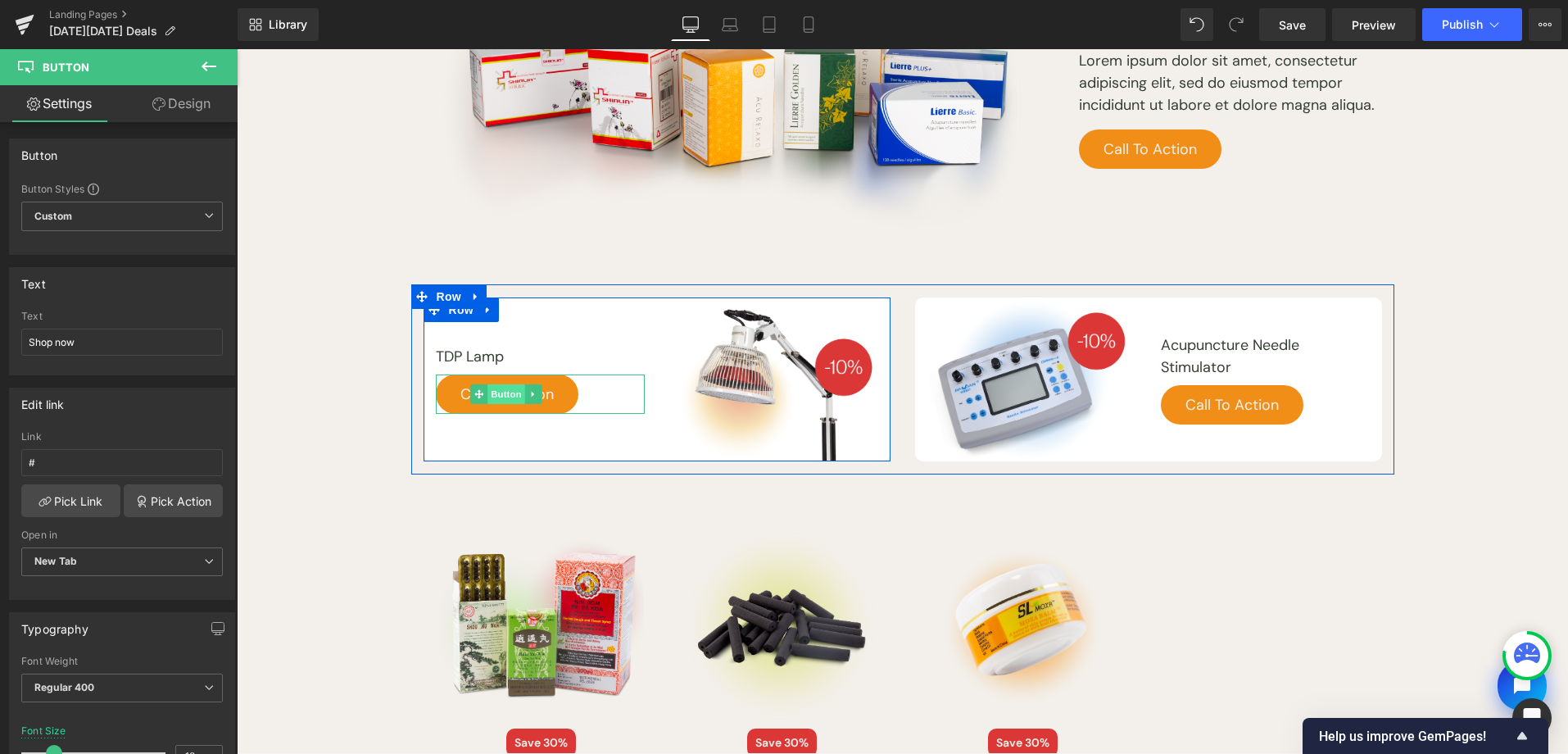
click at [491, 393] on span "Button" at bounding box center [506, 393] width 38 height 19
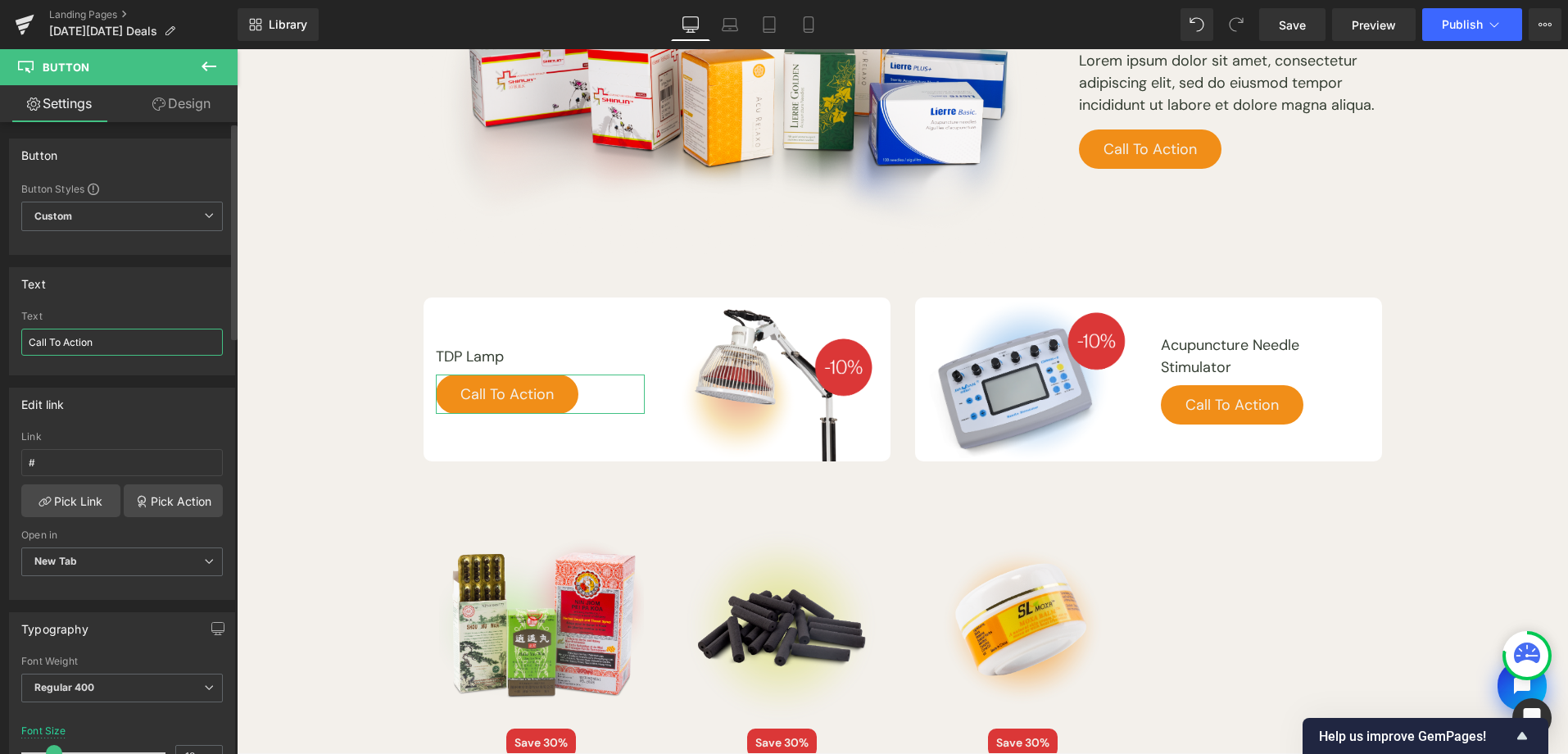
click at [114, 354] on input "Call To Action" at bounding box center [122, 342] width 202 height 27
type input "Shop now"
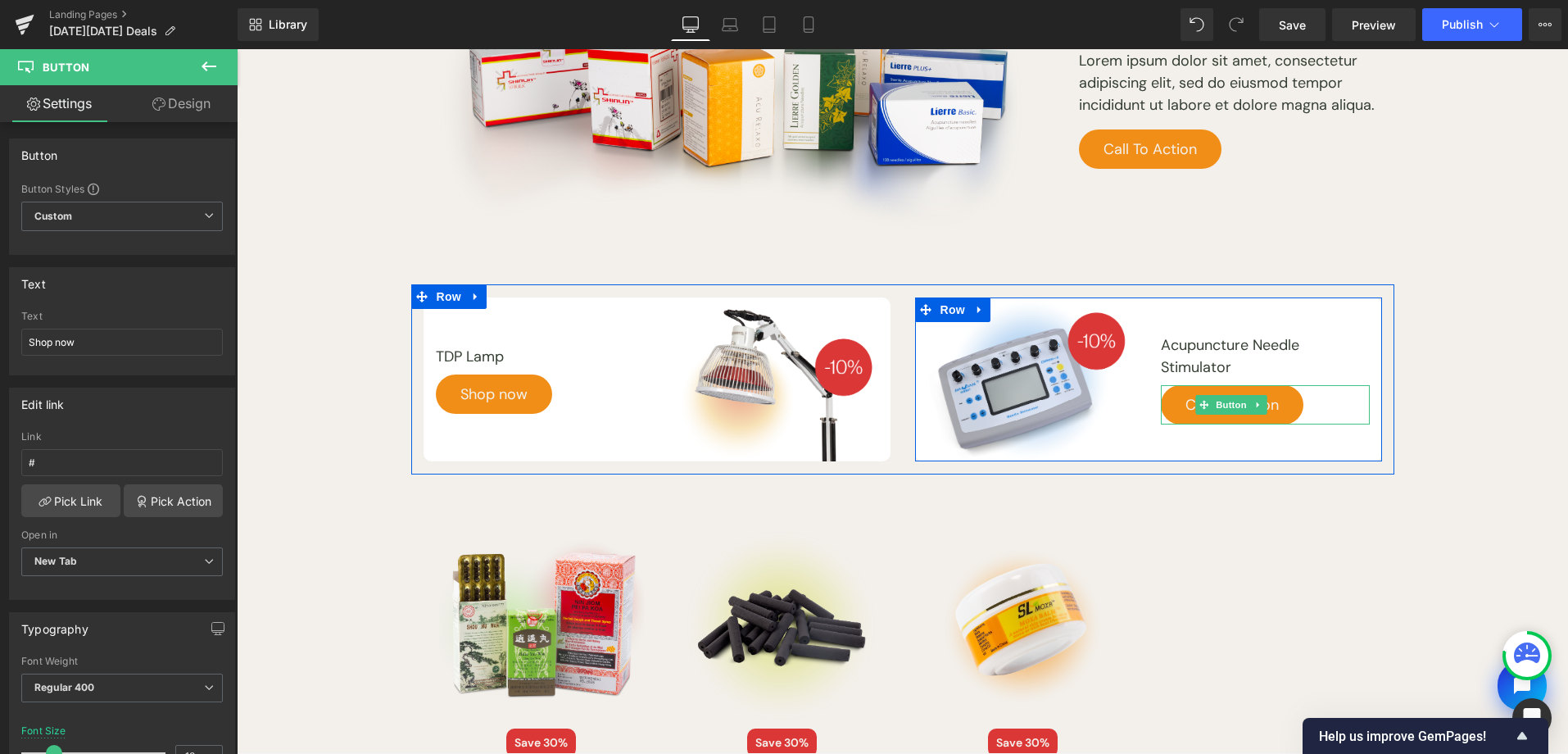
click at [1217, 403] on span "Button" at bounding box center [1231, 404] width 38 height 19
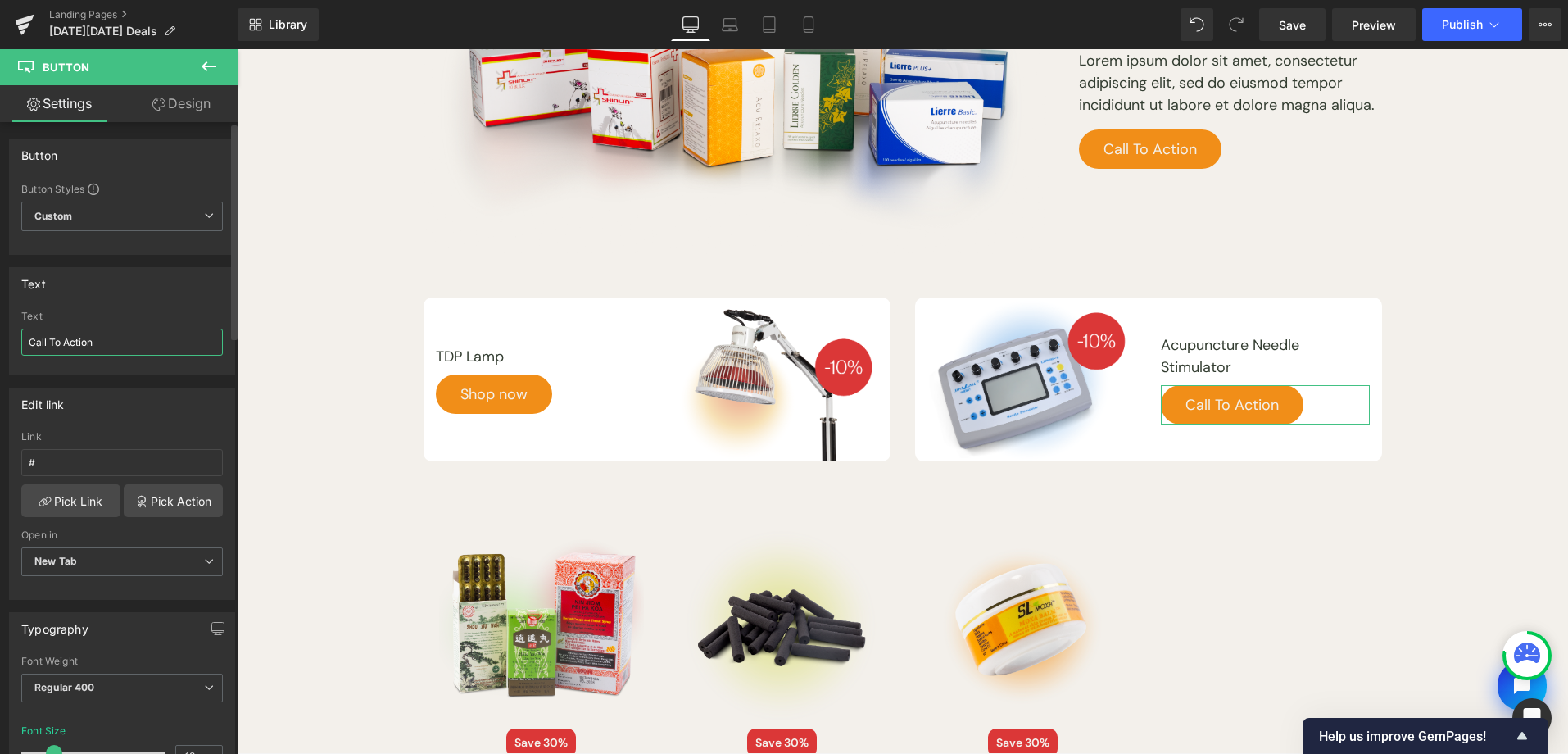
click at [133, 344] on input "Call To Action" at bounding box center [122, 342] width 202 height 27
type input "Shop now"
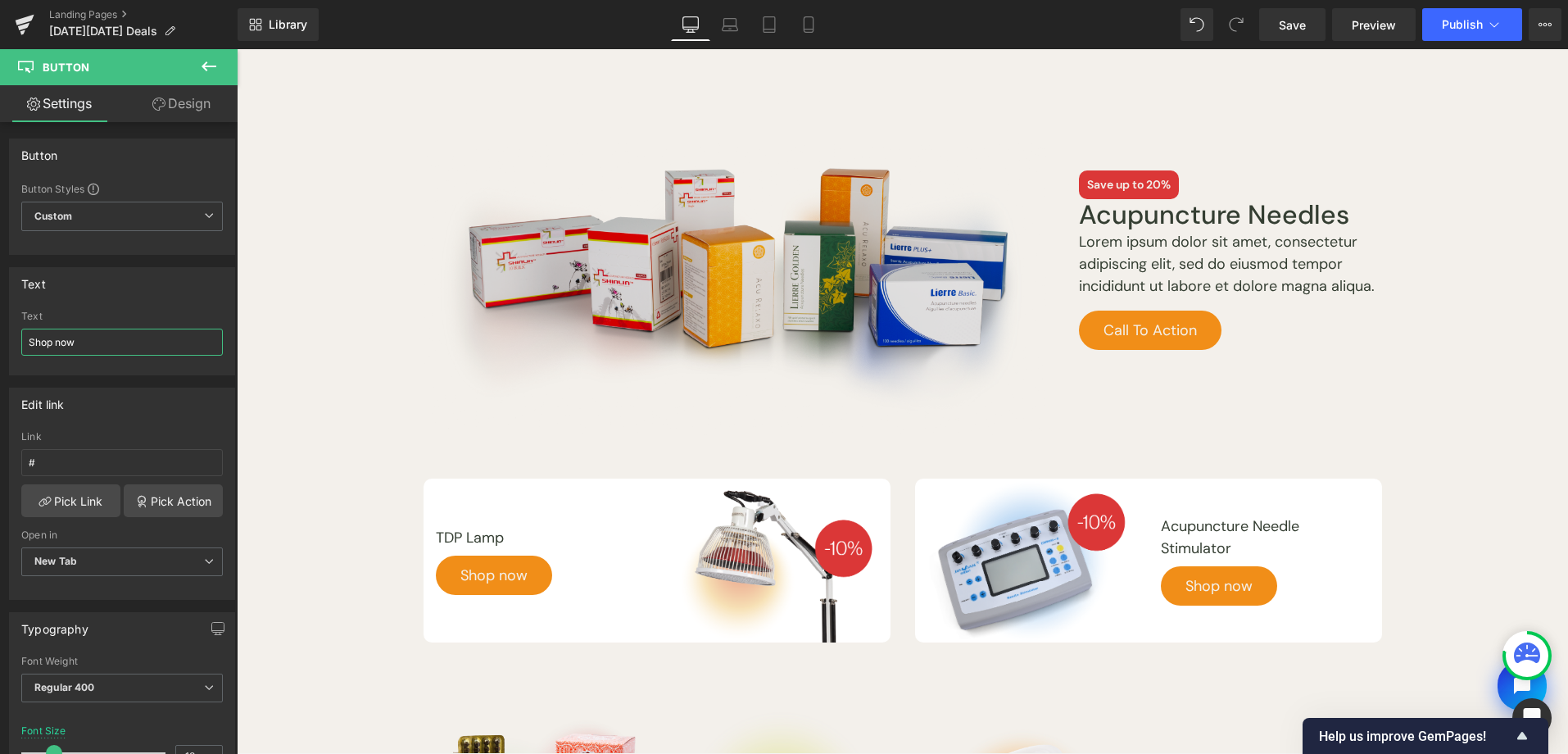
scroll to position [1039, 0]
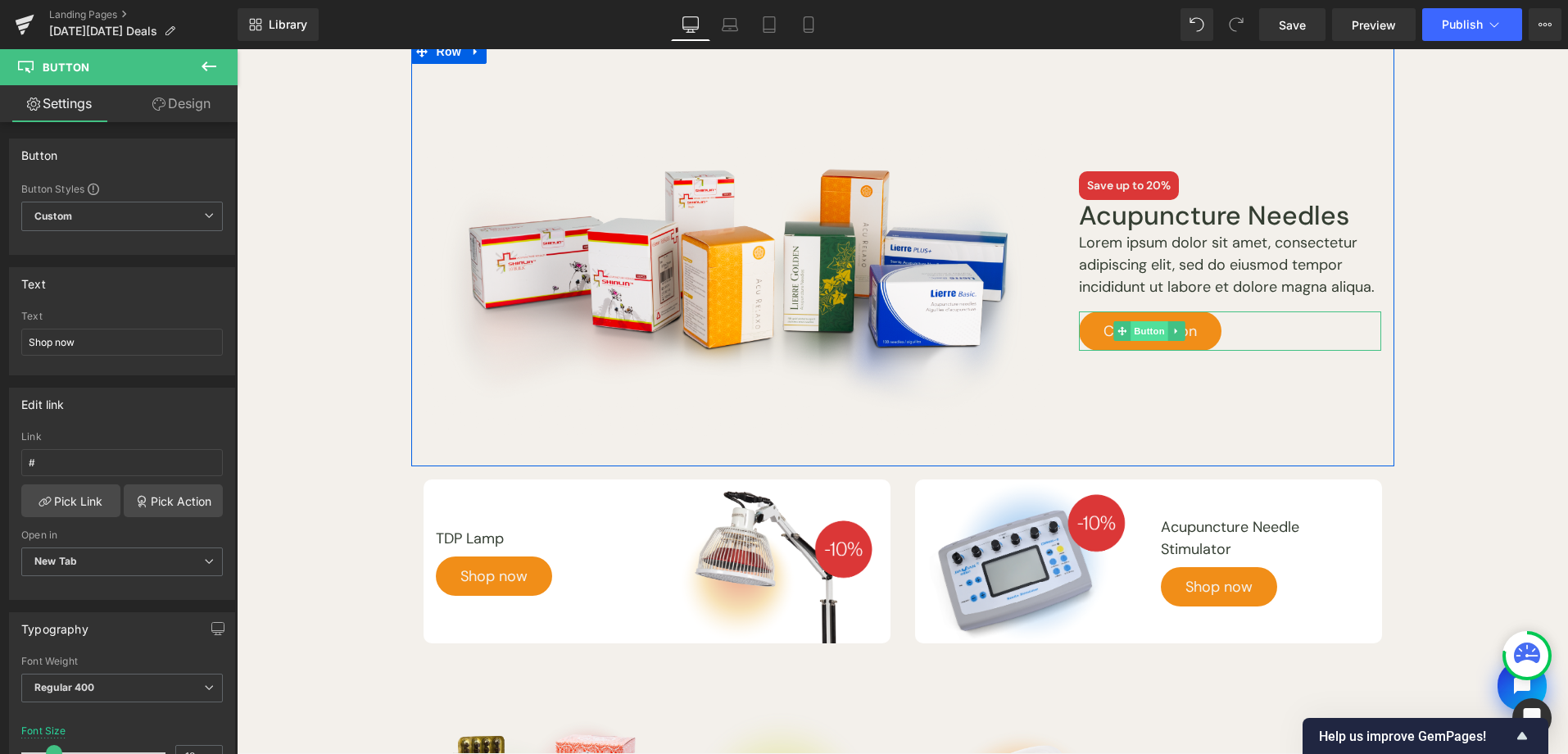
click at [1145, 334] on span "Button" at bounding box center [1149, 331] width 38 height 19
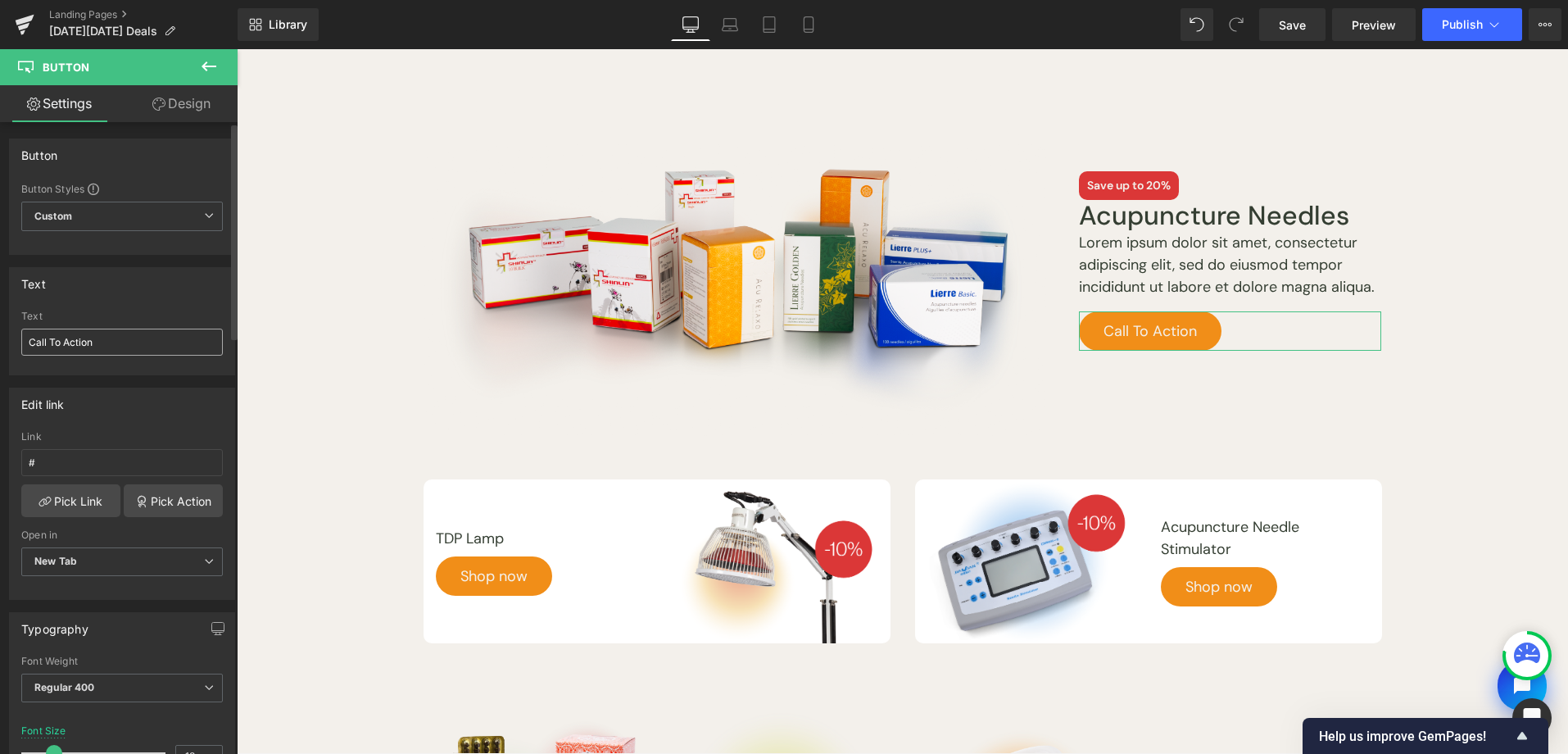
drag, startPoint x: 105, startPoint y: 353, endPoint x: 150, endPoint y: 341, distance: 46.6
click at [21, 345] on div "Text Call To Action" at bounding box center [122, 343] width 202 height 64
drag, startPoint x: 150, startPoint y: 341, endPoint x: -5, endPoint y: 334, distance: 155.2
click at [0, 334] on html "Button You are previewing how the will restyle your page. You can not edit Elem…" at bounding box center [784, 377] width 1568 height 754
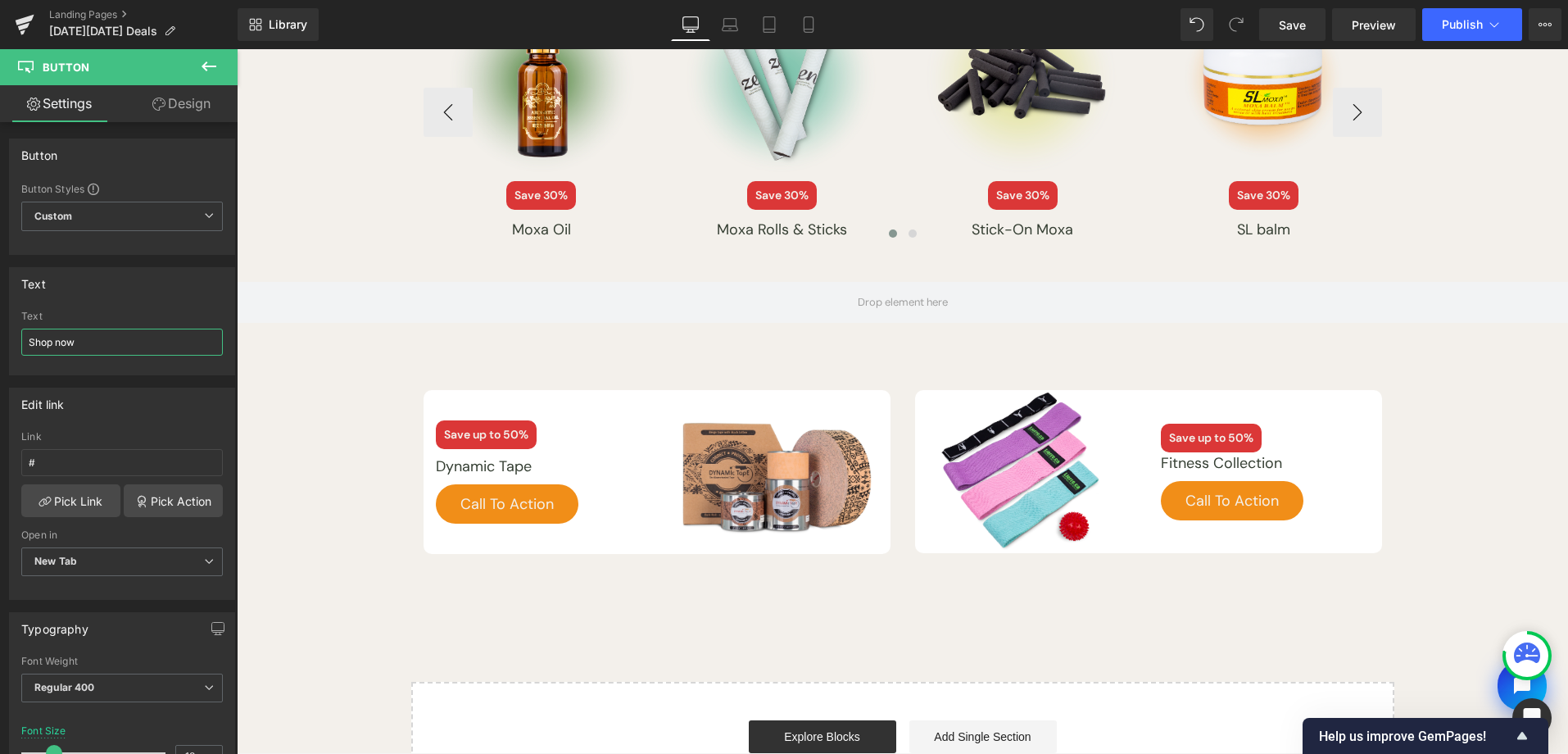
scroll to position [4554, 0]
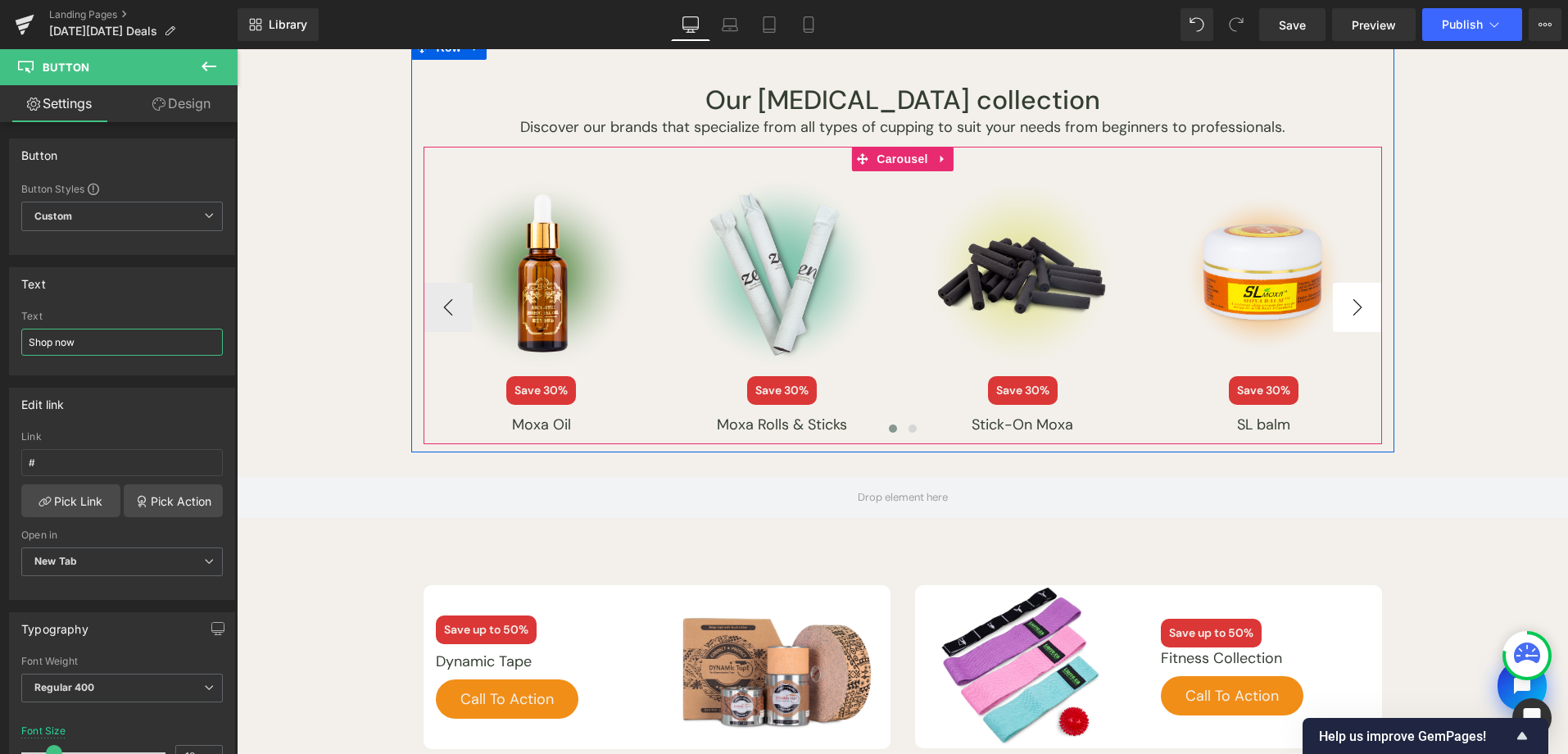
type input "Shop now"
click at [1362, 297] on button "›" at bounding box center [1357, 307] width 49 height 49
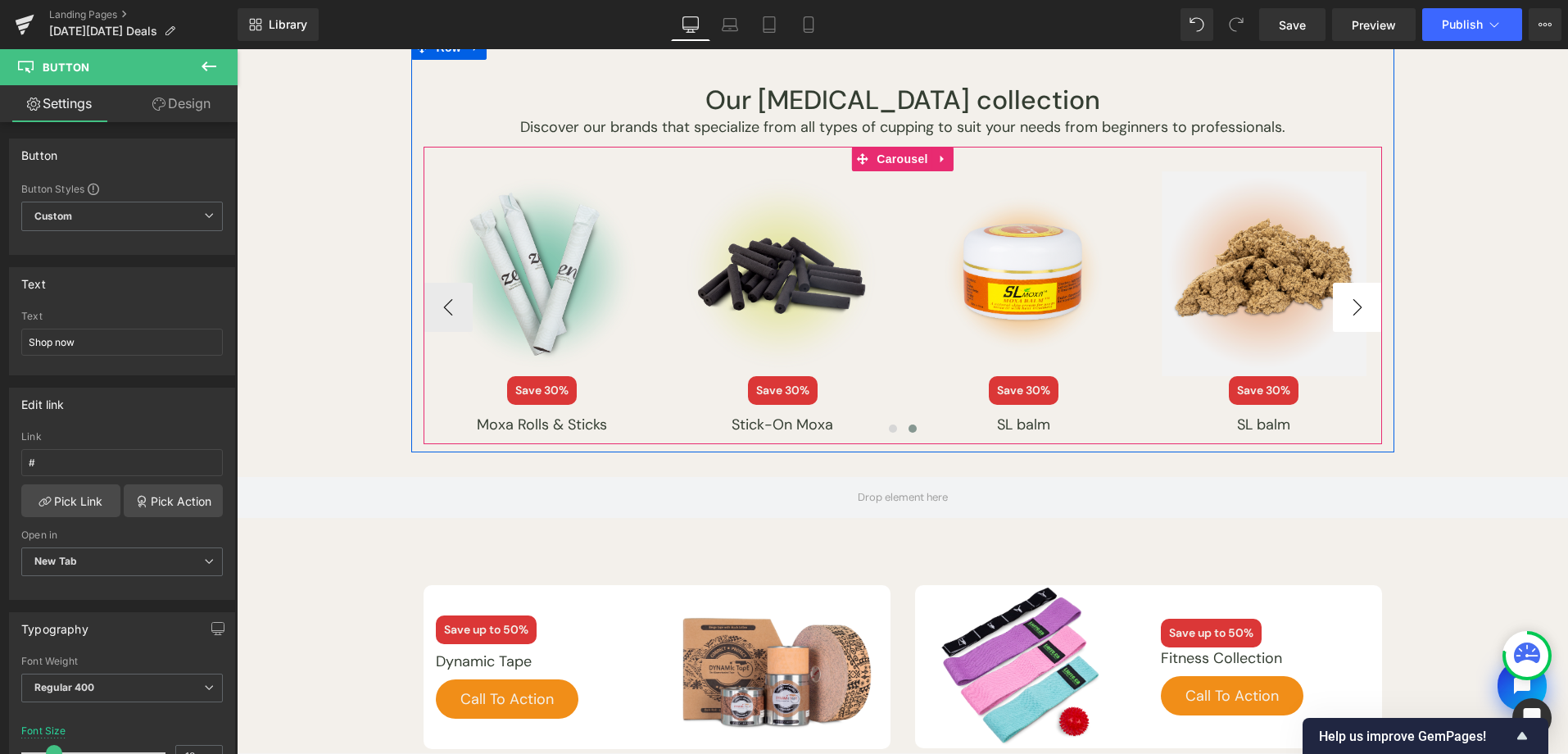
click at [1348, 322] on button "›" at bounding box center [1357, 307] width 49 height 49
click at [1267, 265] on span "Image" at bounding box center [1263, 274] width 35 height 19
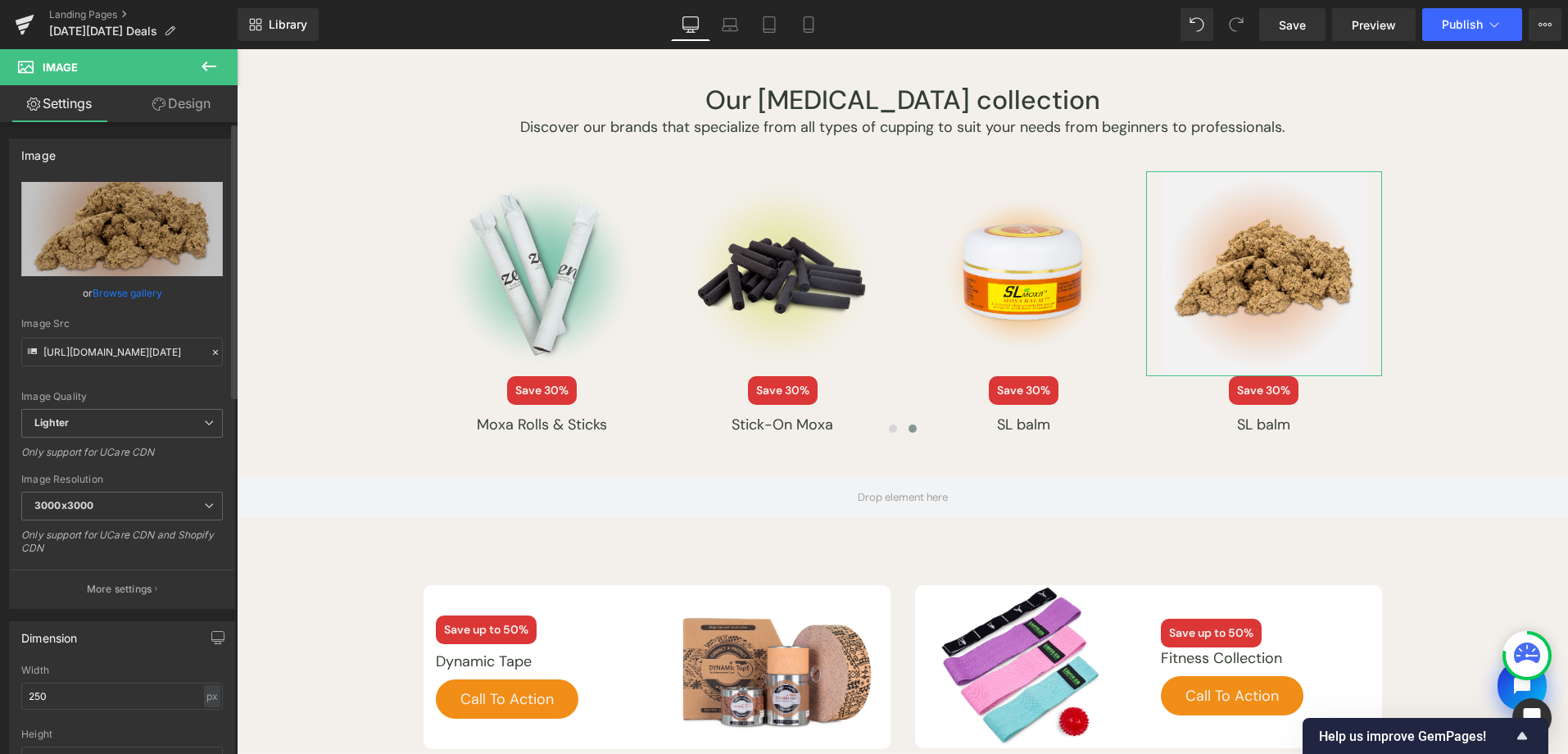
click at [135, 287] on link "Browse gallery" at bounding box center [127, 293] width 70 height 29
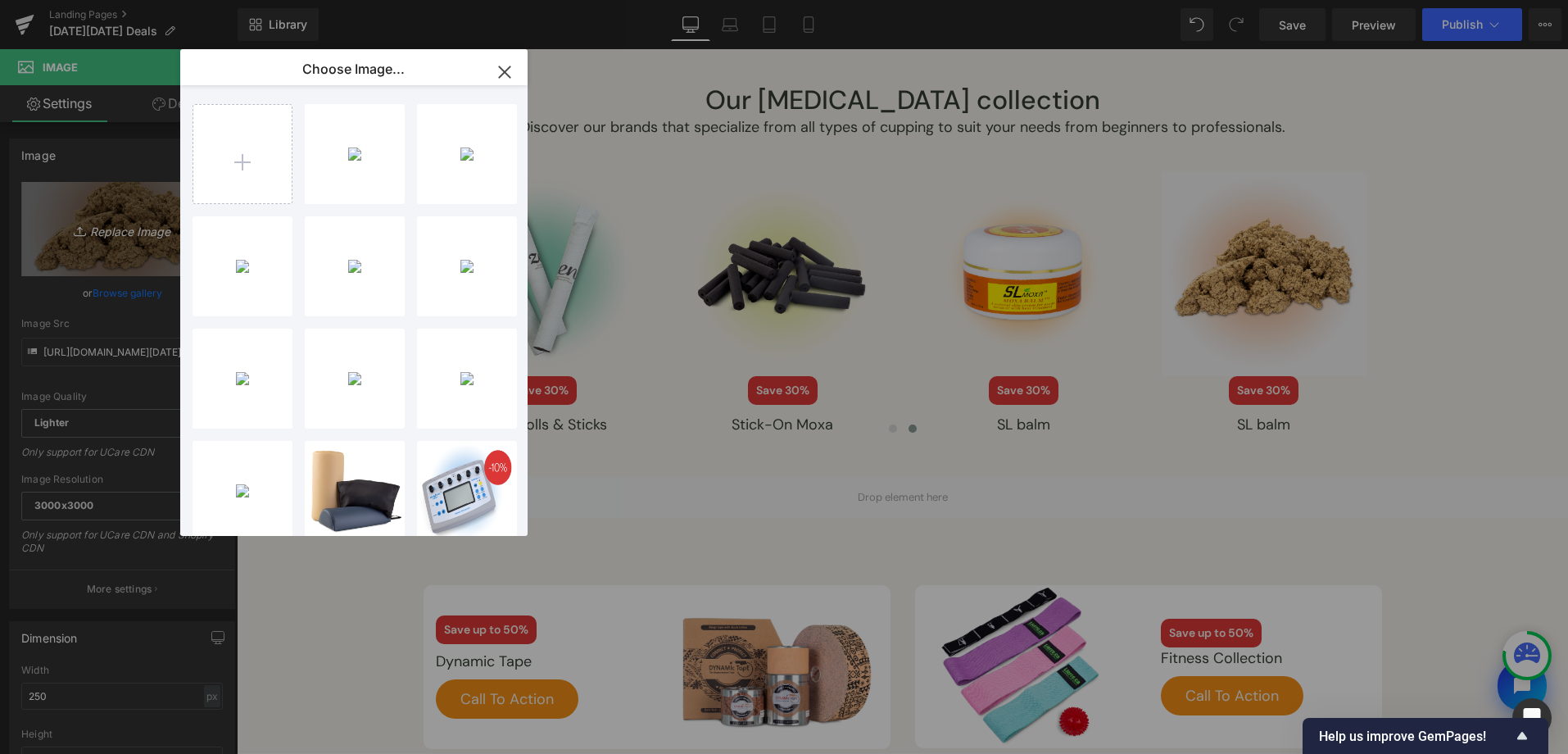
drag, startPoint x: 366, startPoint y: 171, endPoint x: 157, endPoint y: 273, distance: 232.6
click at [0, 0] on div "black-f...s-18.png 546.57 KB" at bounding box center [0, 0] width 0 height 0
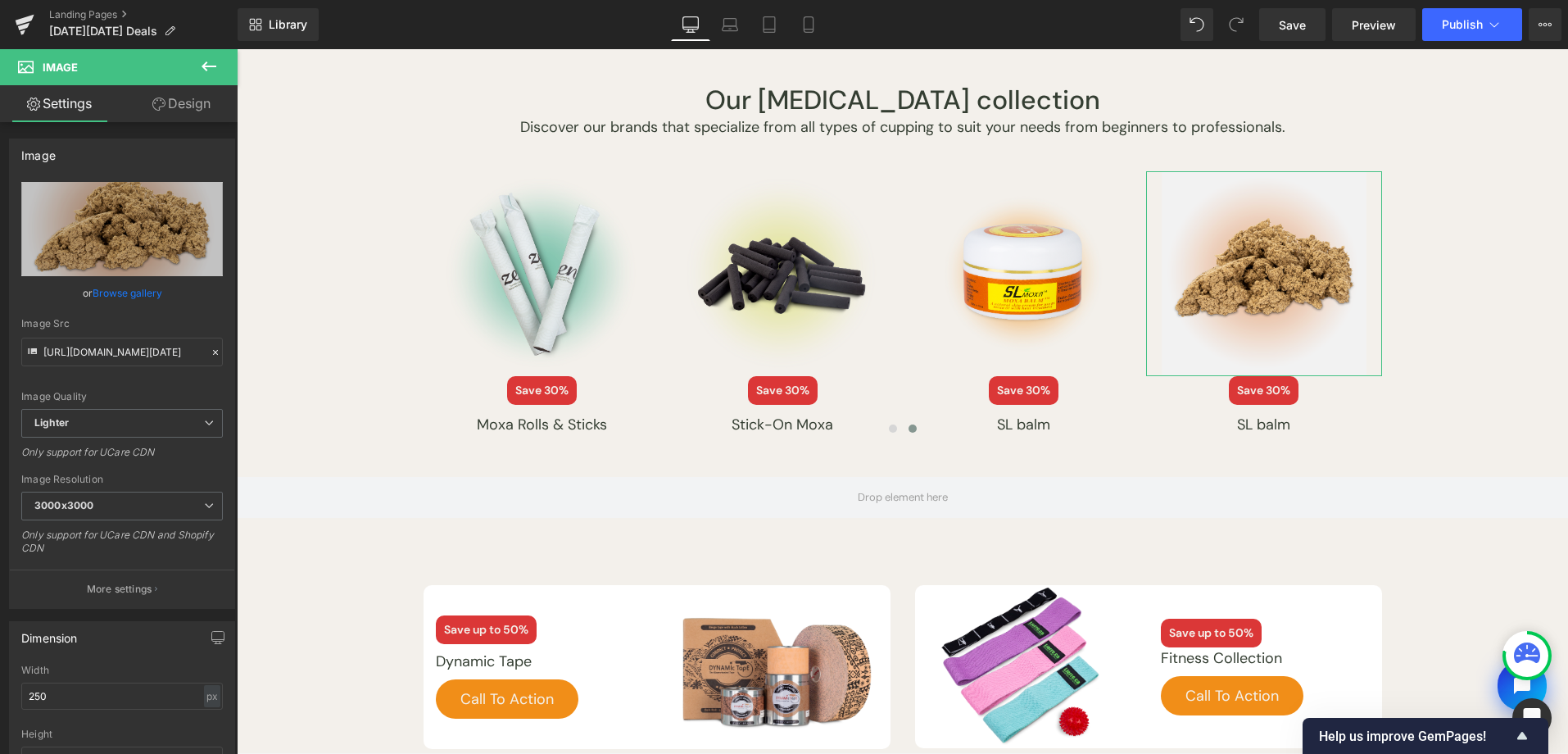
drag, startPoint x: 132, startPoint y: 295, endPoint x: 306, endPoint y: 221, distance: 189.1
click at [132, 295] on link "Browse gallery" at bounding box center [127, 293] width 70 height 29
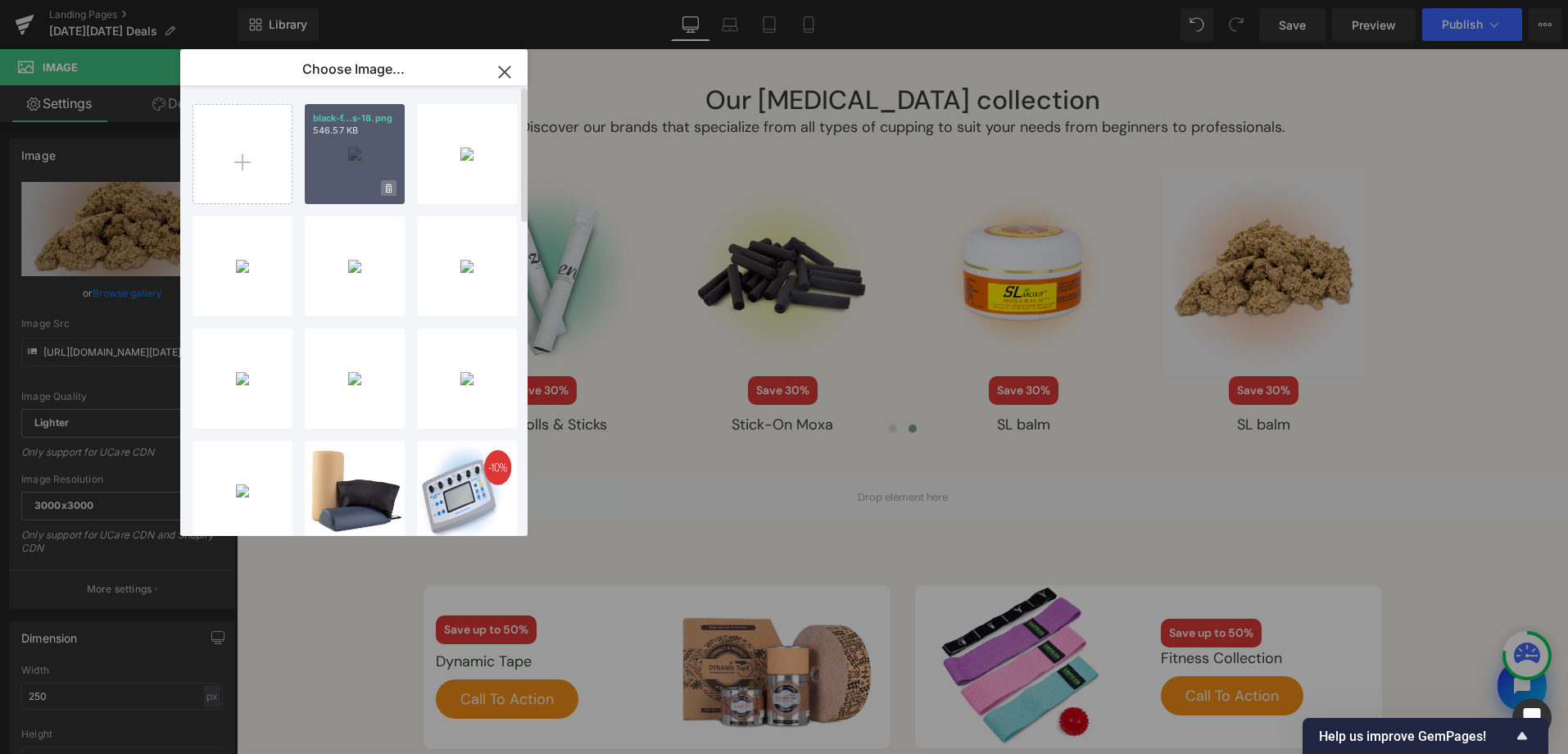
click at [387, 188] on icon at bounding box center [388, 188] width 6 height 11
drag, startPoint x: 339, startPoint y: 190, endPoint x: 242, endPoint y: 176, distance: 98.0
click at [339, 190] on span "Yes" at bounding box center [333, 188] width 41 height 17
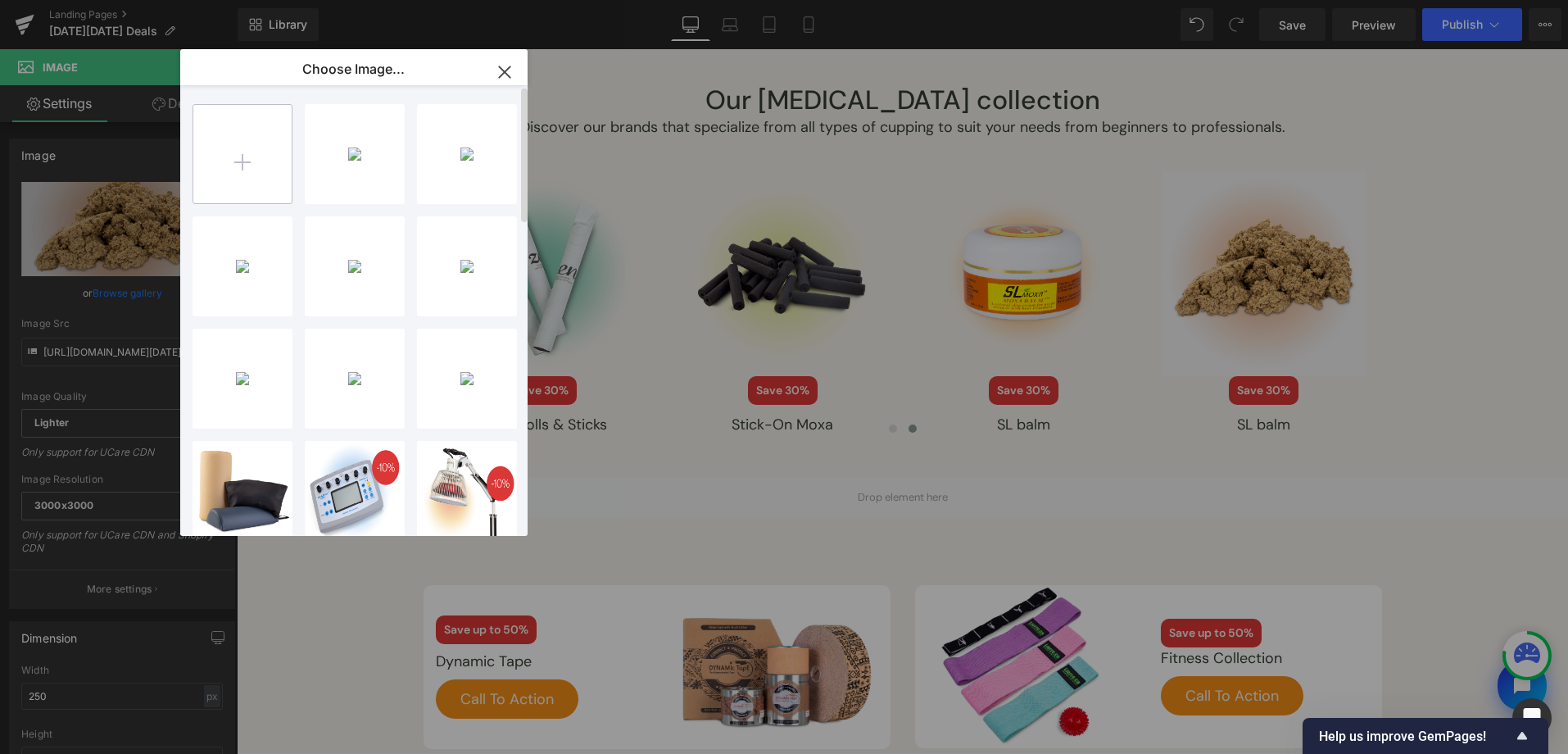
click at [242, 176] on input "file" at bounding box center [242, 154] width 98 height 98
type input "C:\fakepath\[DATE][DATE]-2025-assets-18.png"
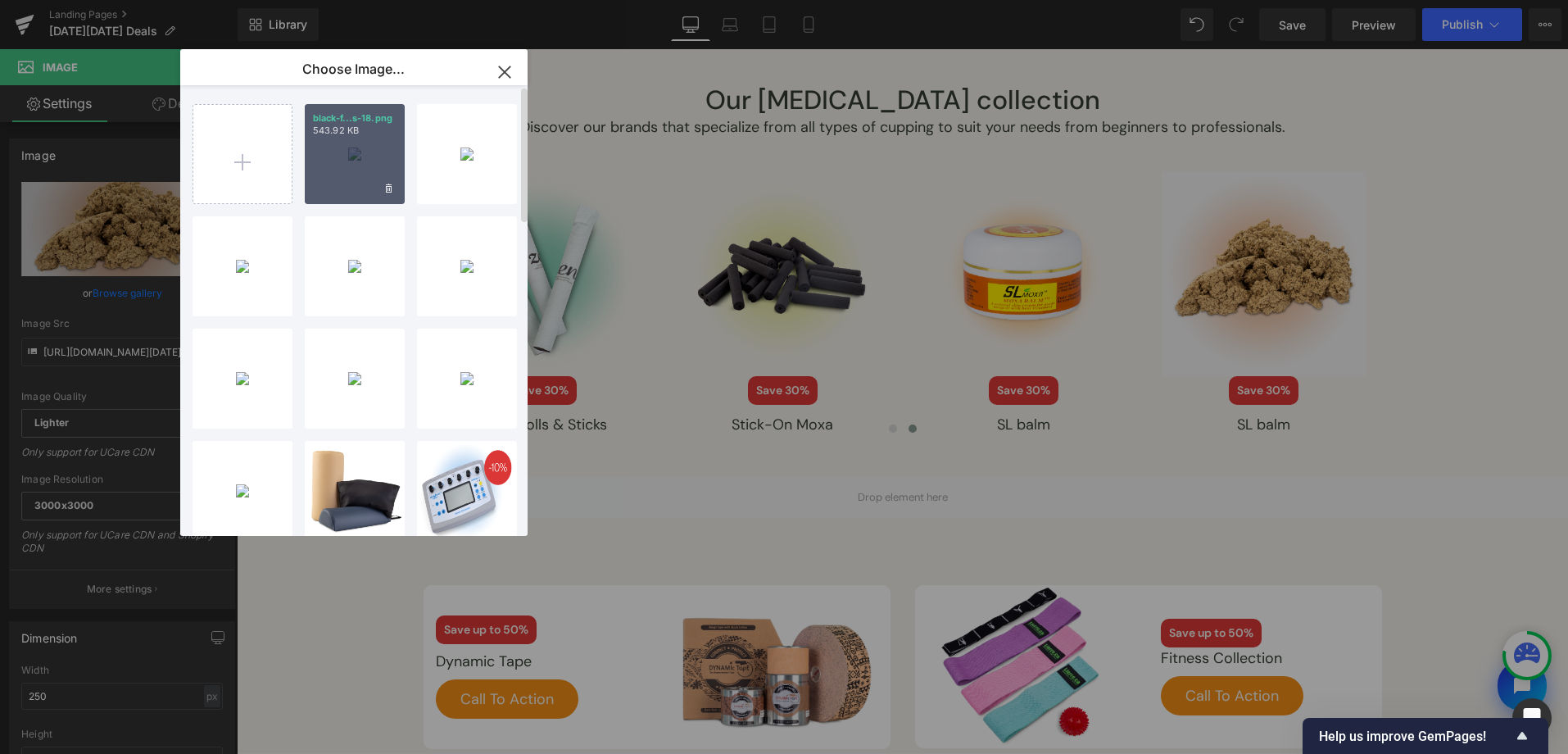
click at [333, 171] on div "black-f...s-18.png 543.92 KB" at bounding box center [354, 154] width 100 height 100
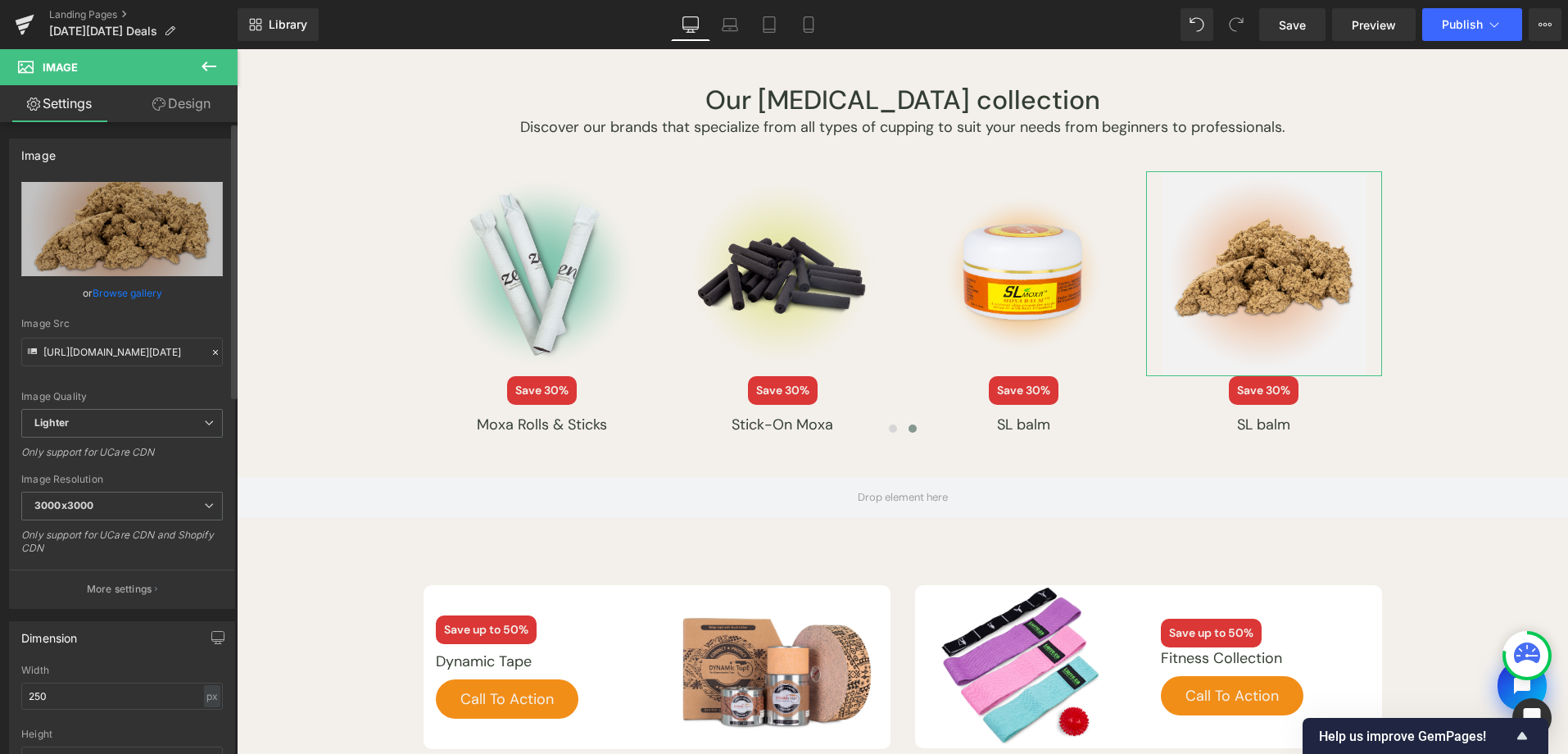
click at [98, 301] on link "Browse gallery" at bounding box center [127, 293] width 70 height 29
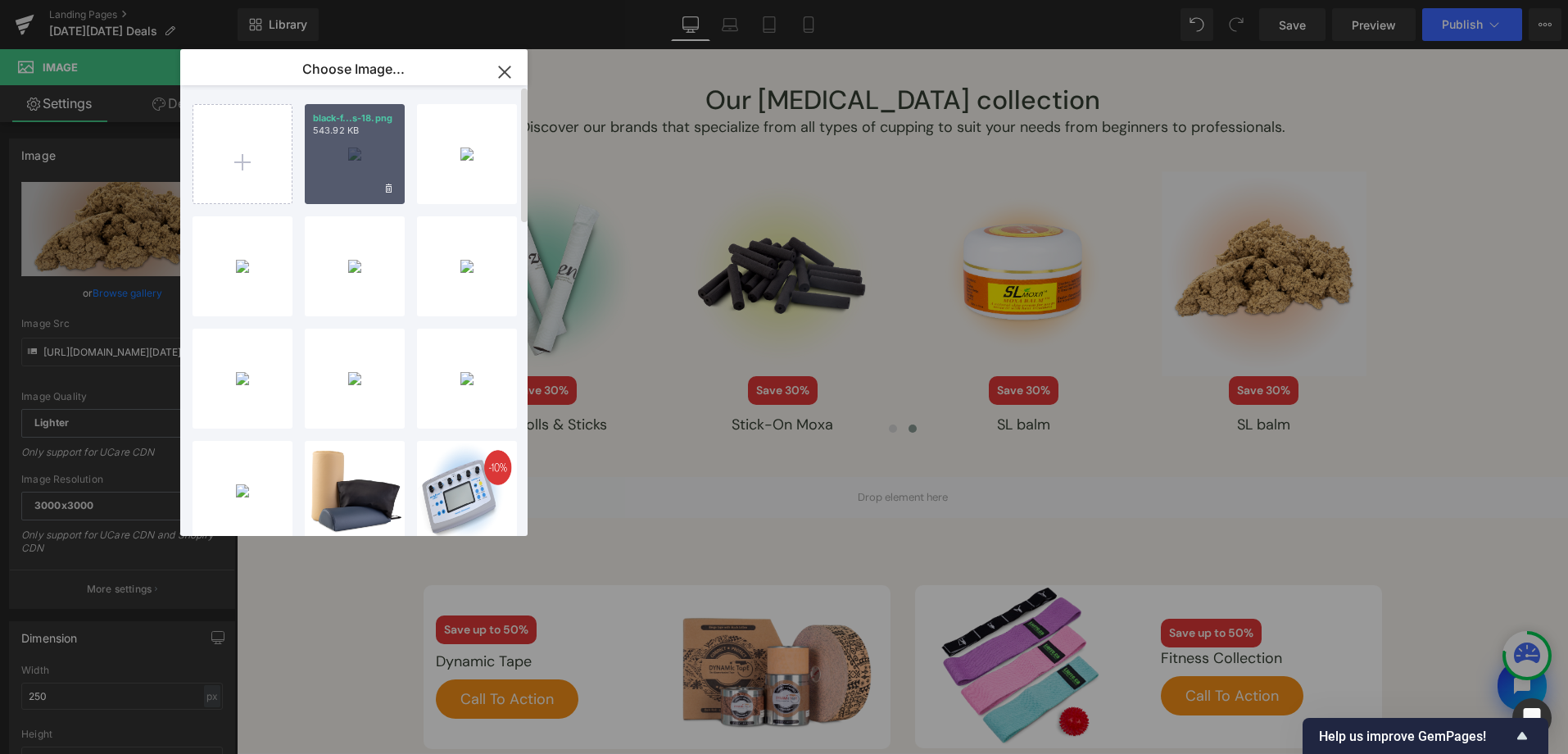
click at [321, 153] on div "black-f...s-18.png 543.92 KB" at bounding box center [354, 154] width 100 height 100
type input "[URL][DOMAIN_NAME][DATE]"
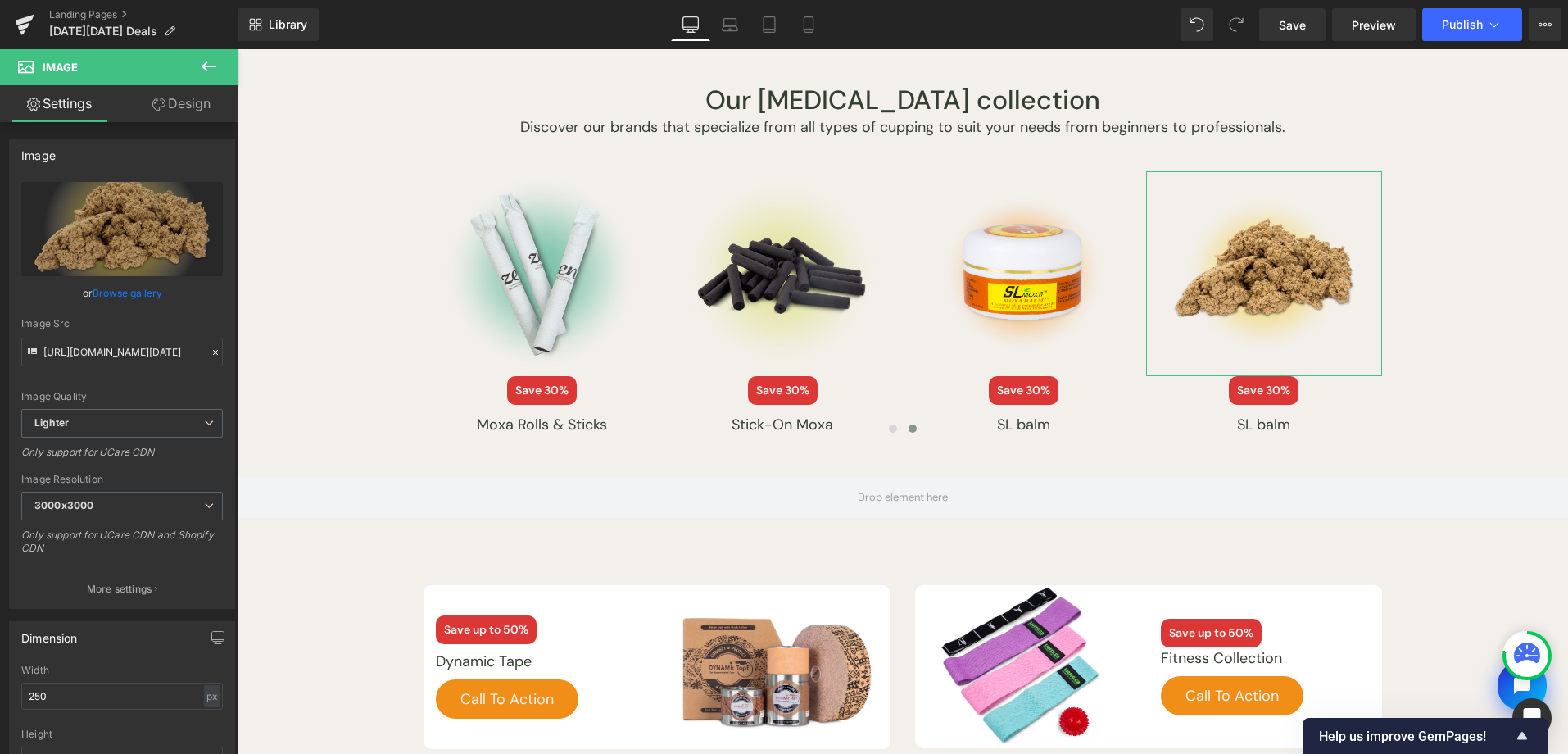
drag, startPoint x: 124, startPoint y: 290, endPoint x: 201, endPoint y: 240, distance: 91.8
click at [124, 290] on link "Browse gallery" at bounding box center [127, 293] width 70 height 29
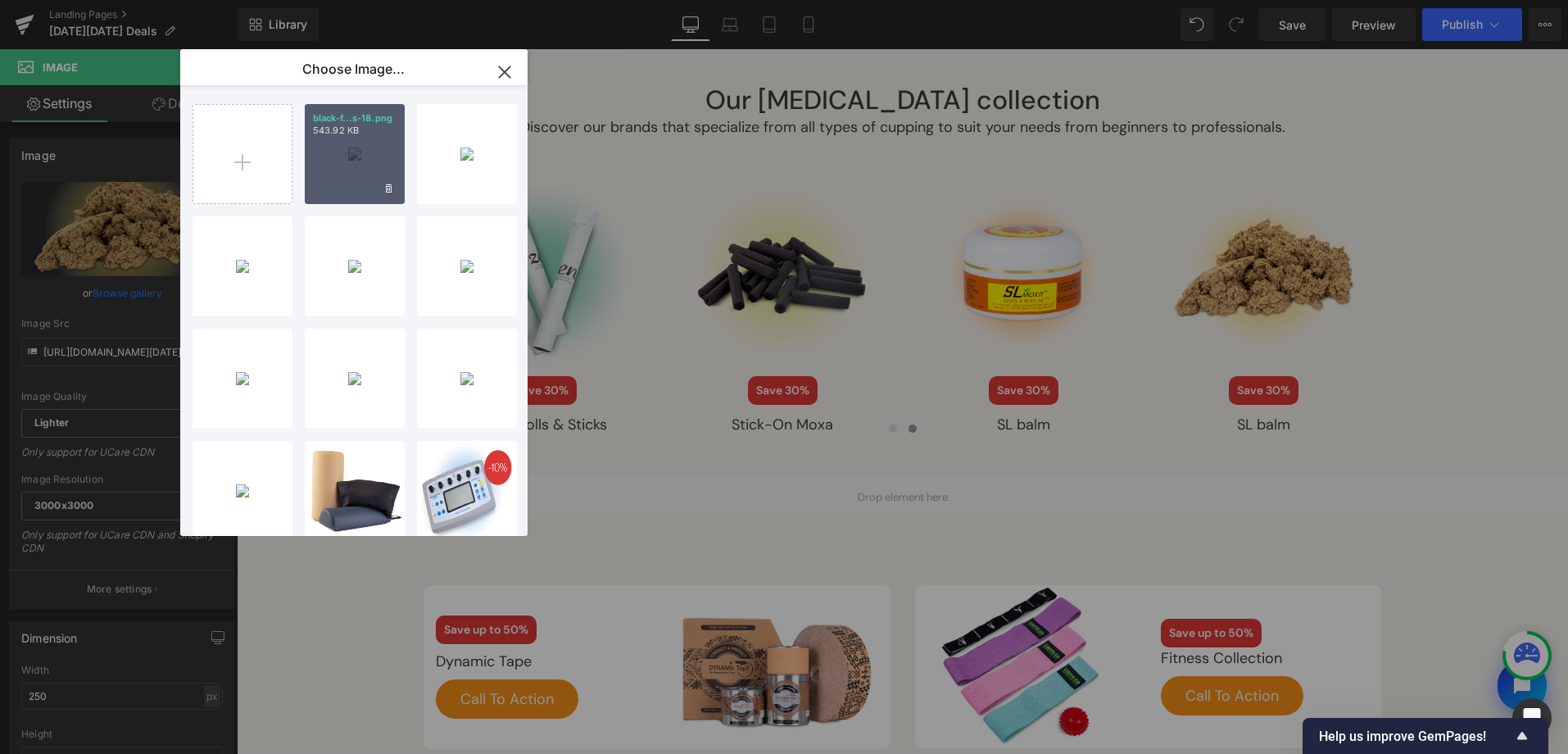
click at [324, 141] on div "black-f...s-18.png 543.92 KB" at bounding box center [354, 154] width 100 height 100
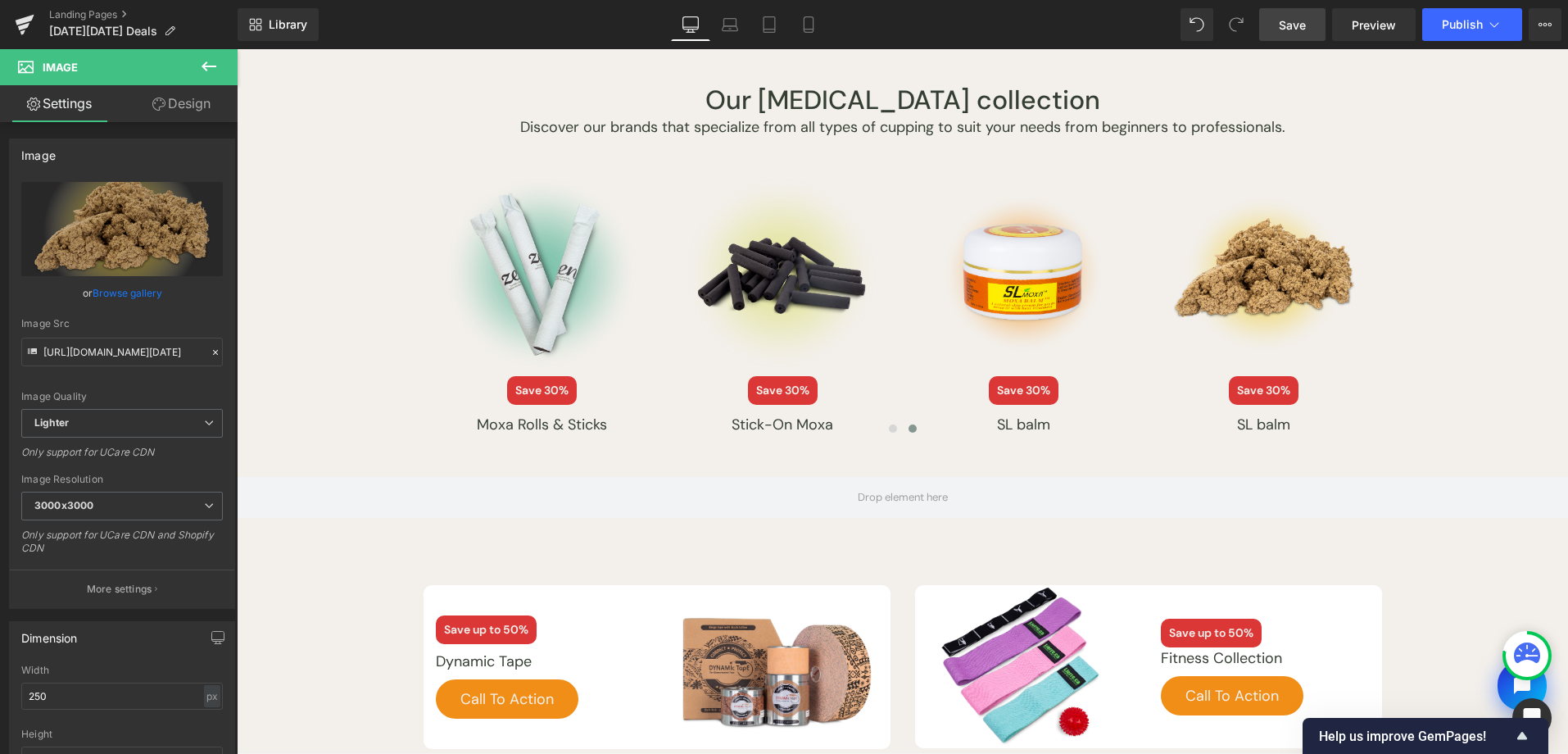
click at [1300, 30] on span "Save" at bounding box center [1292, 24] width 27 height 17
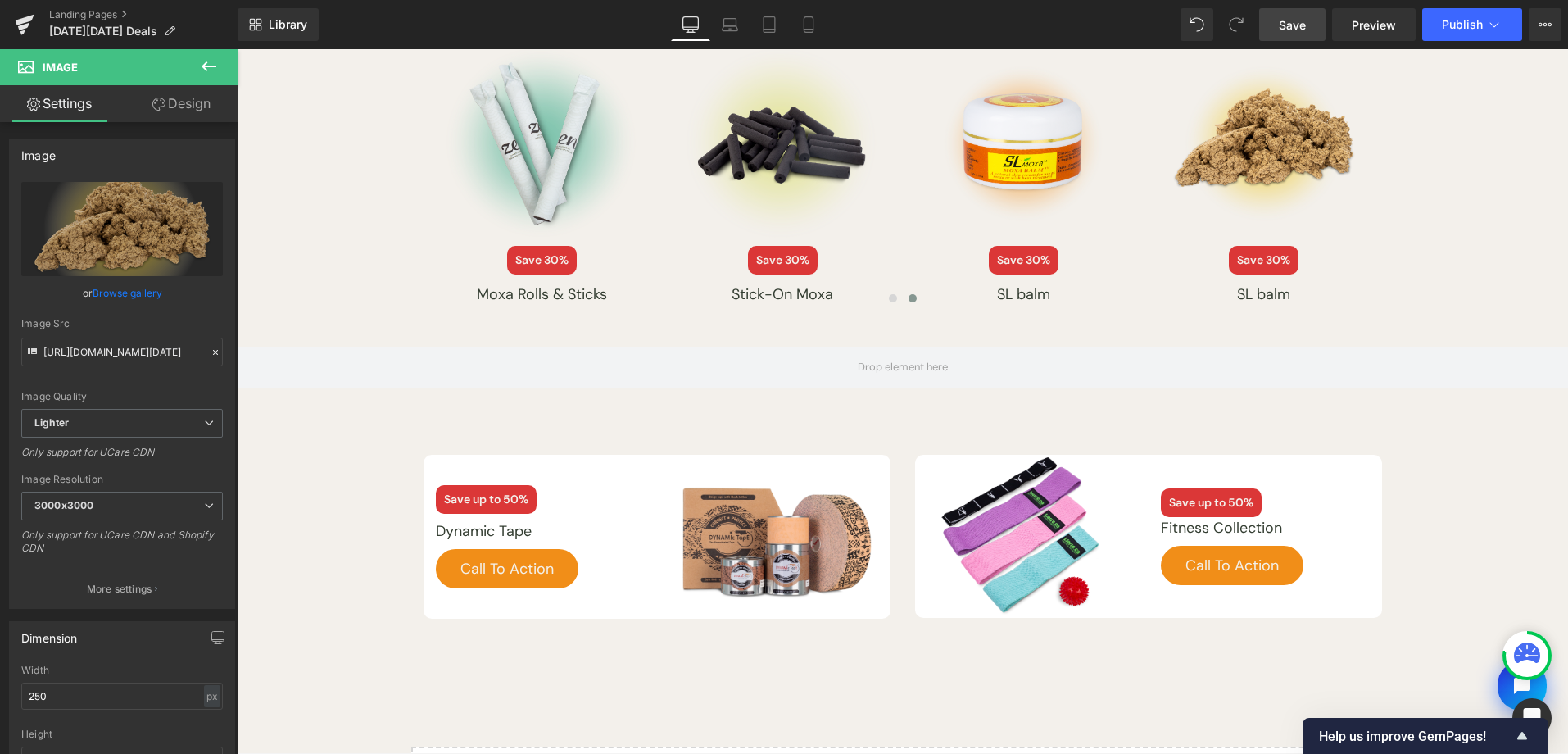
scroll to position [4490, 0]
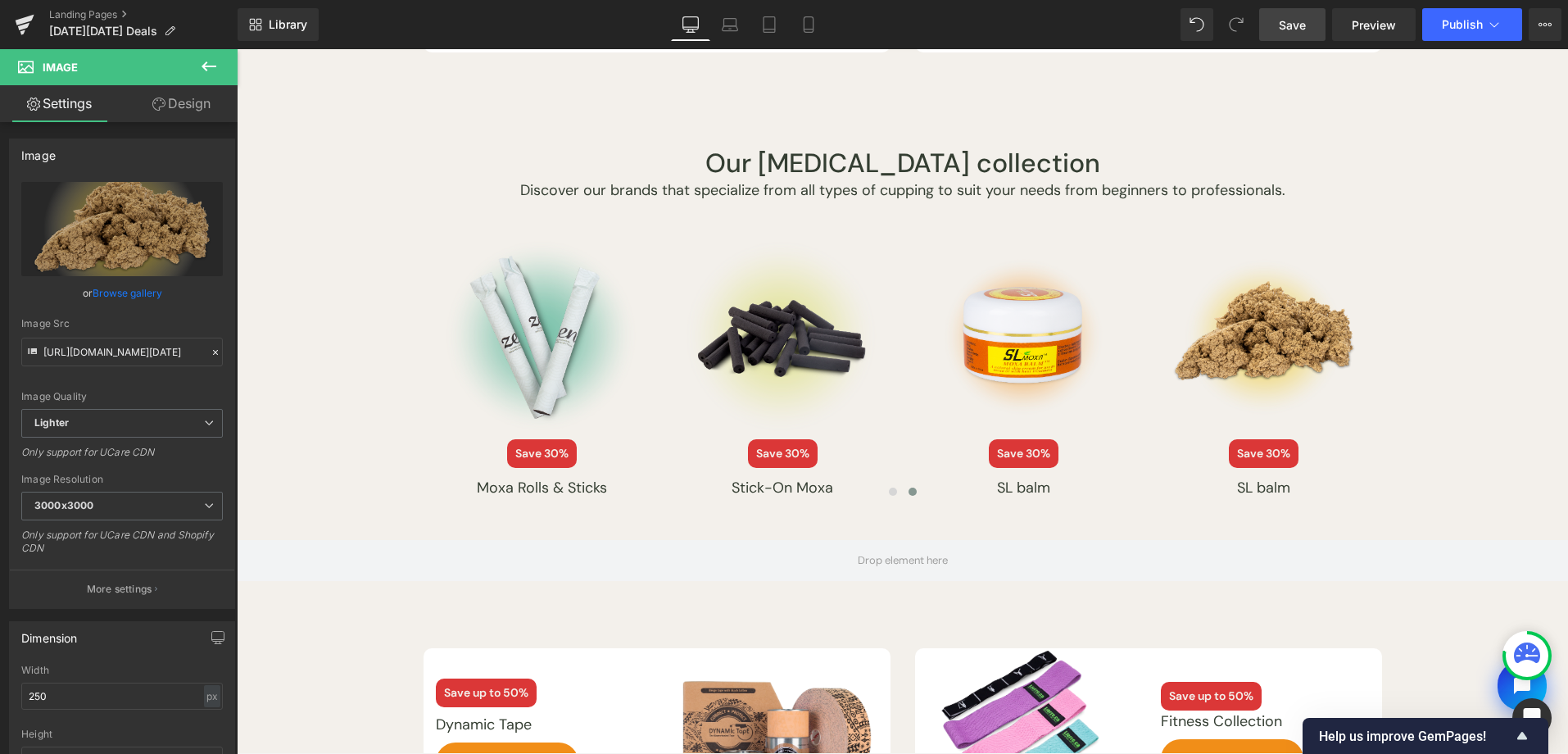
click at [1317, 31] on link "Save" at bounding box center [1292, 24] width 67 height 33
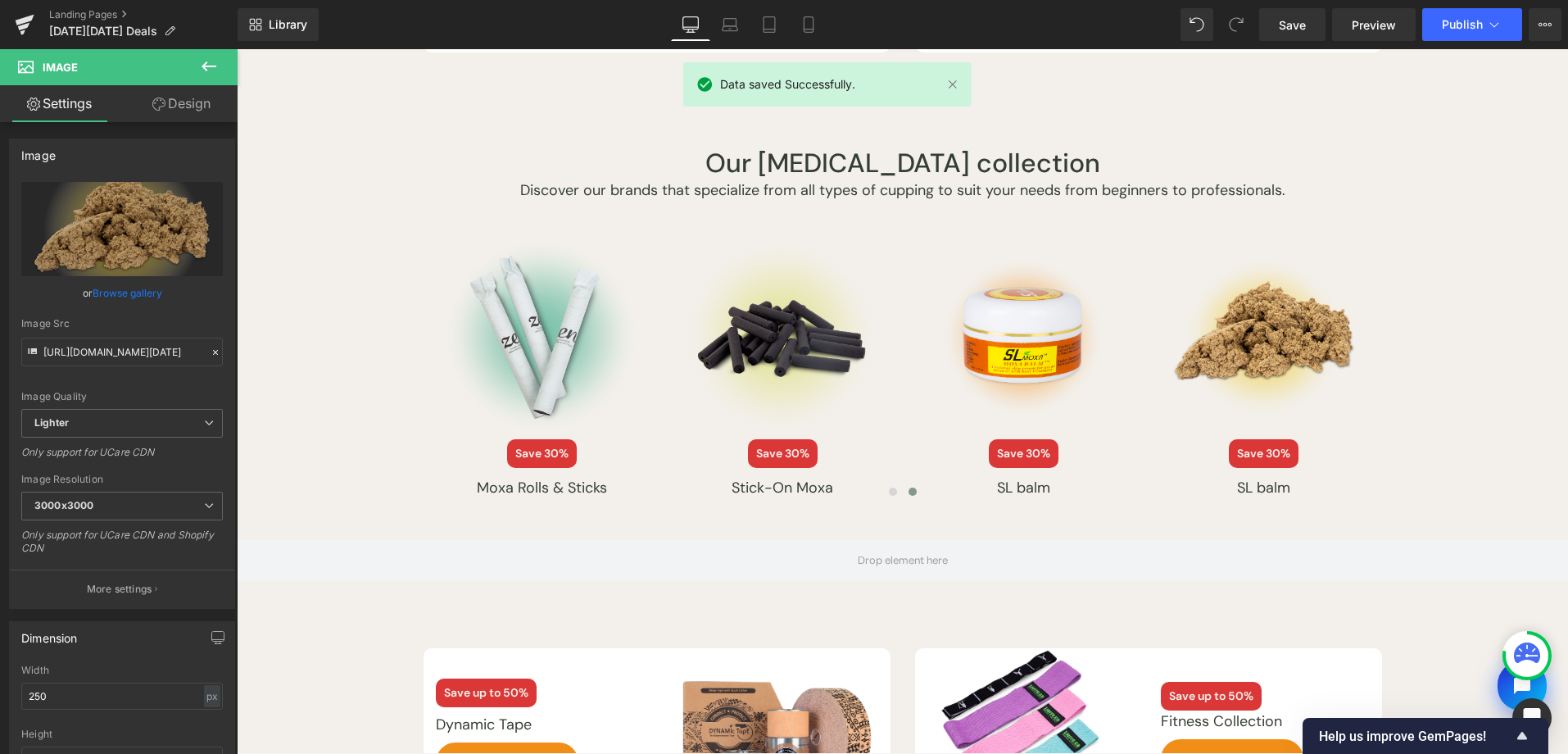
scroll to position [4562, 0]
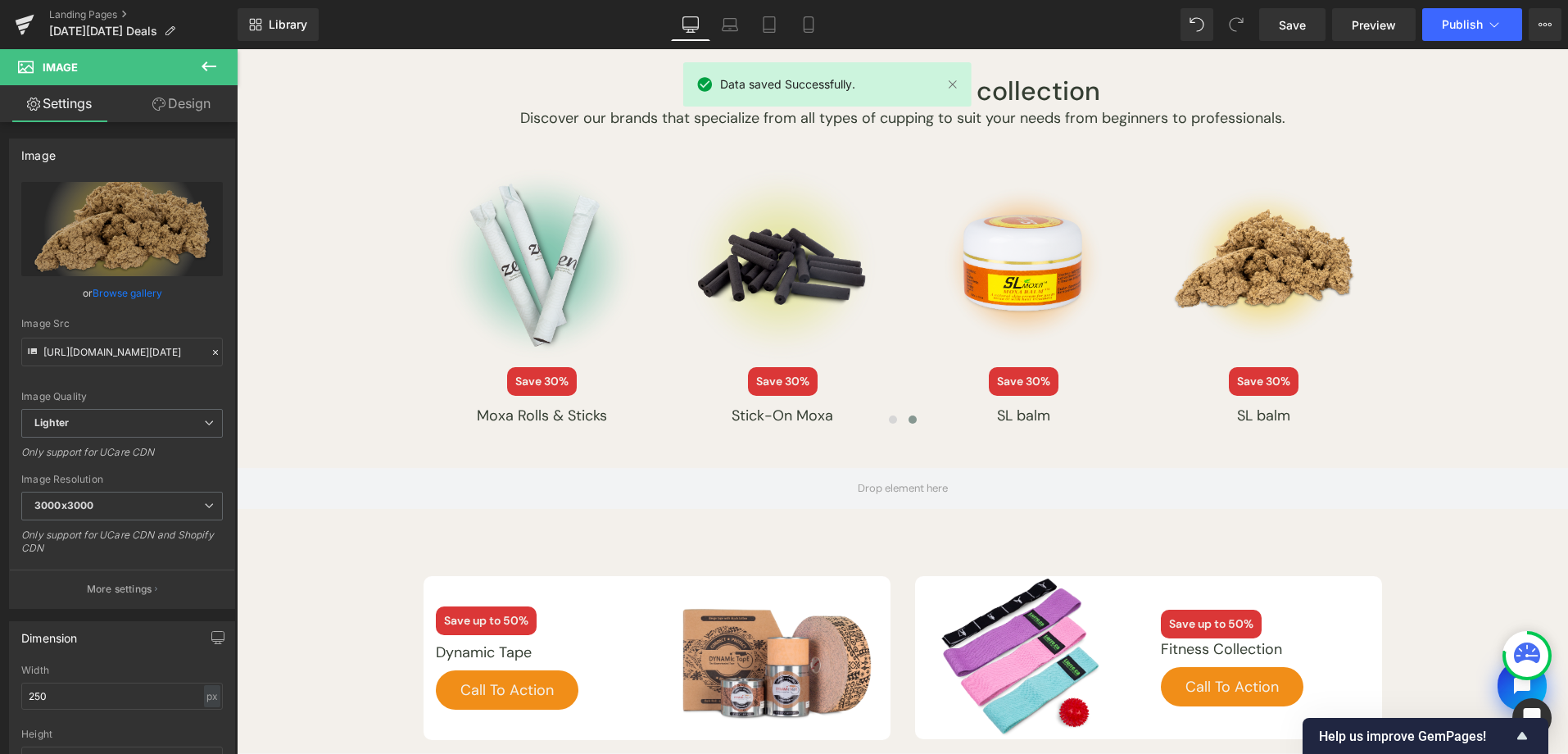
click at [1381, 300] on div "Our [MEDICAL_DATA] collection Heading Discover our brands that specialize from …" at bounding box center [902, 242] width 983 height 383
click at [1359, 304] on img at bounding box center [1264, 264] width 205 height 205
type input "[URL][DOMAIN_NAME][DATE]"
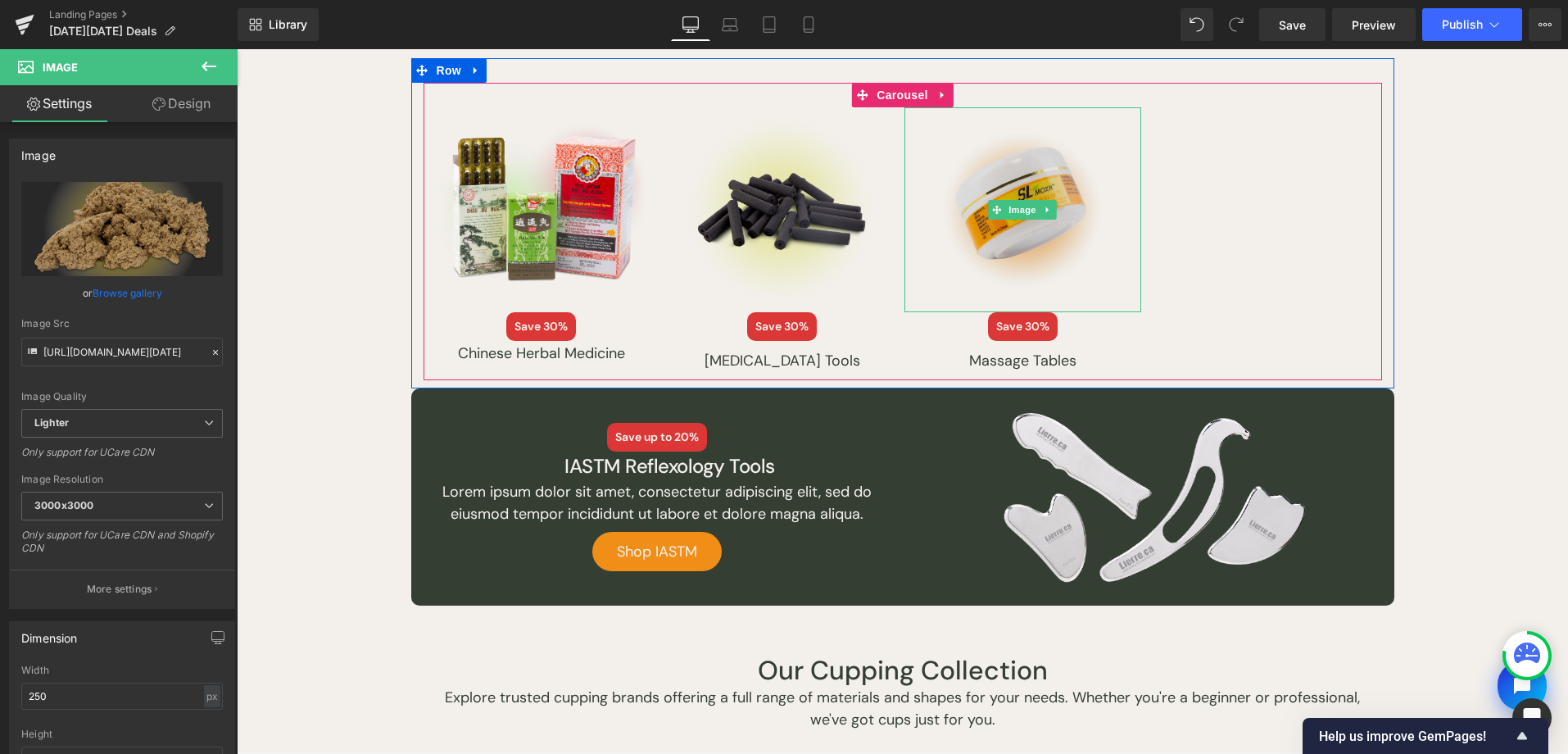
scroll to position [2202, 0]
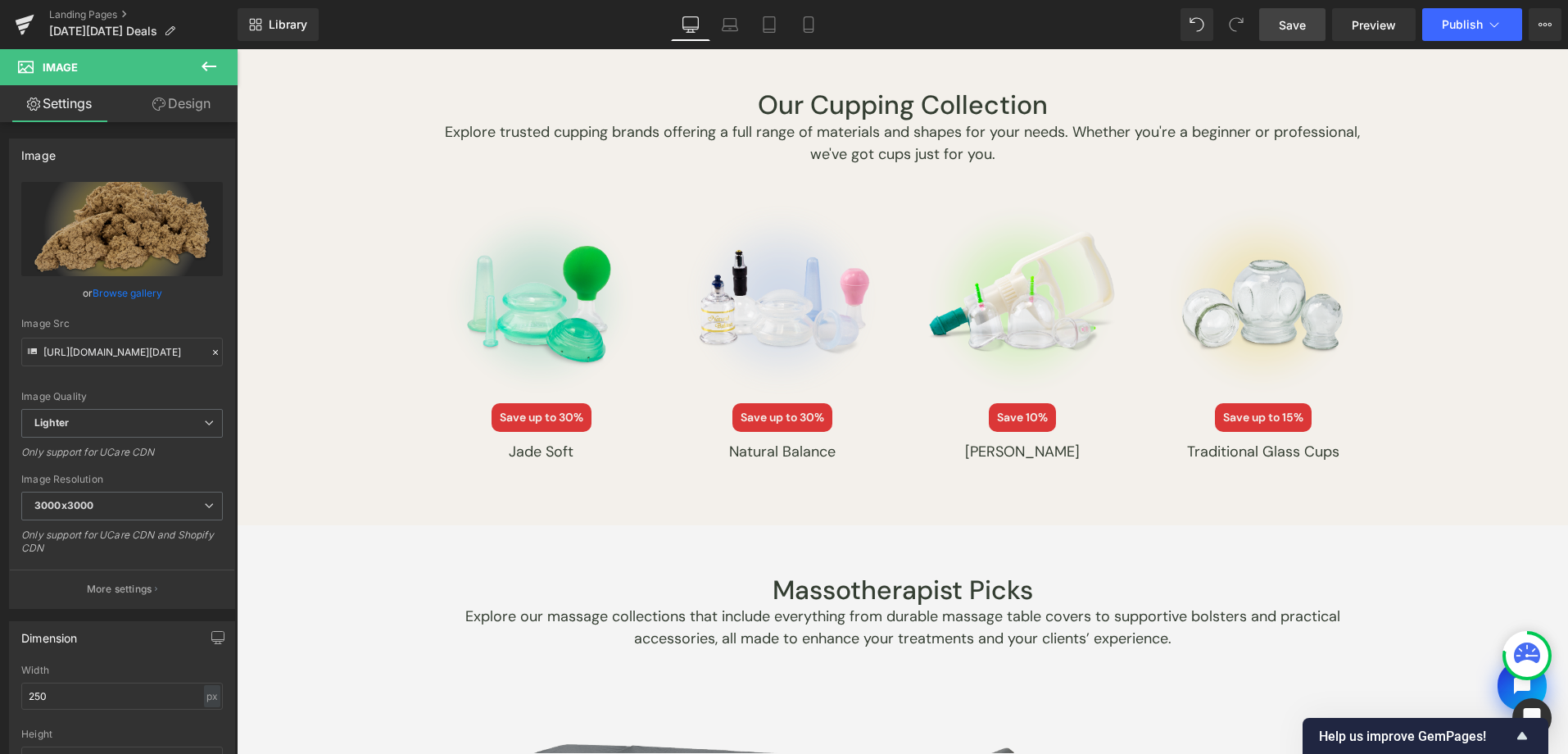
drag, startPoint x: 1306, startPoint y: 33, endPoint x: 348, endPoint y: 468, distance: 1052.1
click at [1306, 33] on link "Save" at bounding box center [1292, 24] width 67 height 33
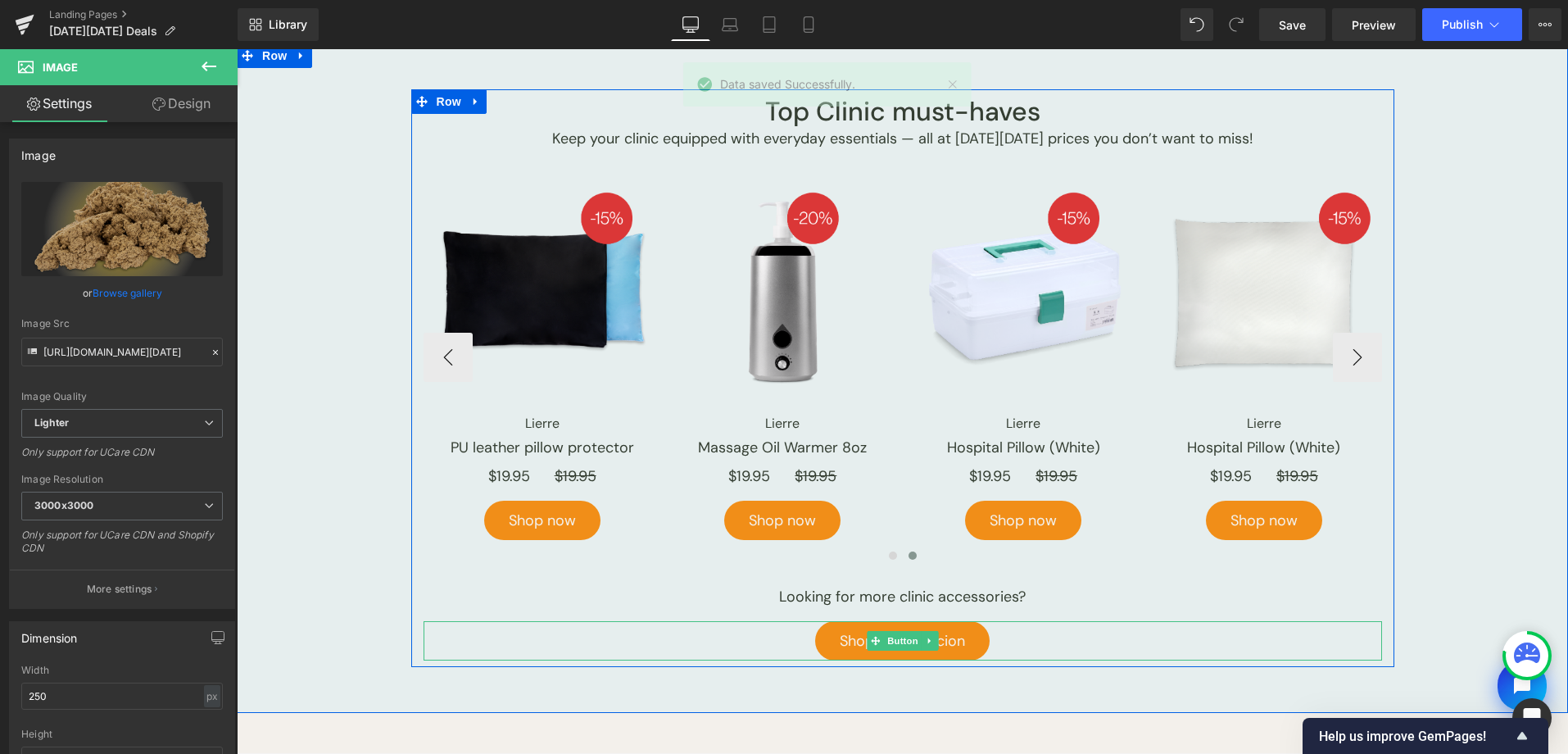
scroll to position [3580, 0]
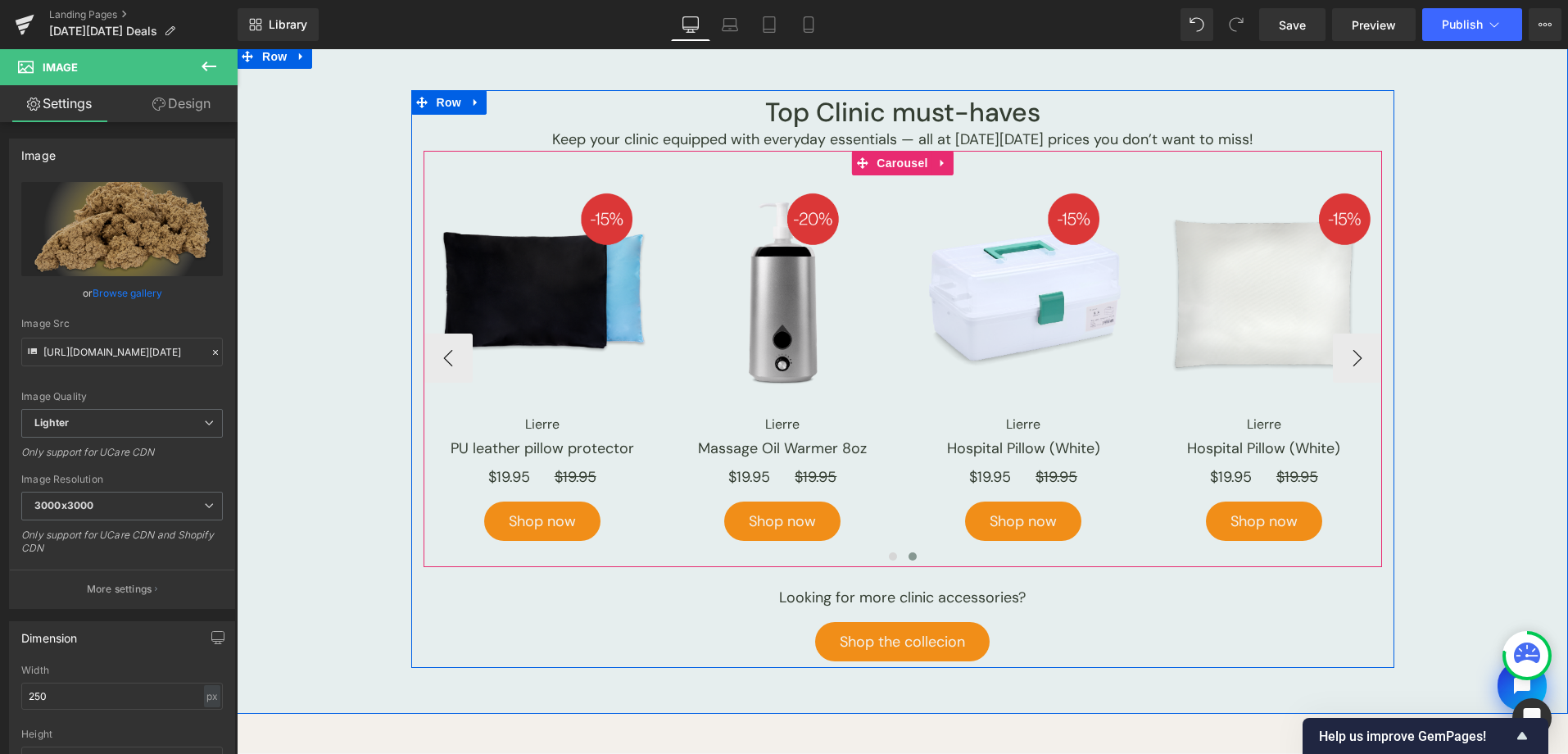
click at [891, 555] on button at bounding box center [892, 556] width 19 height 16
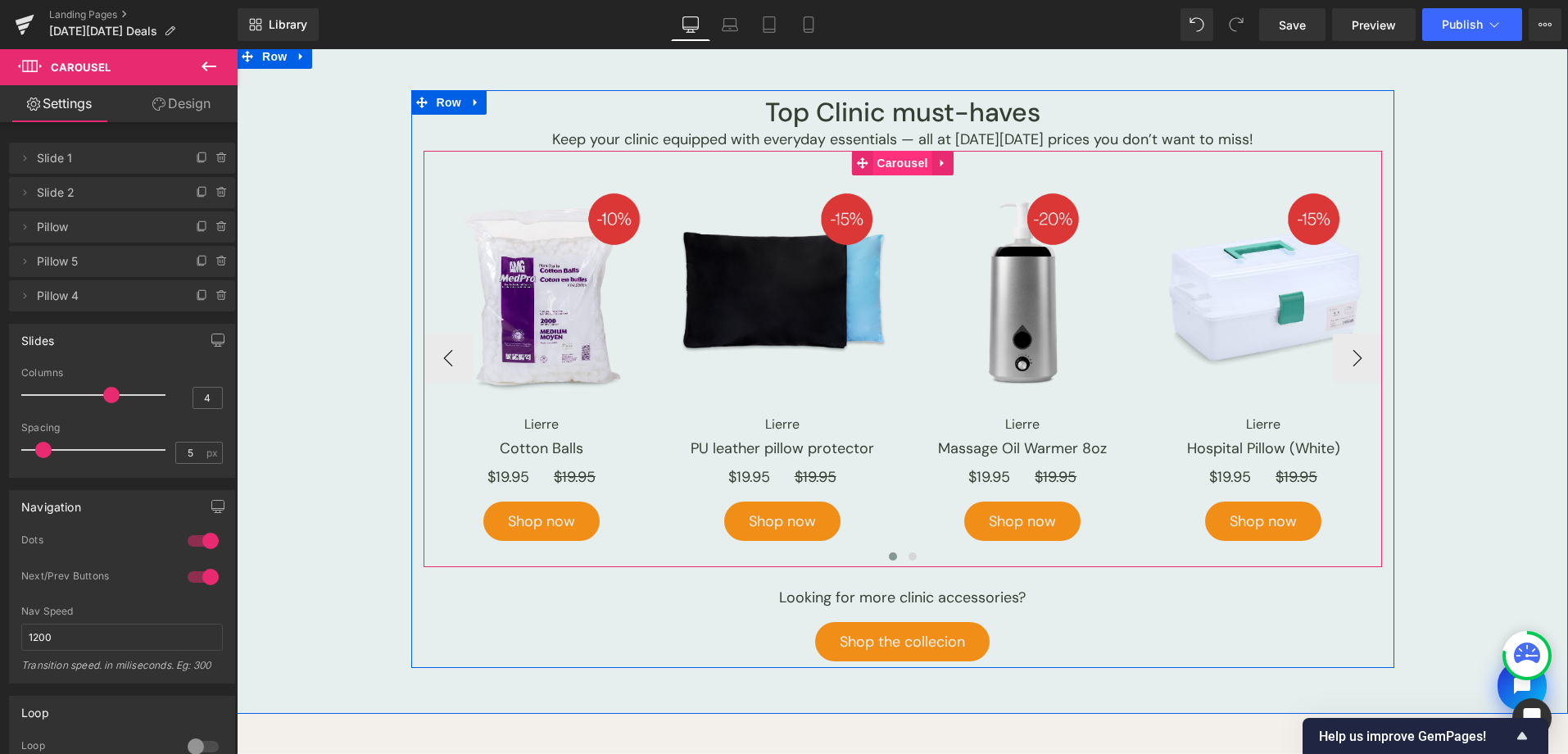
click at [913, 152] on span "Carousel" at bounding box center [902, 163] width 59 height 24
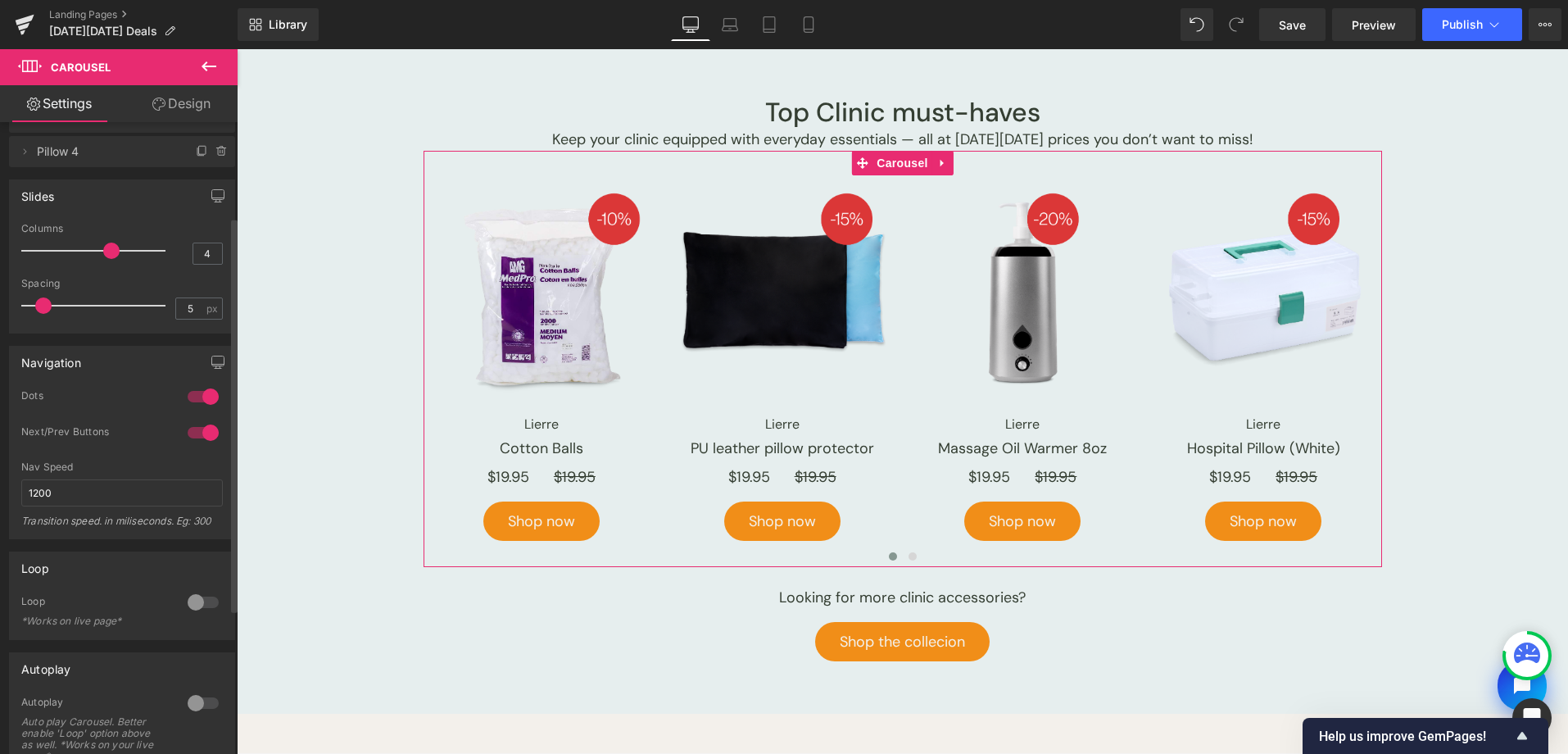
scroll to position [152, 0]
drag, startPoint x: 198, startPoint y: 594, endPoint x: 1212, endPoint y: 2, distance: 1174.2
click at [198, 594] on div at bounding box center [203, 594] width 40 height 26
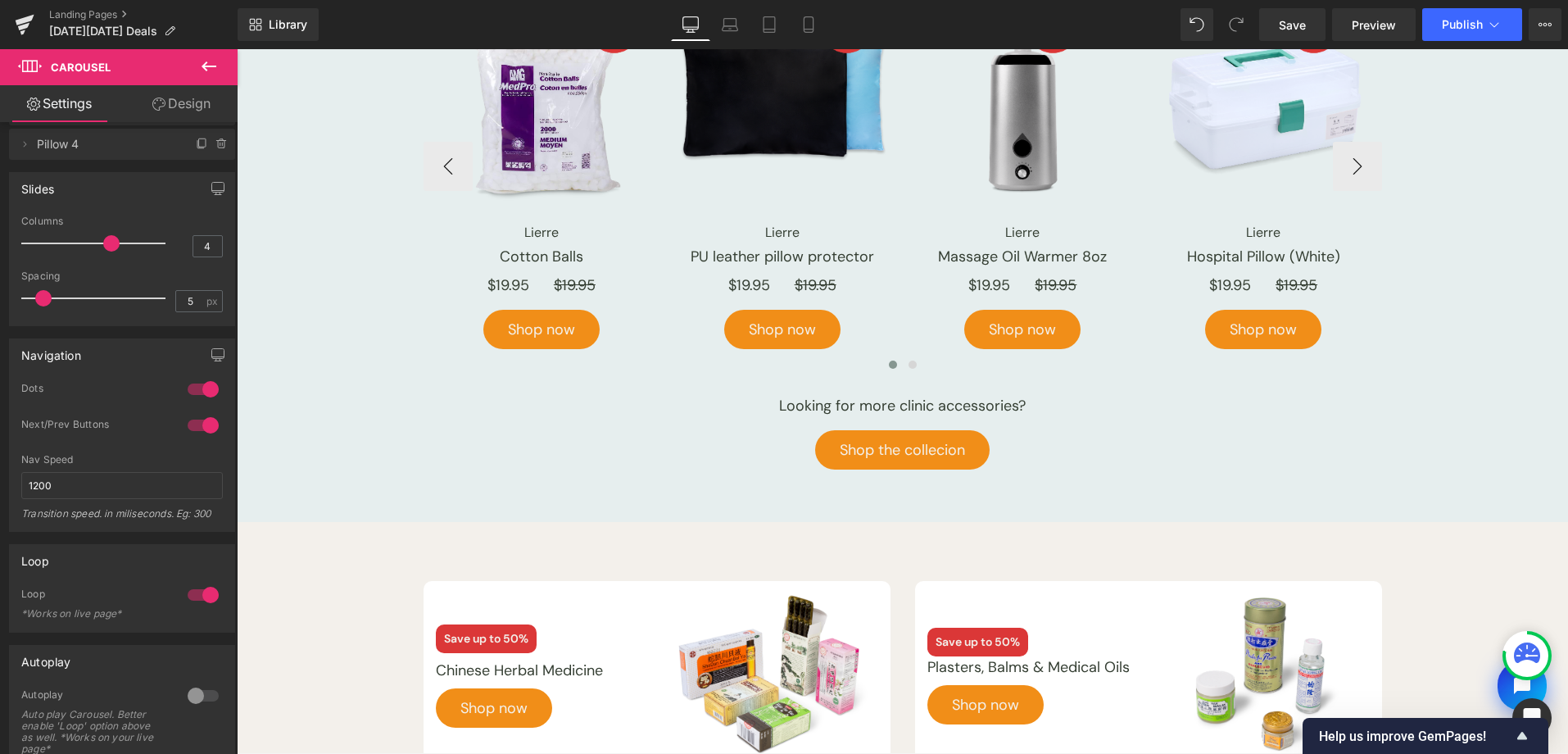
scroll to position [3881, 0]
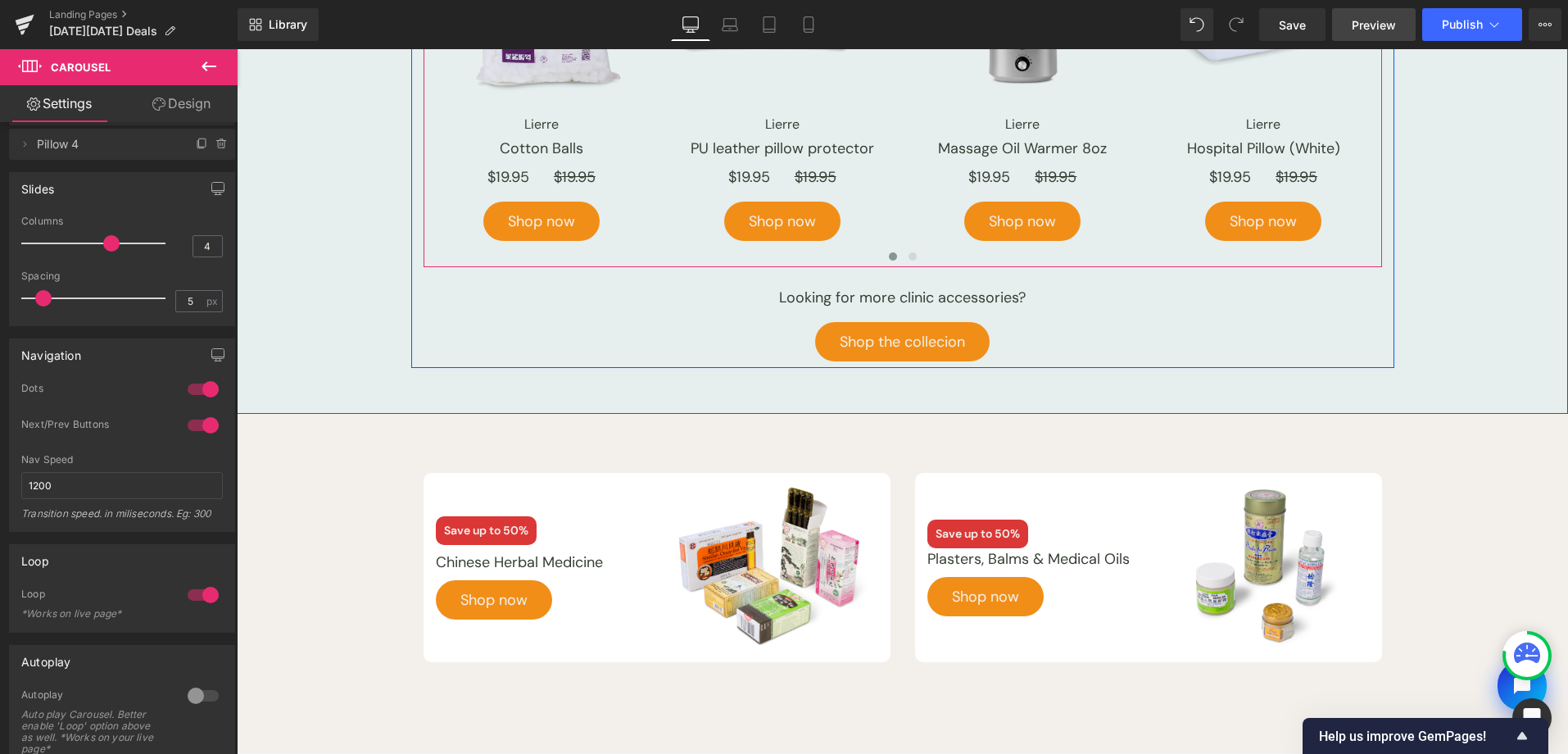
click at [1386, 32] on span "Preview" at bounding box center [1374, 24] width 44 height 17
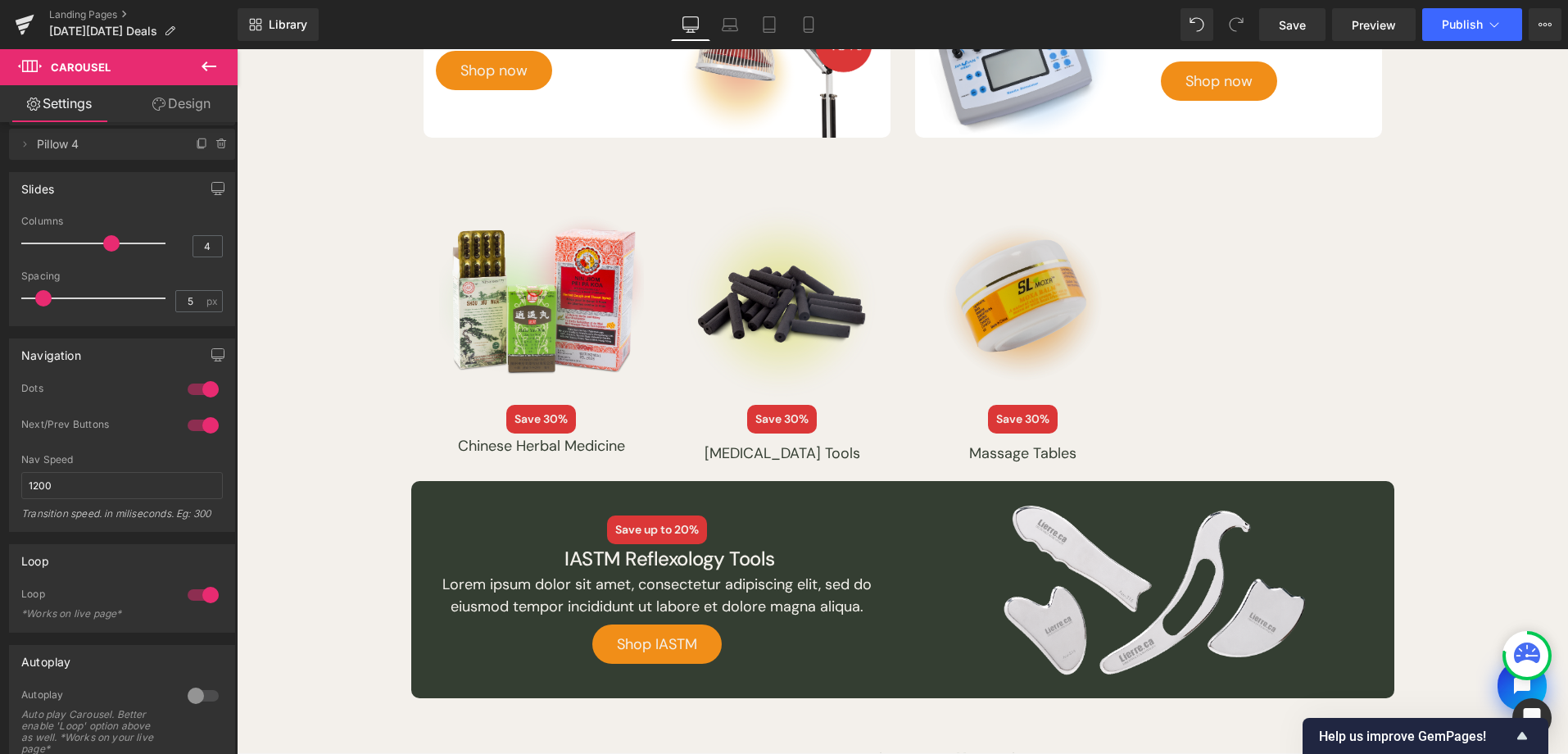
scroll to position [1504, 0]
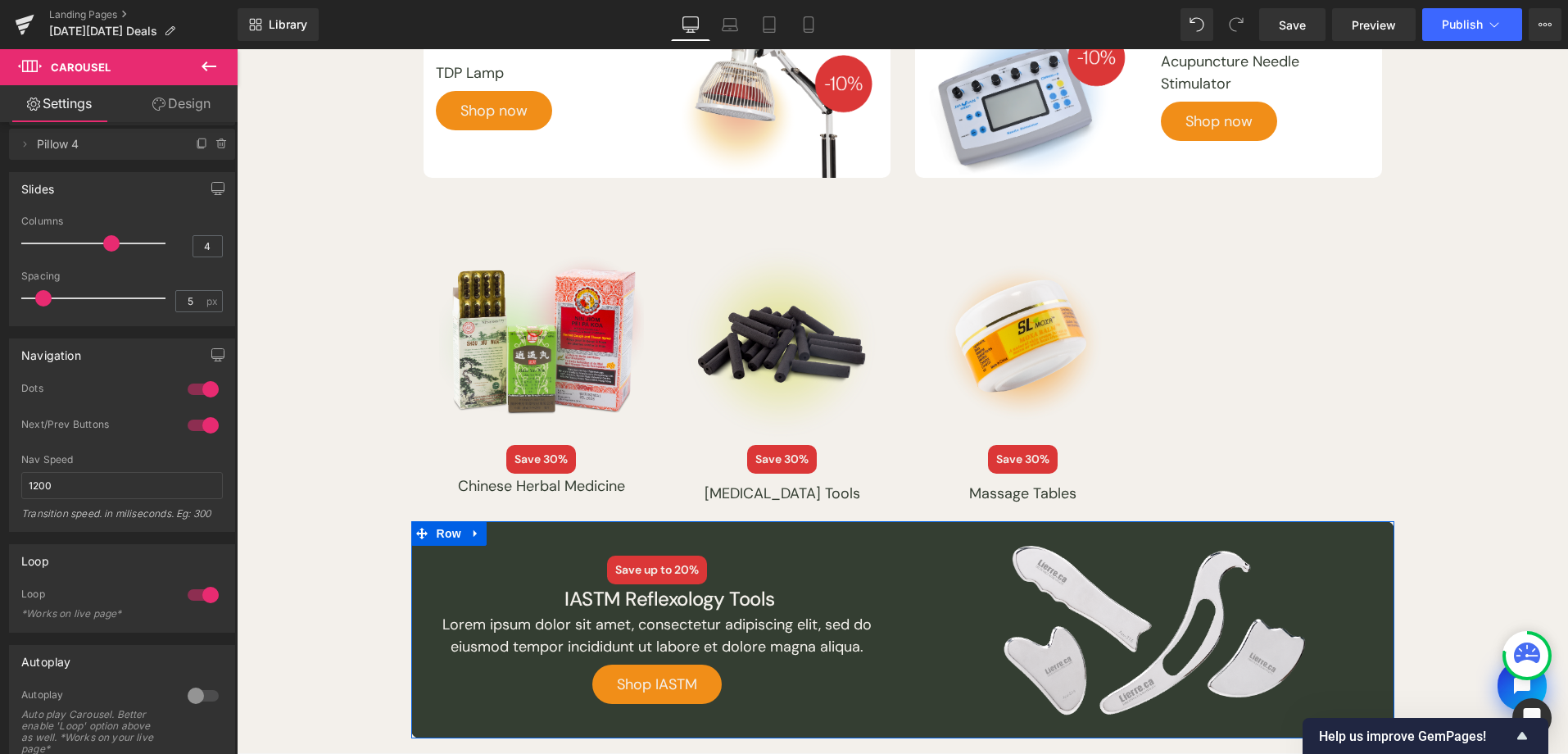
drag, startPoint x: 453, startPoint y: 538, endPoint x: 431, endPoint y: 515, distance: 31.8
click at [453, 538] on span "Row" at bounding box center [449, 533] width 33 height 24
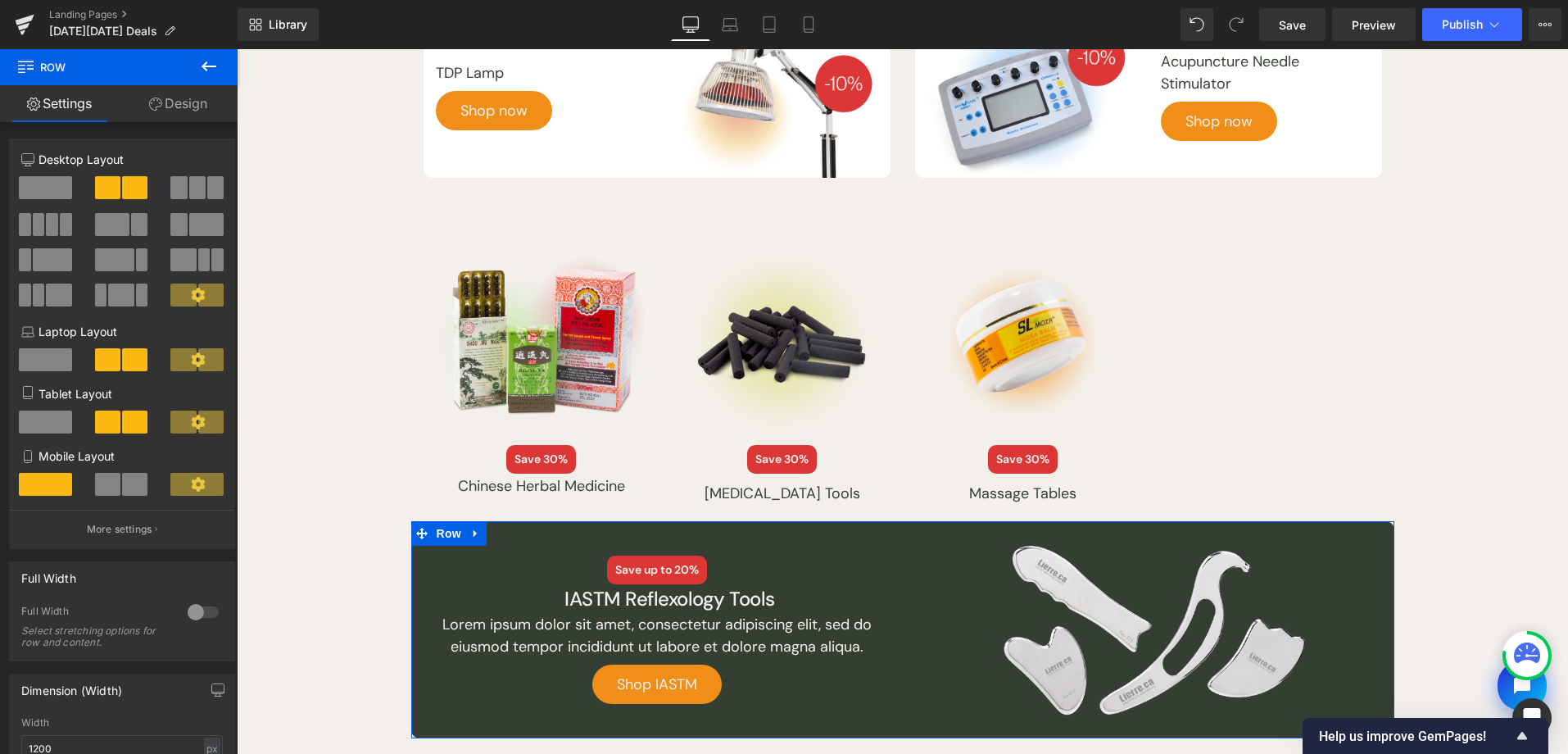
click at [183, 103] on link "Design" at bounding box center [178, 104] width 119 height 37
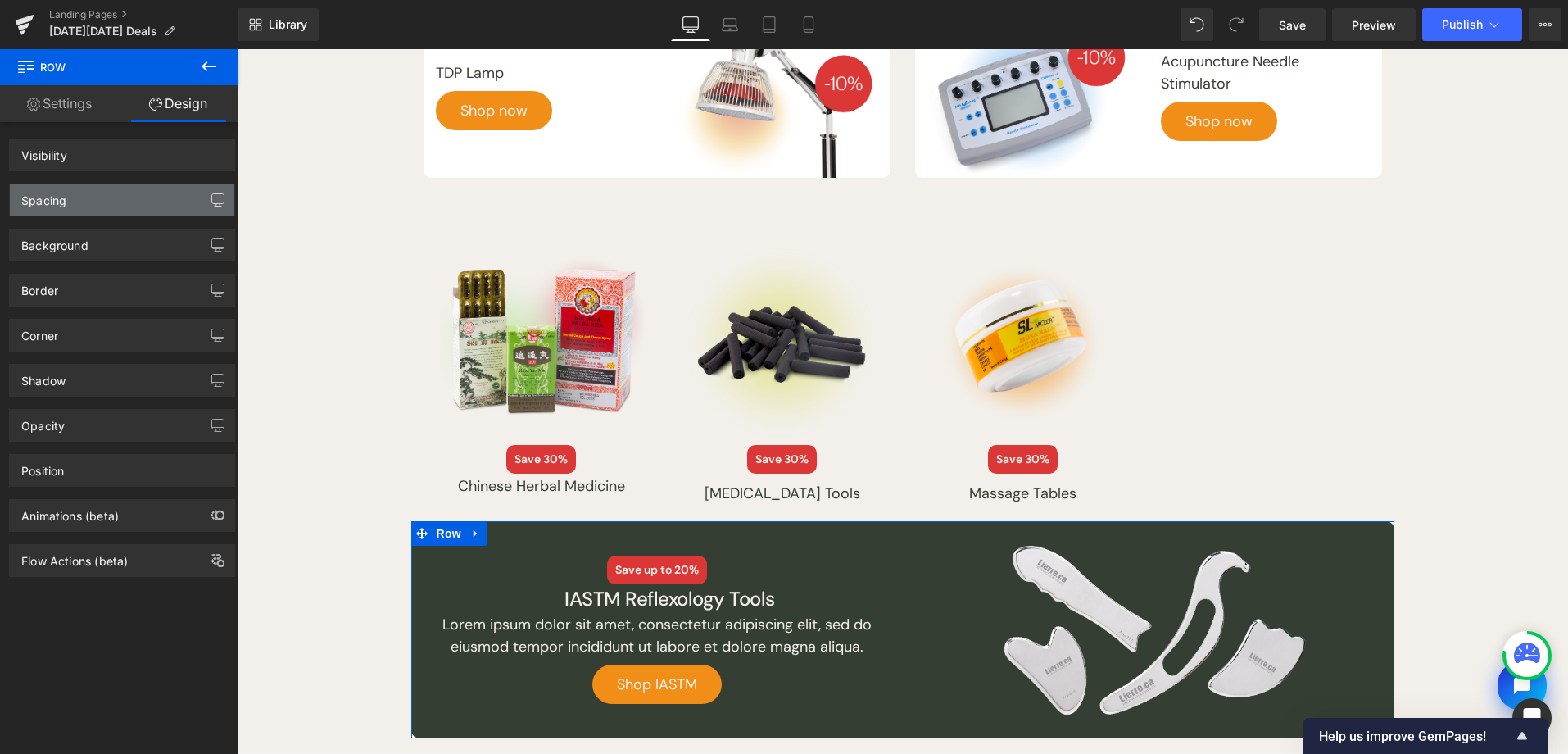
click at [116, 203] on div "Spacing" at bounding box center [122, 199] width 224 height 31
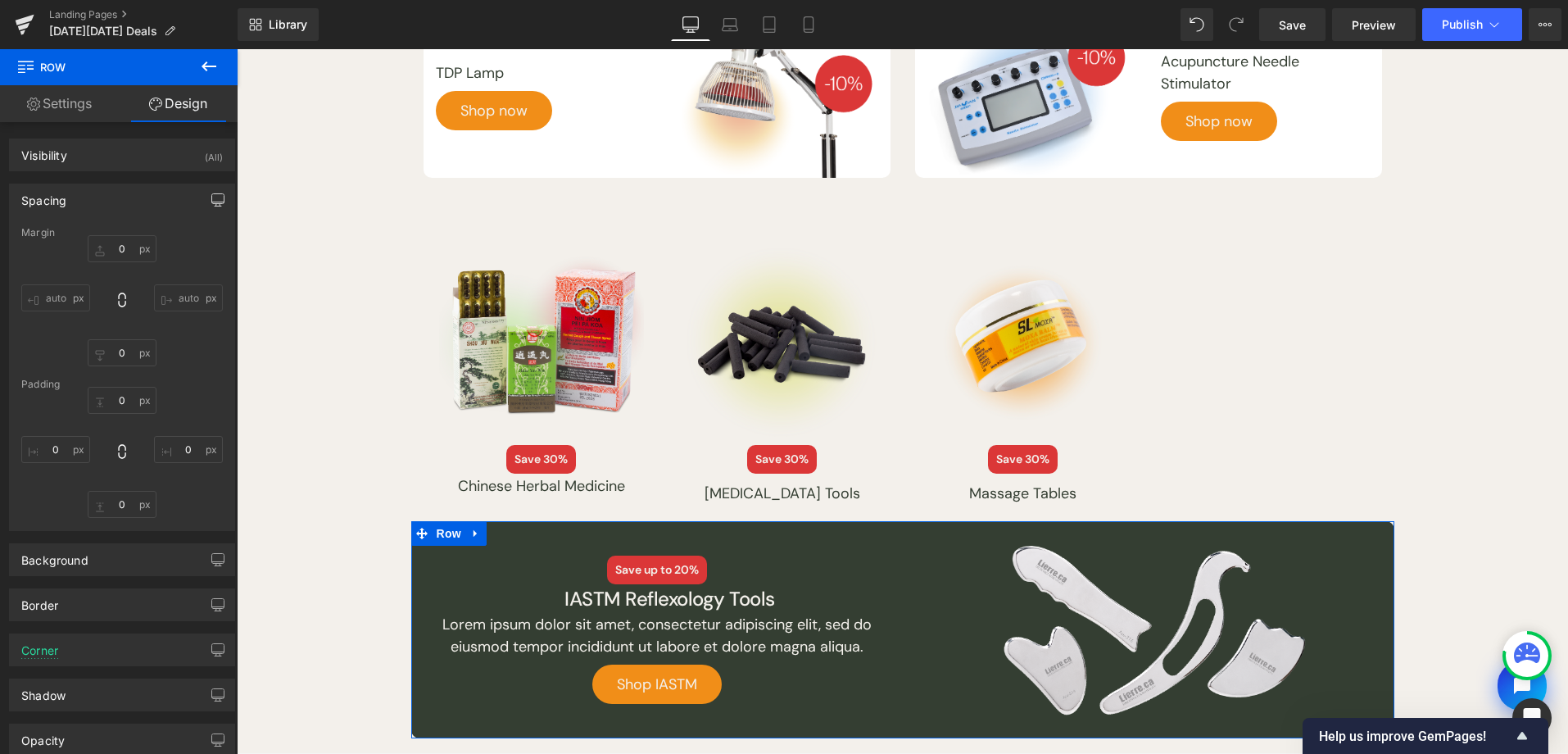
type input "0"
type input "S"
type input "0"
type input "S"
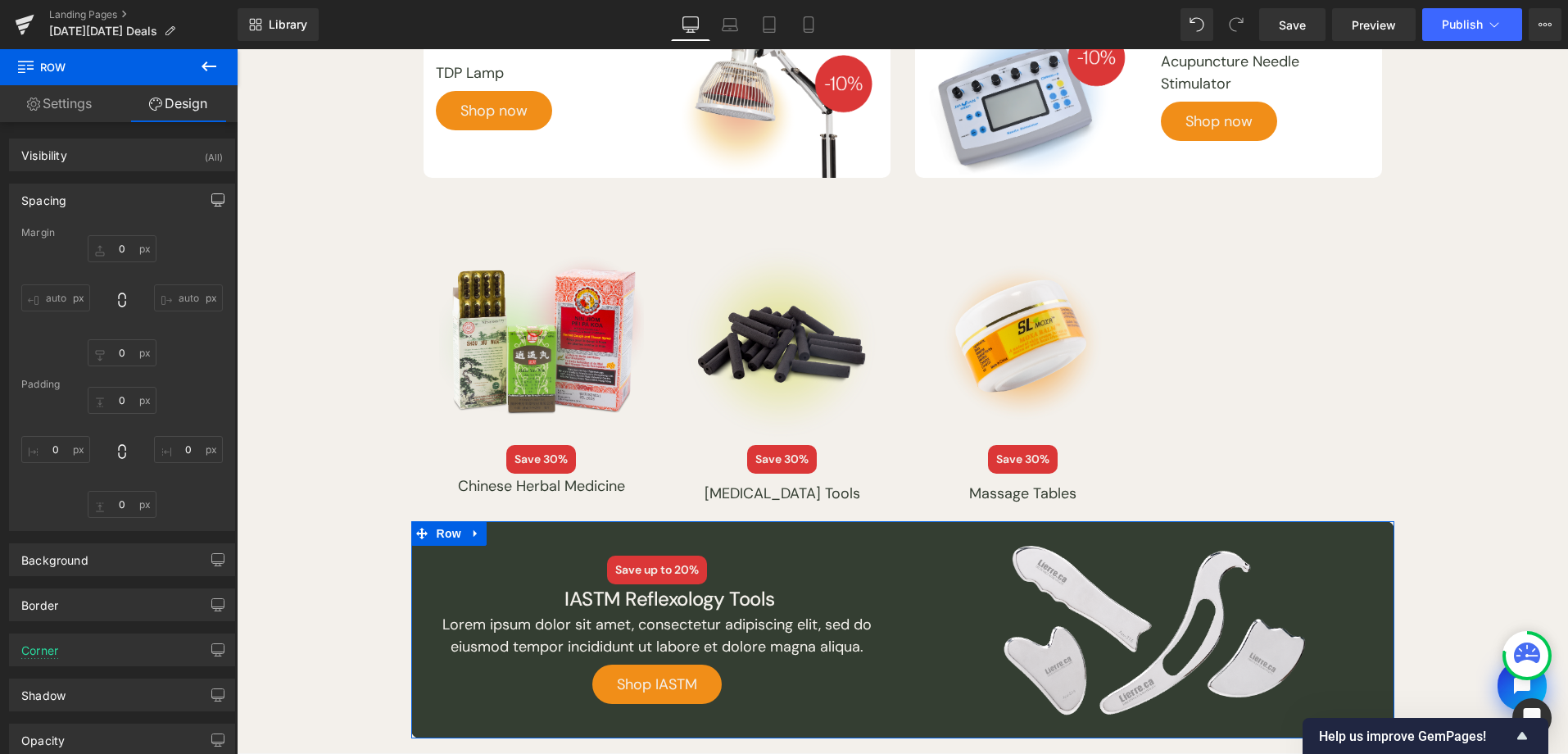
type input "0"
click at [127, 404] on input "S" at bounding box center [122, 400] width 69 height 27
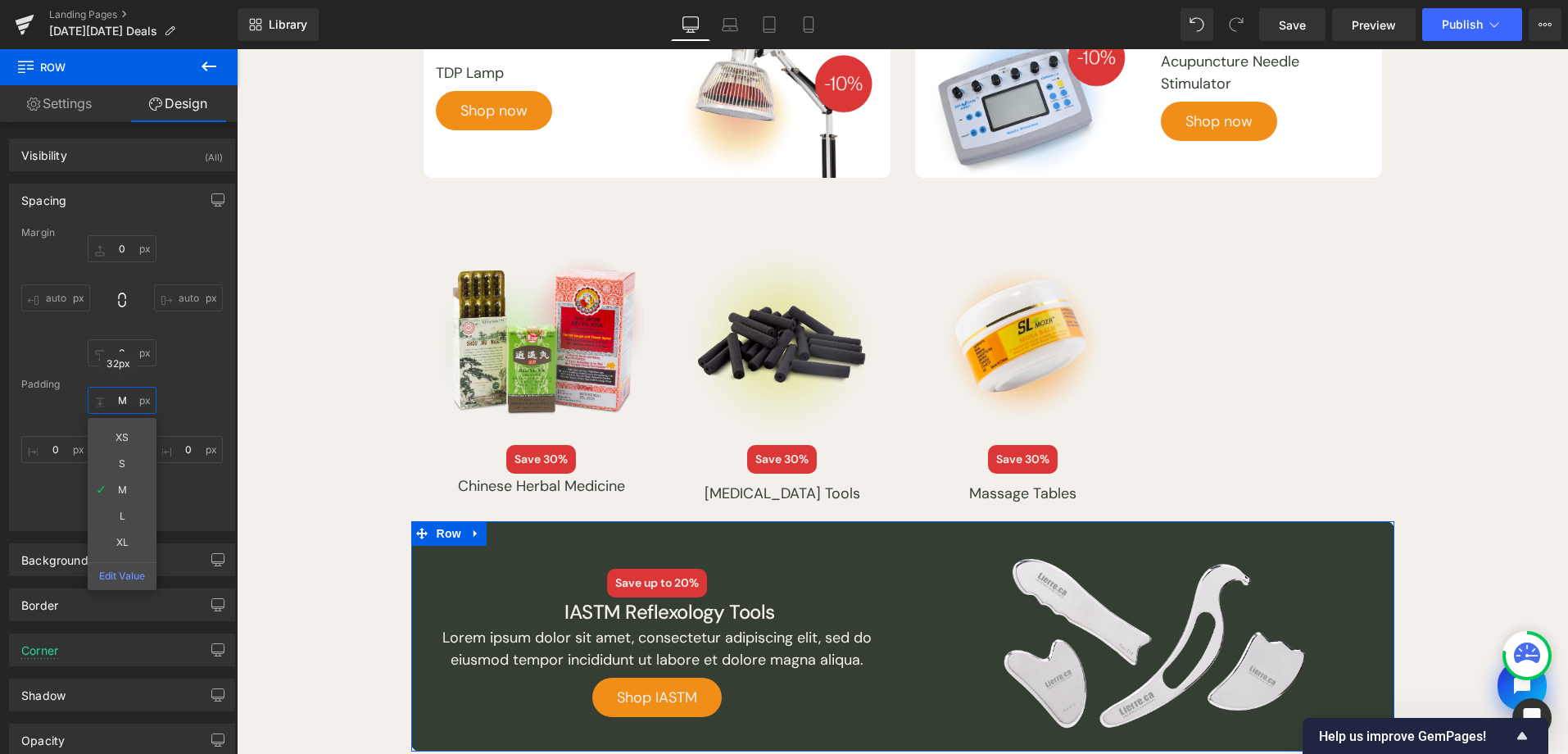
click at [121, 397] on input "M" at bounding box center [122, 400] width 69 height 27
drag, startPoint x: 127, startPoint y: 457, endPoint x: 126, endPoint y: 291, distance: 166.0
type input "S"
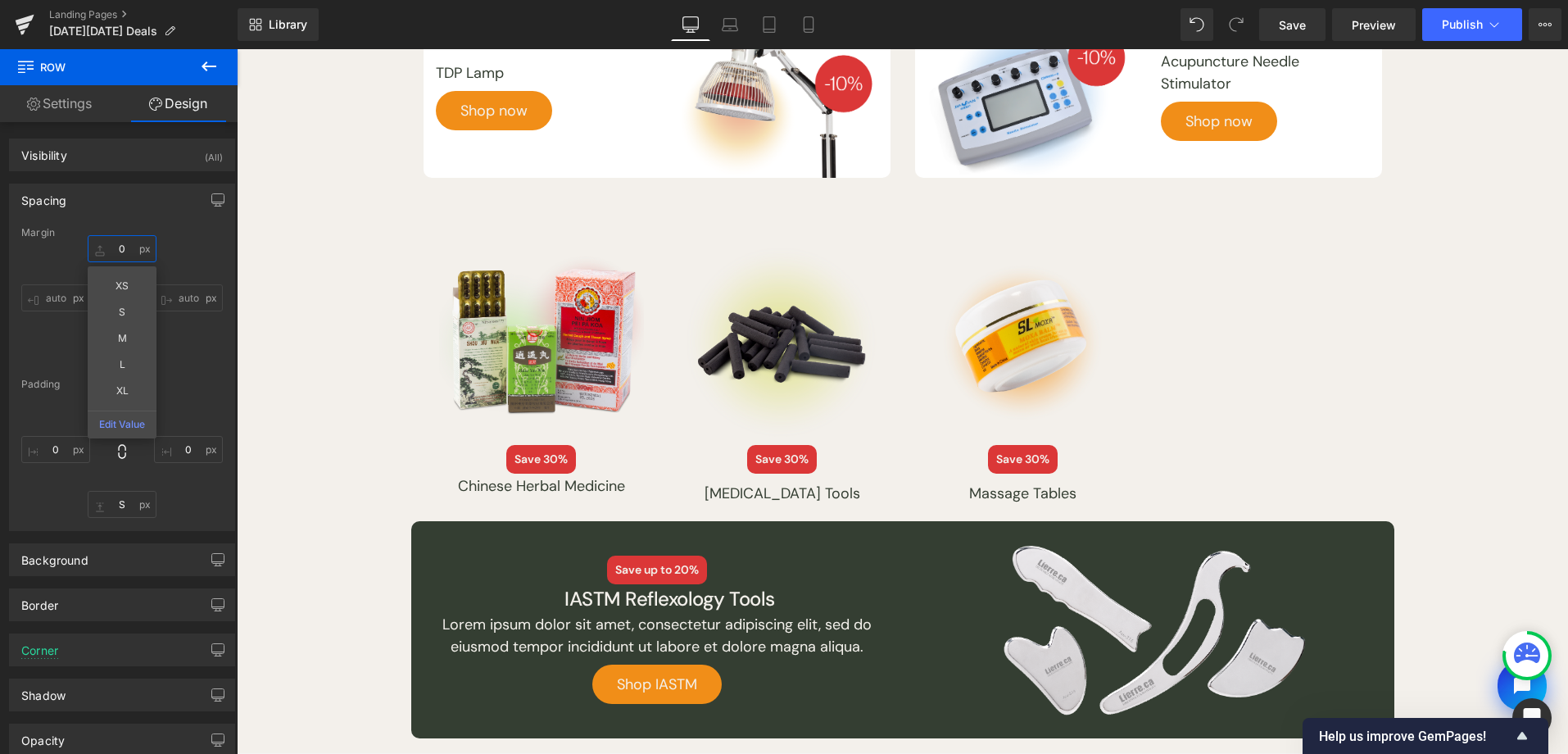
click at [124, 258] on input "0" at bounding box center [122, 249] width 69 height 27
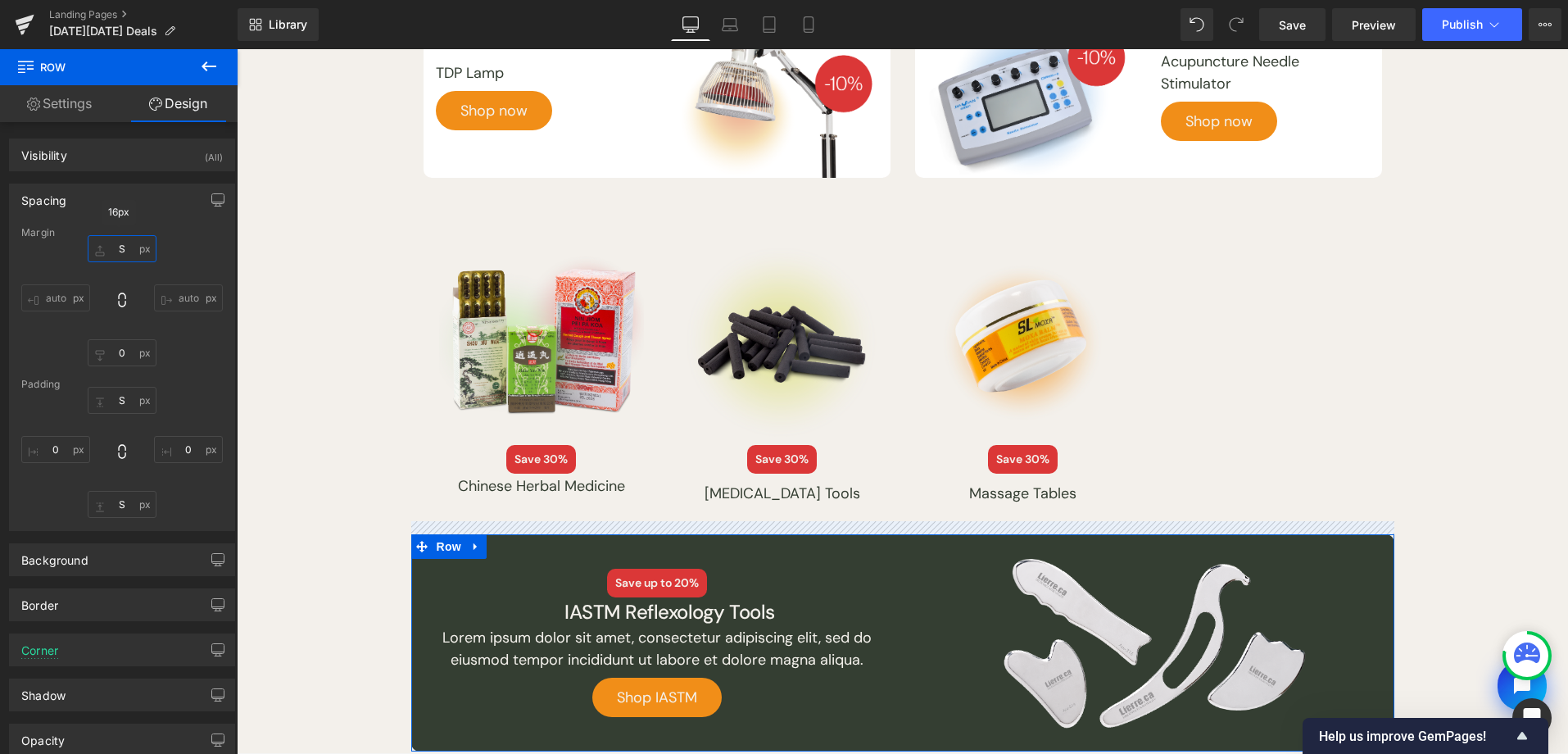
click at [137, 242] on input "S" at bounding box center [122, 249] width 69 height 27
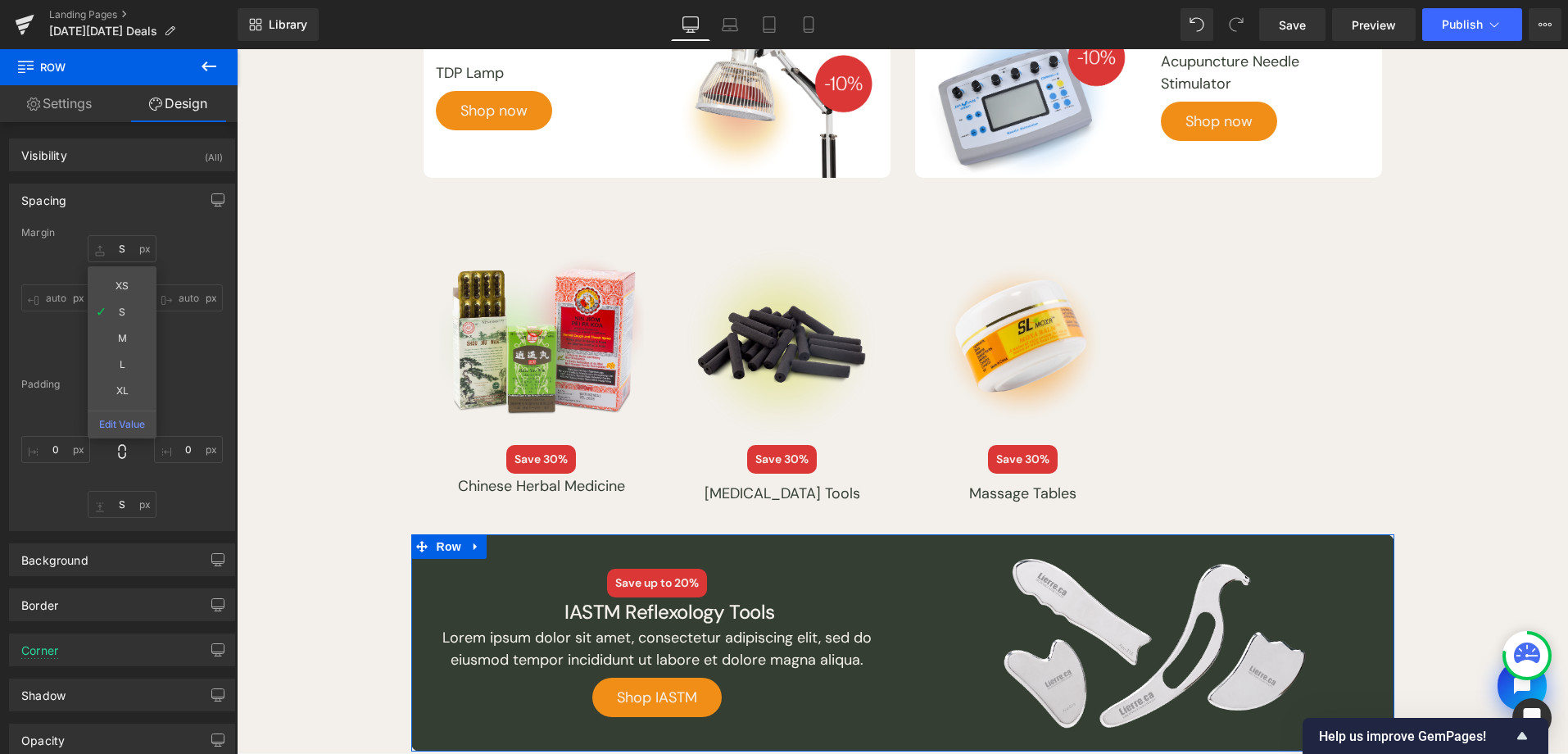
type input "M"
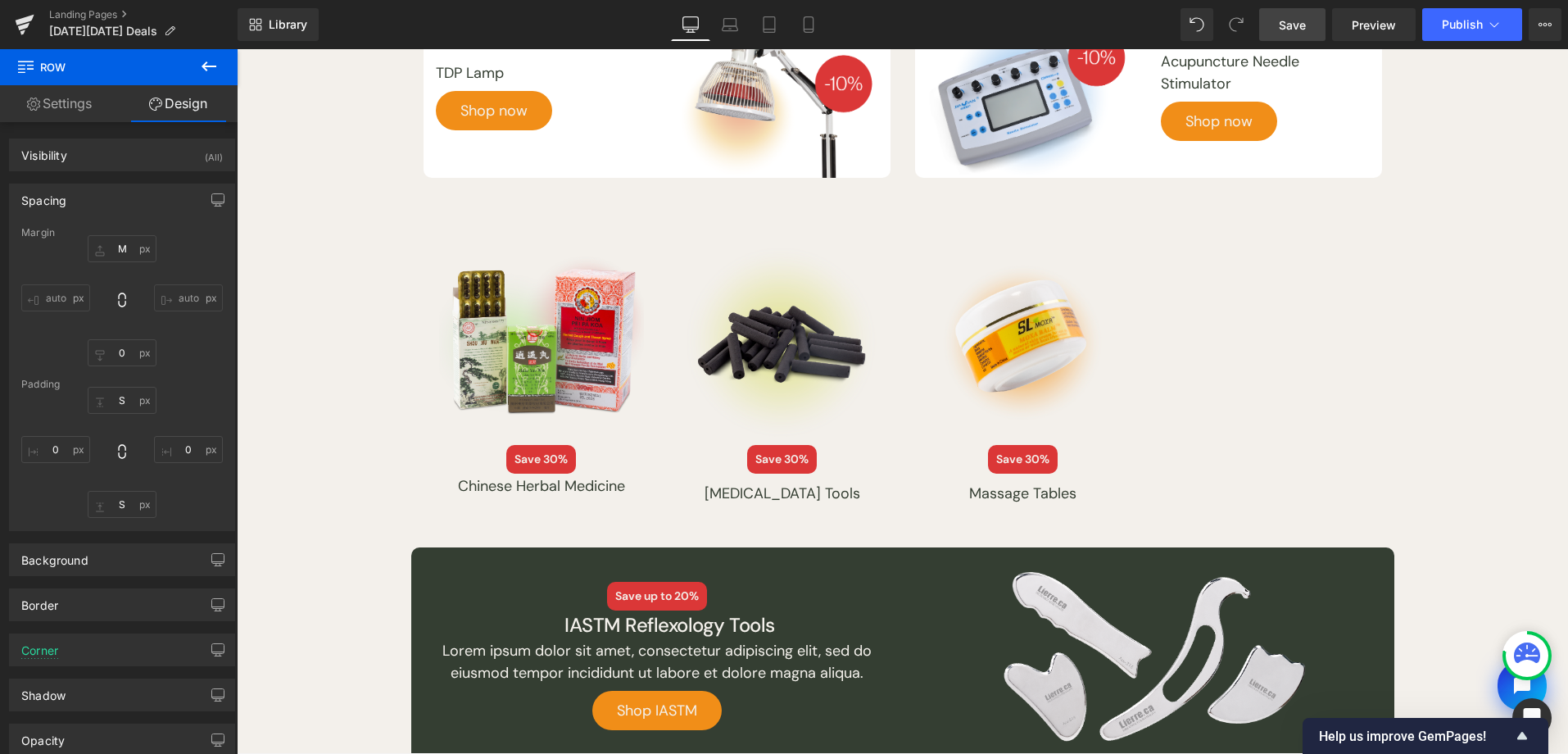
click at [1304, 34] on link "Save" at bounding box center [1292, 24] width 67 height 33
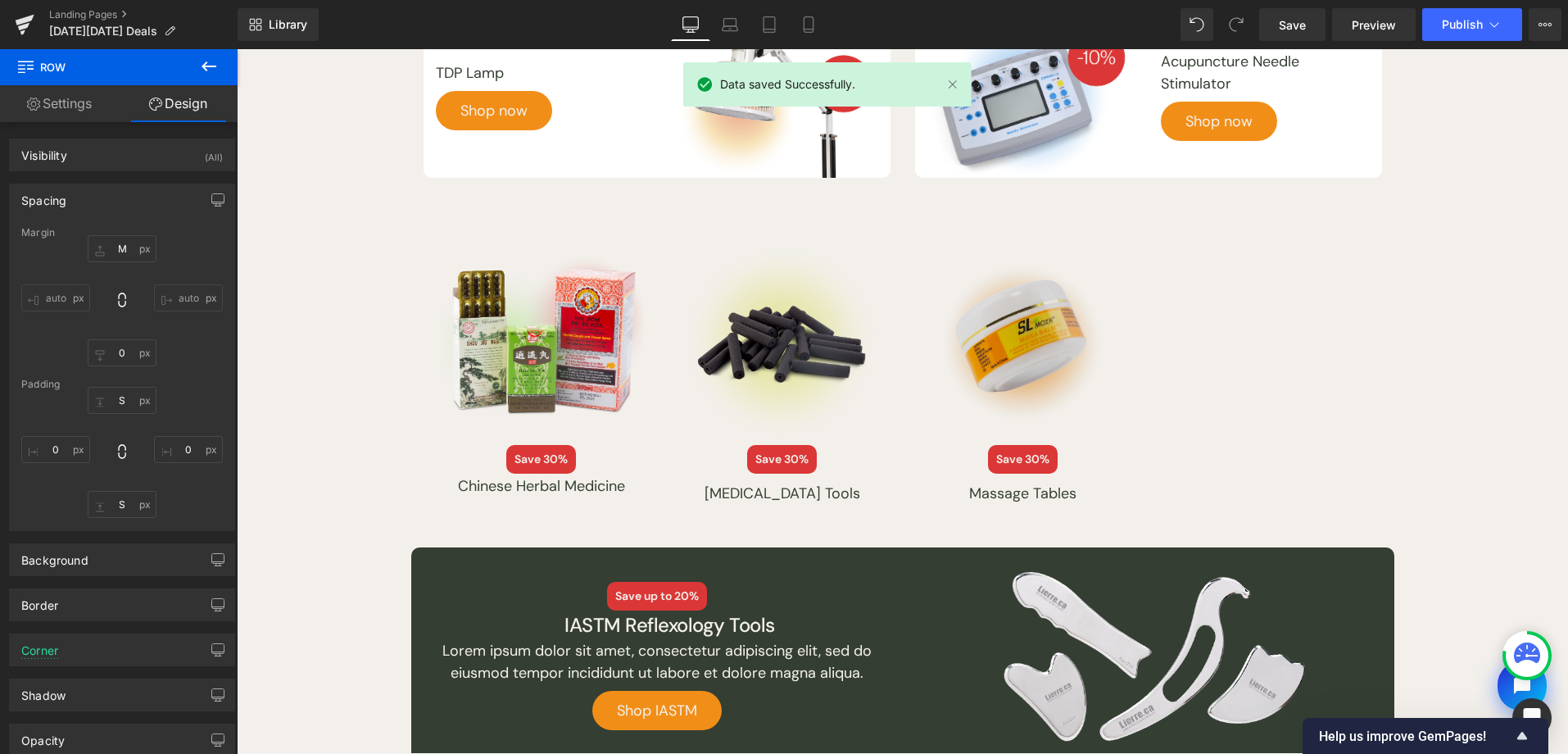
scroll to position [1580, 0]
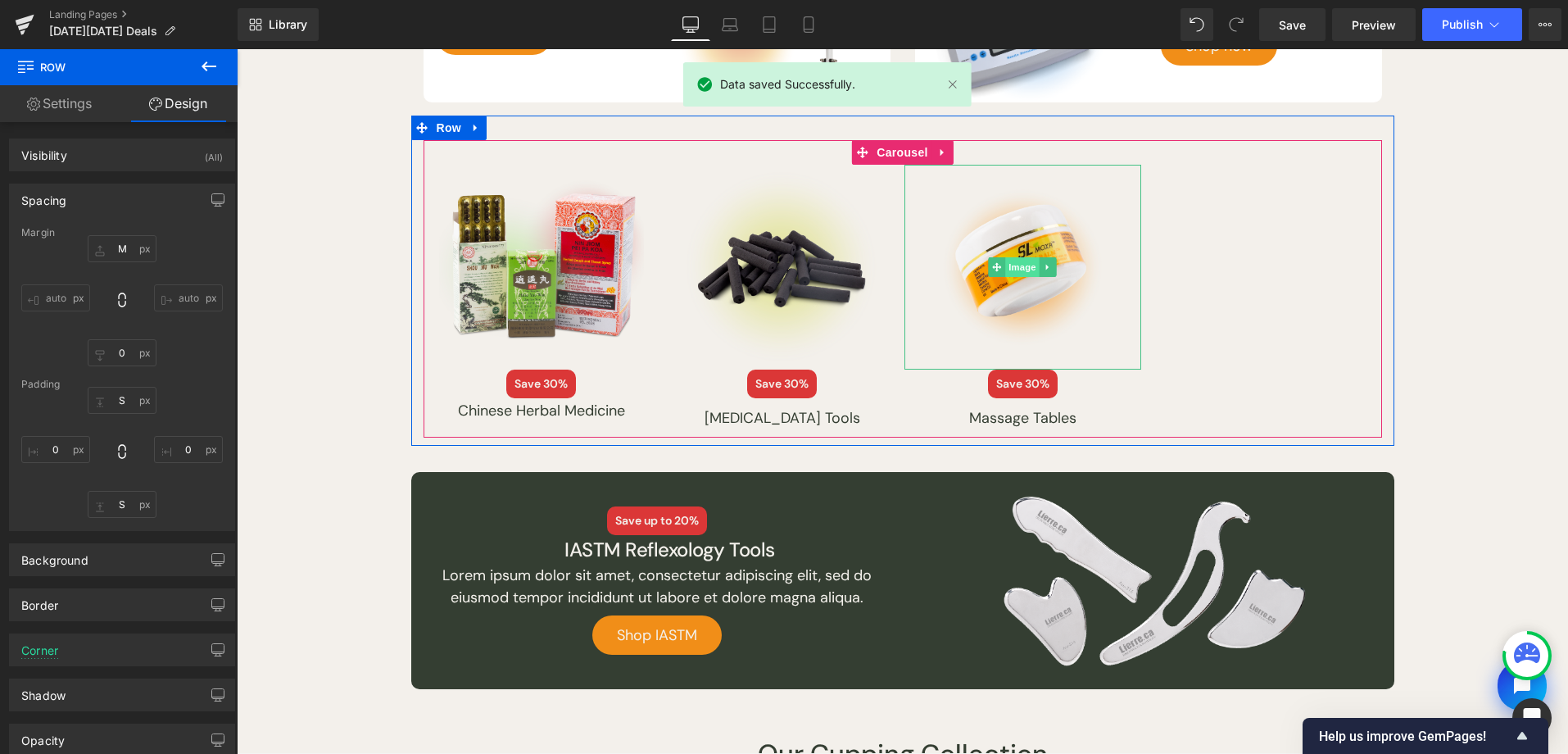
click at [1006, 262] on span "Image" at bounding box center [1023, 267] width 35 height 19
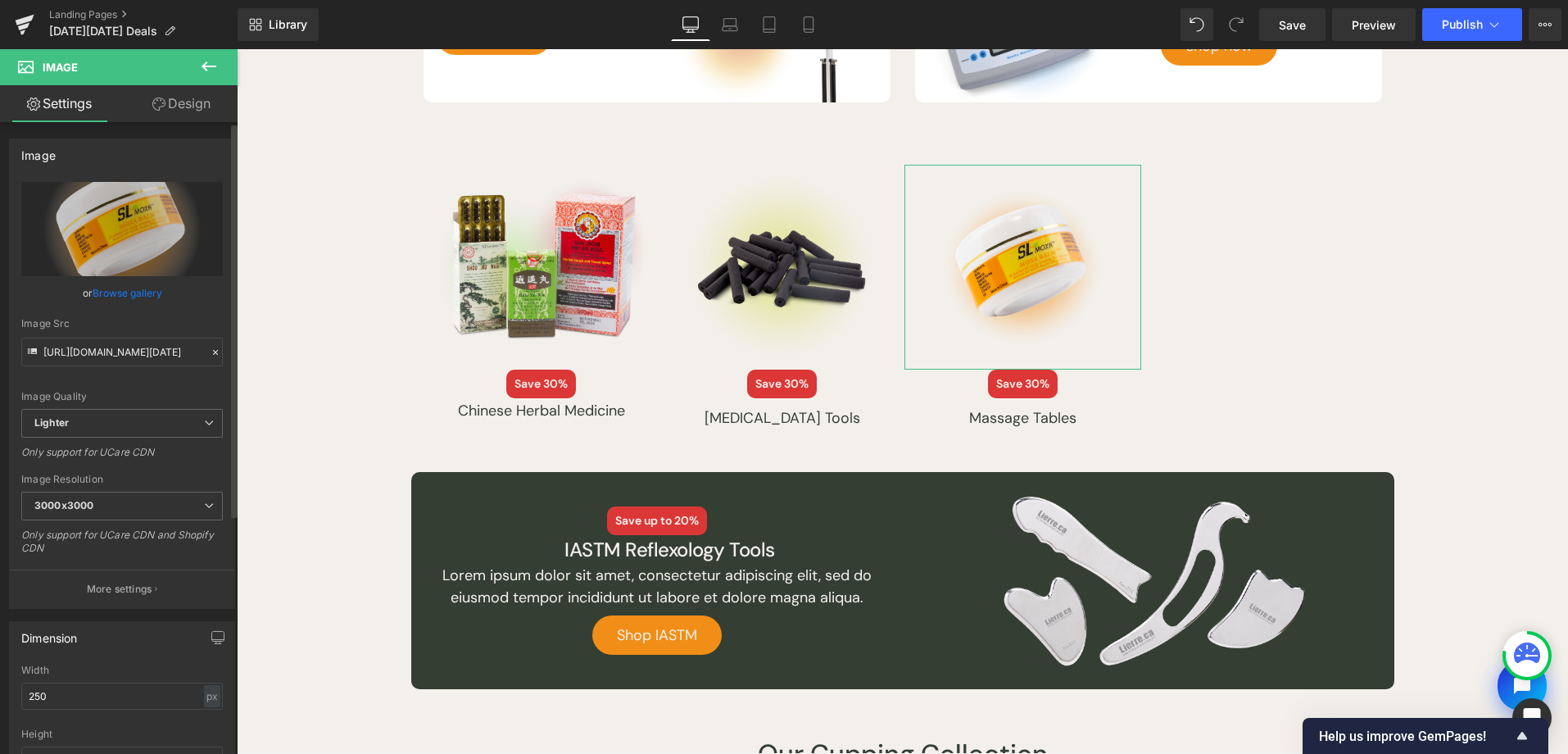
click at [139, 290] on link "Browse gallery" at bounding box center [127, 293] width 70 height 29
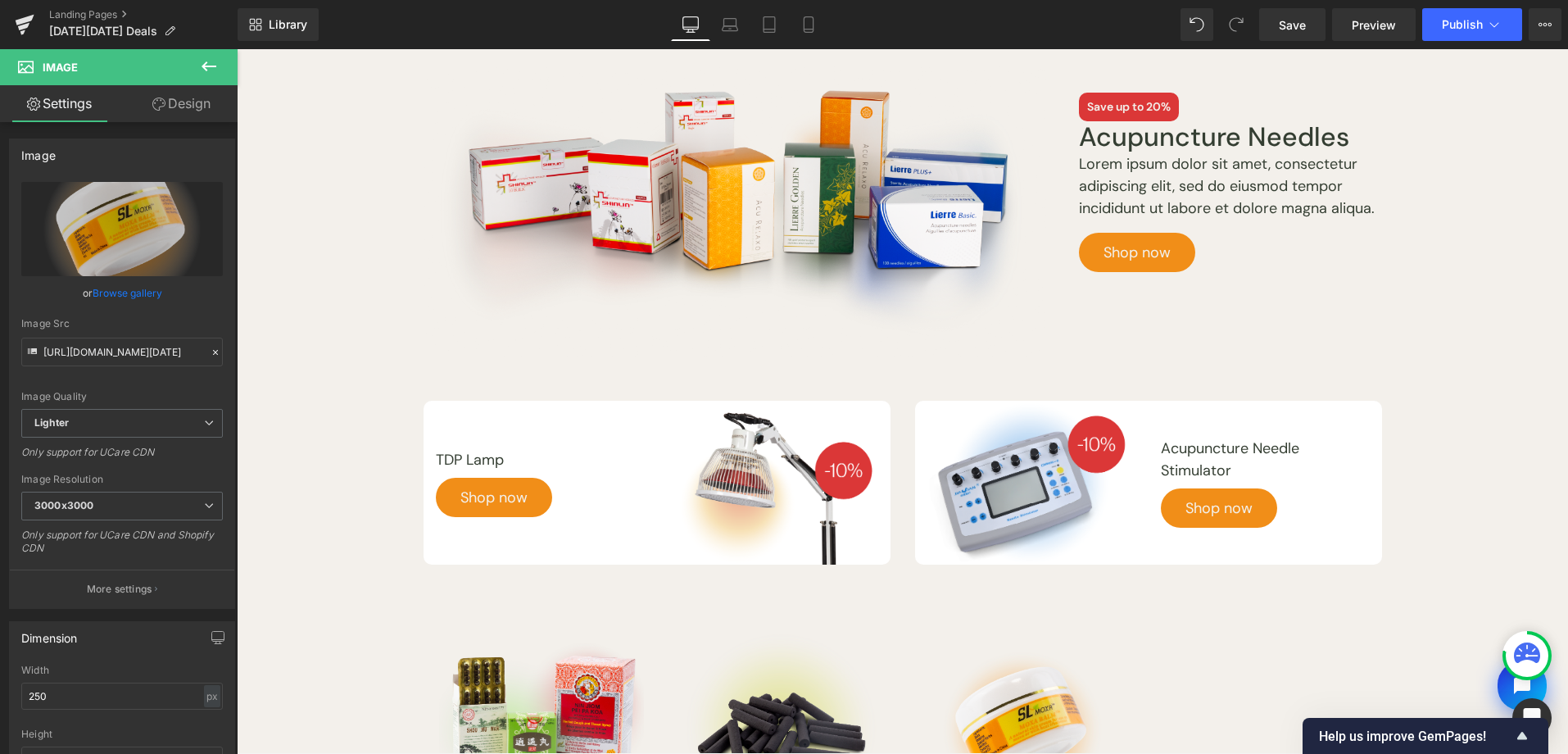
scroll to position [1529, 0]
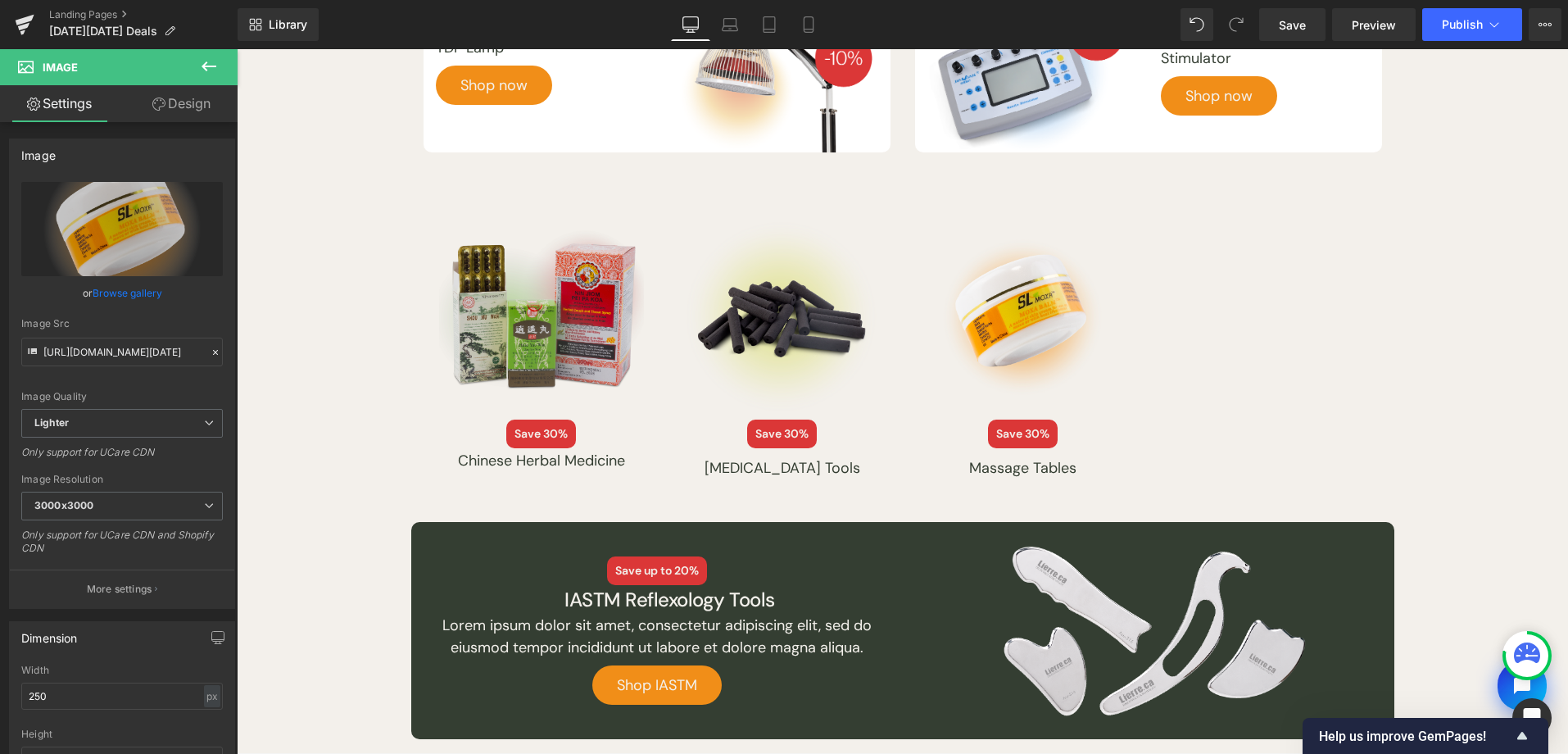
click at [528, 328] on img at bounding box center [541, 317] width 205 height 205
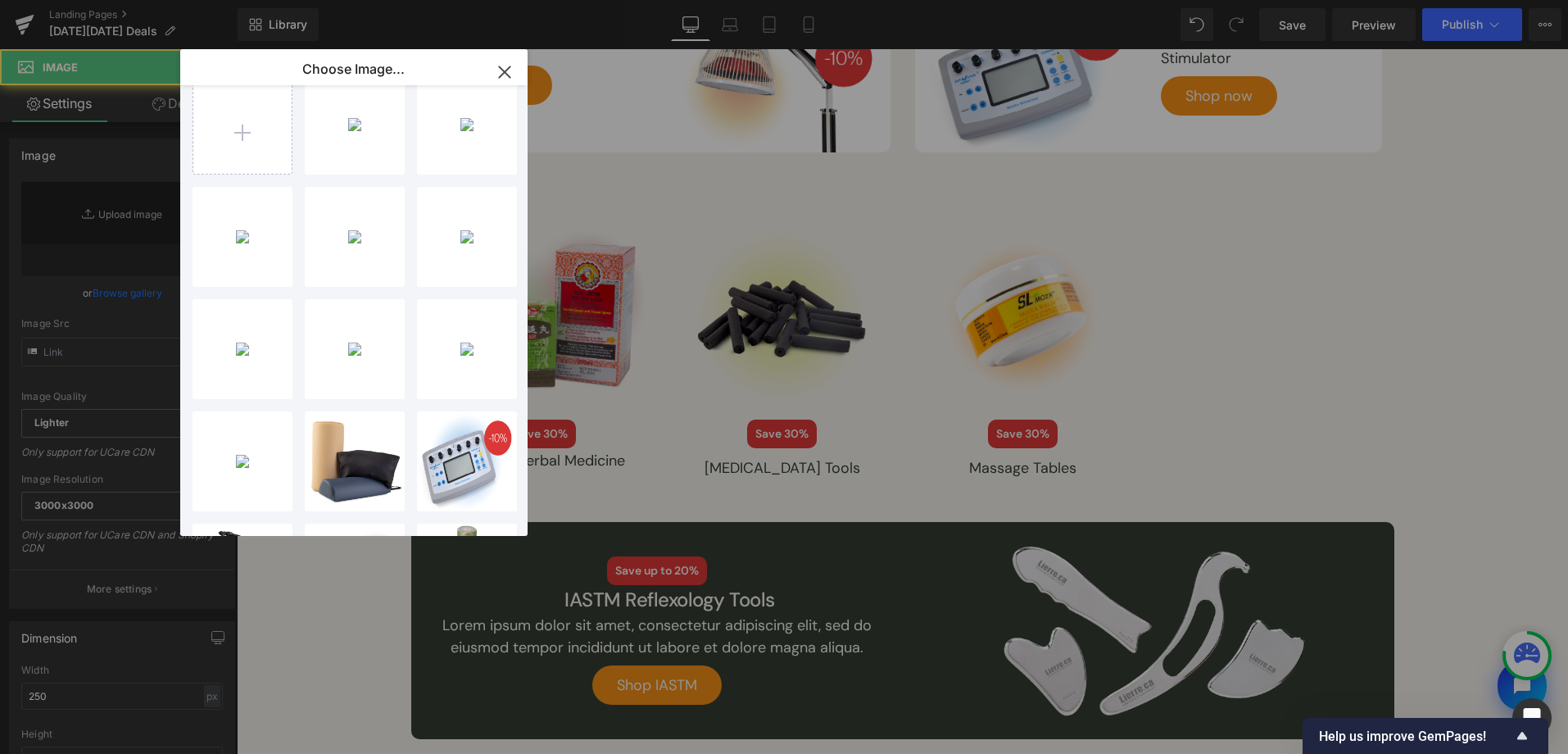
type input "[URL][DOMAIN_NAME][DATE]"
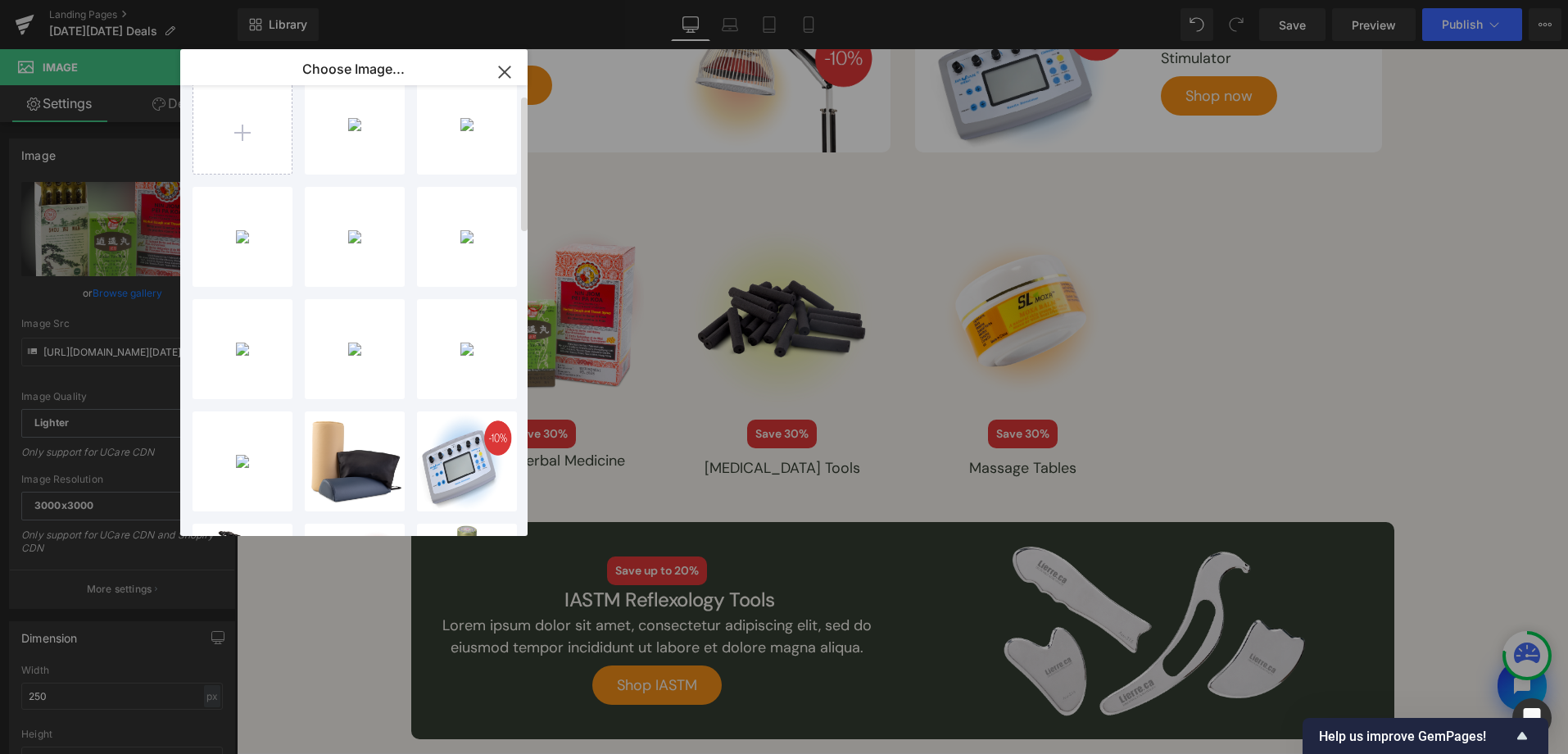
click at [301, 133] on div "black-f...s-18.png 543.92 KB Delete image? Yes No black-f...y-15.png 398.27 KB …" at bounding box center [363, 314] width 342 height 458
click at [279, 136] on input "file" at bounding box center [242, 124] width 98 height 98
type input "C:\fakepath\[DATE][DATE]-2025-assets-33.png"
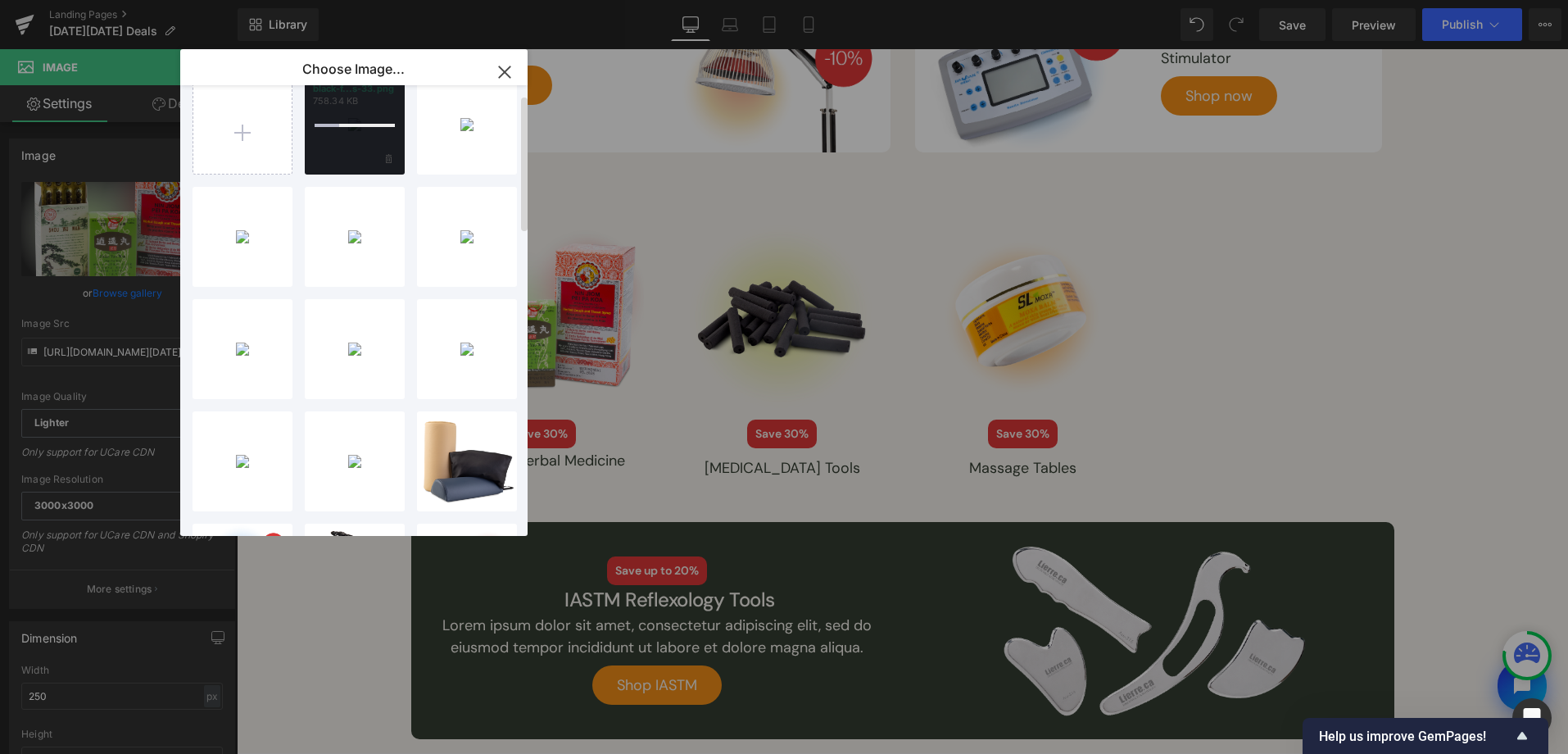
click at [338, 149] on div at bounding box center [354, 124] width 100 height 100
drag, startPoint x: 373, startPoint y: 135, endPoint x: 54, endPoint y: 138, distance: 319.0
click at [373, 135] on div "black-f...s-33.png 758.34 KB" at bounding box center [354, 124] width 100 height 100
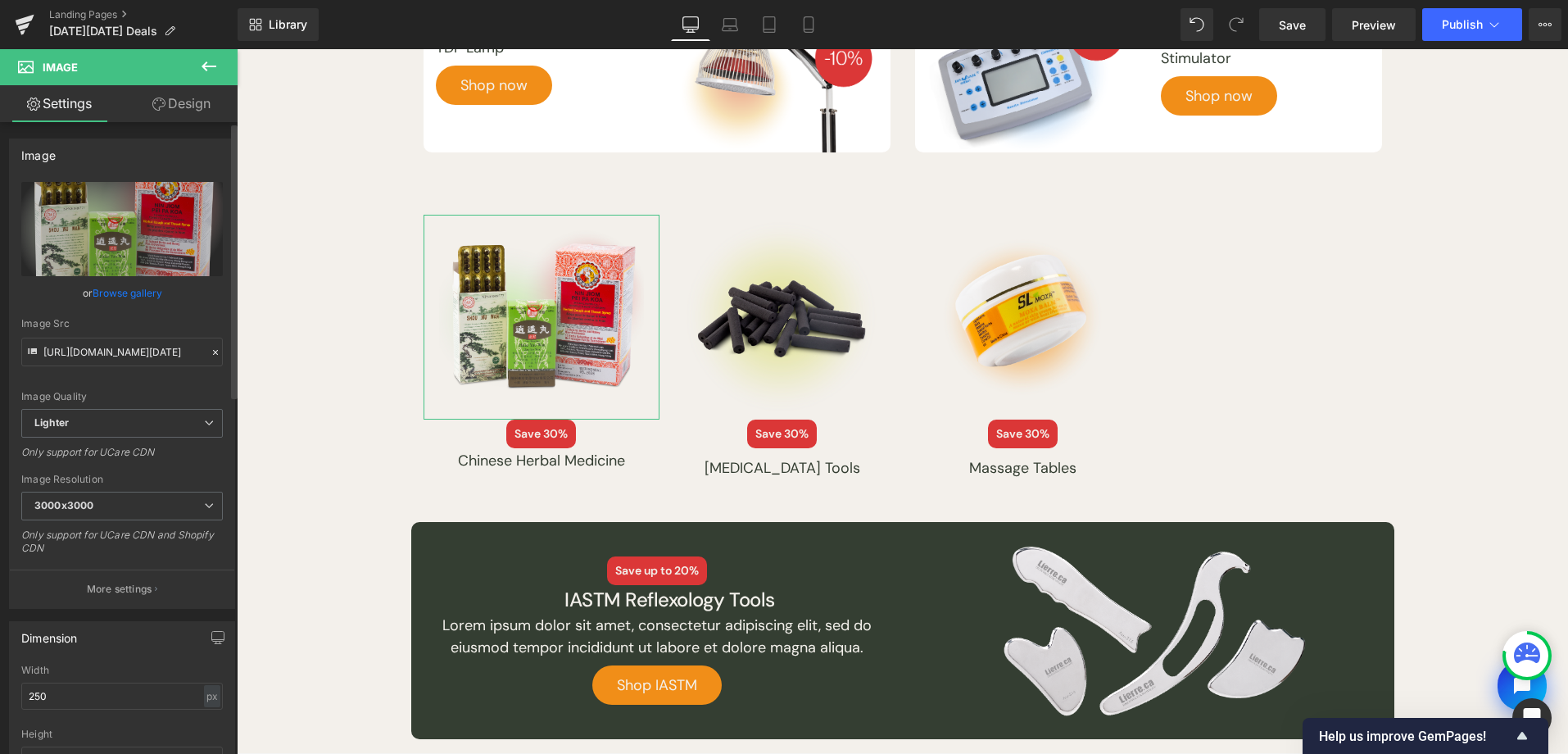
click at [144, 296] on link "Browse gallery" at bounding box center [127, 293] width 70 height 29
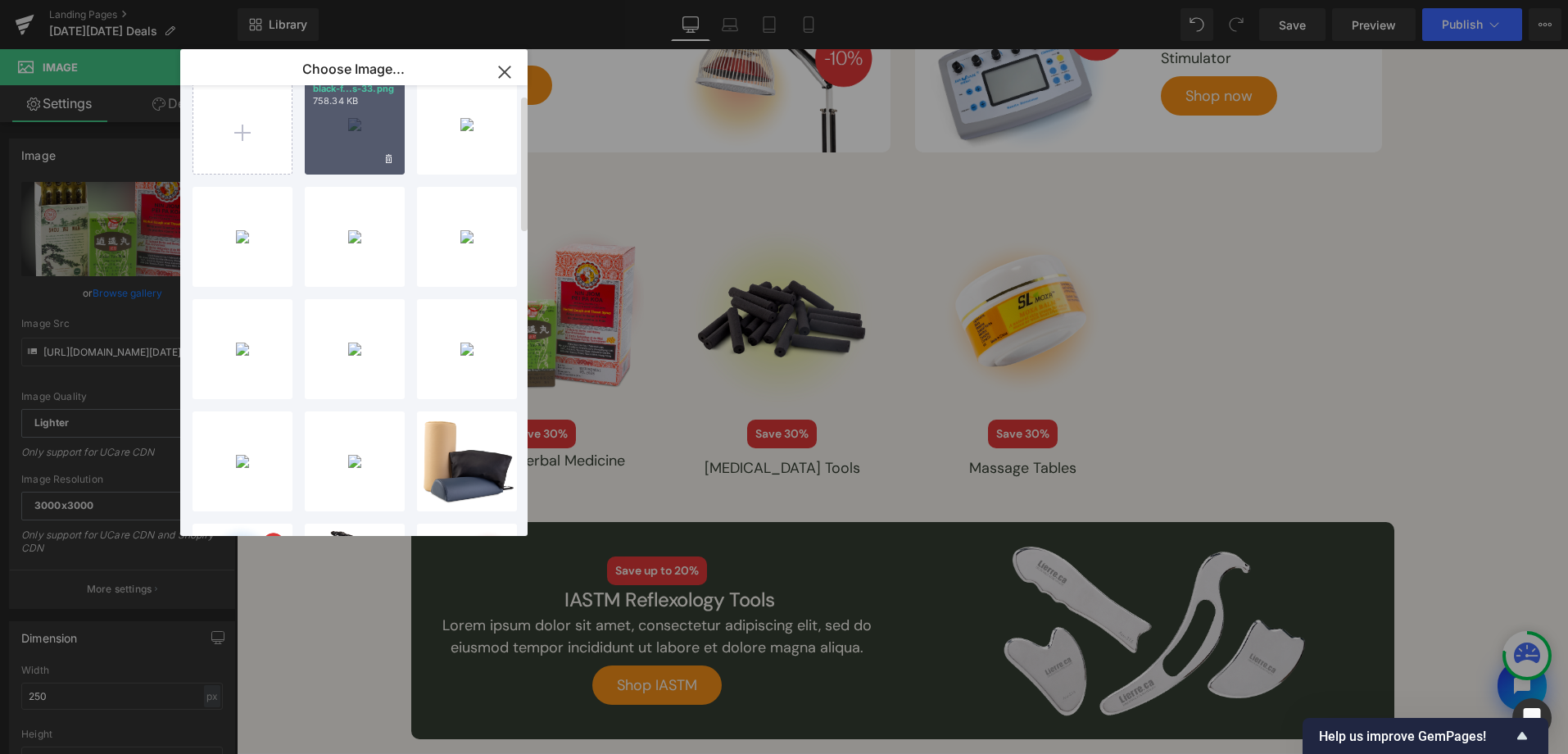
drag, startPoint x: 360, startPoint y: 150, endPoint x: 462, endPoint y: 307, distance: 187.2
click at [360, 150] on div "black-f...s-33.png 758.34 KB" at bounding box center [354, 124] width 100 height 100
type input "[URL][DOMAIN_NAME][DATE]"
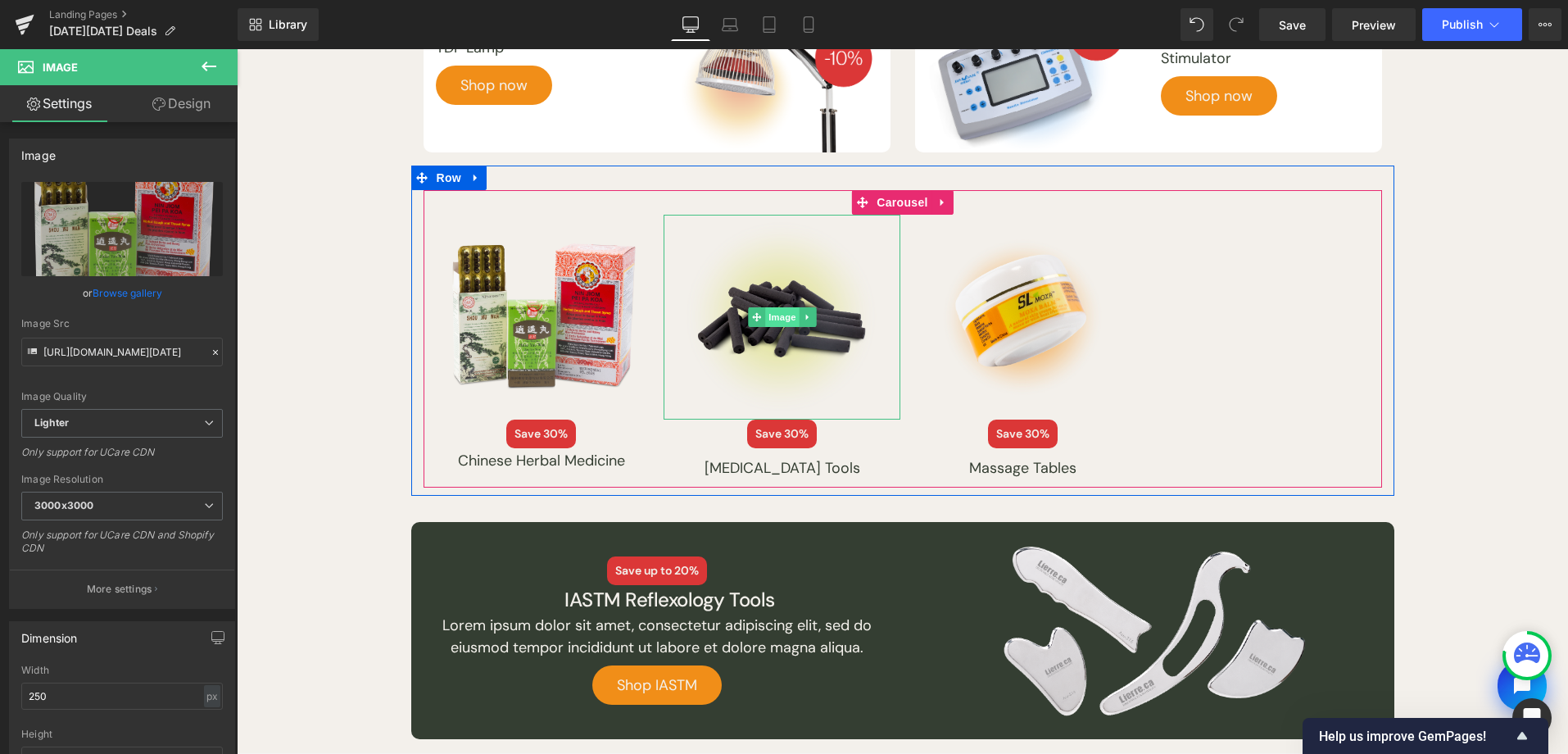
click at [774, 311] on span "Image" at bounding box center [782, 317] width 35 height 19
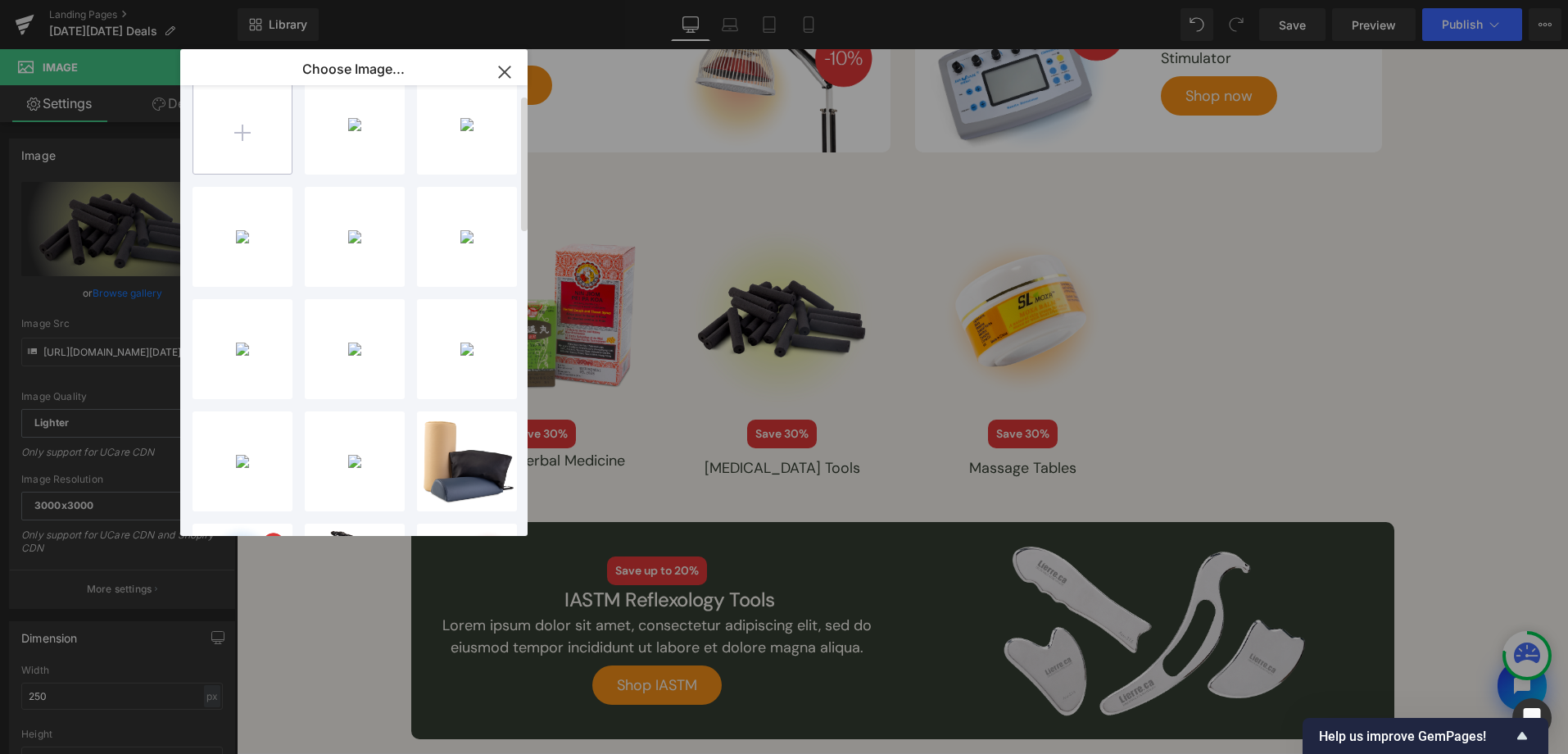
click at [223, 145] on input "file" at bounding box center [242, 124] width 98 height 98
type input "C:\fakepath\[DATE][DATE]-2025-assets-36.png"
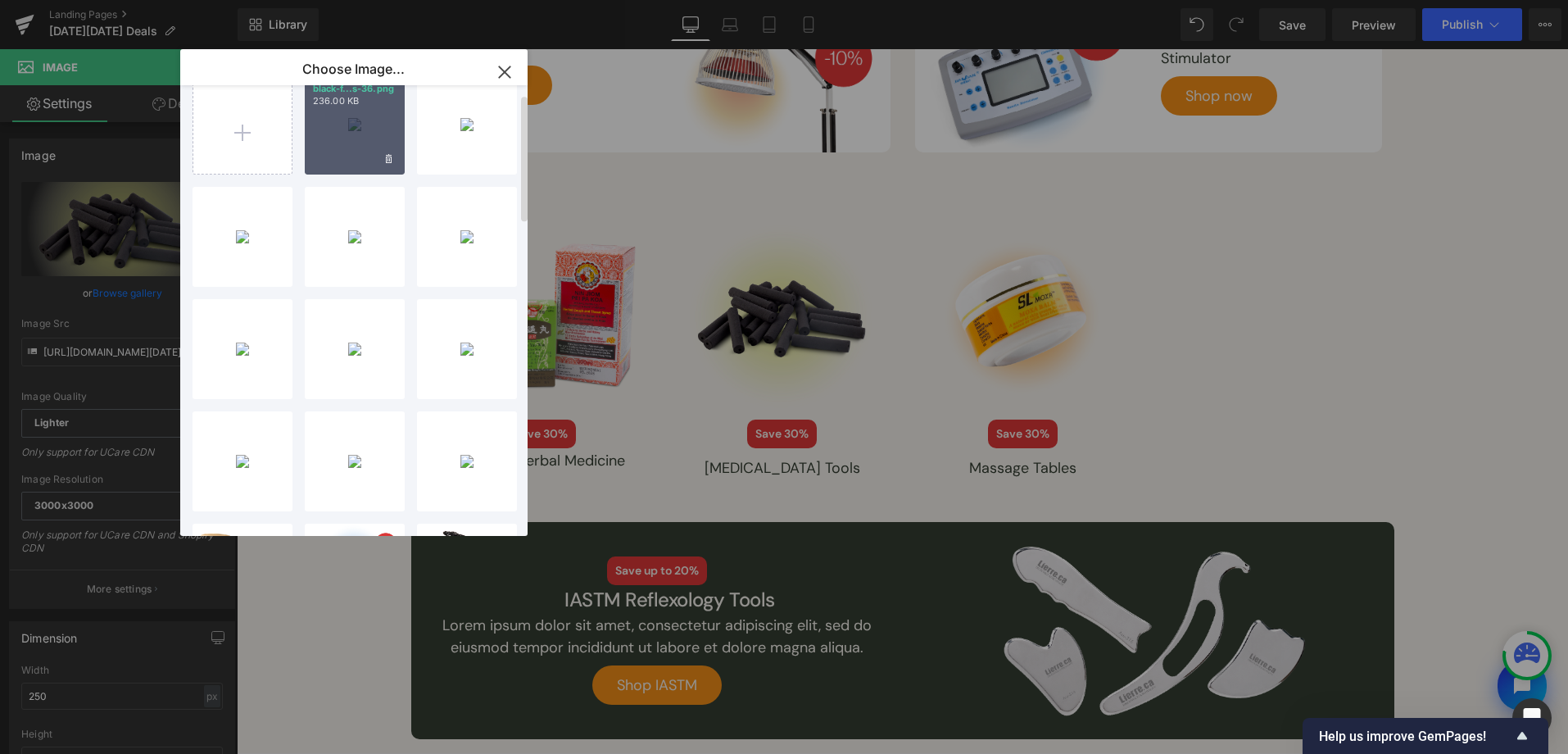
click at [345, 133] on div "black-f...s-36.png 236.00 KB" at bounding box center [354, 124] width 100 height 100
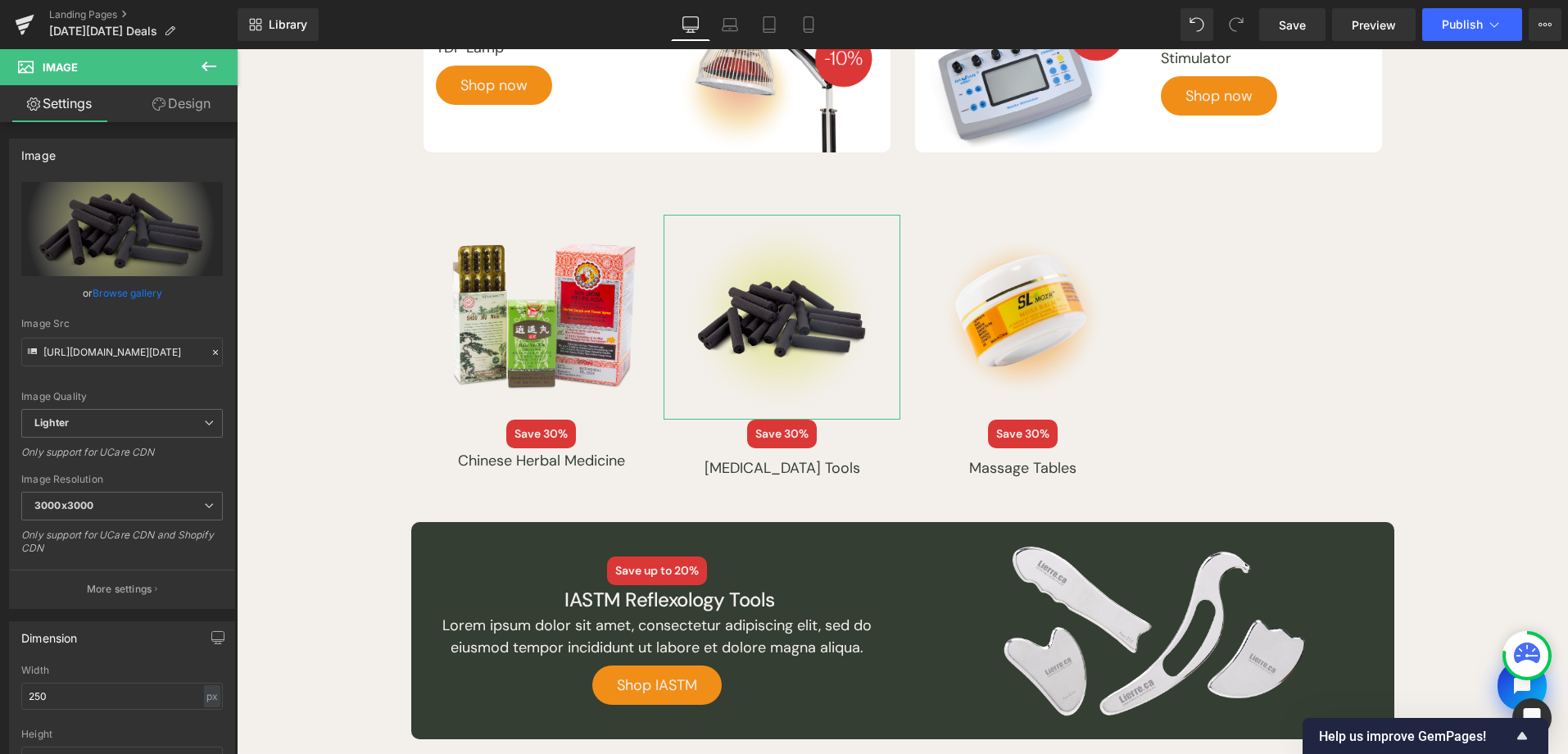
click at [143, 301] on link "Browse gallery" at bounding box center [127, 293] width 70 height 29
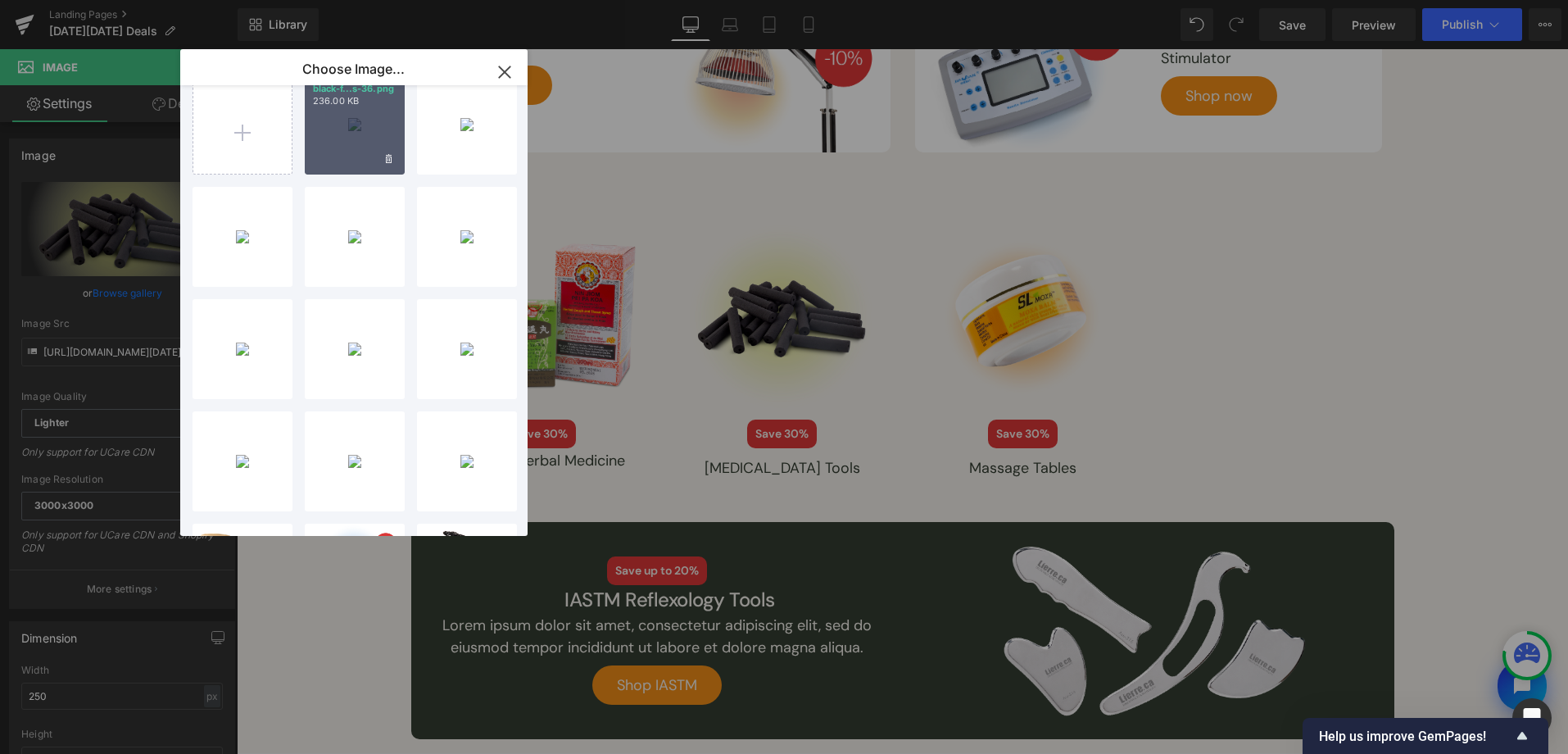
drag, startPoint x: 387, startPoint y: 144, endPoint x: 219, endPoint y: 161, distance: 168.9
click at [387, 144] on div "black-f...s-36.png 236.00 KB" at bounding box center [354, 124] width 100 height 100
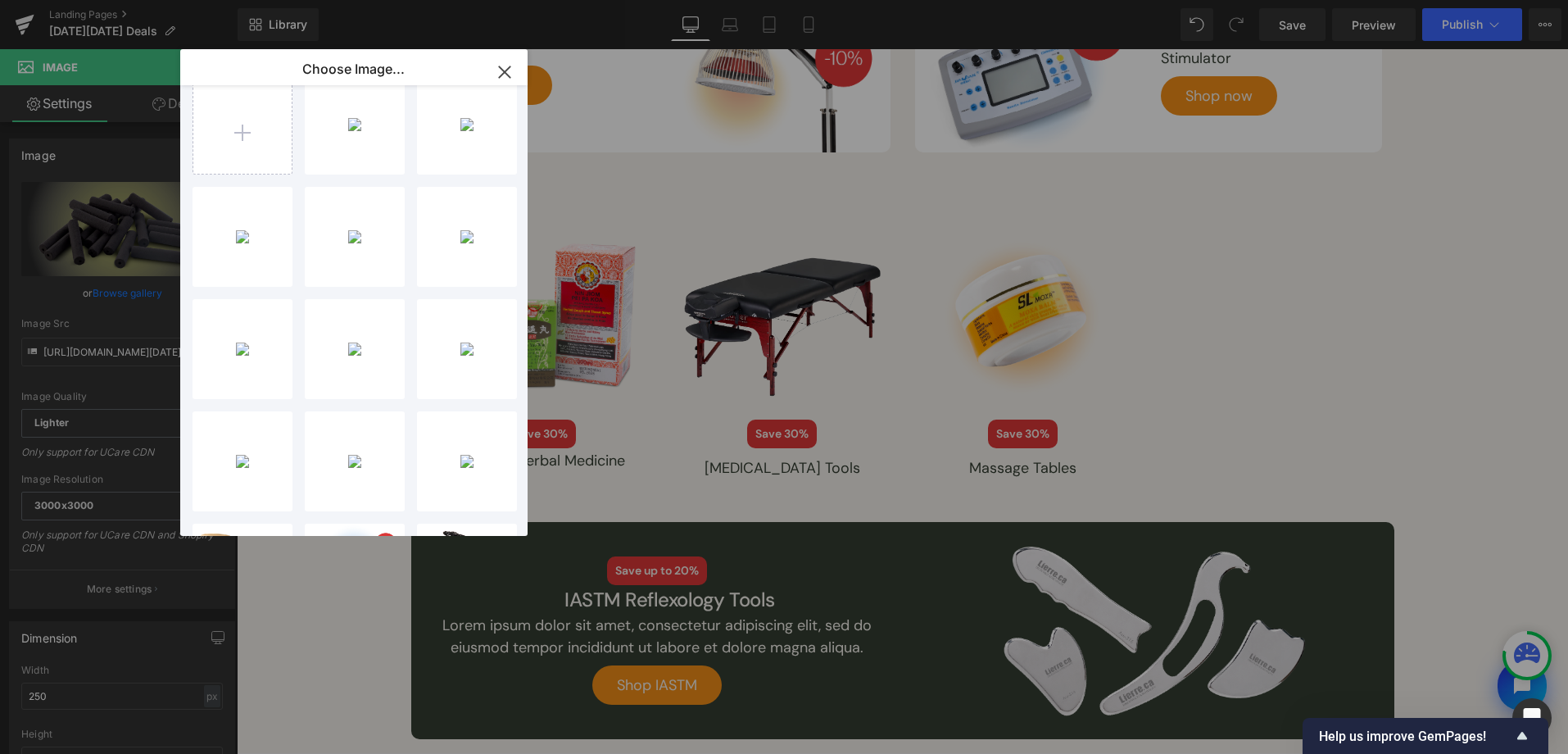
type input "[URL][DOMAIN_NAME][DATE]"
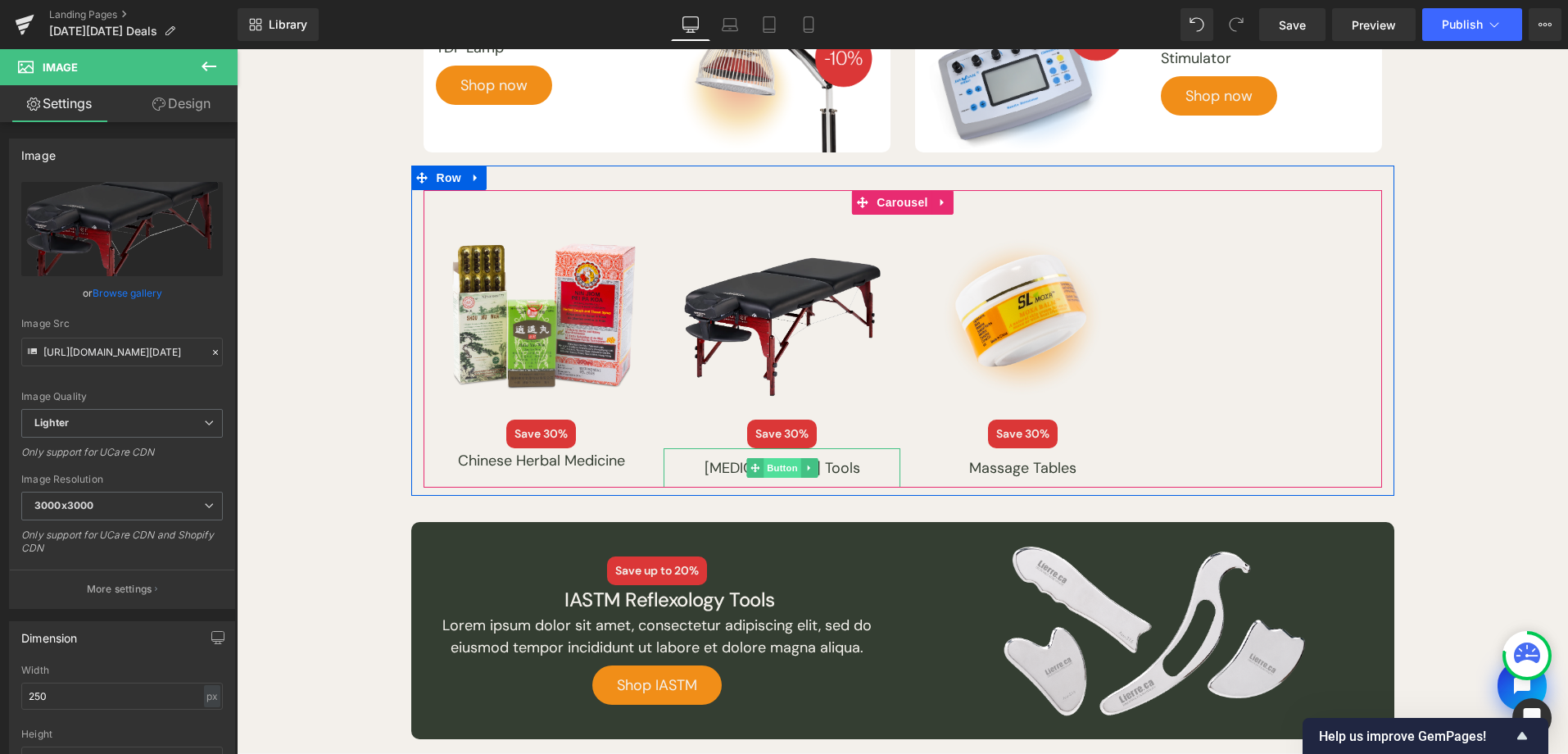
click at [779, 466] on span "Button" at bounding box center [782, 468] width 38 height 19
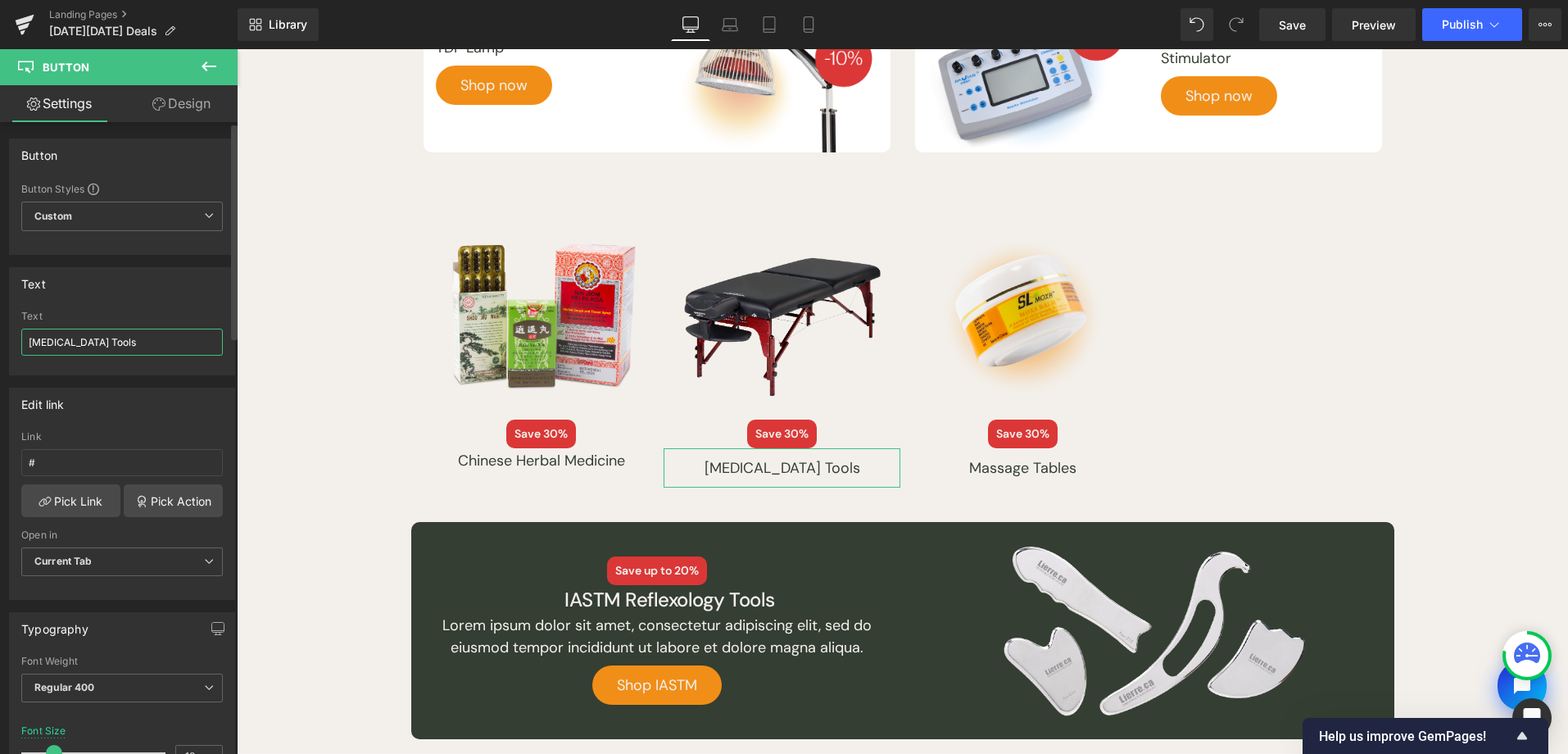
click at [149, 341] on input "[MEDICAL_DATA] Tools" at bounding box center [122, 342] width 202 height 27
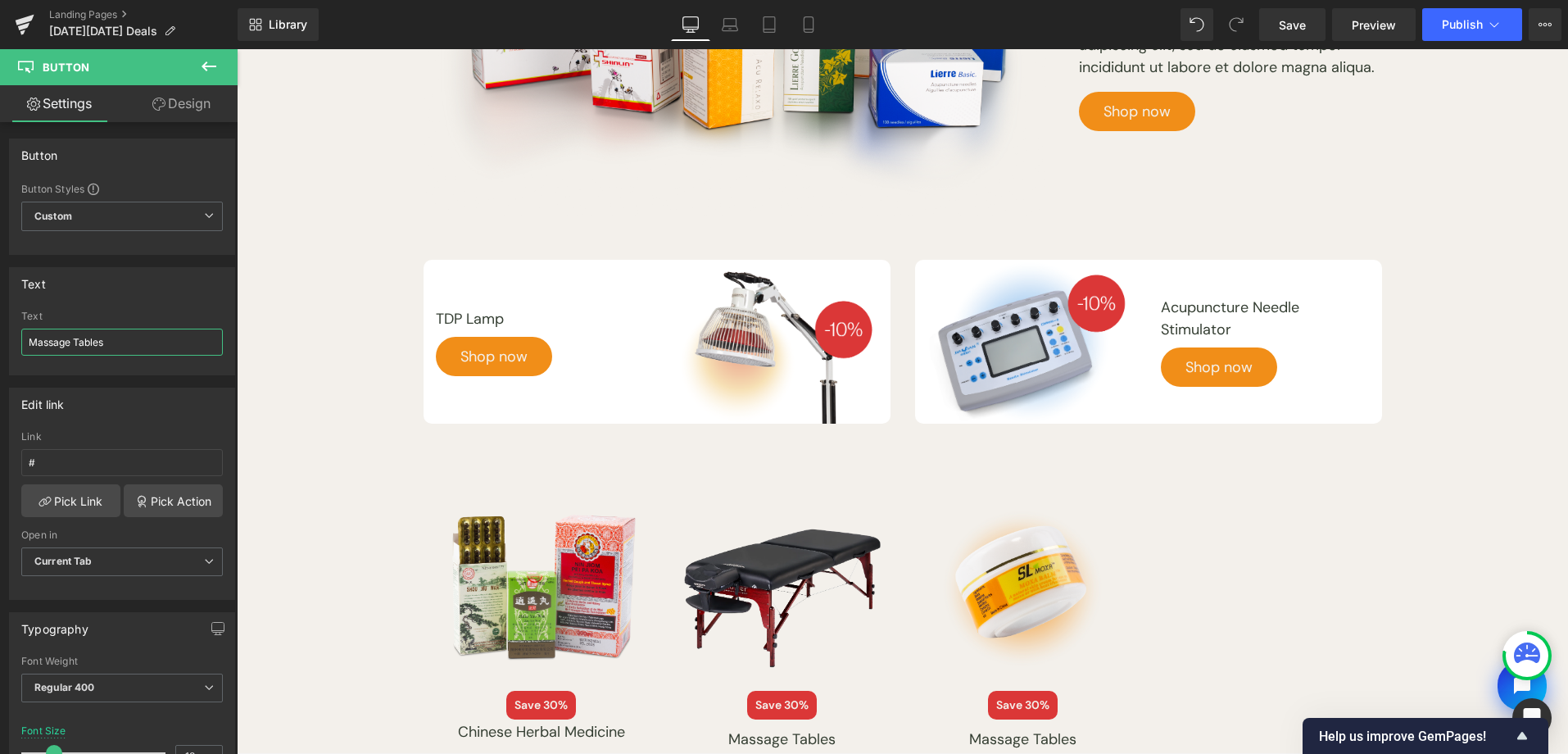
scroll to position [979, 0]
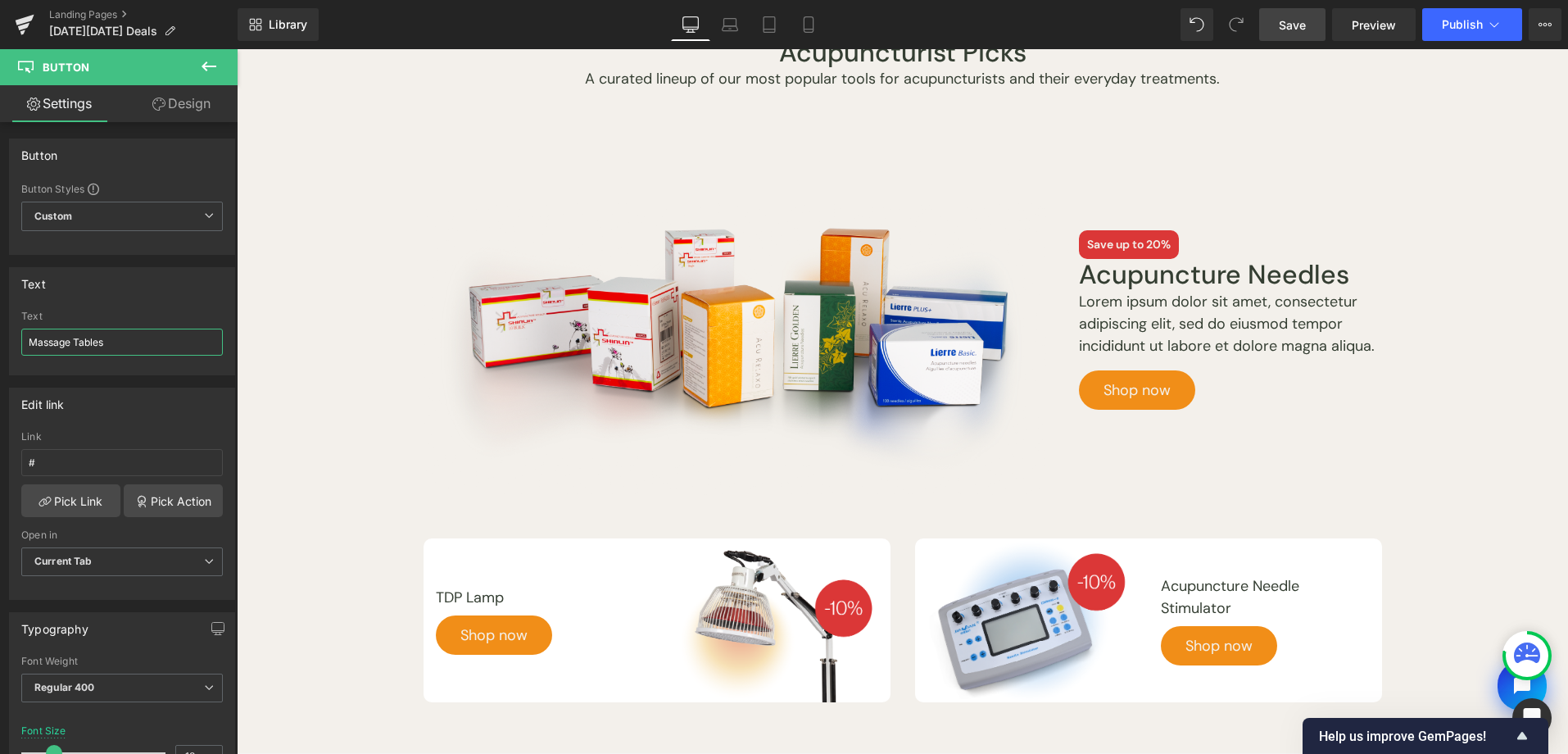
type input "Massage Tables"
click at [1286, 33] on span "Save" at bounding box center [1292, 24] width 27 height 17
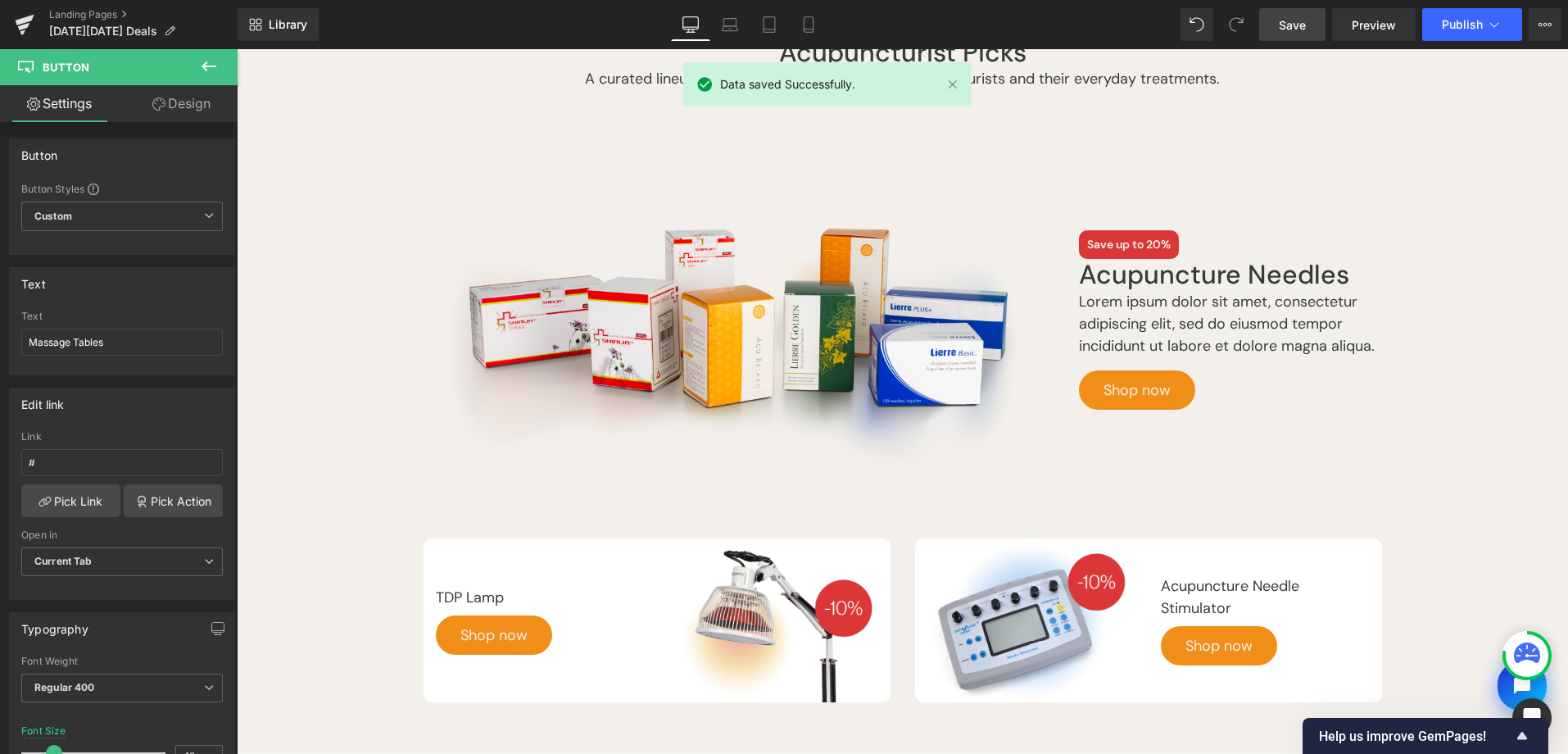
scroll to position [225, 0]
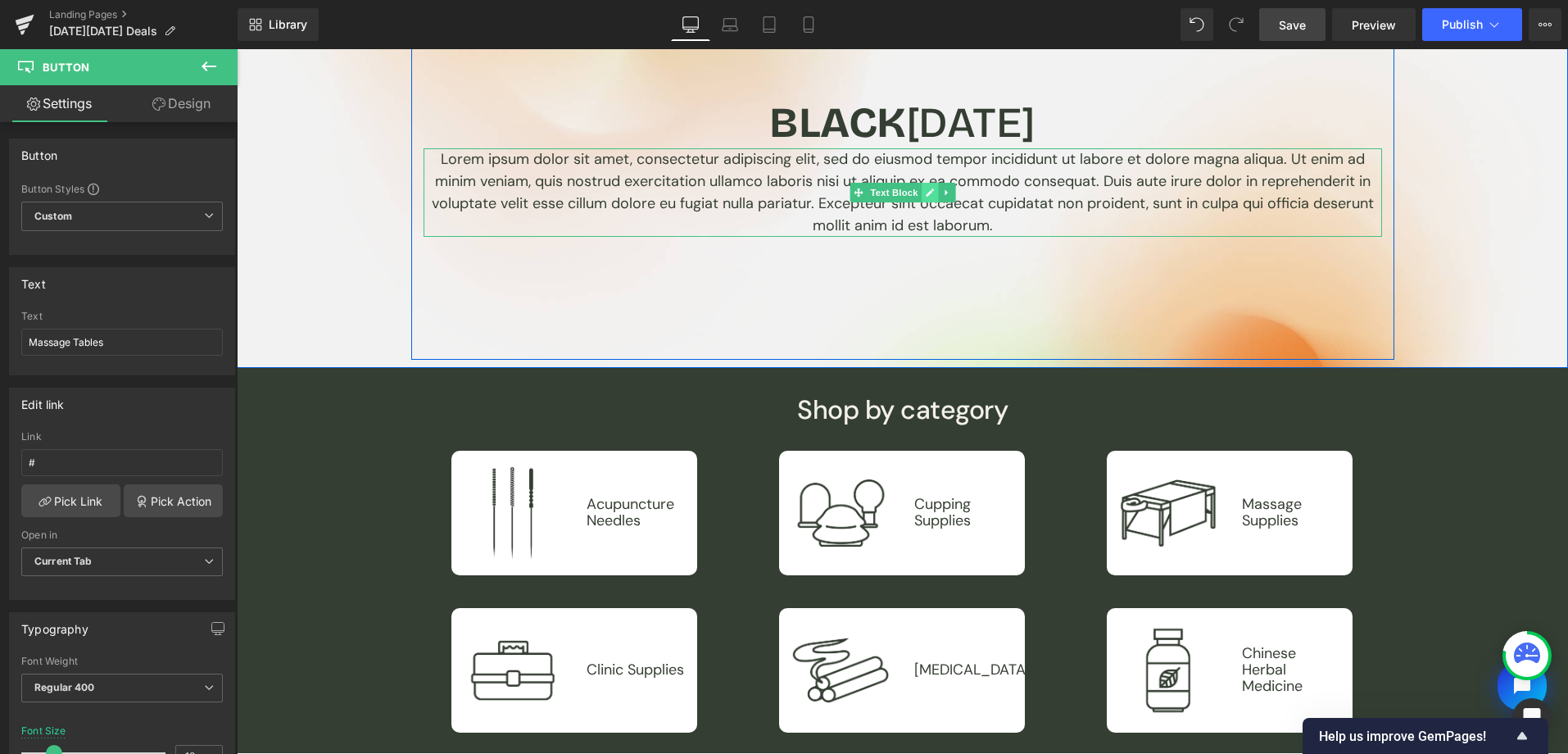
click at [926, 192] on icon at bounding box center [930, 193] width 8 height 8
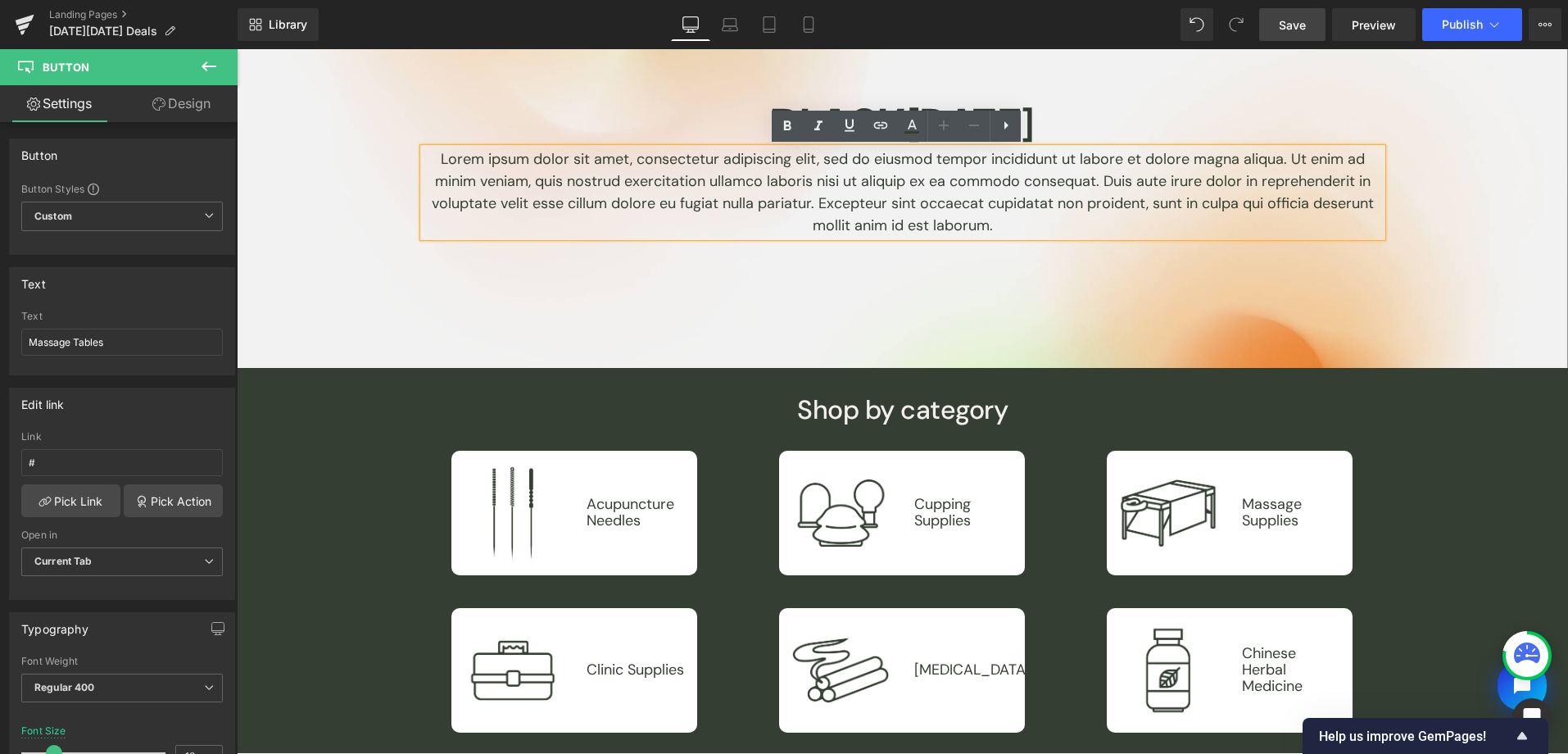
click at [937, 201] on p "Lorem ipsum dolor sit amet, consectetur adipiscing elit, sed do eiusmod tempor …" at bounding box center [903, 193] width 959 height 89
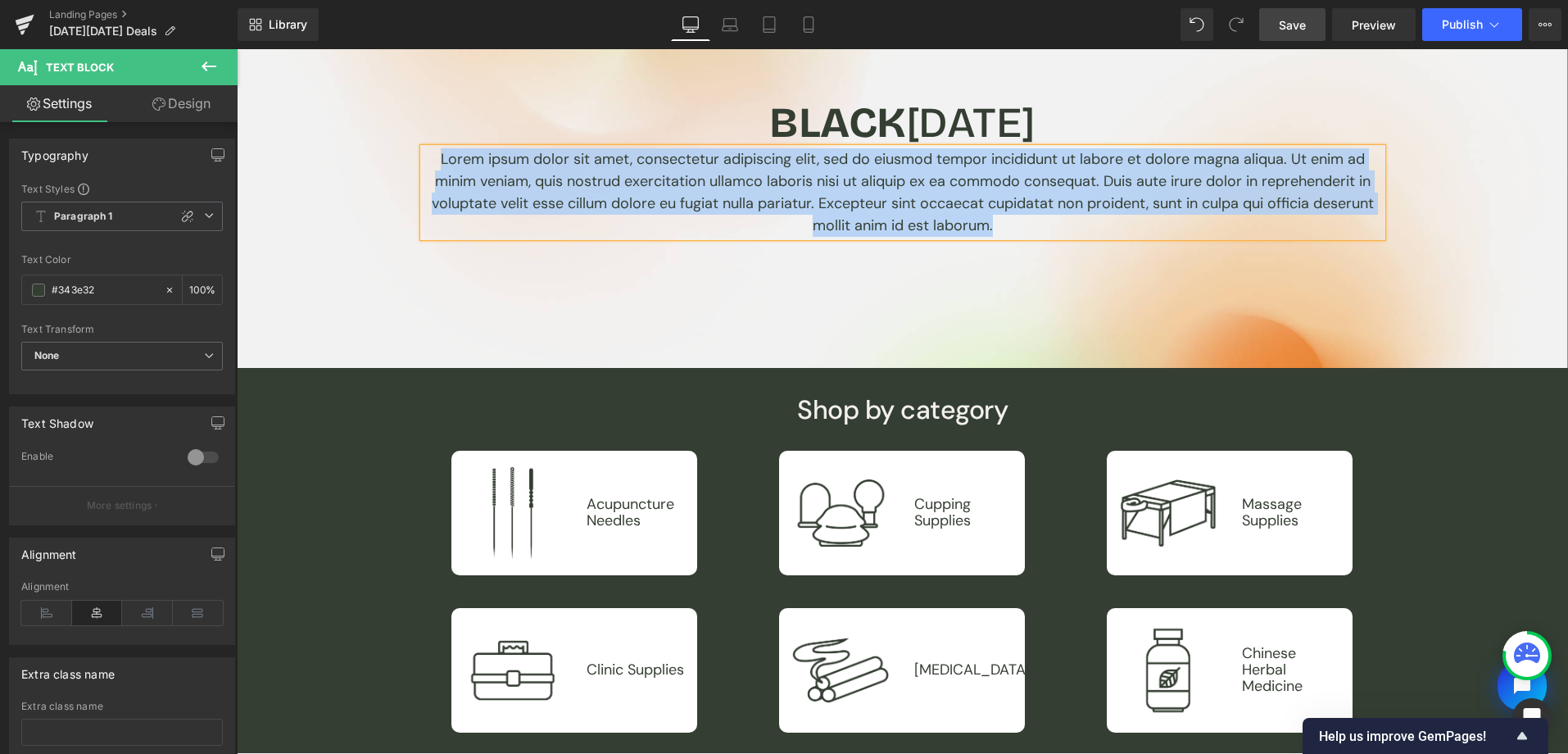
paste div
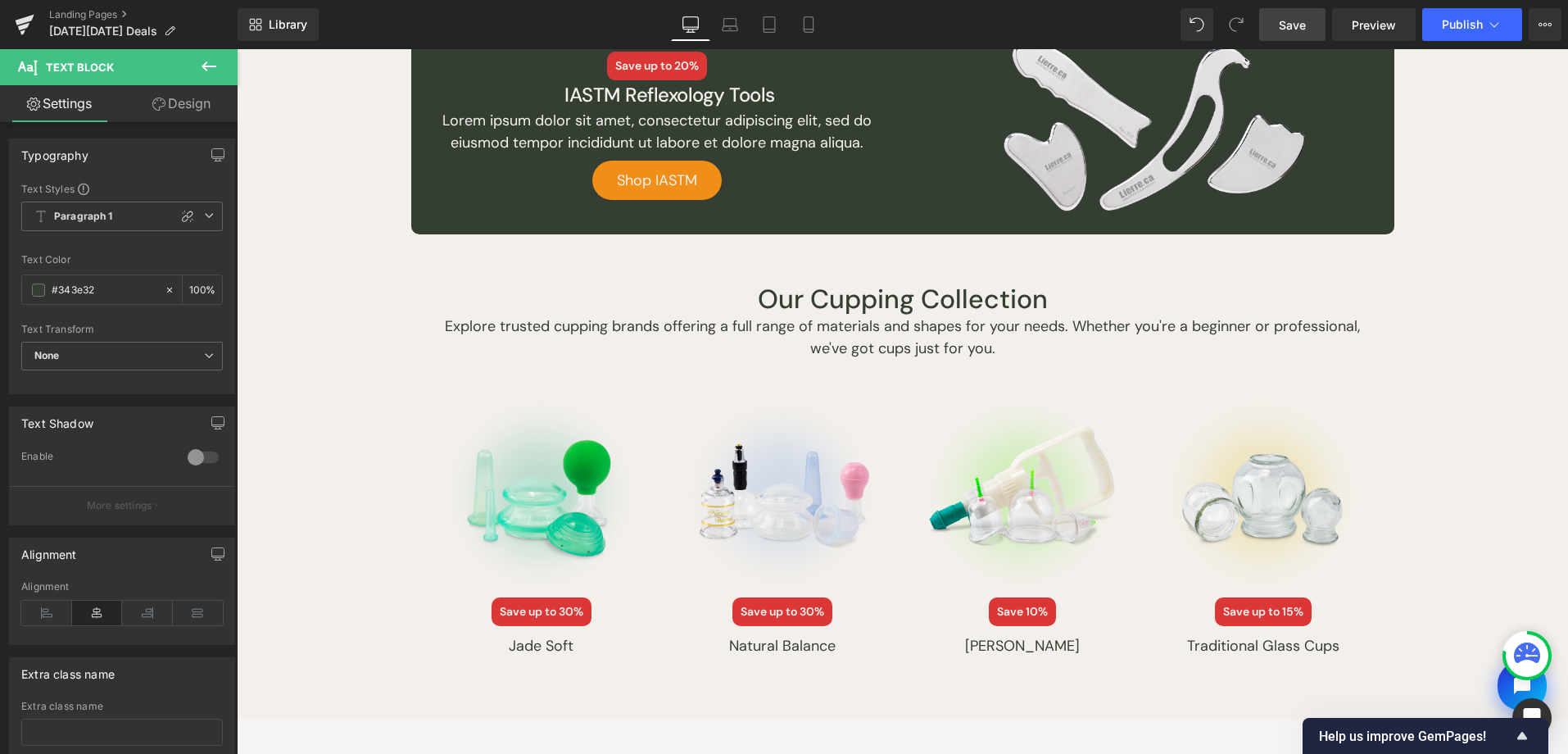
scroll to position [1845, 0]
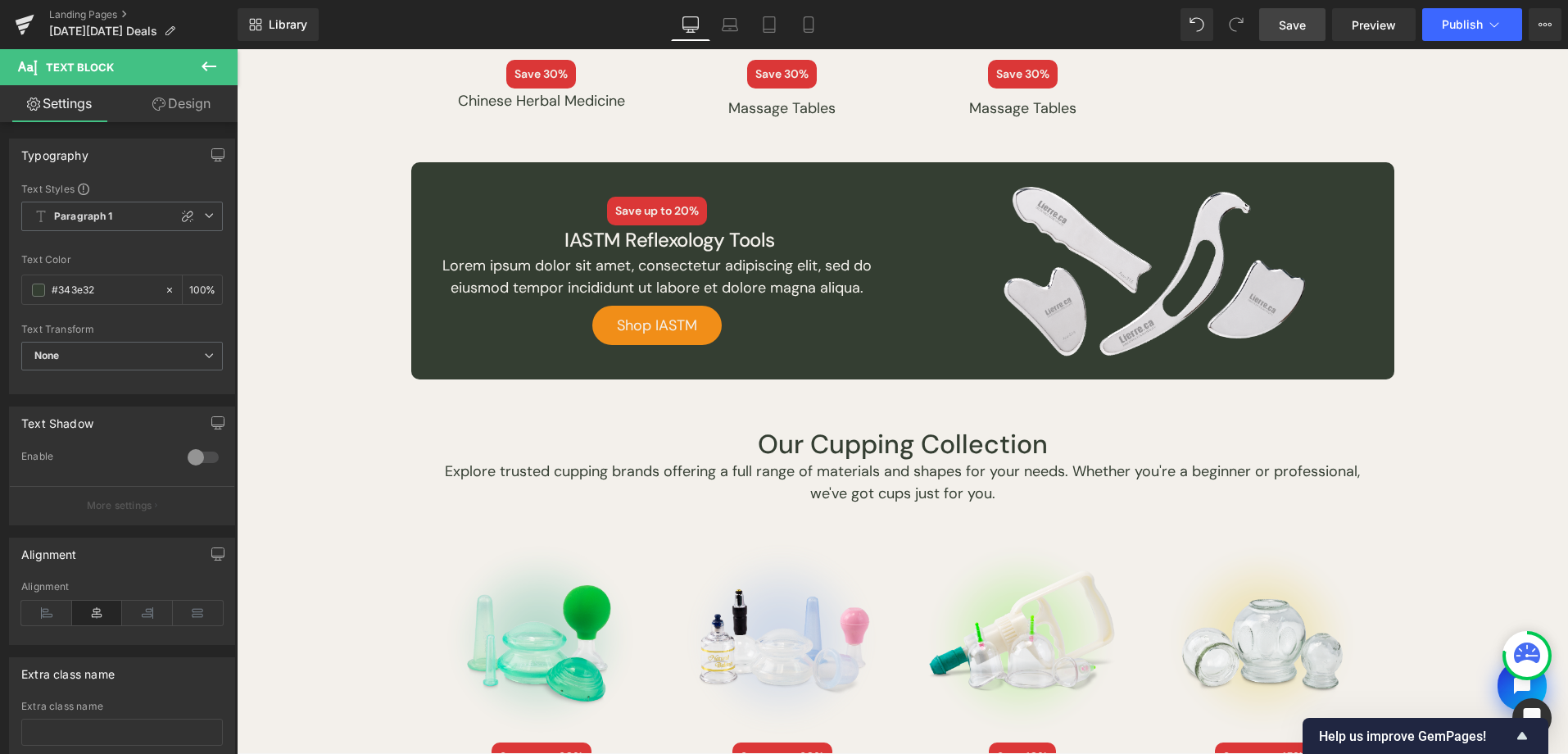
drag, startPoint x: 496, startPoint y: 463, endPoint x: 1303, endPoint y: 37, distance: 912.5
click at [1311, 20] on link "Save" at bounding box center [1292, 24] width 67 height 33
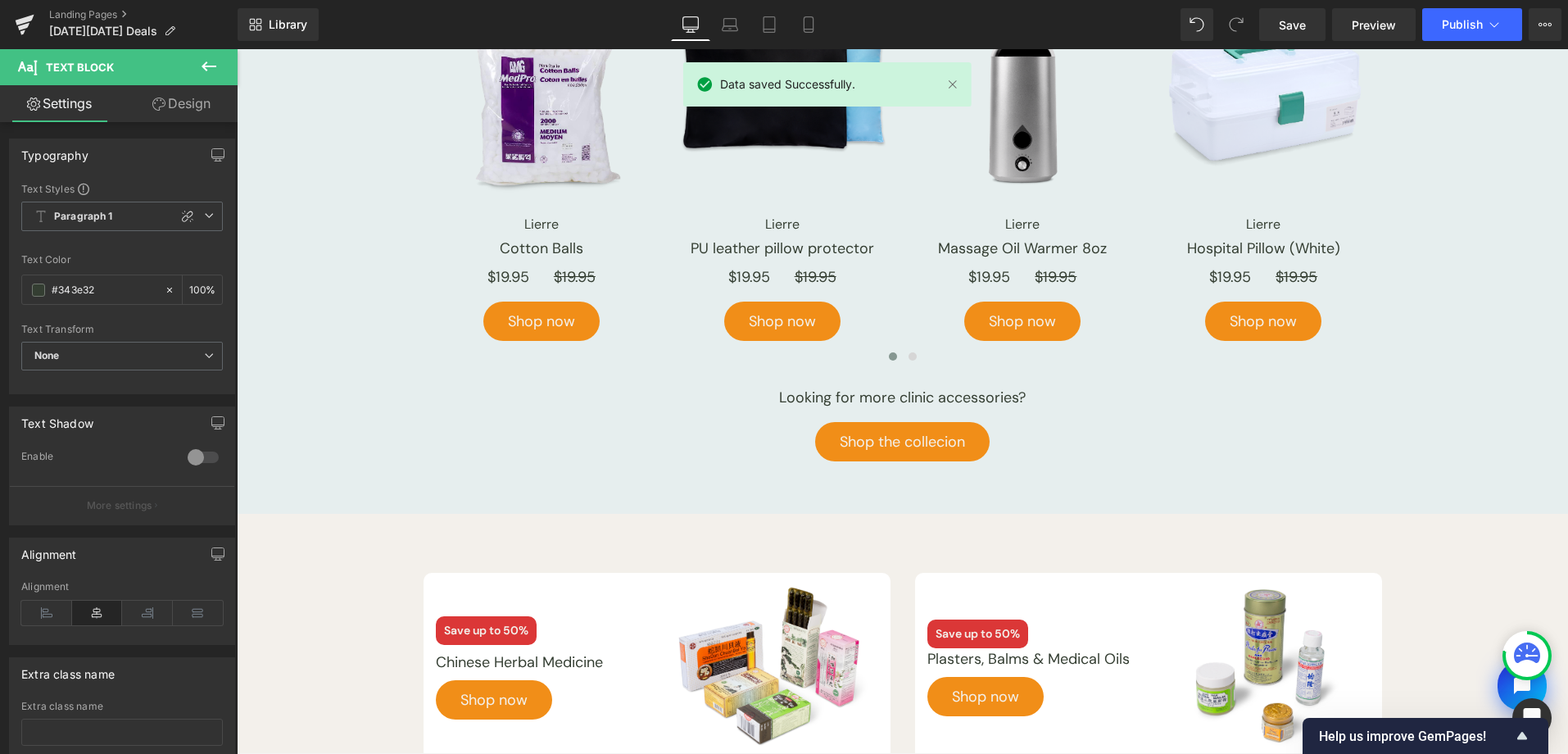
scroll to position [3675, 0]
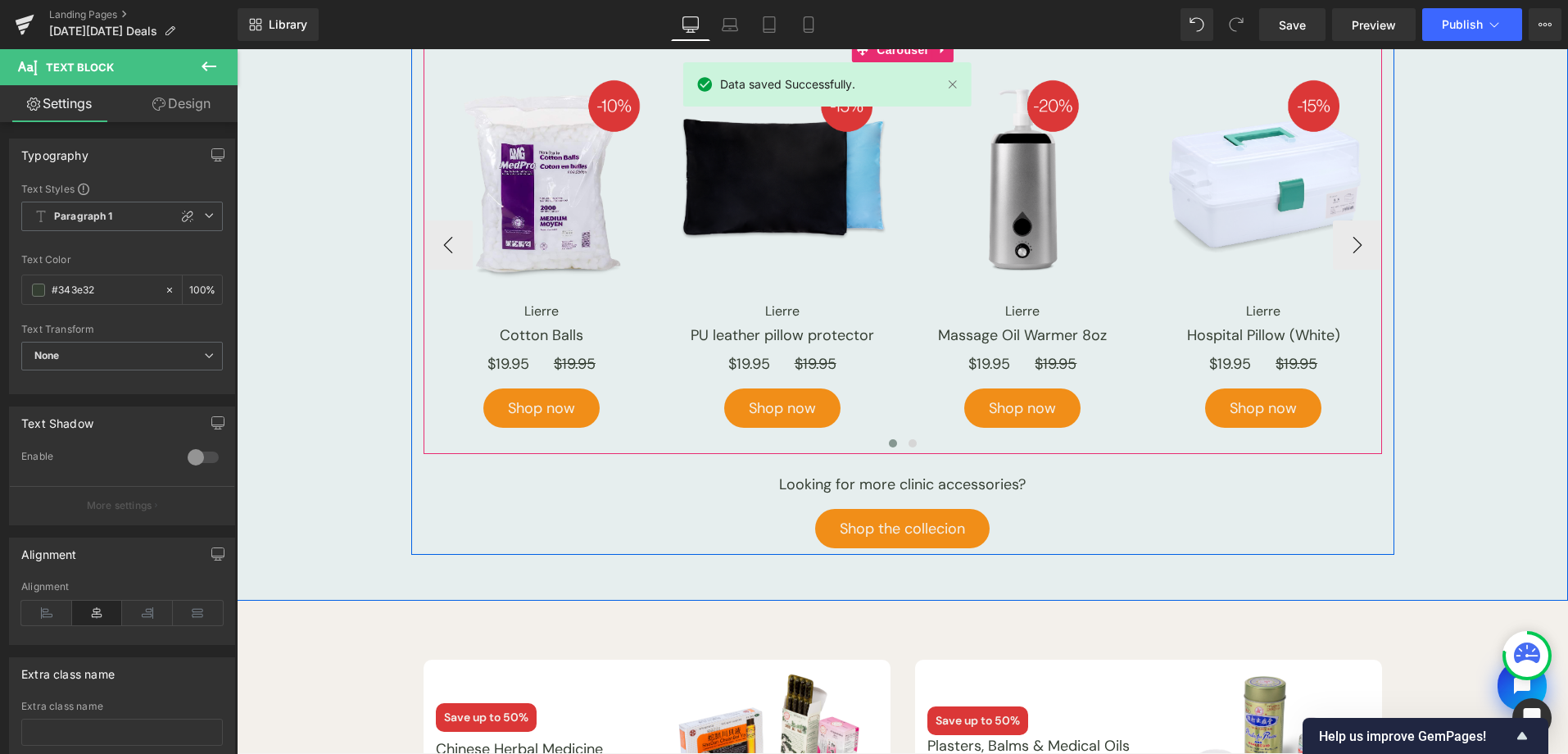
click at [913, 454] on div at bounding box center [903, 448] width 959 height 26
click at [911, 446] on button at bounding box center [912, 442] width 19 height 16
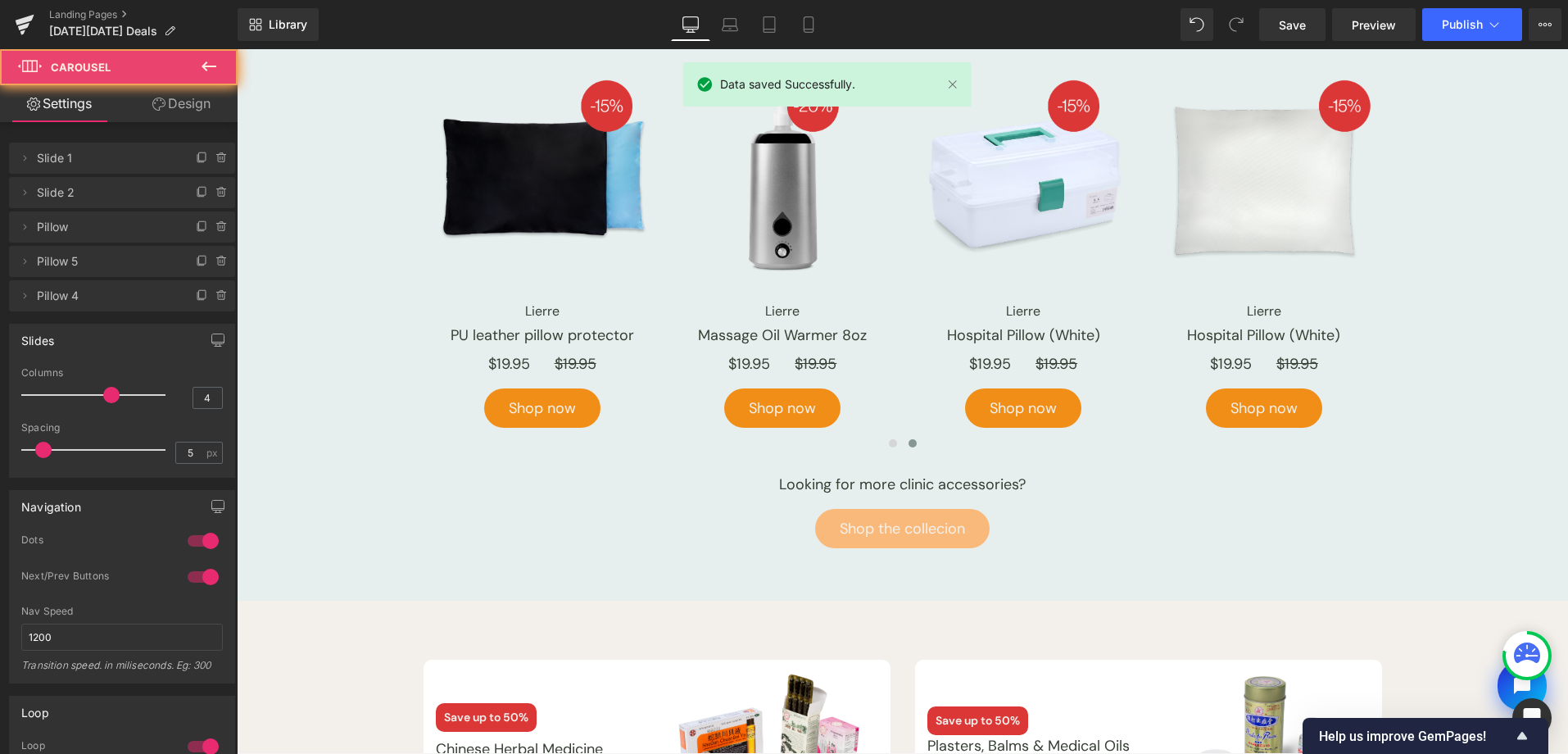
scroll to position [3496, 0]
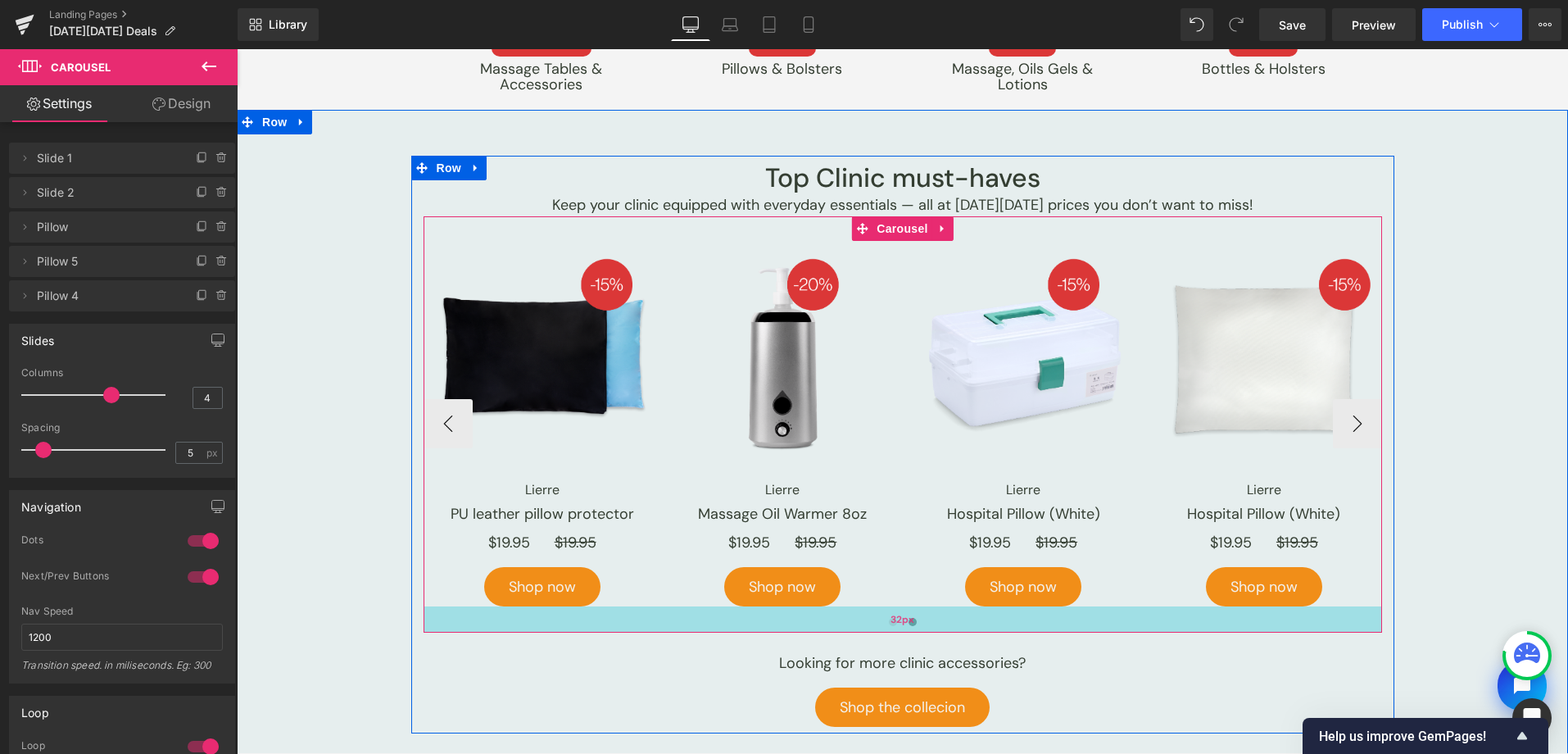
click at [890, 621] on span "32px" at bounding box center [902, 618] width 24 height 18
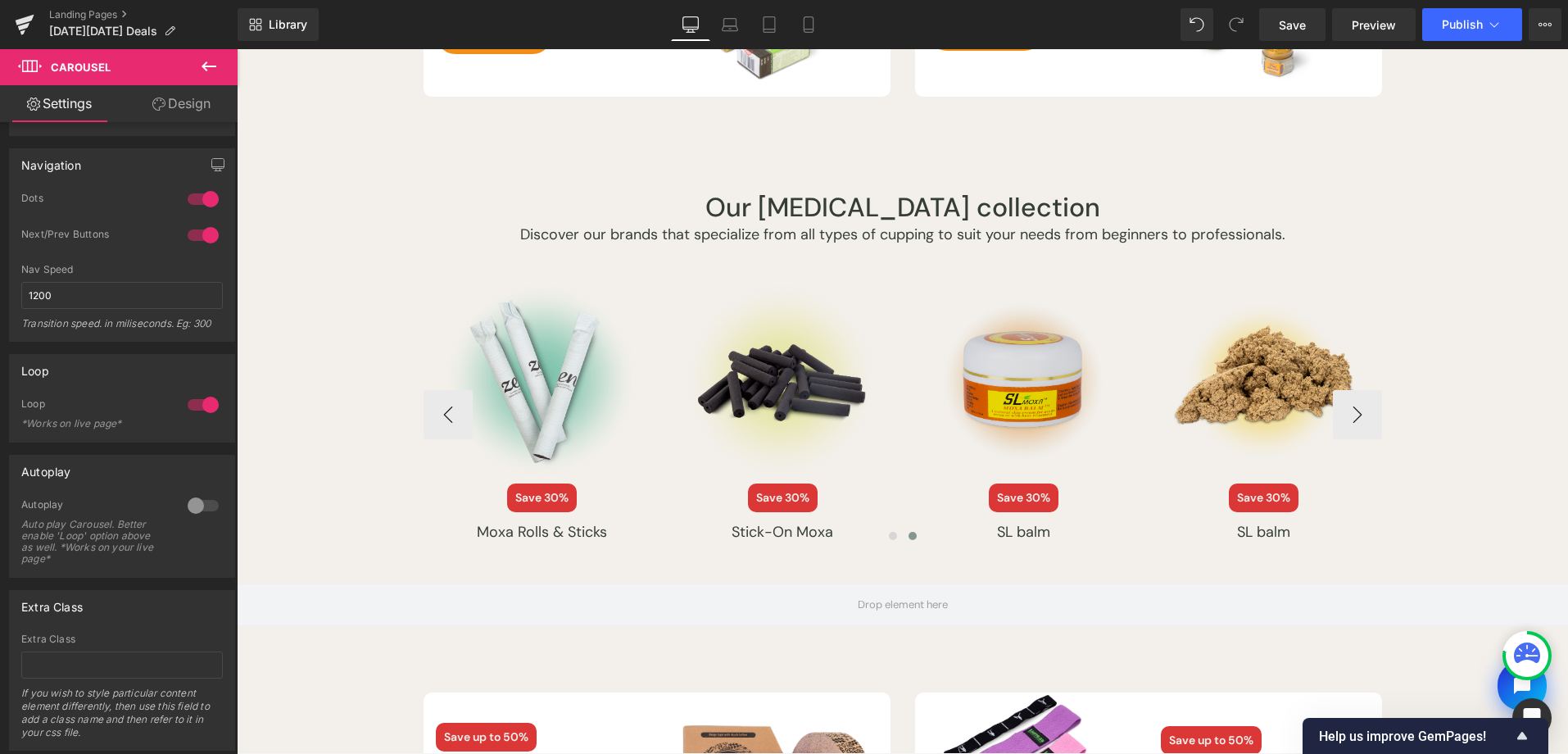
scroll to position [4536, 0]
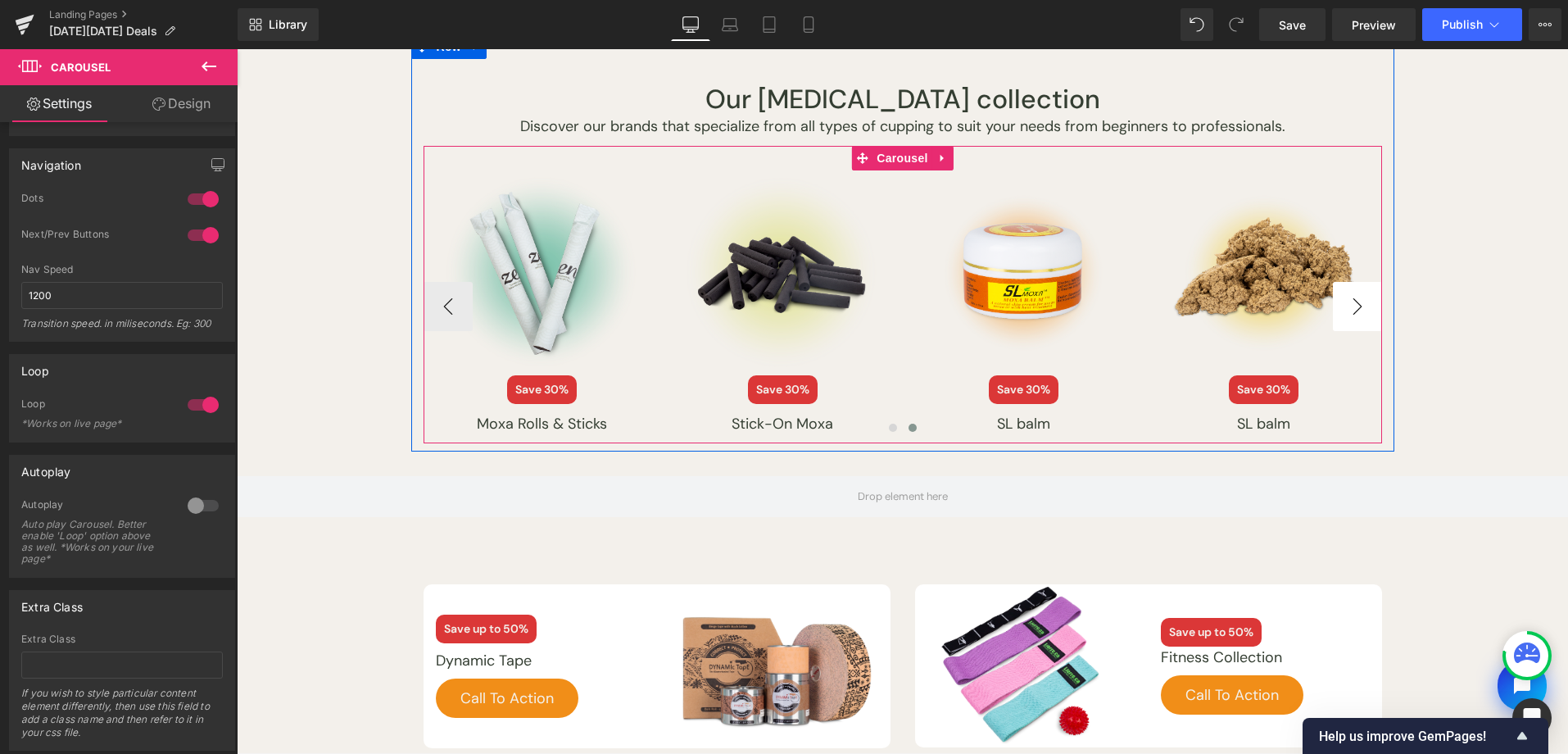
click at [1358, 292] on button "›" at bounding box center [1357, 306] width 49 height 49
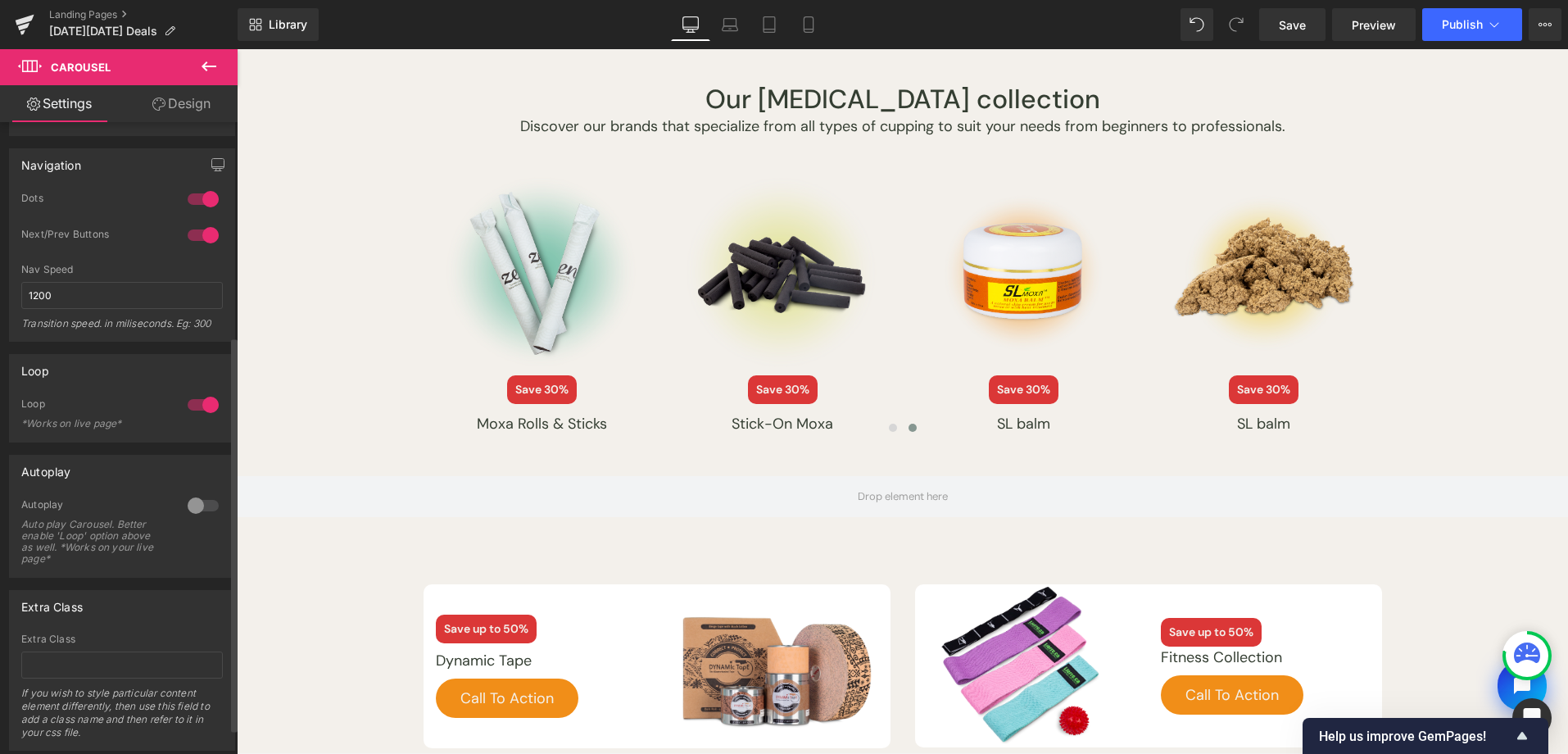
click at [96, 730] on div "If you wish to style particular content element differently, then use this fiel…" at bounding box center [122, 718] width 202 height 63
